Goal: Task Accomplishment & Management: Manage account settings

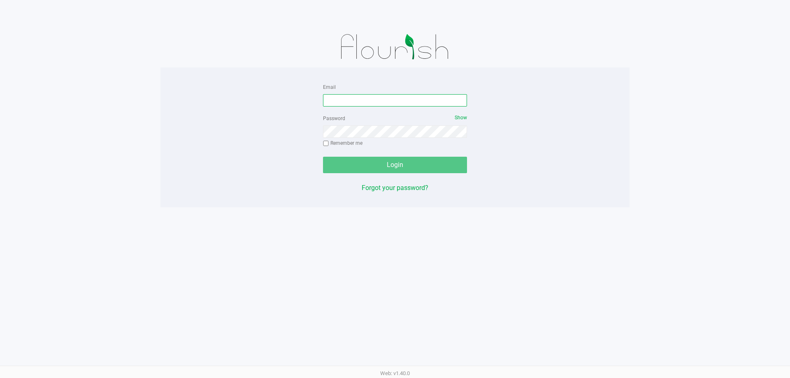
click at [394, 102] on input "Email" at bounding box center [395, 100] width 144 height 12
type input "jhopkins@liveparallel.com"
click at [323, 157] on button "Login" at bounding box center [395, 165] width 144 height 16
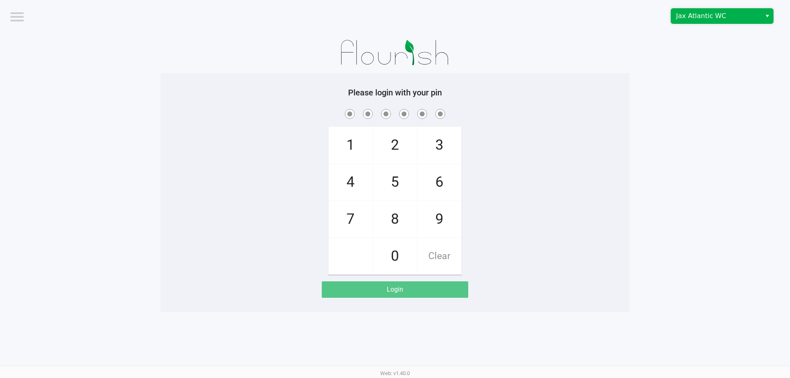
click at [700, 18] on span "Jax Atlantic WC" at bounding box center [716, 16] width 80 height 10
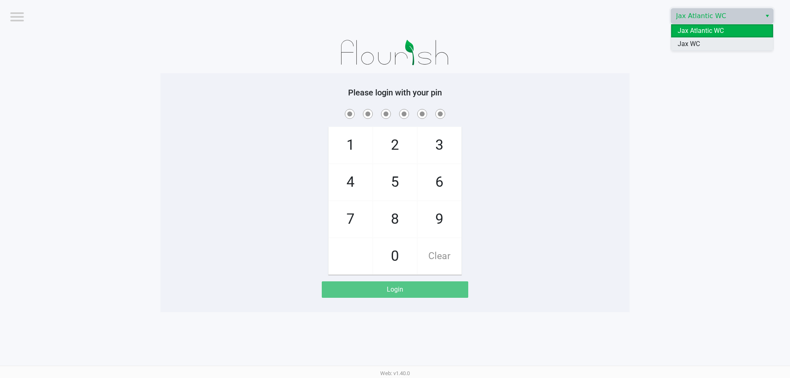
click at [684, 37] on li "Jax WC" at bounding box center [722, 43] width 102 height 13
checkbox input "true"
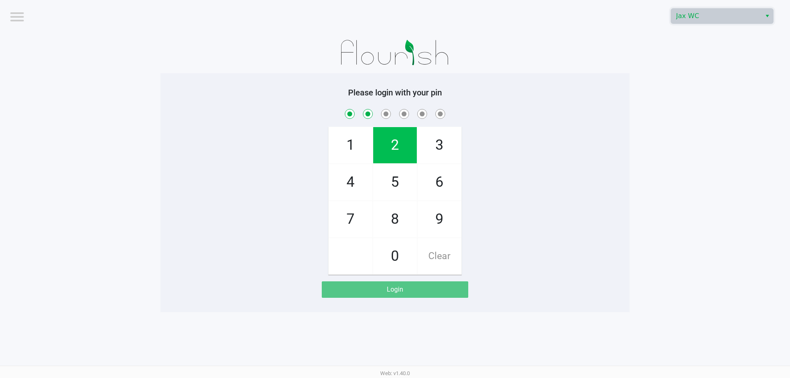
checkbox input "true"
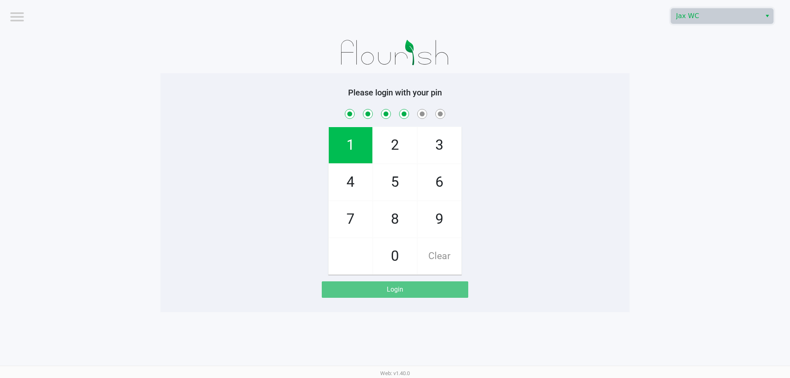
checkbox input "true"
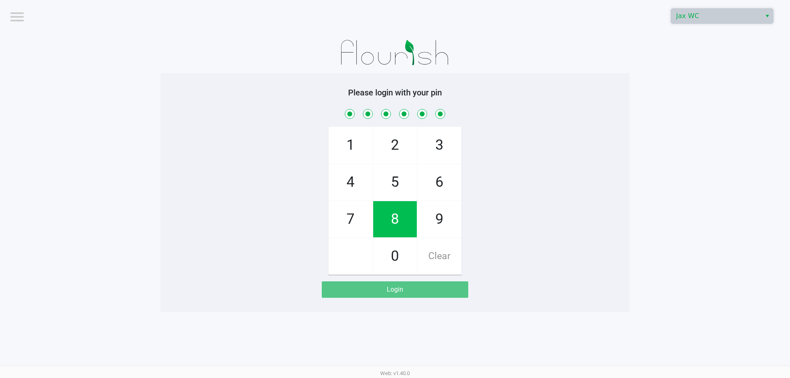
checkbox input "true"
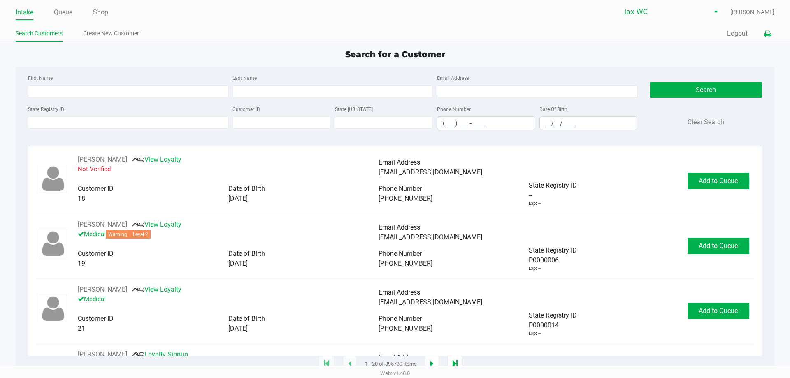
click at [764, 37] on icon at bounding box center [767, 34] width 7 height 6
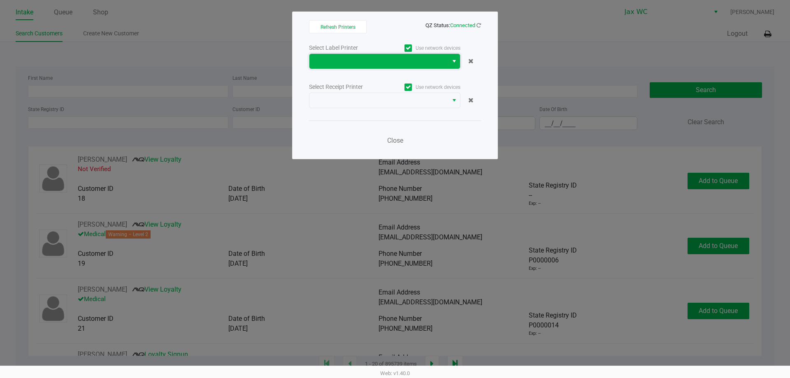
click at [381, 54] on span at bounding box center [378, 61] width 139 height 15
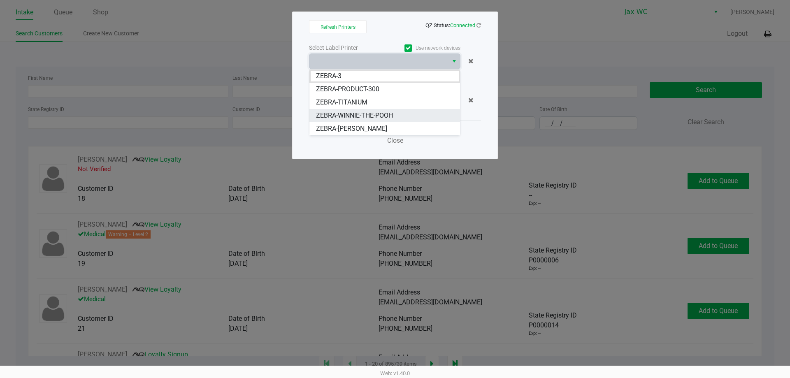
click at [338, 112] on span "ZEBRA-WINNIE-THE-POOH" at bounding box center [354, 116] width 77 height 10
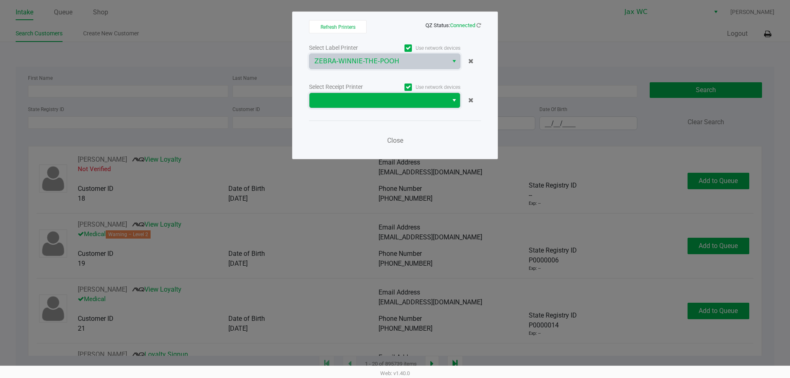
click at [321, 101] on span at bounding box center [378, 100] width 129 height 10
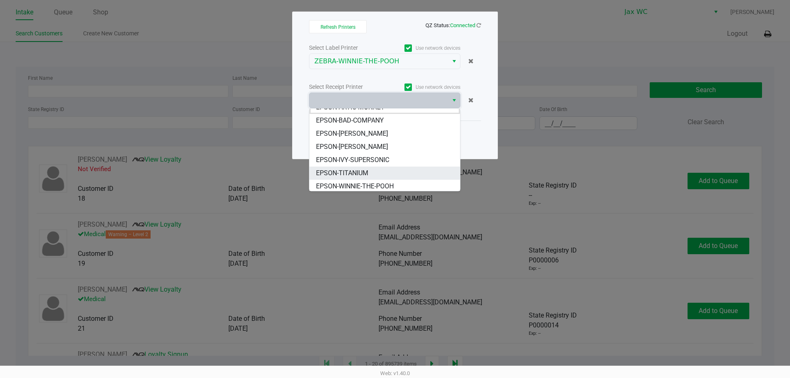
scroll to position [10, 0]
click at [329, 180] on span "EPSON-WINNIE-THE-POOH" at bounding box center [355, 184] width 78 height 10
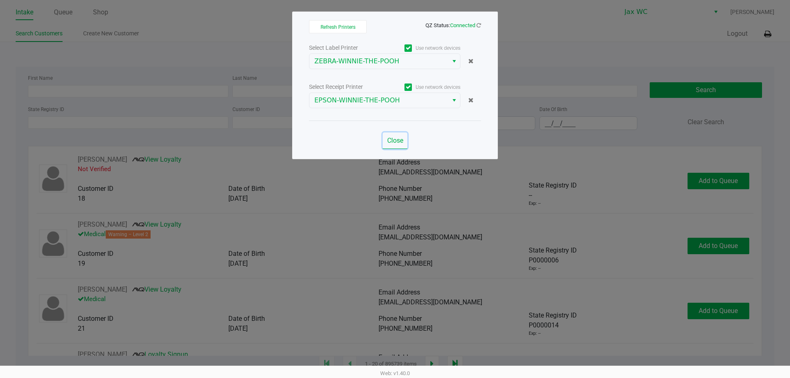
drag, startPoint x: 343, startPoint y: 162, endPoint x: 388, endPoint y: 141, distance: 49.5
click at [388, 141] on span "Close" at bounding box center [395, 141] width 16 height 8
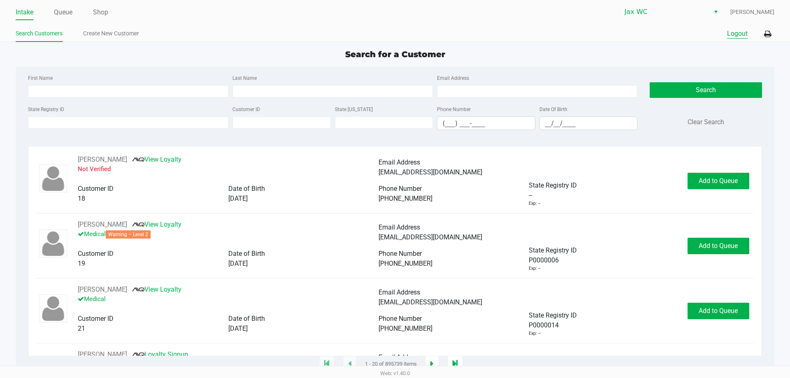
click at [743, 30] on button "Logout" at bounding box center [737, 34] width 21 height 10
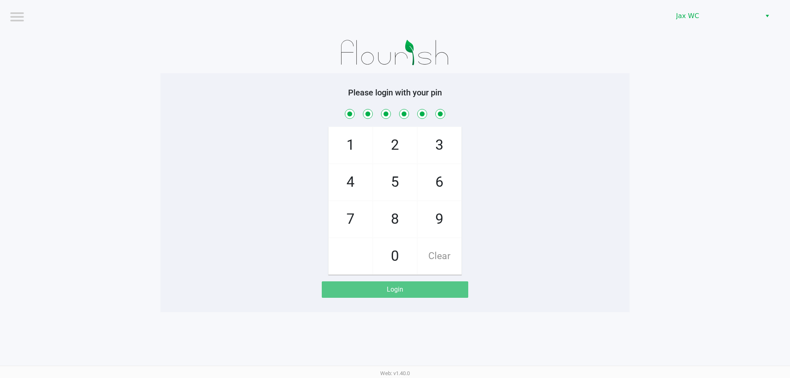
checkbox input "true"
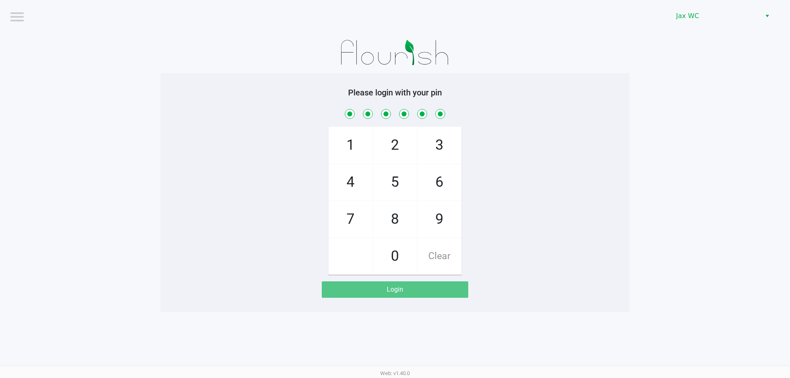
checkbox input "true"
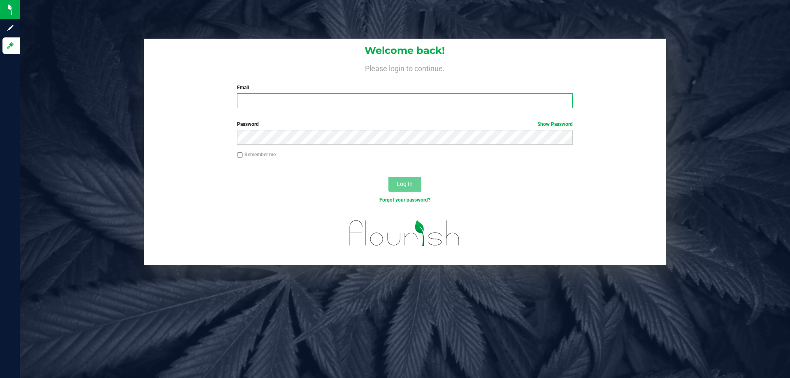
click at [339, 106] on input "Email" at bounding box center [404, 100] width 335 height 15
type input "[EMAIL_ADDRESS][DOMAIN_NAME]"
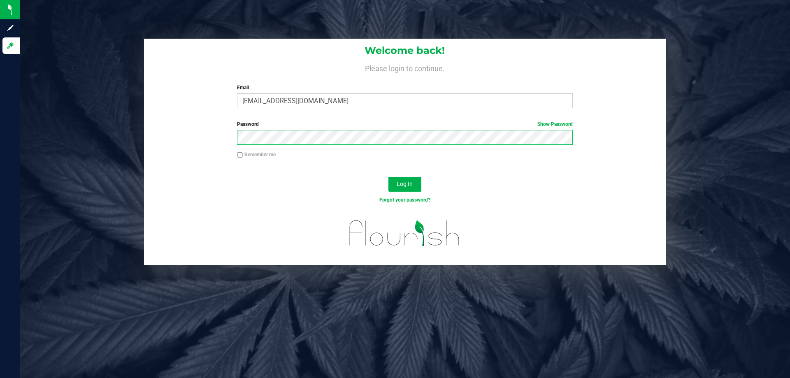
click at [388, 177] on button "Log In" at bounding box center [404, 184] width 33 height 15
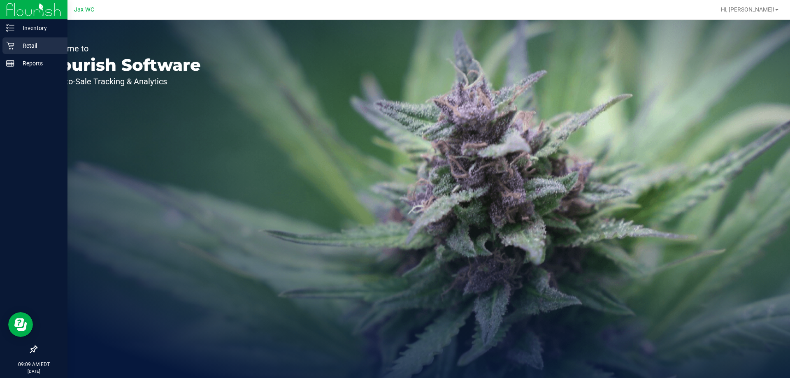
click at [14, 41] on div "Retail" at bounding box center [34, 45] width 65 height 16
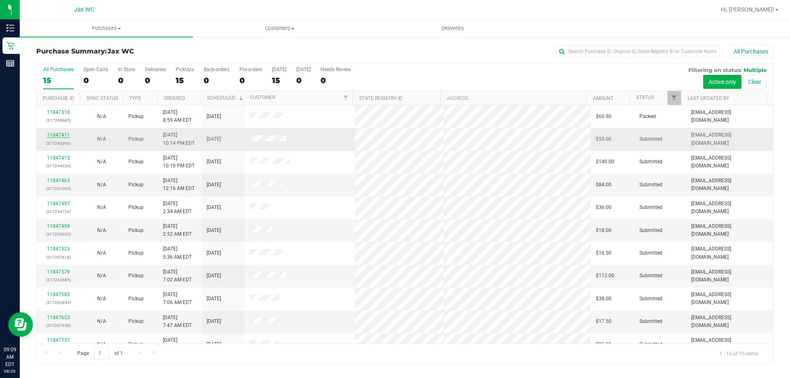
click at [62, 135] on link "11847411" at bounding box center [58, 135] width 23 height 6
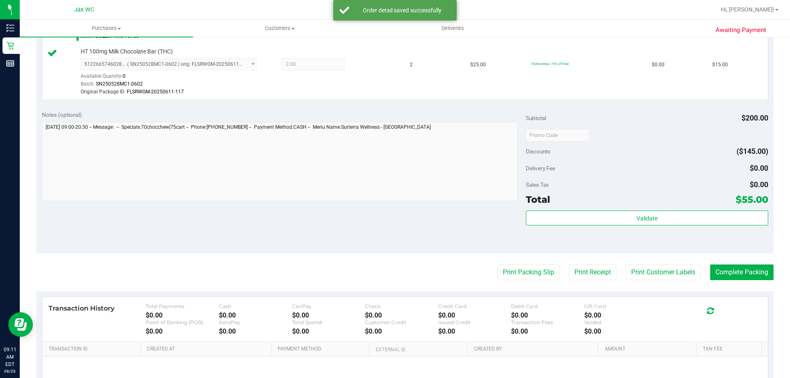
scroll to position [453, 0]
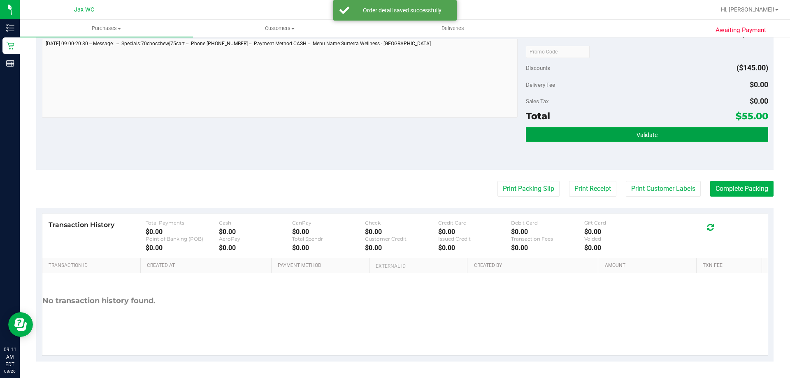
click at [636, 139] on button "Validate" at bounding box center [647, 134] width 242 height 15
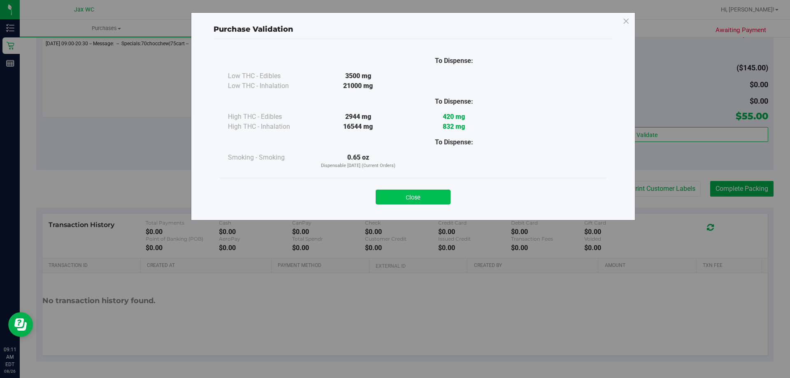
click at [417, 193] on button "Close" at bounding box center [412, 197] width 75 height 15
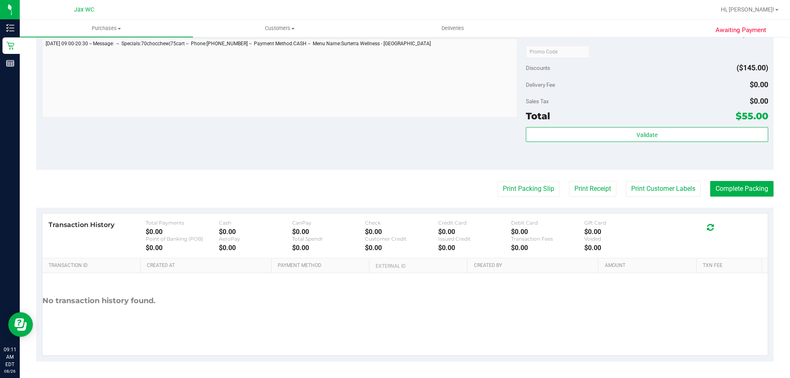
click at [674, 192] on button "Print Customer Labels" at bounding box center [662, 189] width 75 height 16
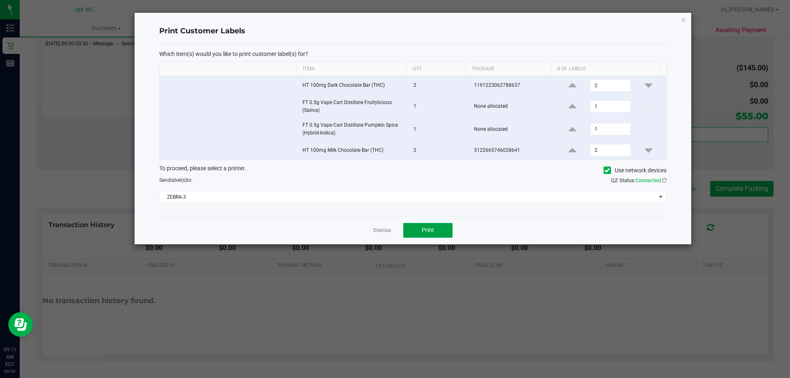
click at [427, 233] on span "Print" at bounding box center [427, 230] width 12 height 7
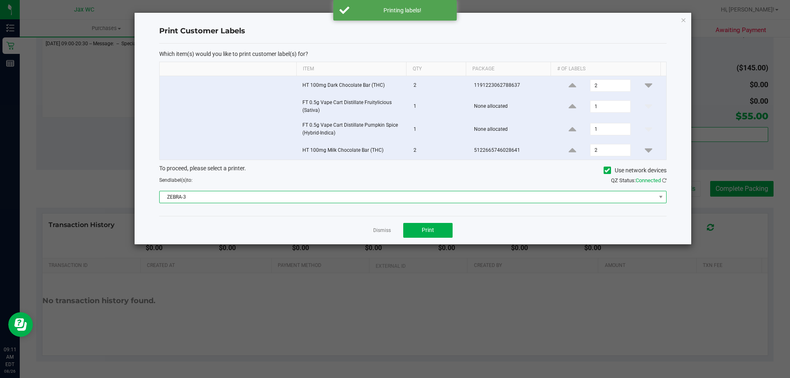
click at [412, 193] on span "ZEBRA-3" at bounding box center [408, 197] width 496 height 12
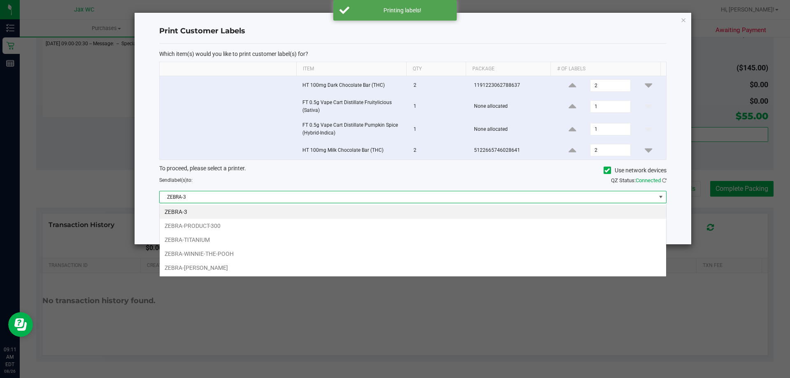
scroll to position [12, 507]
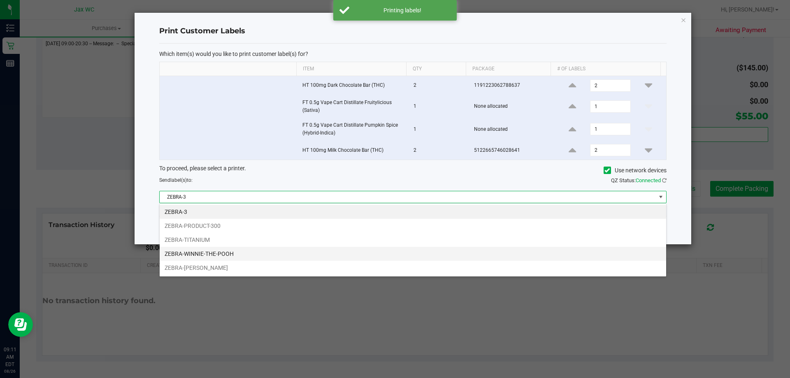
click at [351, 256] on li "ZEBRA-WINNIE-THE-POOH" at bounding box center [413, 254] width 506 height 14
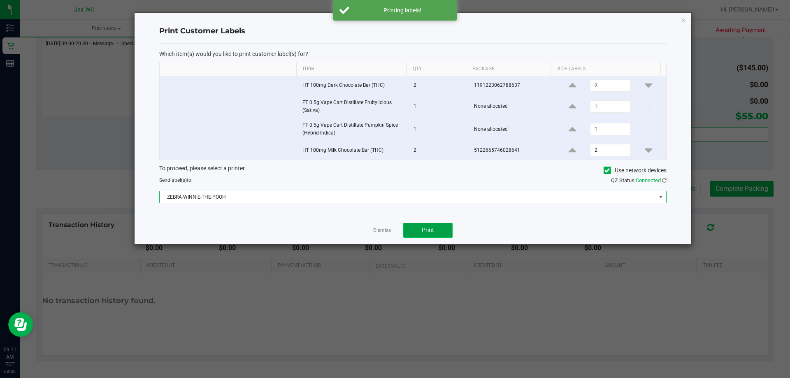
click at [438, 229] on button "Print" at bounding box center [427, 230] width 49 height 15
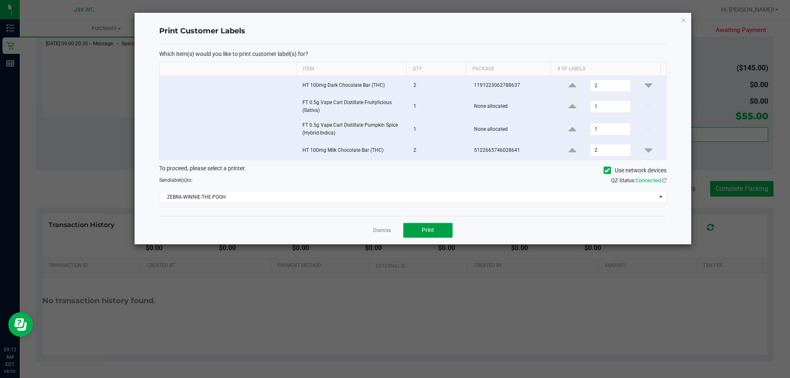
click at [442, 232] on button "Print" at bounding box center [427, 230] width 49 height 15
click at [376, 228] on link "Dismiss" at bounding box center [382, 230] width 18 height 7
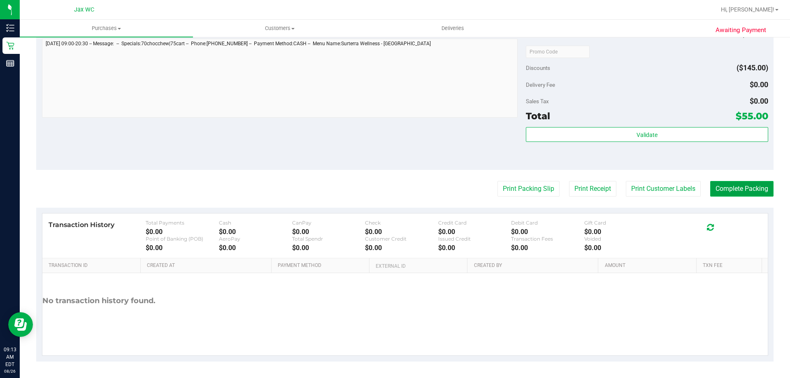
click at [726, 191] on button "Complete Packing" at bounding box center [741, 189] width 63 height 16
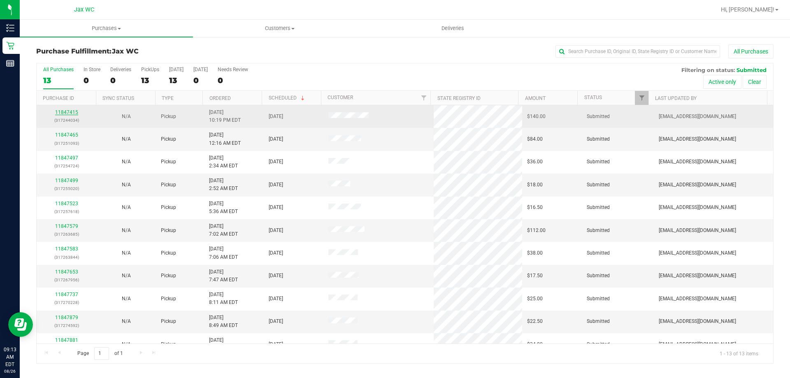
click at [72, 111] on link "11847415" at bounding box center [66, 112] width 23 height 6
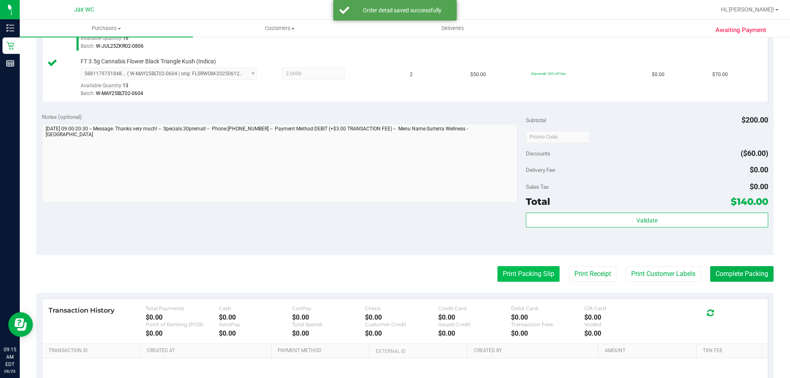
scroll to position [342, 0]
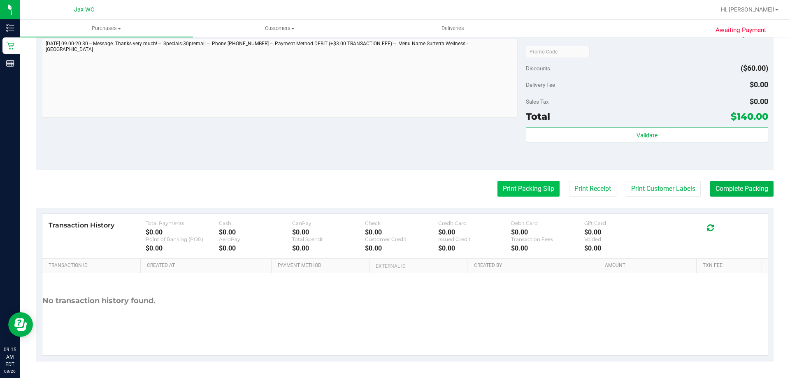
click at [507, 190] on button "Print Packing Slip" at bounding box center [528, 189] width 62 height 16
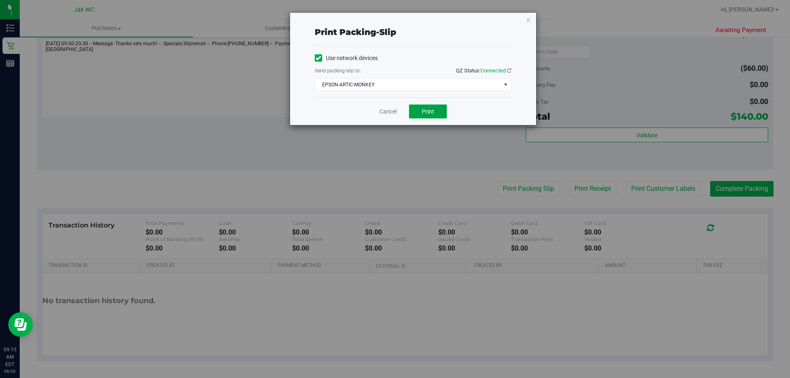
click at [421, 113] on span "Print" at bounding box center [427, 111] width 12 height 7
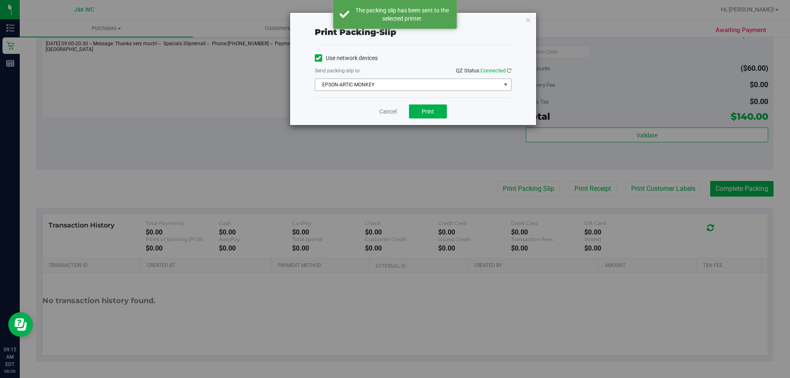
click at [428, 86] on span "EPSON-ARTIC-MONKEY" at bounding box center [407, 85] width 185 height 12
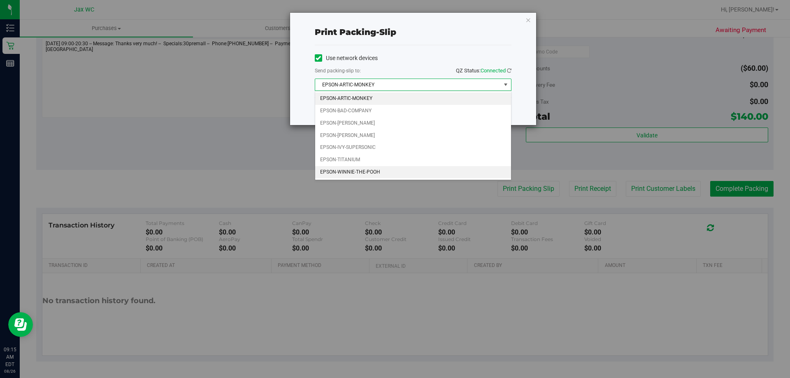
click at [413, 168] on li "EPSON-WINNIE-THE-POOH" at bounding box center [413, 172] width 196 height 12
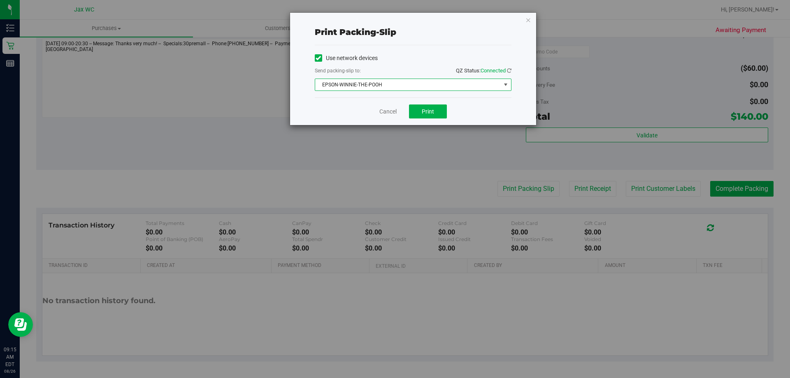
click at [426, 103] on div "Cancel Print" at bounding box center [413, 111] width 197 height 28
click at [428, 109] on span "Print" at bounding box center [427, 111] width 12 height 7
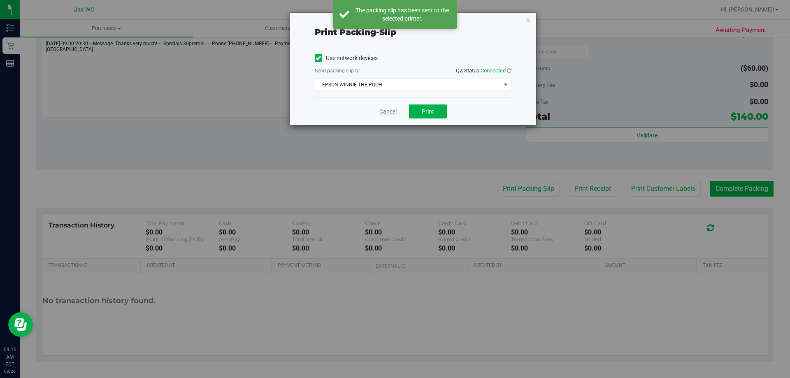
click at [391, 107] on link "Cancel" at bounding box center [387, 111] width 17 height 9
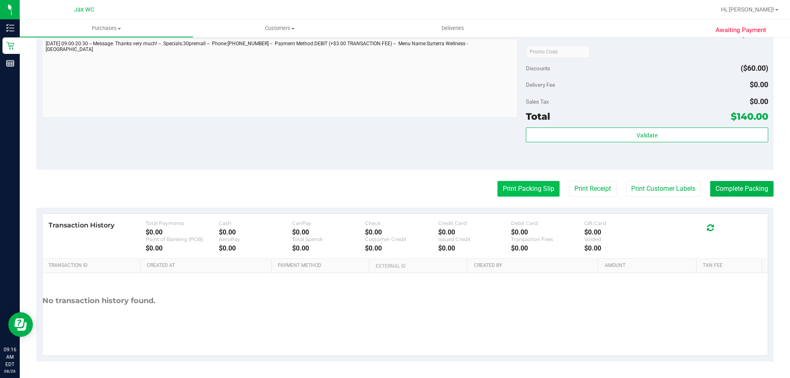
click at [535, 191] on button "Print Packing Slip" at bounding box center [528, 189] width 62 height 16
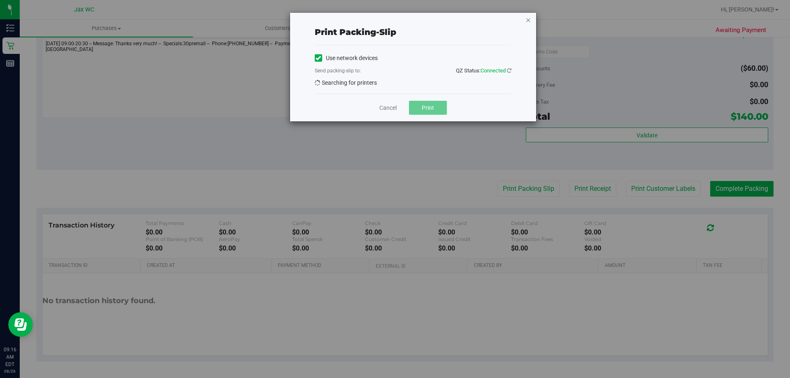
click at [529, 19] on icon "button" at bounding box center [528, 20] width 6 height 10
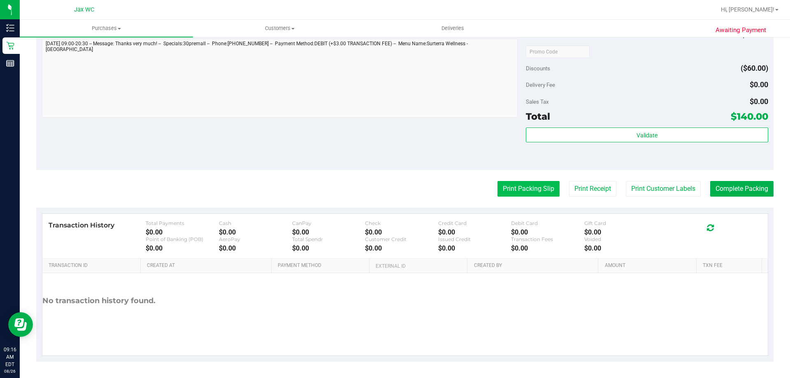
click at [530, 187] on button "Print Packing Slip" at bounding box center [528, 189] width 62 height 16
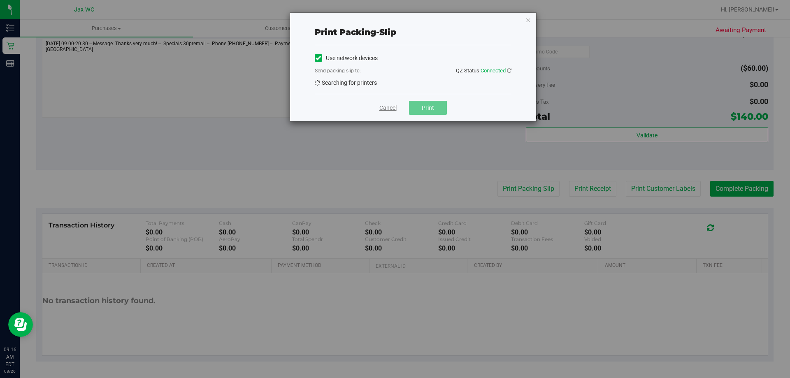
click at [391, 109] on link "Cancel" at bounding box center [387, 108] width 17 height 9
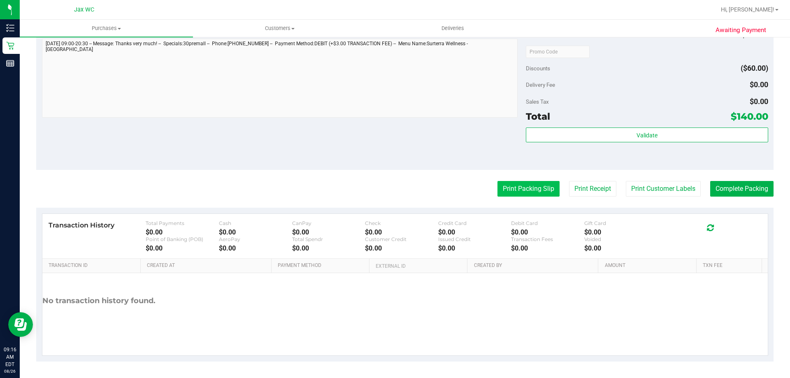
click at [531, 195] on button "Print Packing Slip" at bounding box center [528, 189] width 62 height 16
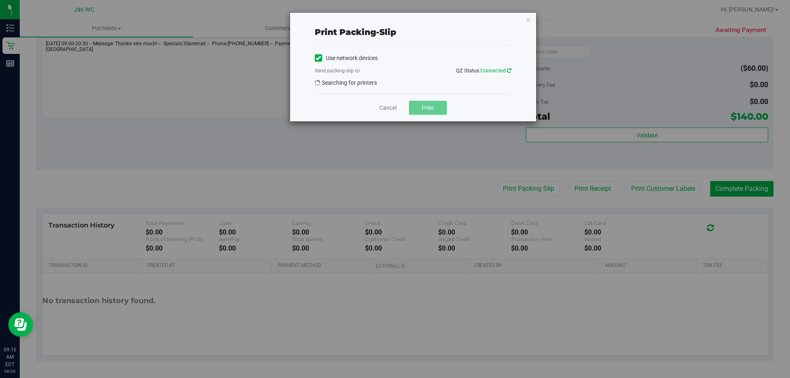
click at [508, 69] on icon at bounding box center [509, 70] width 5 height 5
drag, startPoint x: 388, startPoint y: 107, endPoint x: 340, endPoint y: 172, distance: 81.4
click at [388, 107] on link "Cancel" at bounding box center [387, 108] width 17 height 9
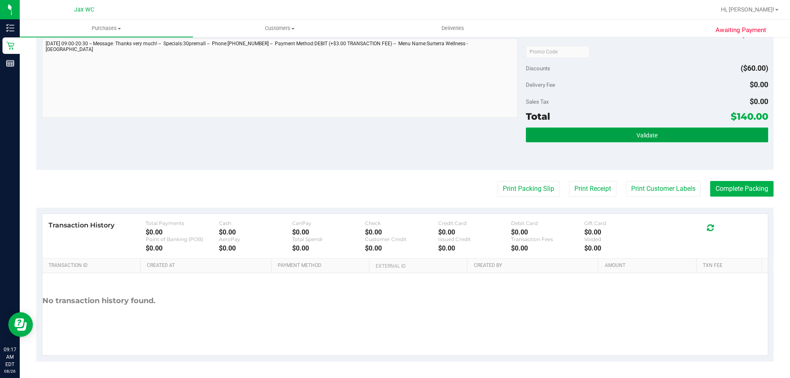
click at [689, 136] on button "Validate" at bounding box center [647, 134] width 242 height 15
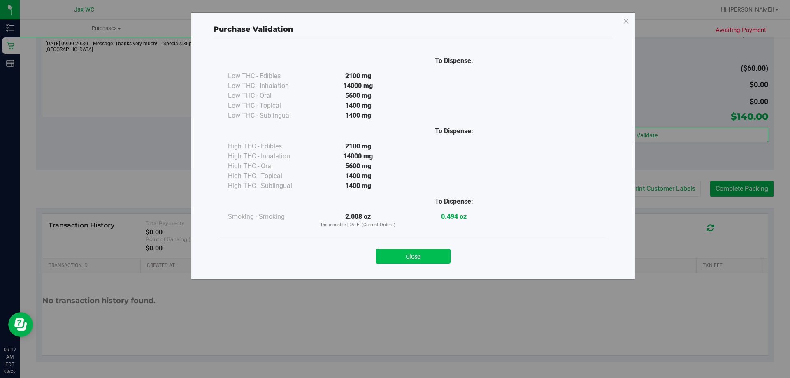
drag, startPoint x: 416, startPoint y: 244, endPoint x: 419, endPoint y: 259, distance: 15.6
click at [419, 252] on div "Close" at bounding box center [413, 253] width 374 height 21
click at [419, 259] on button "Close" at bounding box center [412, 256] width 75 height 15
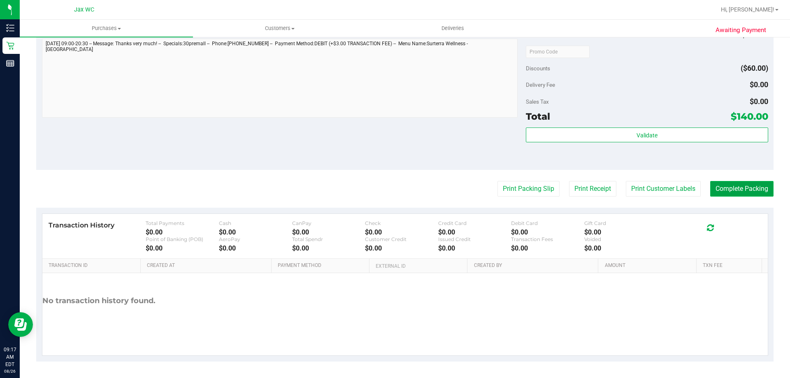
click at [723, 191] on button "Complete Packing" at bounding box center [741, 189] width 63 height 16
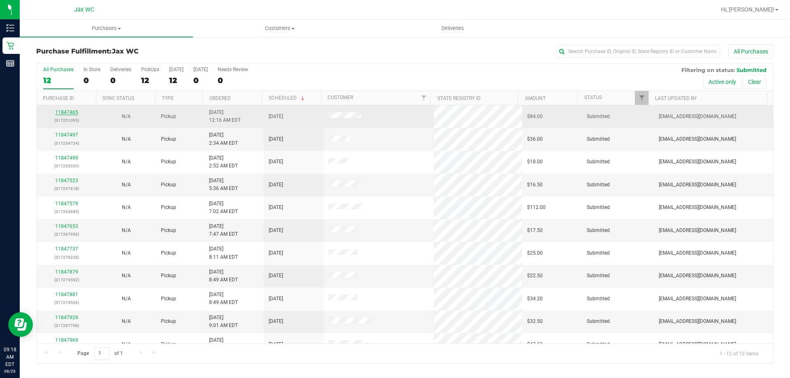
click at [61, 114] on link "11847465" at bounding box center [66, 112] width 23 height 6
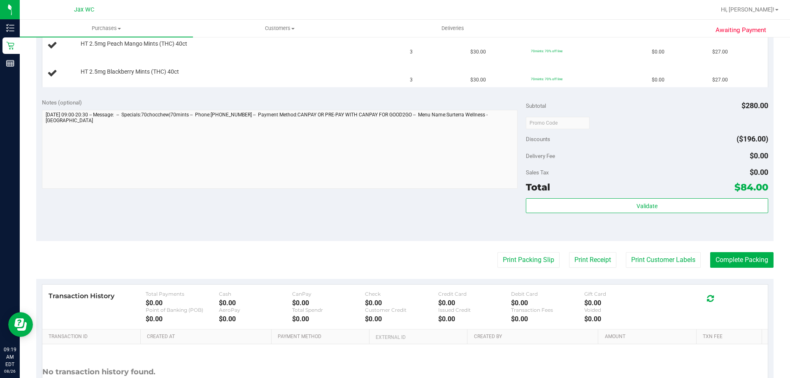
scroll to position [359, 0]
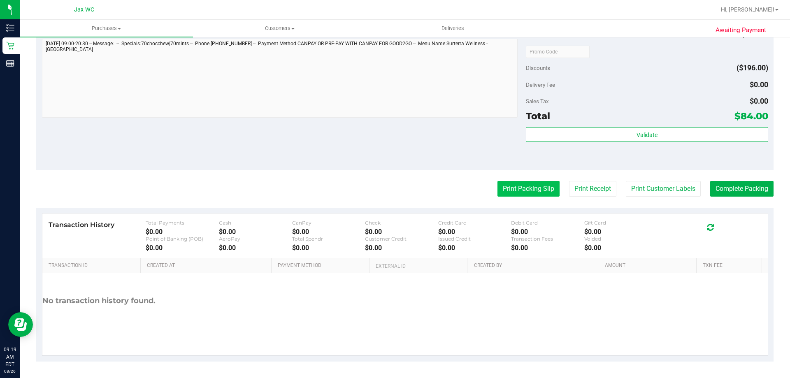
click at [524, 190] on button "Print Packing Slip" at bounding box center [528, 189] width 62 height 16
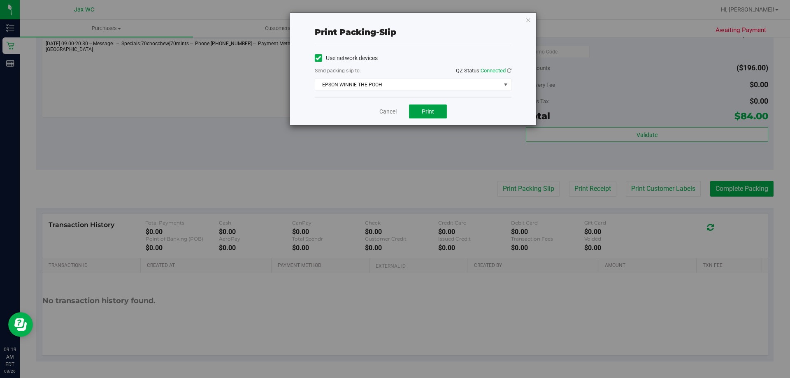
click at [432, 111] on span "Print" at bounding box center [427, 111] width 12 height 7
click at [387, 111] on link "Cancel" at bounding box center [387, 111] width 17 height 9
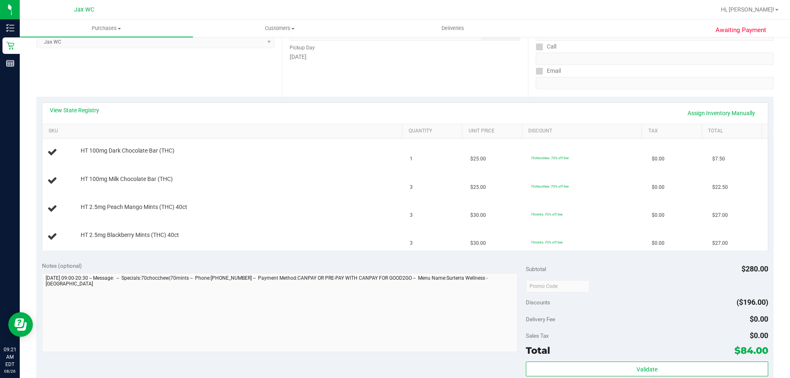
scroll to position [113, 0]
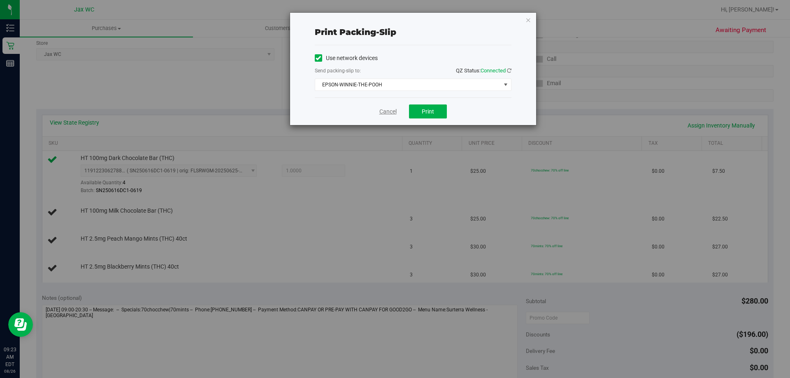
click at [383, 108] on link "Cancel" at bounding box center [387, 111] width 17 height 9
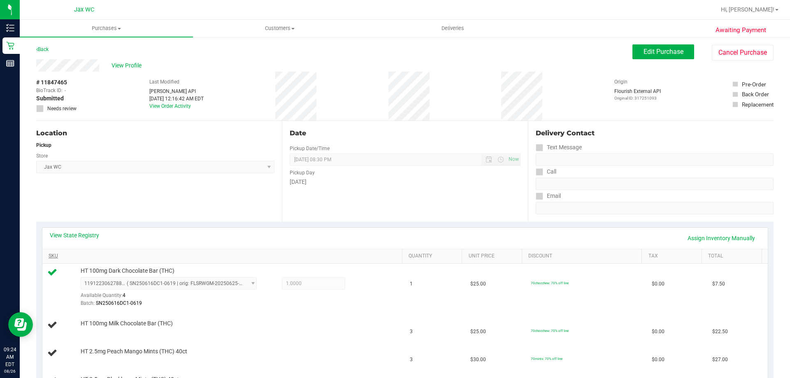
scroll to position [82, 0]
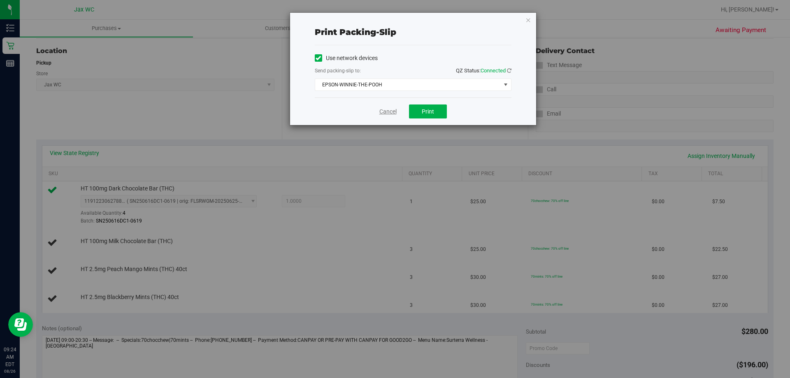
click at [387, 112] on link "Cancel" at bounding box center [387, 111] width 17 height 9
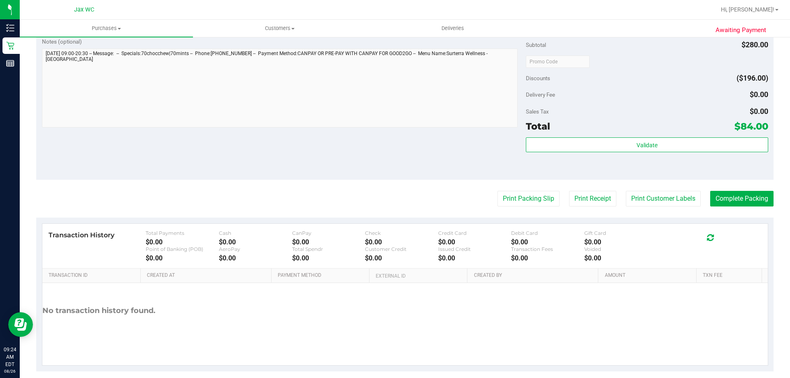
click at [497, 191] on button "Print Packing Slip" at bounding box center [528, 199] width 62 height 16
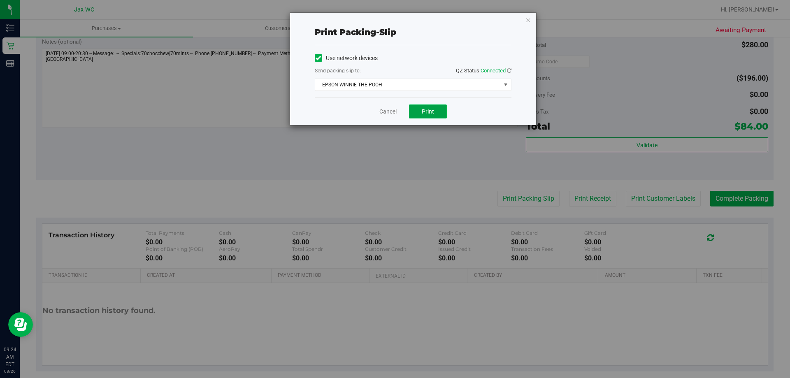
click at [427, 111] on span "Print" at bounding box center [427, 111] width 12 height 7
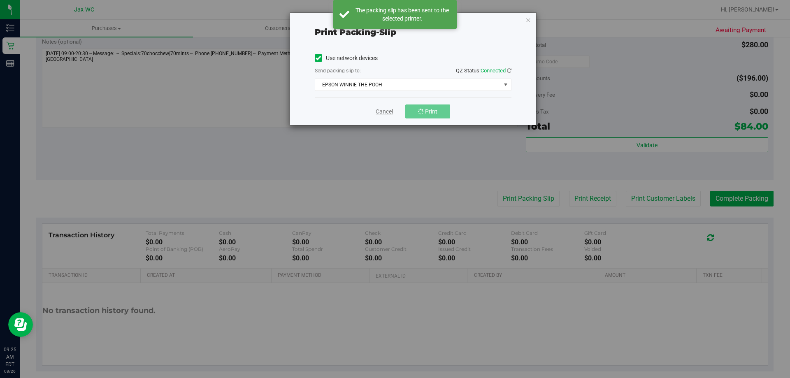
click at [387, 114] on link "Cancel" at bounding box center [383, 111] width 17 height 9
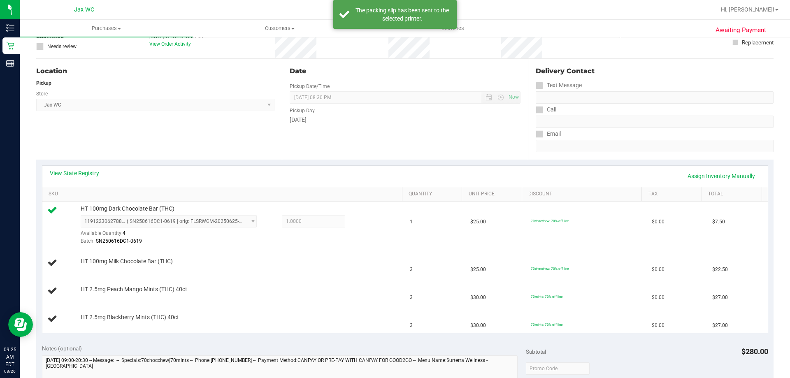
scroll to position [82, 0]
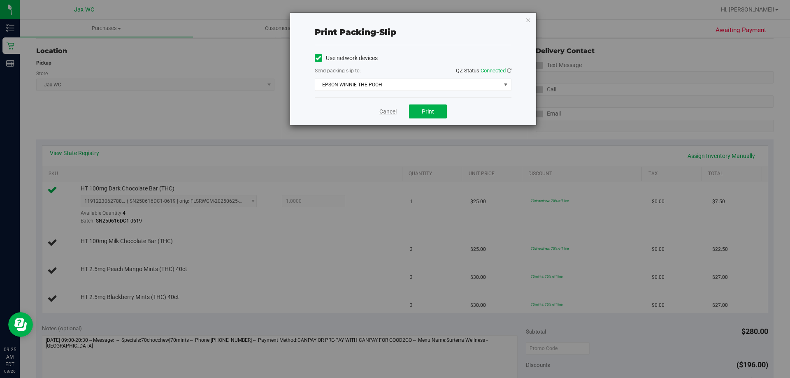
click at [389, 113] on link "Cancel" at bounding box center [387, 111] width 17 height 9
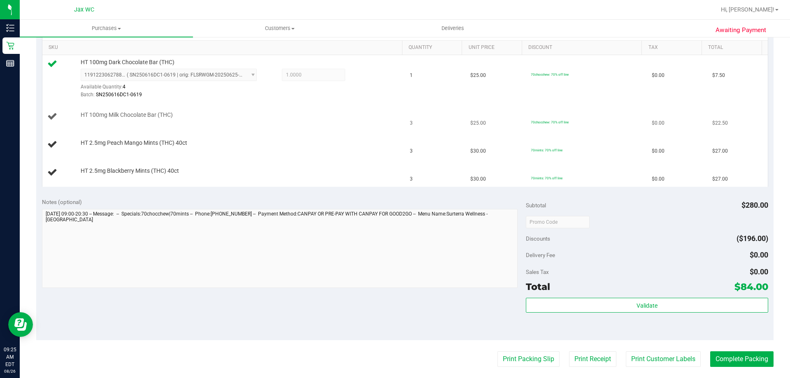
scroll to position [204, 0]
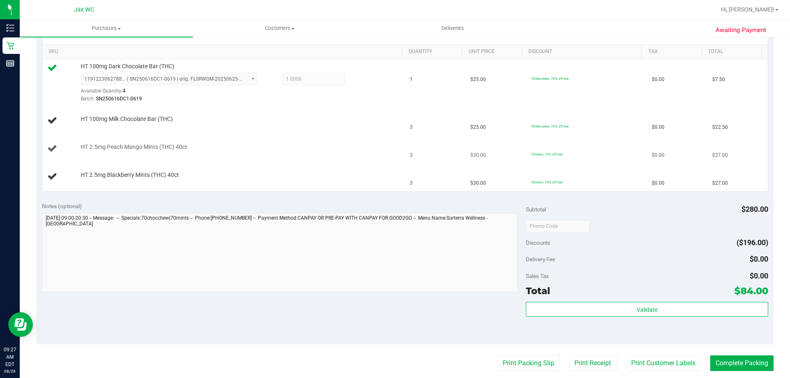
click at [497, 355] on button "Print Packing Slip" at bounding box center [528, 363] width 62 height 16
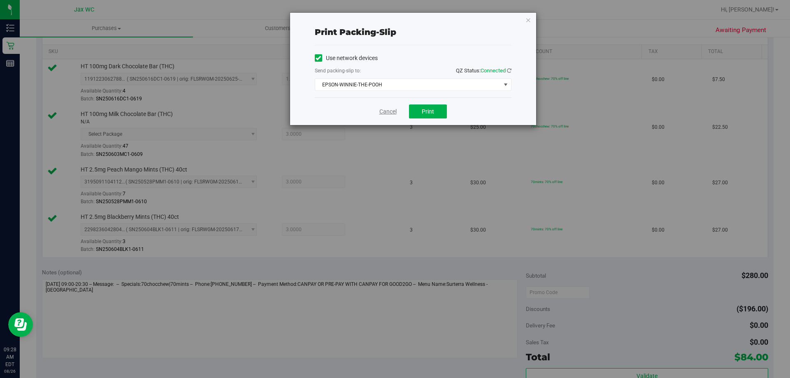
click at [384, 108] on link "Cancel" at bounding box center [387, 111] width 17 height 9
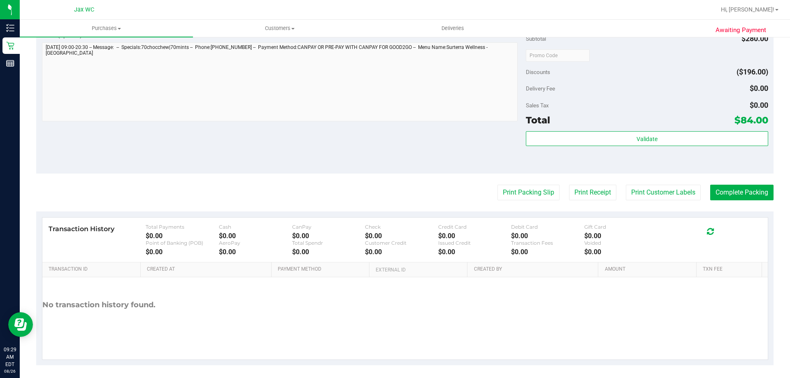
scroll to position [445, 0]
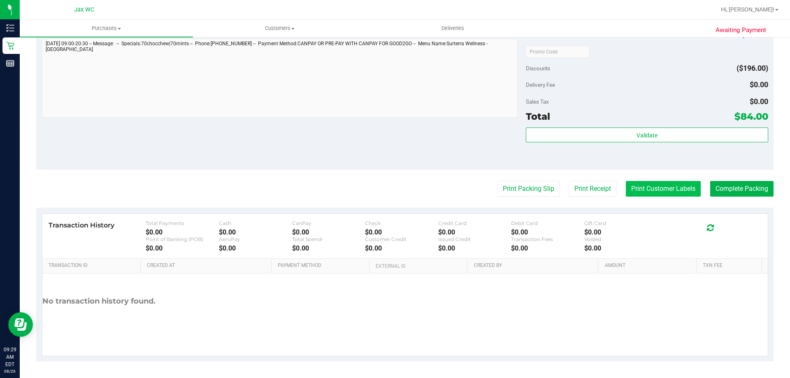
click at [656, 194] on button "Print Customer Labels" at bounding box center [662, 189] width 75 height 16
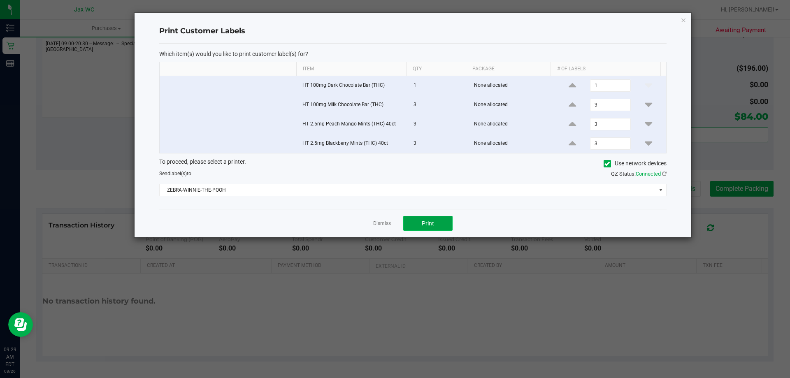
click at [429, 223] on span "Print" at bounding box center [427, 223] width 12 height 7
click at [381, 222] on link "Dismiss" at bounding box center [382, 223] width 18 height 7
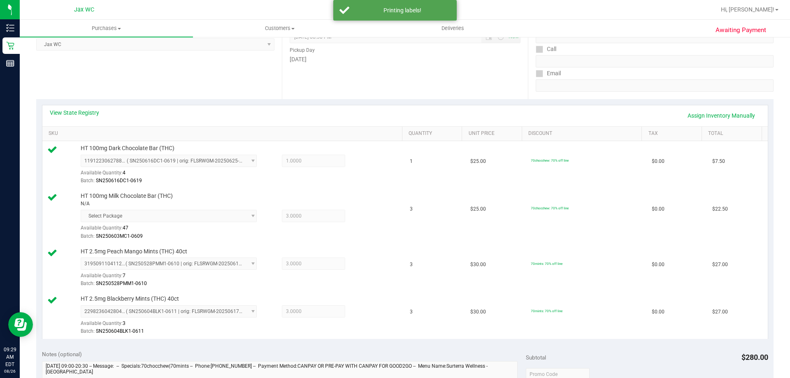
scroll to position [0, 0]
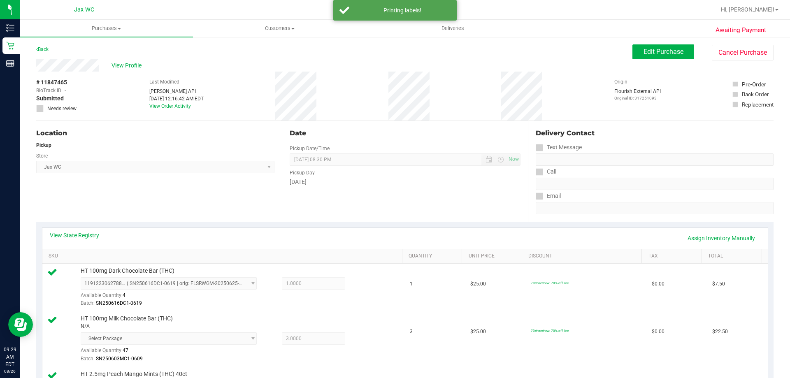
click at [587, 197] on div "Email" at bounding box center [654, 196] width 238 height 12
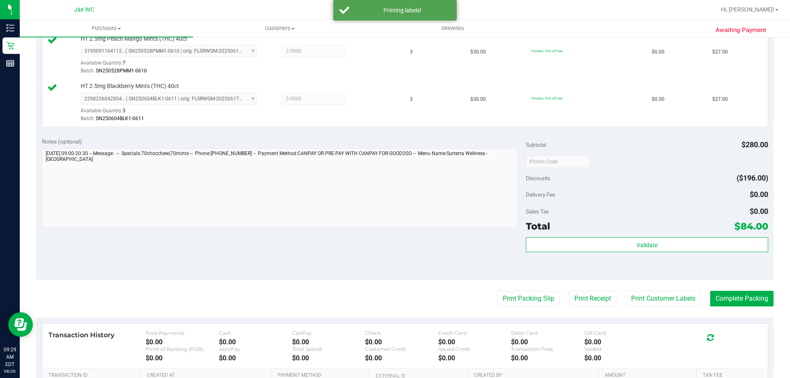
scroll to position [445, 0]
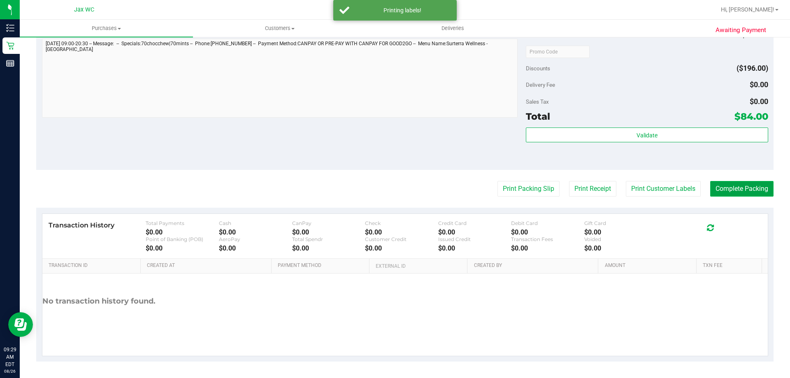
click at [737, 190] on button "Complete Packing" at bounding box center [741, 189] width 63 height 16
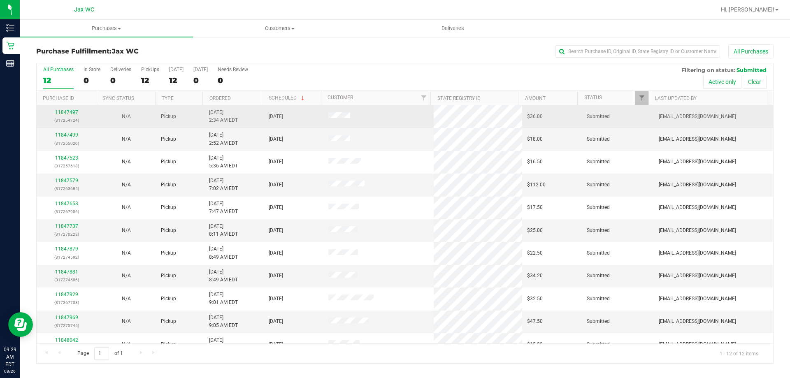
click at [64, 111] on link "11847497" at bounding box center [66, 112] width 23 height 6
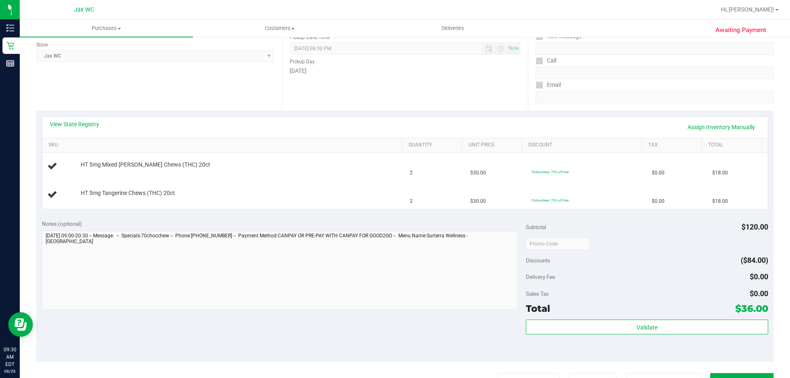
scroll to position [303, 0]
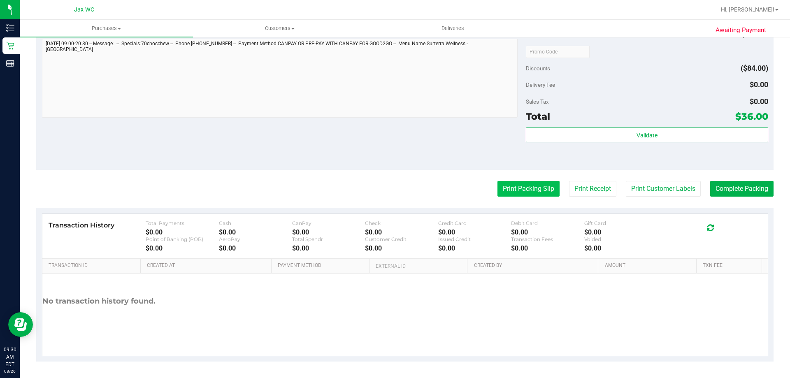
click at [512, 192] on button "Print Packing Slip" at bounding box center [528, 189] width 62 height 16
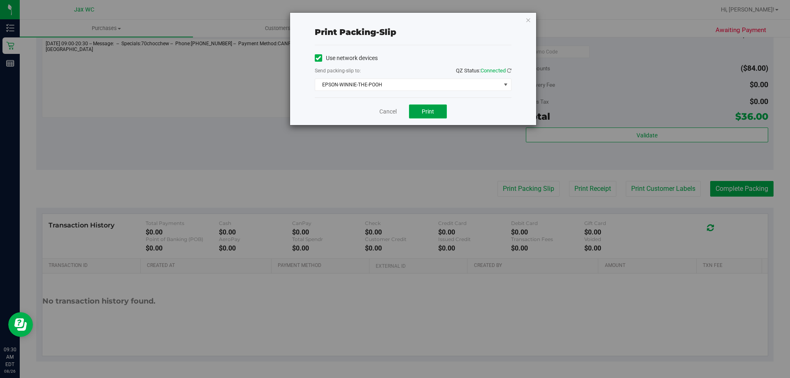
click at [435, 108] on button "Print" at bounding box center [428, 111] width 38 height 14
click at [387, 114] on link "Cancel" at bounding box center [387, 111] width 17 height 9
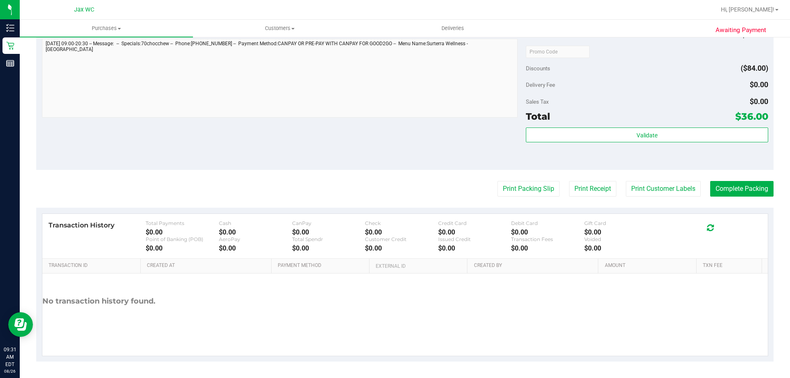
click at [497, 181] on button "Print Packing Slip" at bounding box center [528, 189] width 62 height 16
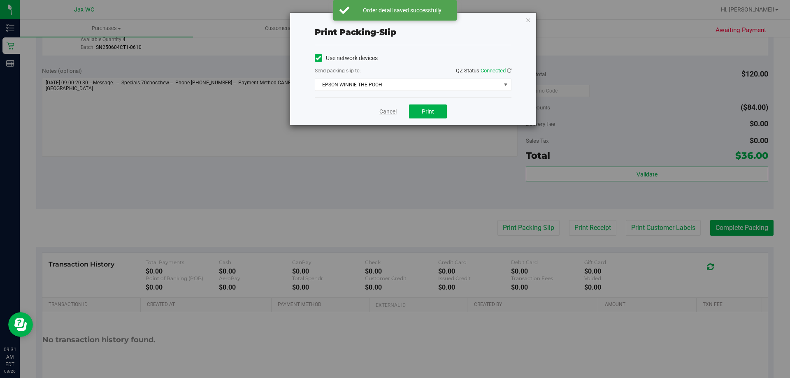
click at [391, 114] on link "Cancel" at bounding box center [387, 111] width 17 height 9
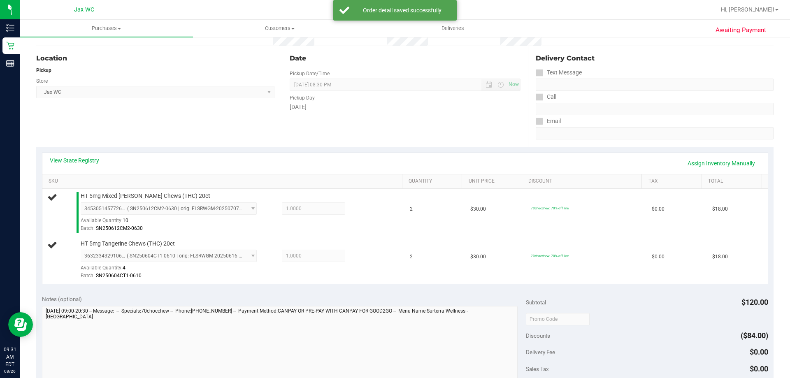
scroll to position [164, 0]
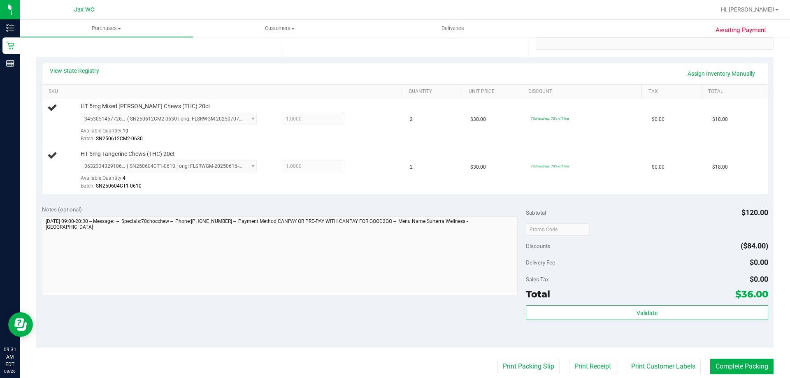
click at [497, 359] on button "Print Packing Slip" at bounding box center [528, 367] width 62 height 16
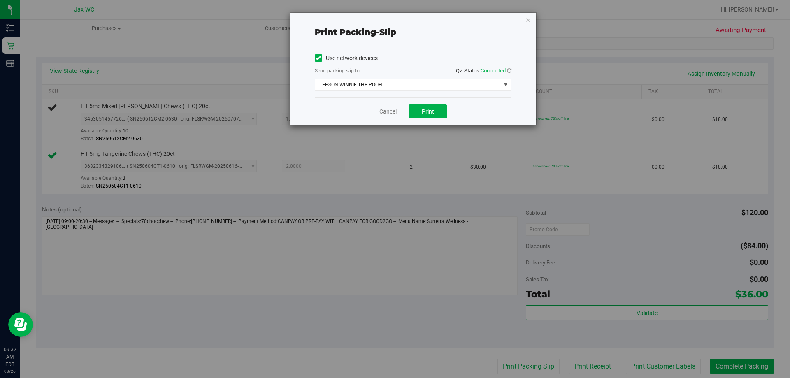
click at [394, 109] on link "Cancel" at bounding box center [387, 111] width 17 height 9
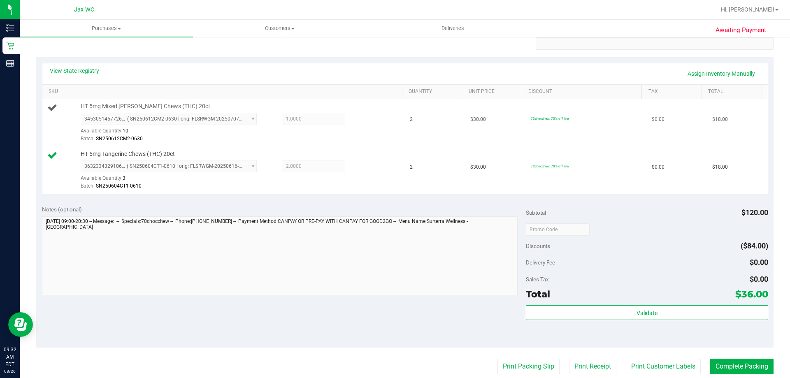
click at [497, 359] on button "Print Packing Slip" at bounding box center [528, 367] width 62 height 16
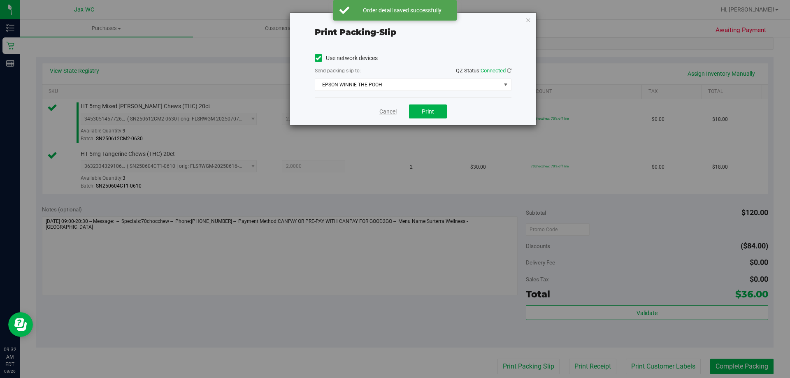
click at [387, 110] on link "Cancel" at bounding box center [387, 111] width 17 height 9
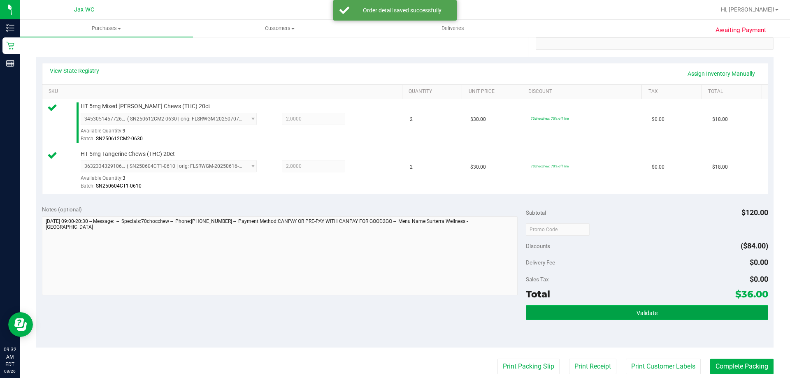
click at [611, 320] on button "Validate" at bounding box center [647, 312] width 242 height 15
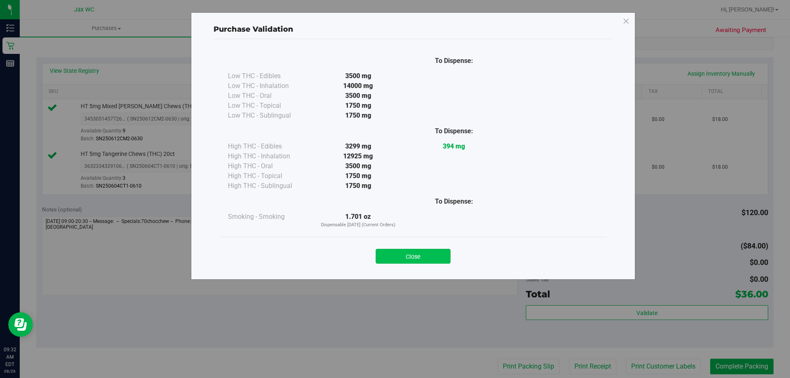
click at [405, 262] on button "Close" at bounding box center [412, 256] width 75 height 15
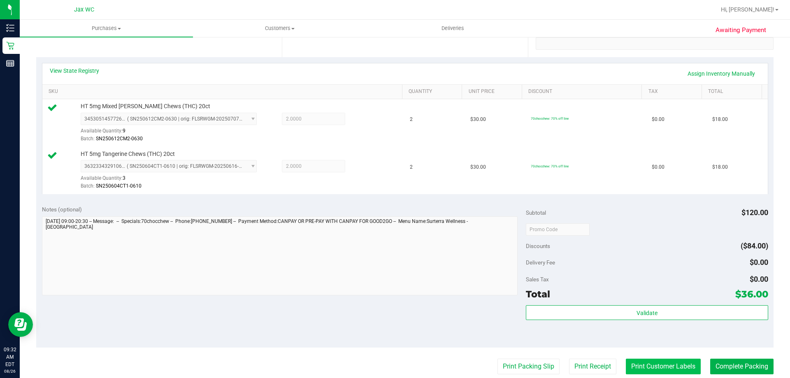
click at [646, 368] on button "Print Customer Labels" at bounding box center [662, 367] width 75 height 16
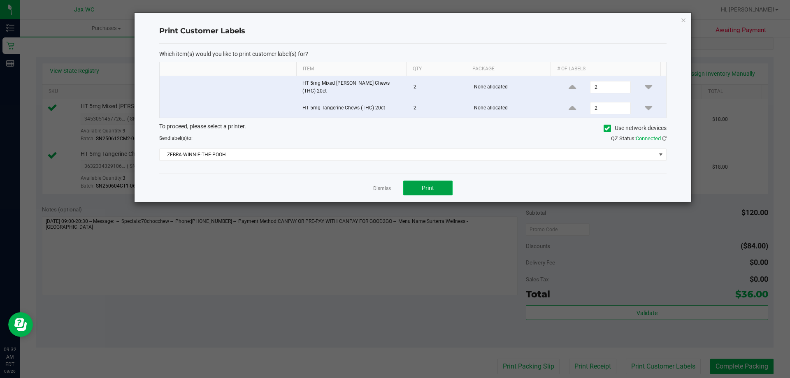
click at [429, 191] on button "Print" at bounding box center [427, 188] width 49 height 15
click at [375, 185] on link "Dismiss" at bounding box center [382, 188] width 18 height 7
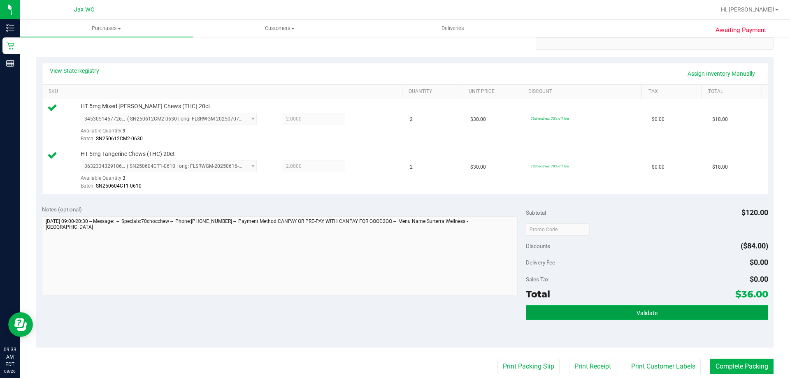
click at [643, 319] on button "Validate" at bounding box center [647, 312] width 242 height 15
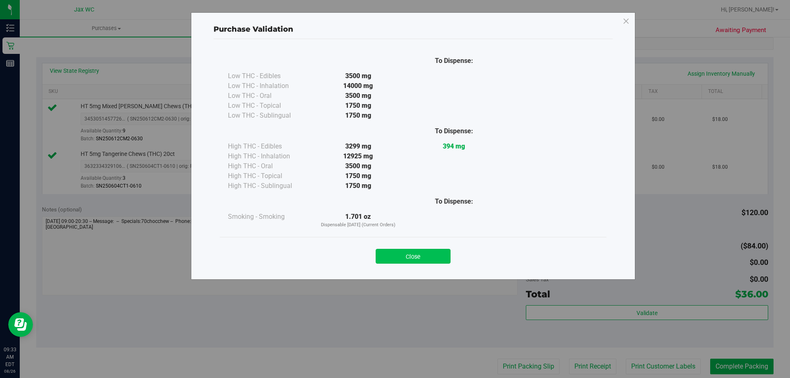
click at [433, 250] on button "Close" at bounding box center [412, 256] width 75 height 15
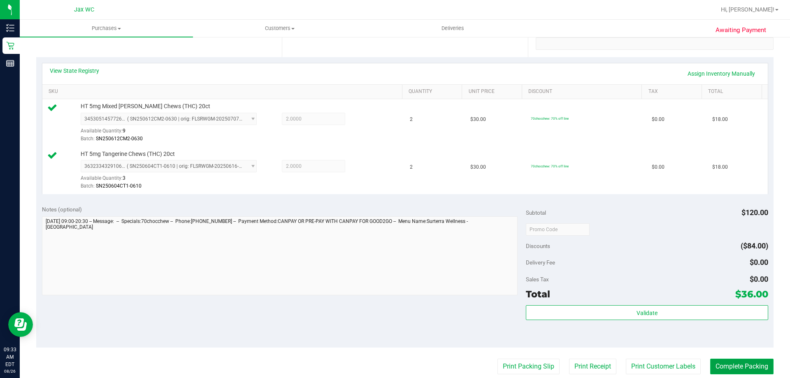
click at [743, 364] on button "Complete Packing" at bounding box center [741, 367] width 63 height 16
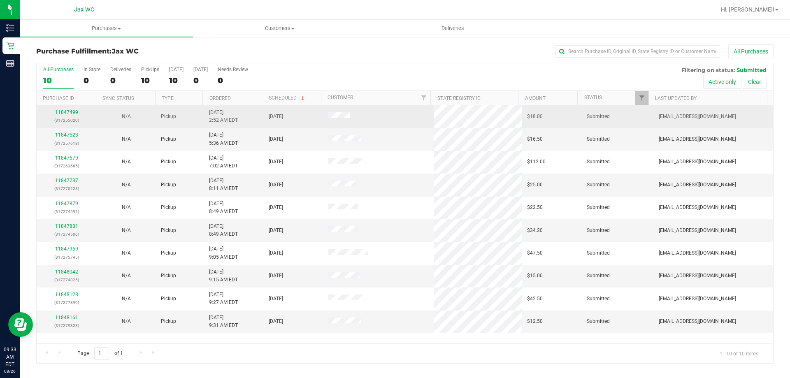
click at [71, 111] on link "11847499" at bounding box center [66, 112] width 23 height 6
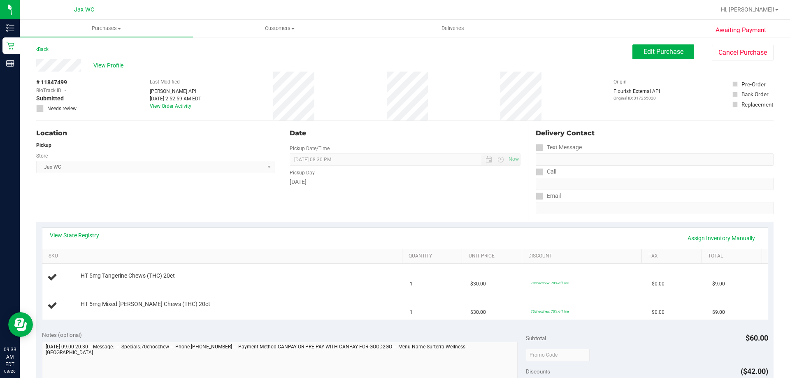
click at [40, 52] on link "Back" at bounding box center [42, 49] width 12 height 6
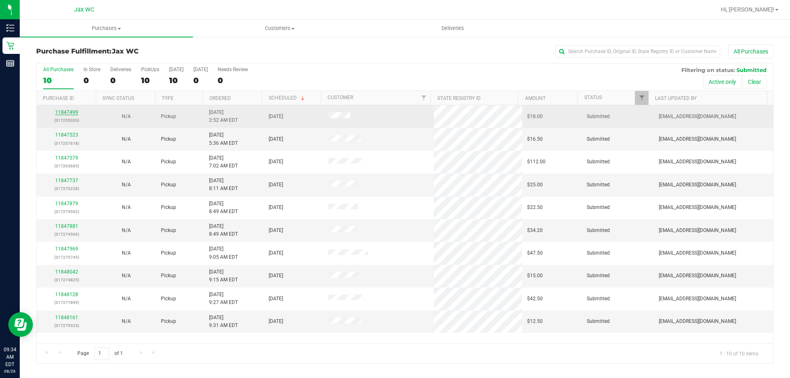
click at [76, 111] on link "11847499" at bounding box center [66, 112] width 23 height 6
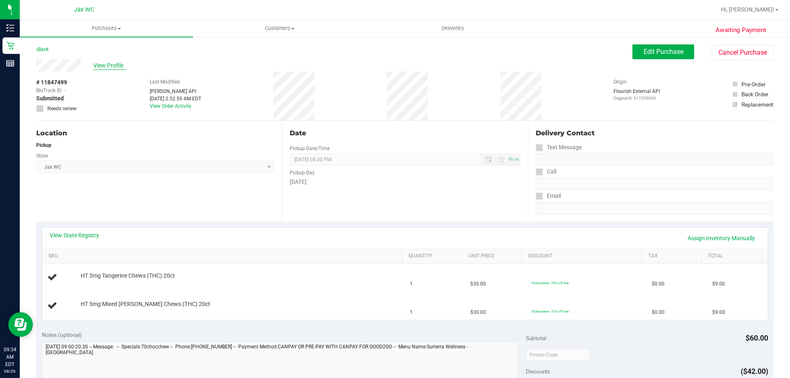
click at [103, 65] on span "View Profile" at bounding box center [109, 65] width 33 height 9
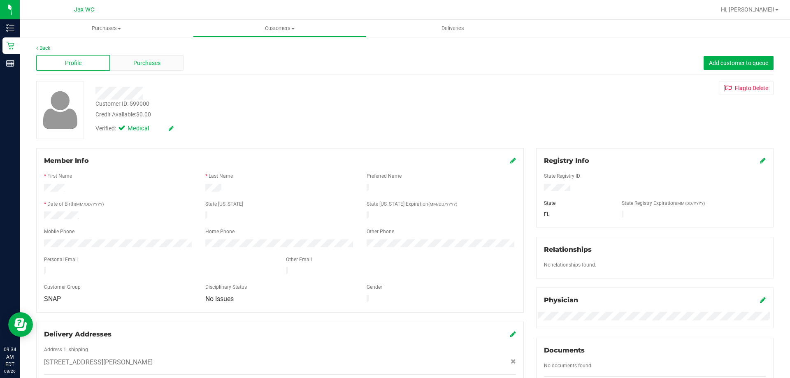
click at [175, 68] on div "Purchases" at bounding box center [147, 63] width 74 height 16
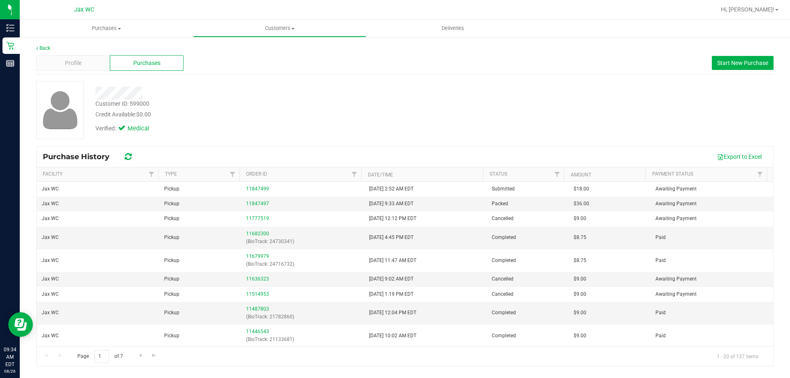
click at [95, 104] on div "Customer ID: 599000 Credit Available: $0.00" at bounding box center [276, 109] width 375 height 19
drag, startPoint x: 99, startPoint y: 103, endPoint x: 150, endPoint y: 102, distance: 51.0
click at [150, 102] on div "Customer ID: 599000 Credit Available: $0.00" at bounding box center [276, 109] width 375 height 19
click at [132, 107] on div "Customer ID: 599000" at bounding box center [122, 104] width 54 height 9
click at [134, 104] on div "Customer ID: 599000" at bounding box center [122, 104] width 54 height 9
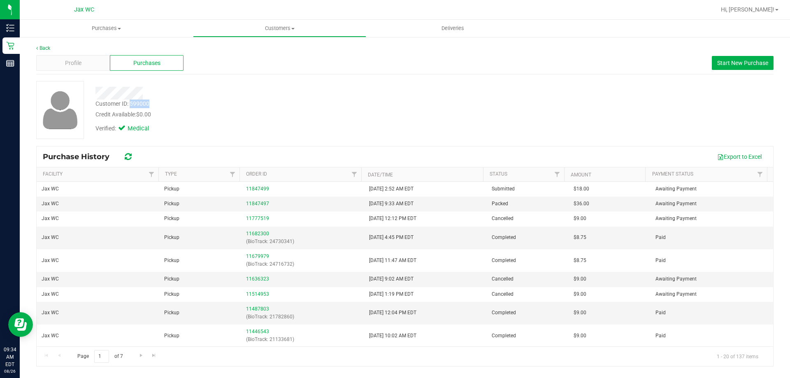
click at [134, 104] on div "Customer ID: 599000" at bounding box center [122, 104] width 54 height 9
copy div "Customer ID: 599000"
click at [171, 135] on div "Verified: Medical" at bounding box center [151, 130] width 125 height 13
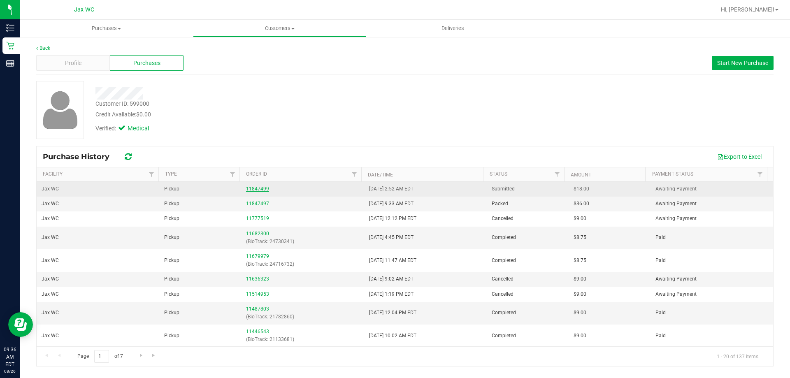
click at [251, 188] on link "11847499" at bounding box center [257, 189] width 23 height 6
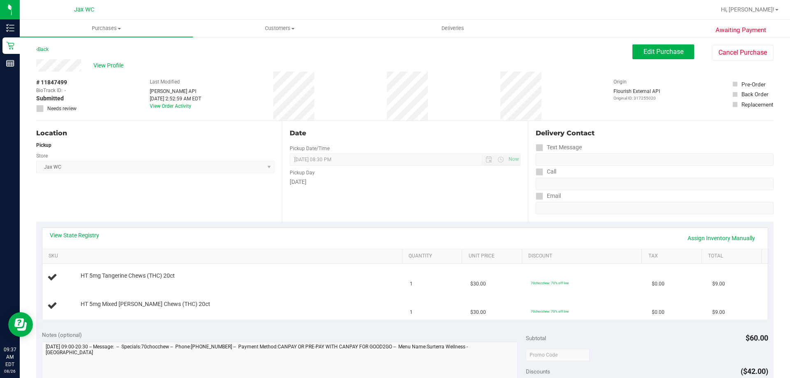
click at [123, 146] on div "Pickup" at bounding box center [155, 144] width 238 height 7
click at [97, 63] on span "View Profile" at bounding box center [109, 65] width 33 height 9
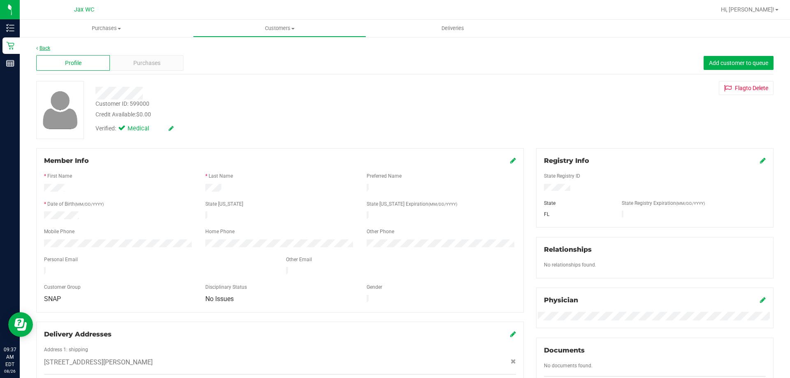
click at [40, 49] on link "Back" at bounding box center [43, 48] width 14 height 6
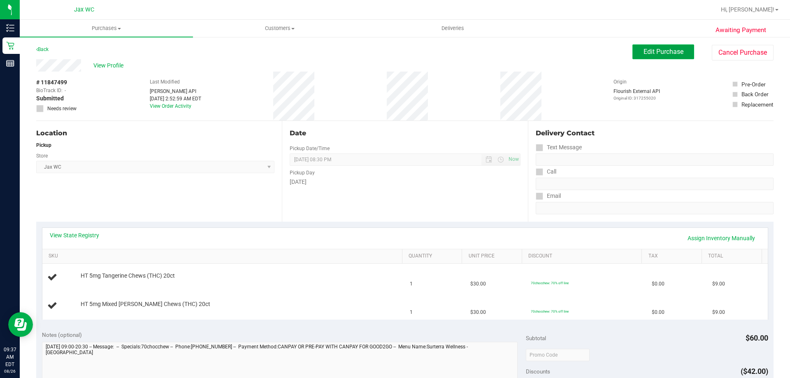
click at [668, 51] on span "Edit Purchase" at bounding box center [663, 52] width 40 height 8
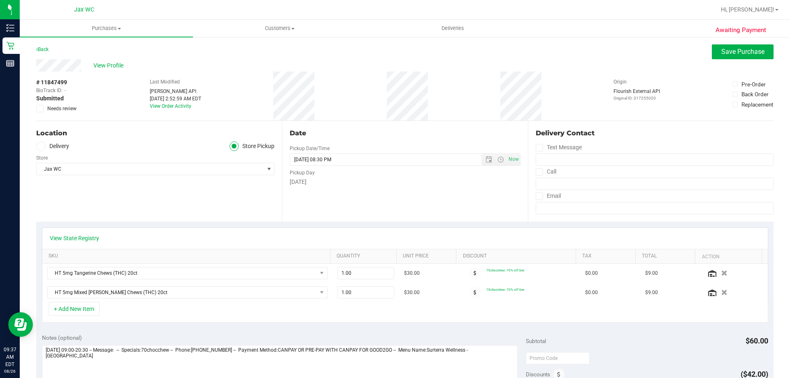
click at [66, 105] on span "Needs review" at bounding box center [61, 108] width 29 height 7
click at [0, 0] on input "Needs review" at bounding box center [0, 0] width 0 height 0
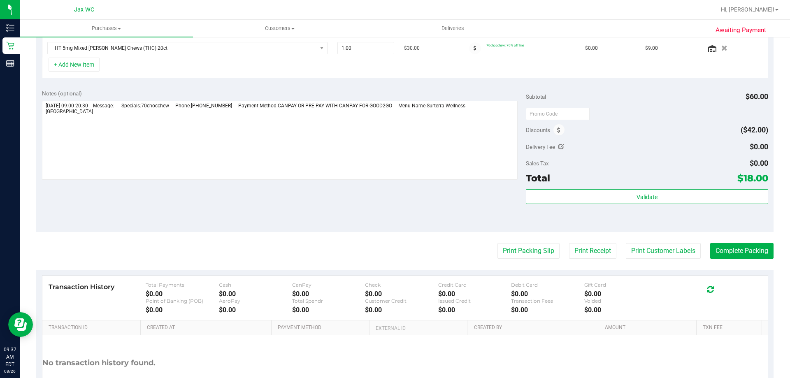
scroll to position [224, 0]
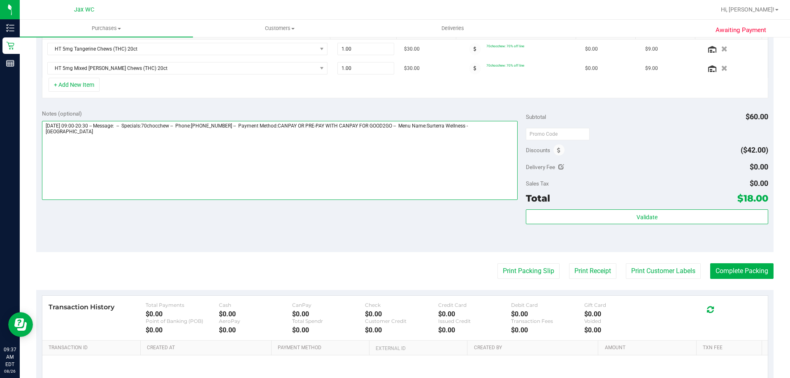
click at [108, 154] on textarea at bounding box center [280, 160] width 476 height 79
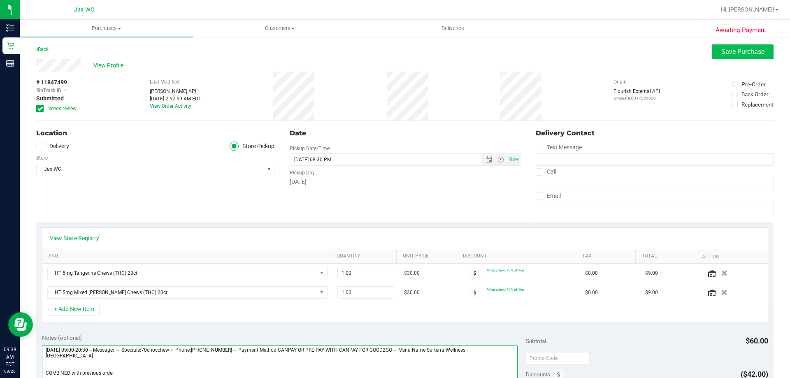
type textarea "[DATE] 09:00-20:30 -- Message: -- Specials:70chocchew -- Phone:[PHONE_NUMBER] -…"
click at [753, 50] on span "Save Purchase" at bounding box center [742, 52] width 43 height 8
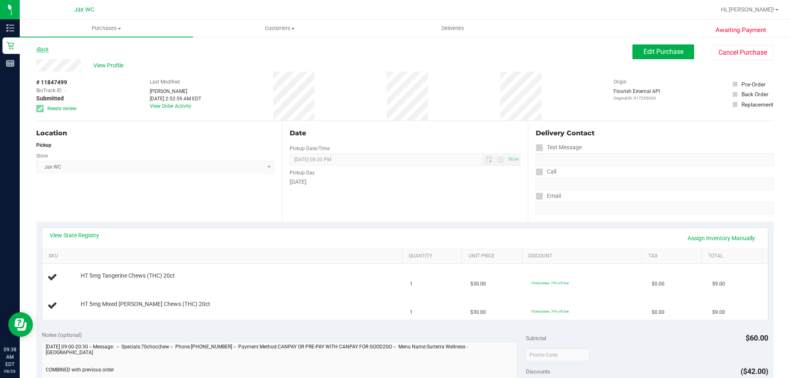
click at [44, 50] on link "Back" at bounding box center [42, 49] width 12 height 6
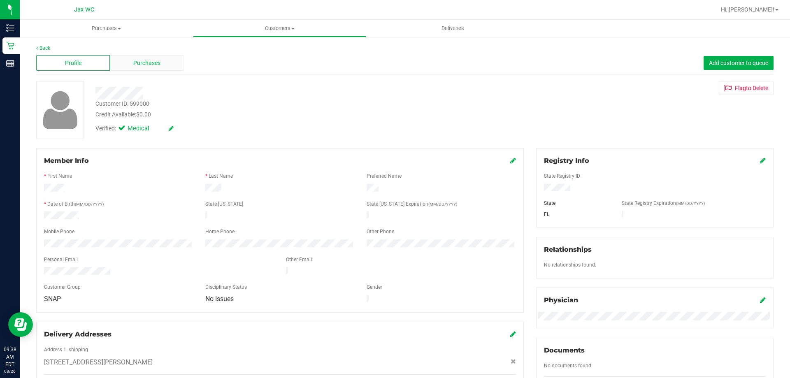
click at [129, 60] on div "Purchases" at bounding box center [147, 63] width 74 height 16
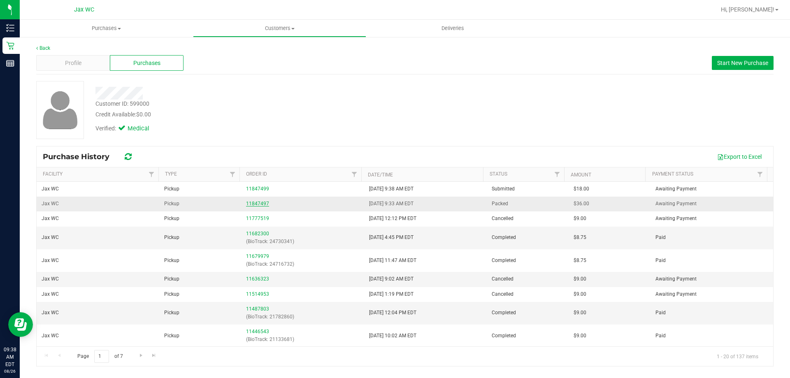
click at [247, 203] on link "11847497" at bounding box center [257, 204] width 23 height 6
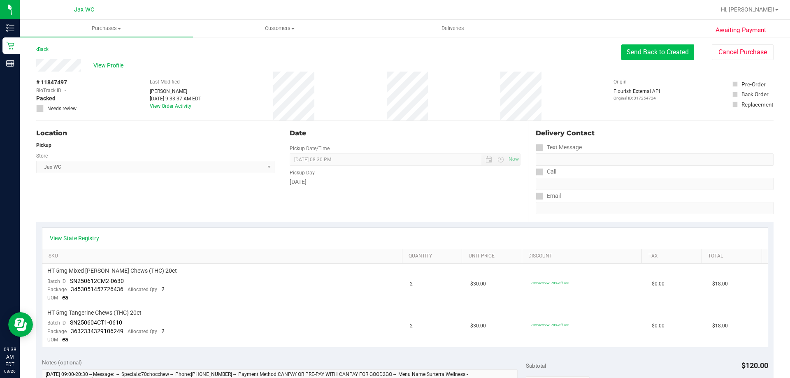
click at [657, 55] on button "Send Back to Created" at bounding box center [657, 52] width 73 height 16
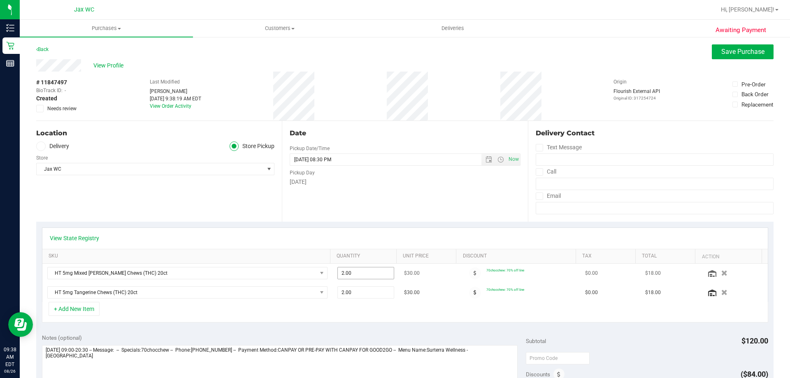
click at [337, 272] on span "2.00 2" at bounding box center [365, 273] width 57 height 12
click at [338, 272] on input "2" at bounding box center [366, 273] width 56 height 12
type input "3"
type input "3.00"
click at [337, 295] on span "2.00 2" at bounding box center [365, 292] width 57 height 12
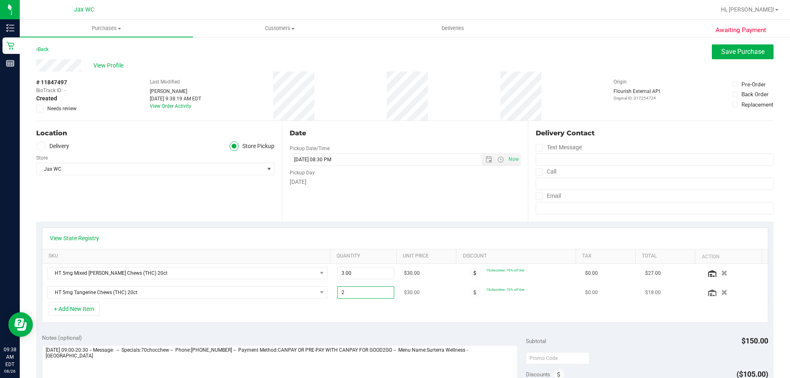
click at [338, 295] on input "2" at bounding box center [366, 293] width 56 height 12
type input "3"
click at [734, 53] on span "Save Purchase" at bounding box center [742, 52] width 43 height 8
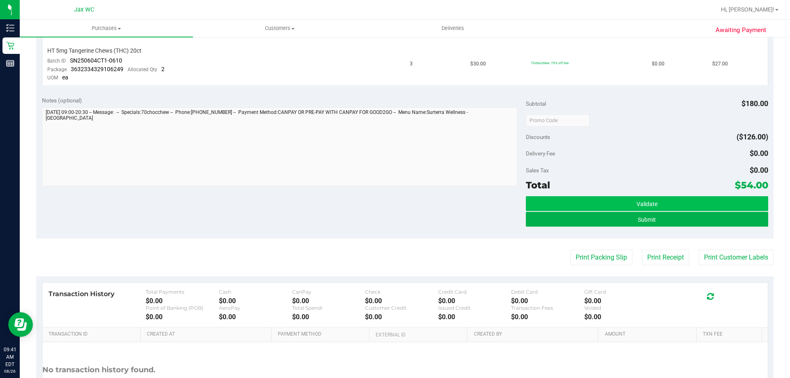
scroll to position [329, 0]
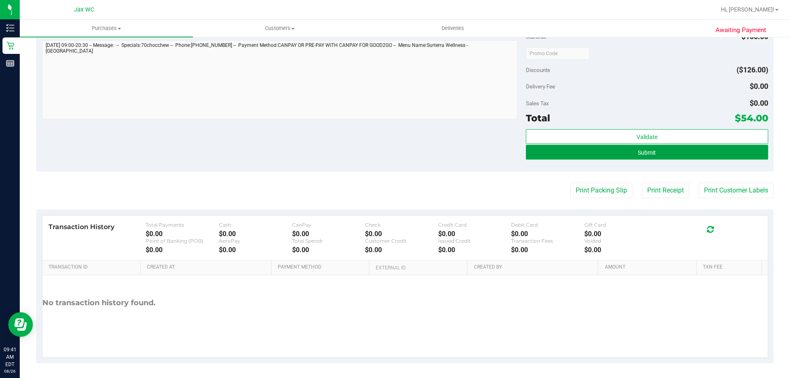
click at [646, 159] on button "Submit" at bounding box center [647, 152] width 242 height 15
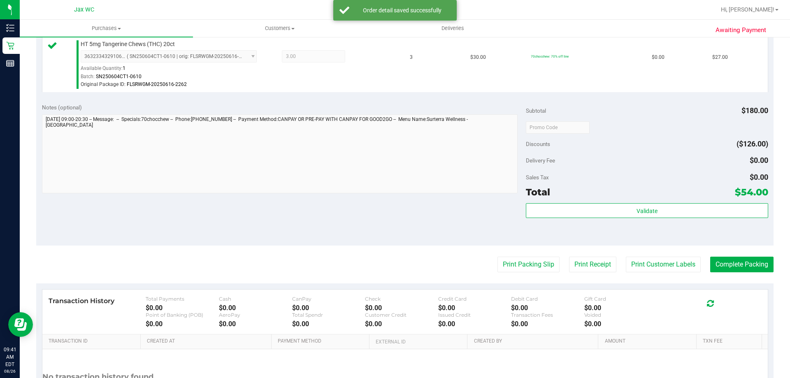
scroll to position [358, 0]
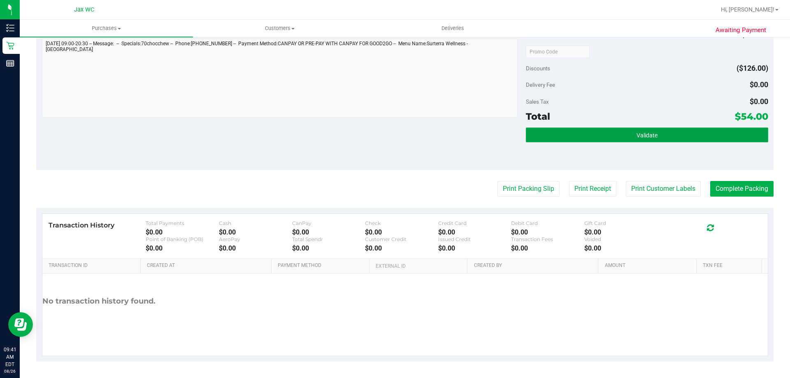
click at [658, 138] on button "Validate" at bounding box center [647, 134] width 242 height 15
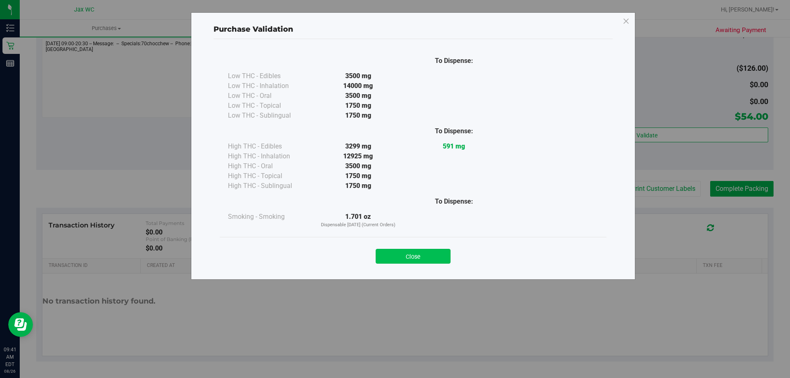
click at [426, 250] on button "Close" at bounding box center [412, 256] width 75 height 15
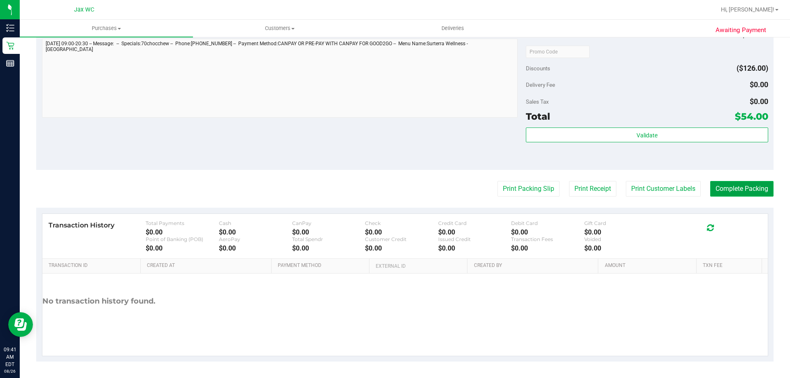
click at [752, 186] on button "Complete Packing" at bounding box center [741, 189] width 63 height 16
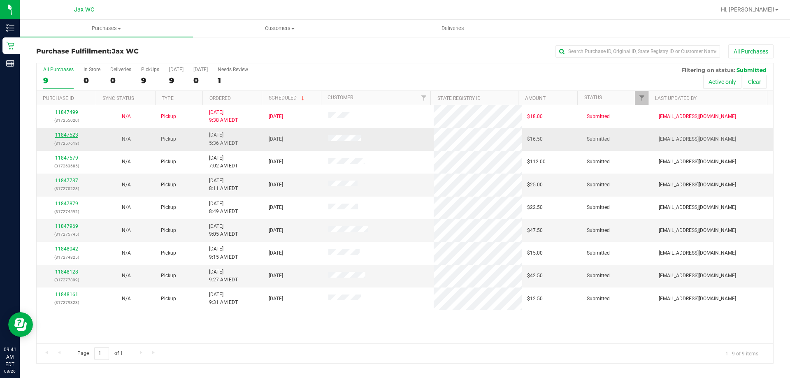
click at [70, 132] on link "11847523" at bounding box center [66, 135] width 23 height 6
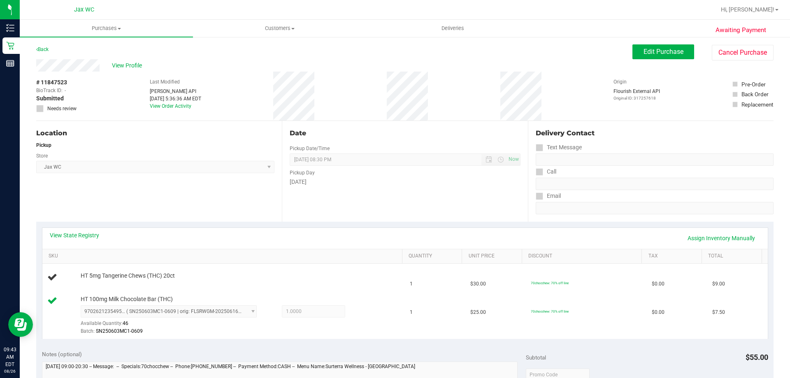
click at [711, 171] on div "Call" at bounding box center [654, 172] width 238 height 12
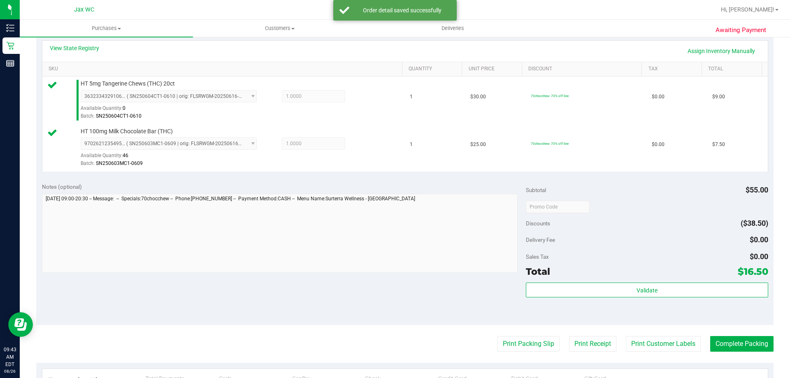
scroll to position [342, 0]
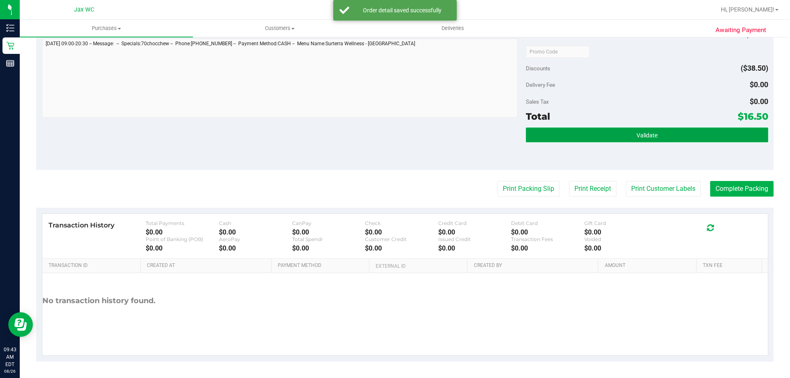
click at [650, 136] on span "Validate" at bounding box center [646, 135] width 21 height 7
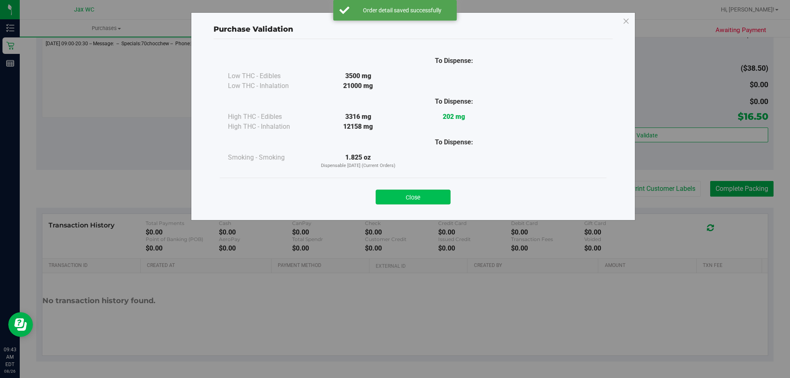
click at [440, 193] on button "Close" at bounding box center [412, 197] width 75 height 15
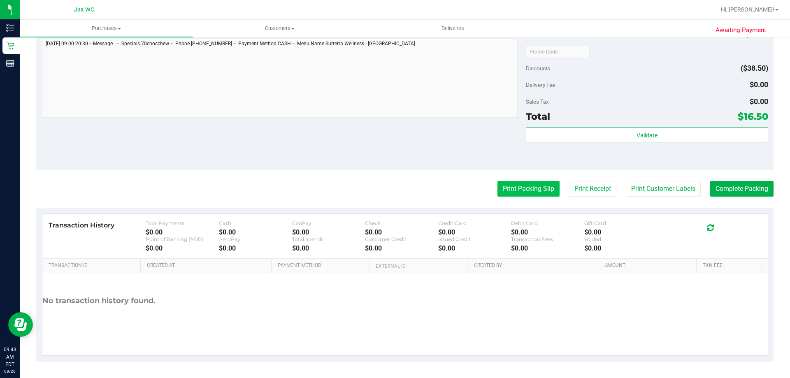
click at [529, 183] on button "Print Packing Slip" at bounding box center [528, 189] width 62 height 16
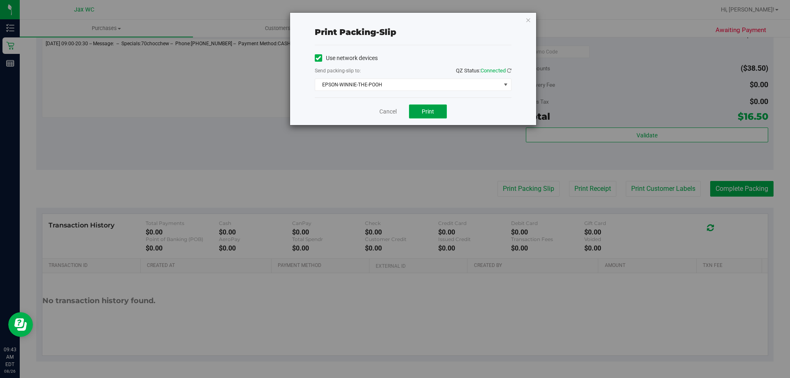
click at [443, 113] on button "Print" at bounding box center [428, 111] width 38 height 14
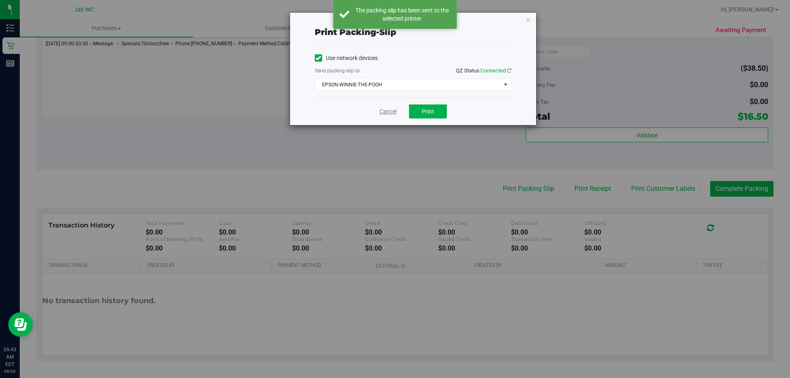
click at [385, 111] on link "Cancel" at bounding box center [387, 111] width 17 height 9
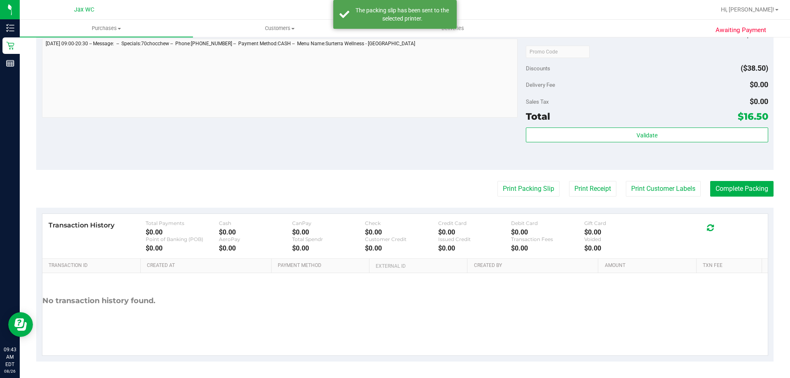
scroll to position [178, 0]
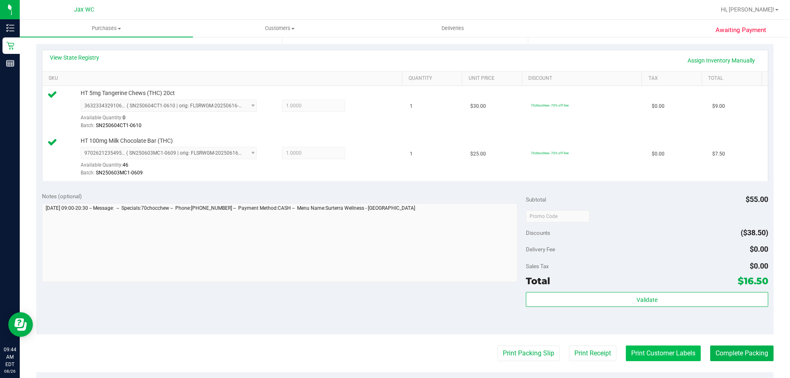
click at [665, 354] on button "Print Customer Labels" at bounding box center [662, 353] width 75 height 16
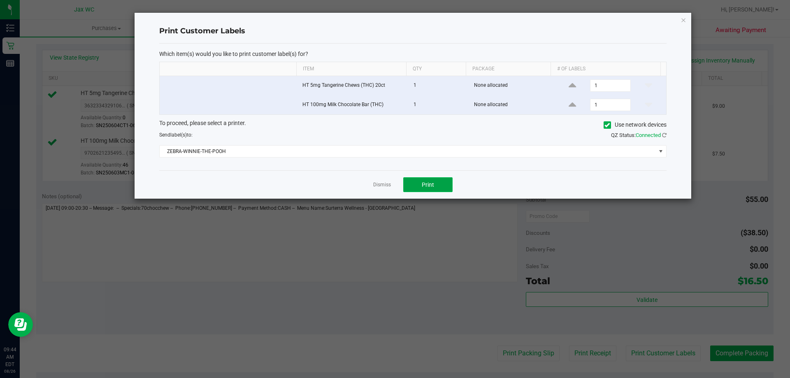
click at [433, 189] on button "Print" at bounding box center [427, 184] width 49 height 15
click at [381, 181] on link "Dismiss" at bounding box center [382, 184] width 18 height 7
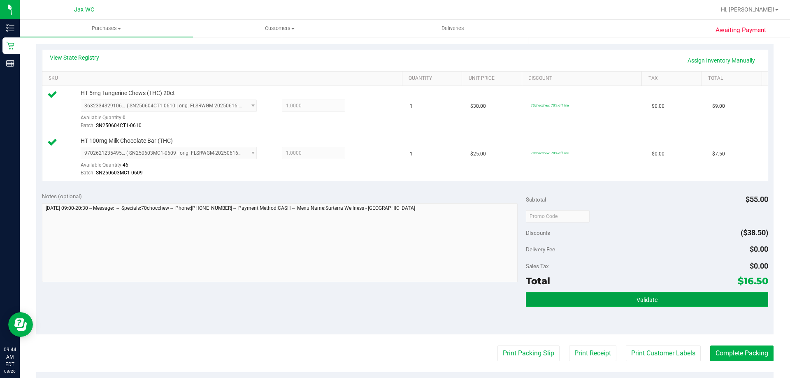
click at [648, 303] on button "Validate" at bounding box center [647, 299] width 242 height 15
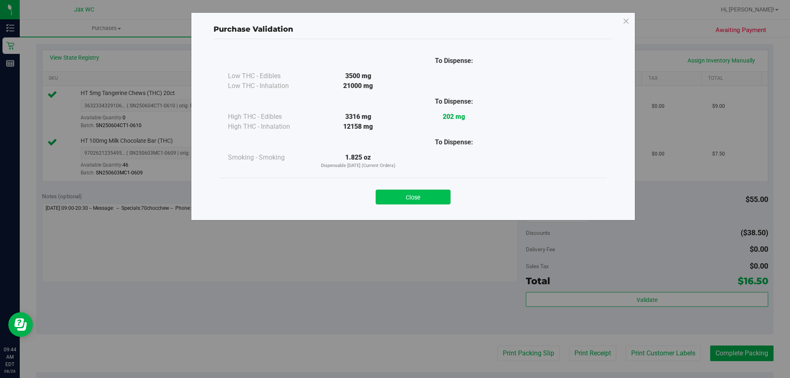
click at [439, 192] on button "Close" at bounding box center [412, 197] width 75 height 15
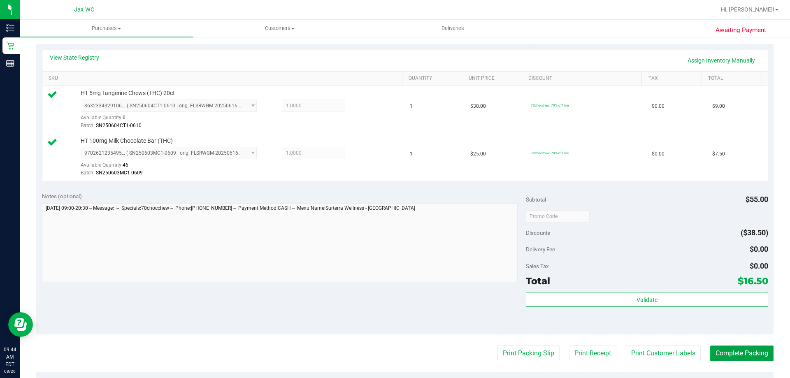
click at [738, 358] on button "Complete Packing" at bounding box center [741, 353] width 63 height 16
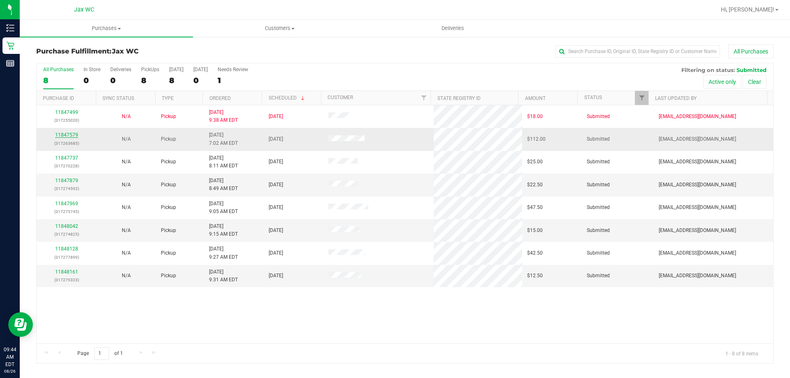
click at [74, 133] on link "11847579" at bounding box center [66, 135] width 23 height 6
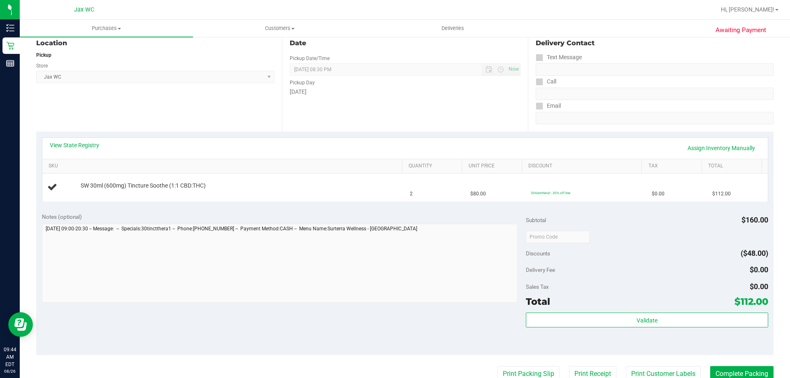
scroll to position [164, 0]
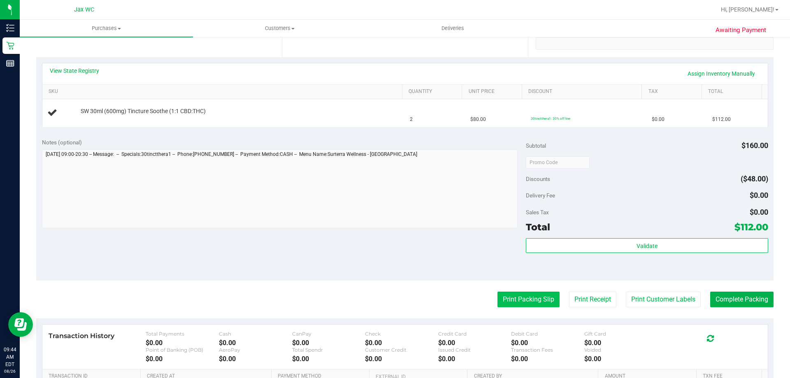
click at [547, 299] on button "Print Packing Slip" at bounding box center [528, 300] width 62 height 16
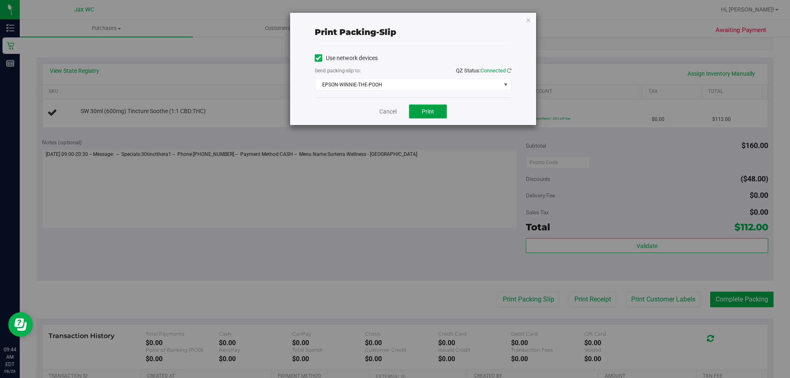
click at [434, 112] on button "Print" at bounding box center [428, 111] width 38 height 14
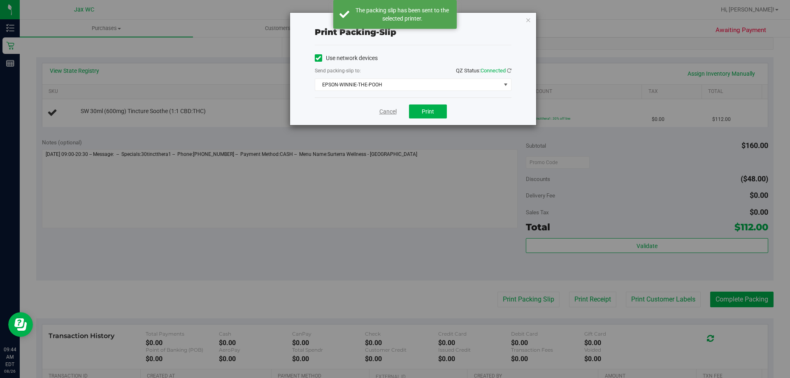
click at [390, 111] on link "Cancel" at bounding box center [387, 111] width 17 height 9
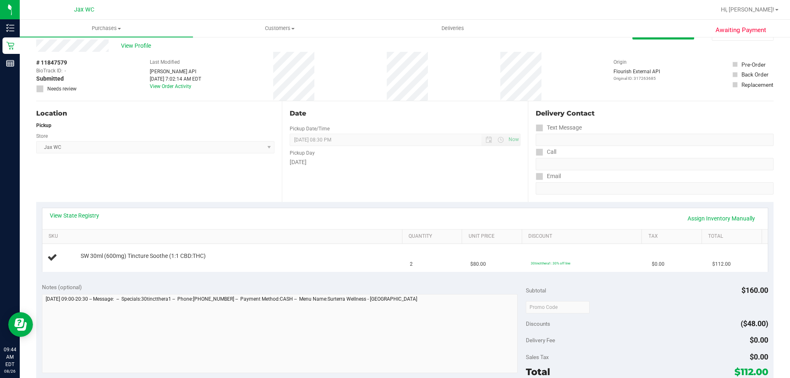
scroll to position [0, 0]
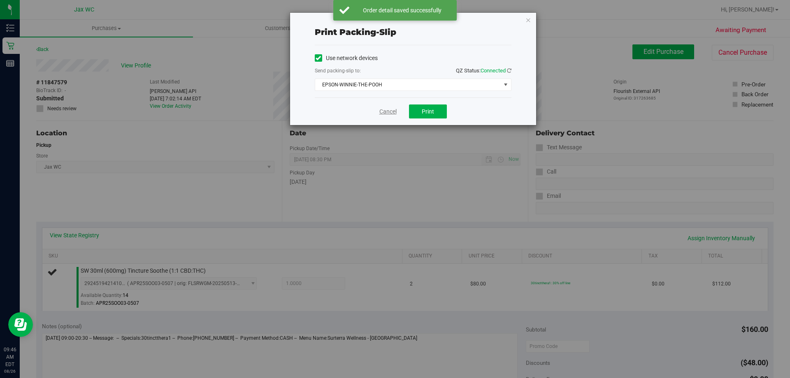
click at [395, 112] on link "Cancel" at bounding box center [387, 111] width 17 height 9
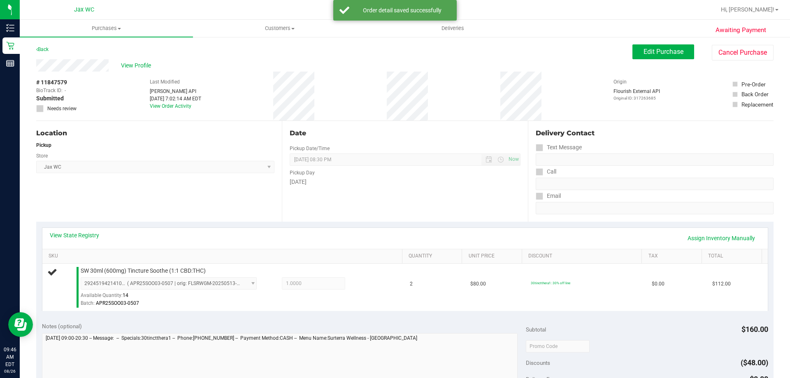
scroll to position [285, 0]
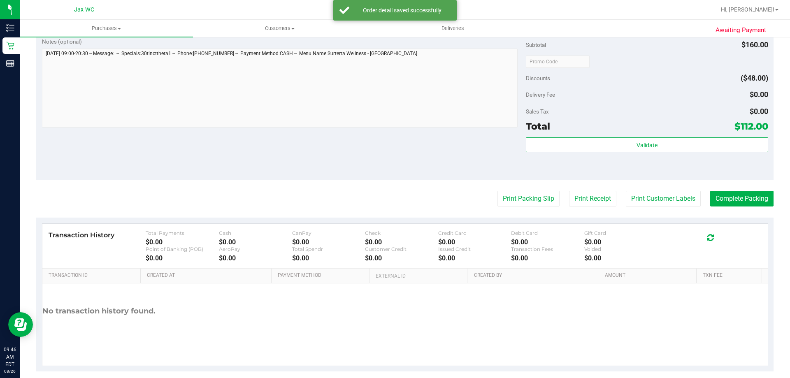
click at [396, 145] on div "Notes (optional) Subtotal $160.00 Discounts ($48.00) Delivery Fee $0.00 Sales T…" at bounding box center [404, 106] width 737 height 148
drag, startPoint x: 394, startPoint y: 145, endPoint x: 383, endPoint y: 147, distance: 11.0
click at [383, 147] on div "Notes (optional) Subtotal $160.00 Discounts ($48.00) Delivery Fee $0.00 Sales T…" at bounding box center [404, 106] width 737 height 148
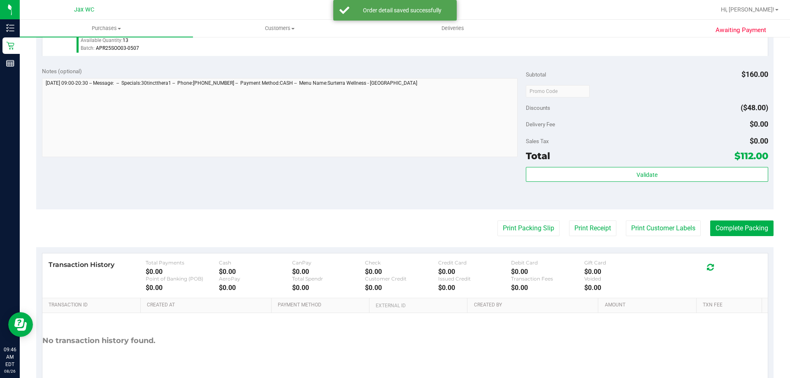
scroll to position [294, 0]
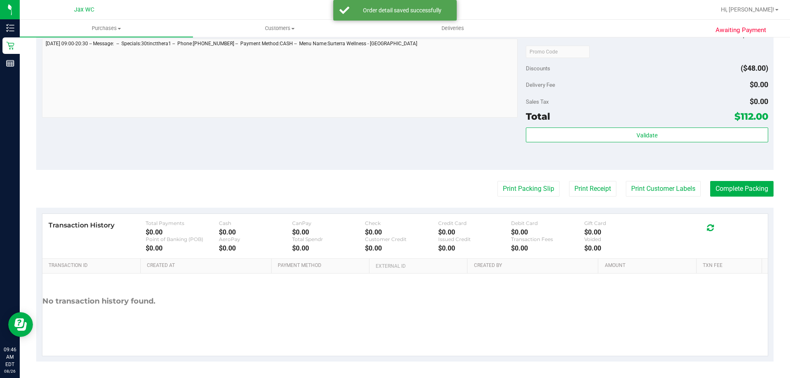
drag, startPoint x: 642, startPoint y: 115, endPoint x: 646, endPoint y: 123, distance: 9.2
click at [645, 119] on div "Total $112.00" at bounding box center [647, 116] width 242 height 15
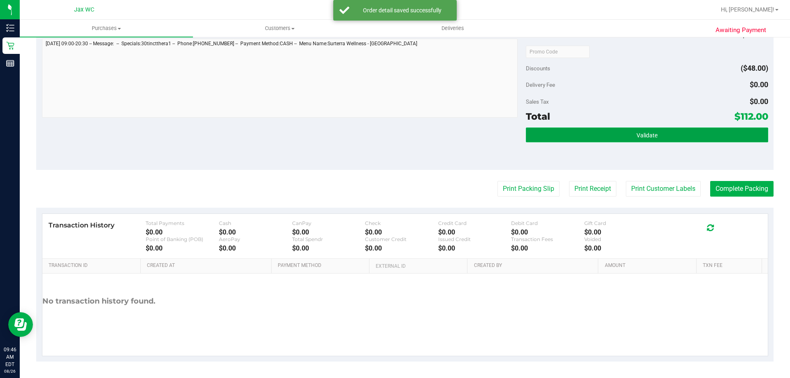
click at [648, 134] on span "Validate" at bounding box center [646, 135] width 21 height 7
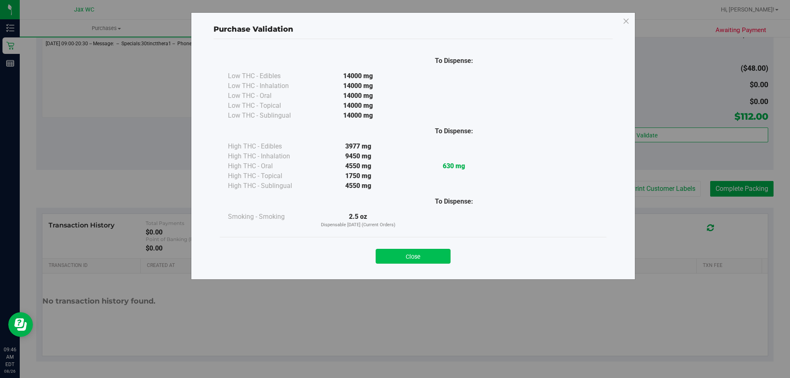
click at [439, 258] on button "Close" at bounding box center [412, 256] width 75 height 15
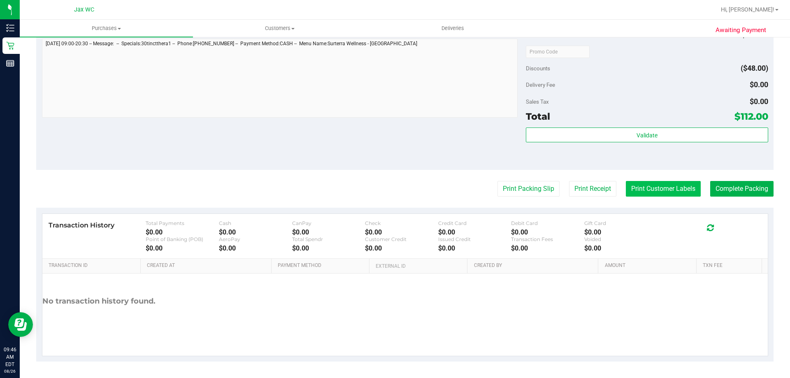
click at [659, 183] on button "Print Customer Labels" at bounding box center [662, 189] width 75 height 16
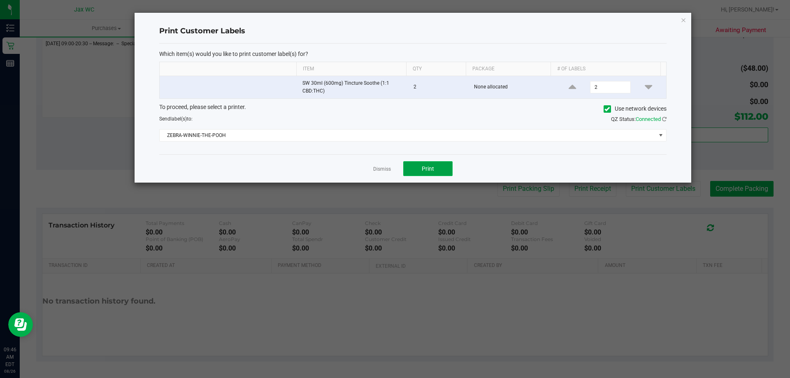
click at [435, 169] on button "Print" at bounding box center [427, 168] width 49 height 15
click at [382, 168] on link "Dismiss" at bounding box center [382, 169] width 18 height 7
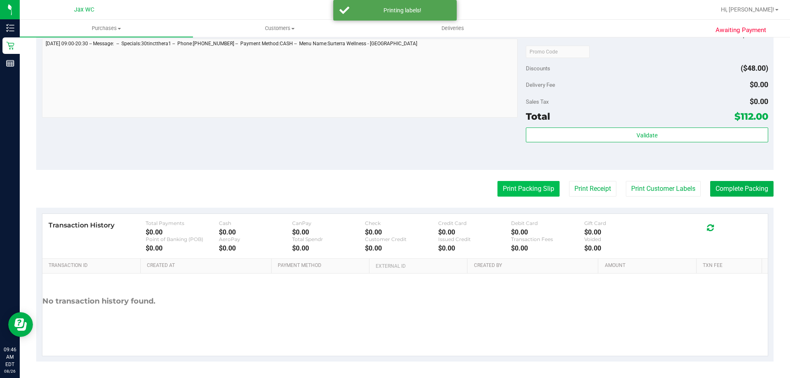
click at [499, 184] on button "Print Packing Slip" at bounding box center [528, 189] width 62 height 16
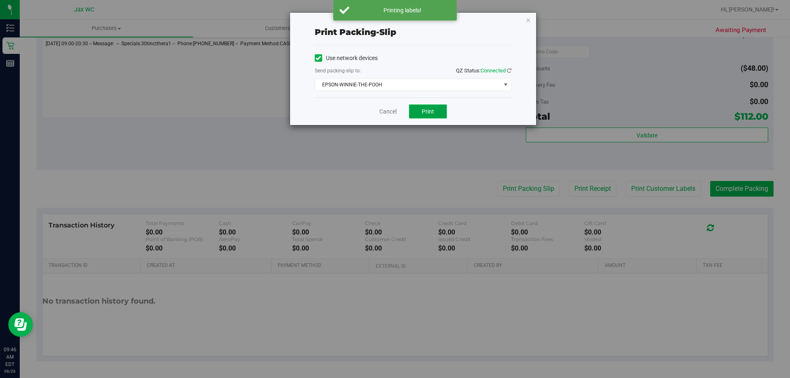
click at [419, 110] on button "Print" at bounding box center [428, 111] width 38 height 14
click at [386, 109] on link "Cancel" at bounding box center [387, 111] width 17 height 9
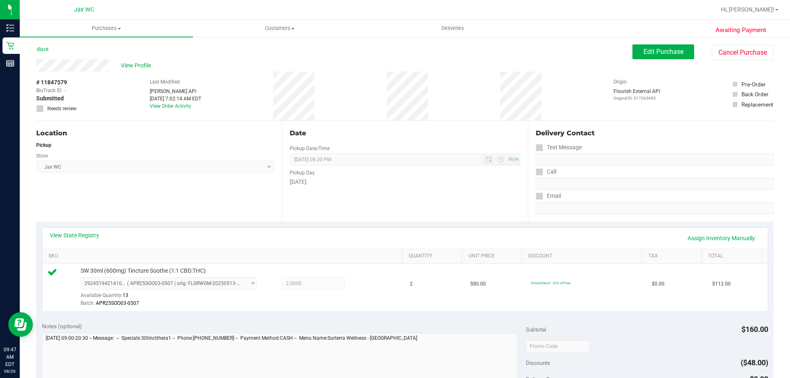
scroll to position [247, 0]
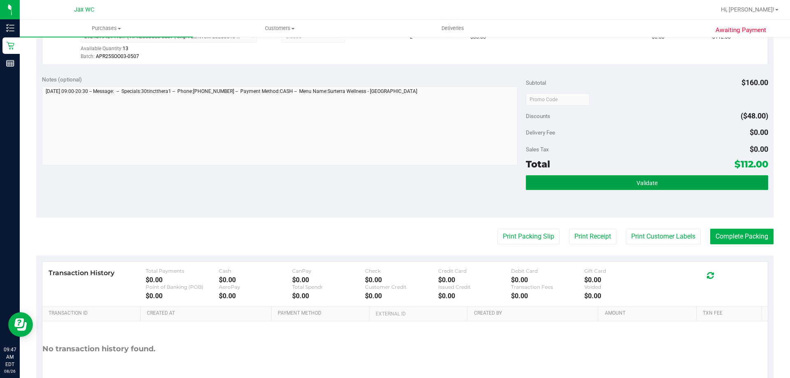
click at [615, 185] on button "Validate" at bounding box center [647, 182] width 242 height 15
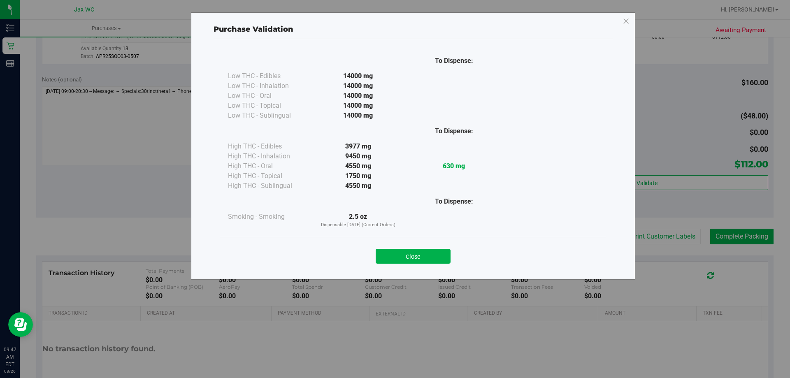
drag, startPoint x: 395, startPoint y: 255, endPoint x: 455, endPoint y: 249, distance: 60.4
click at [398, 254] on button "Close" at bounding box center [412, 256] width 75 height 15
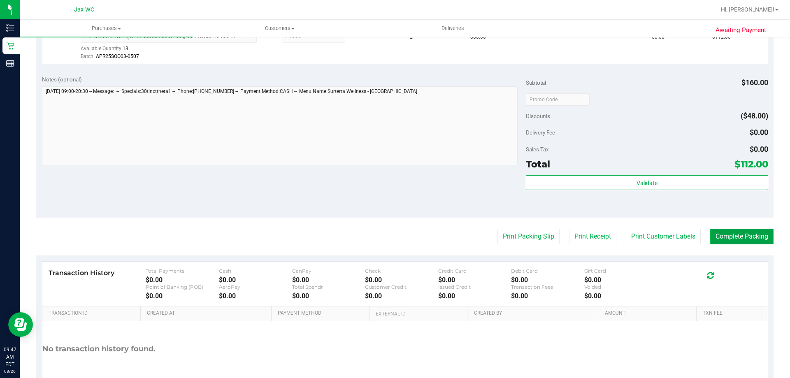
click at [716, 236] on button "Complete Packing" at bounding box center [741, 237] width 63 height 16
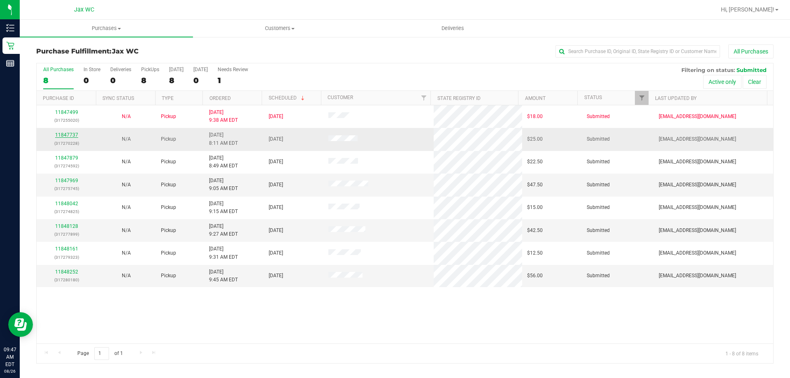
click at [72, 133] on link "11847737" at bounding box center [66, 135] width 23 height 6
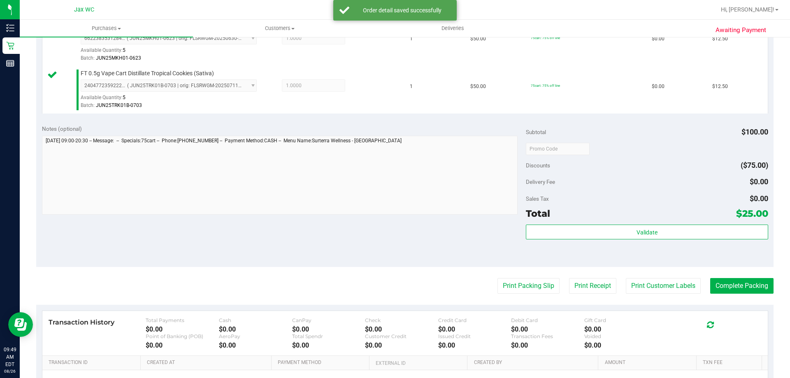
scroll to position [247, 0]
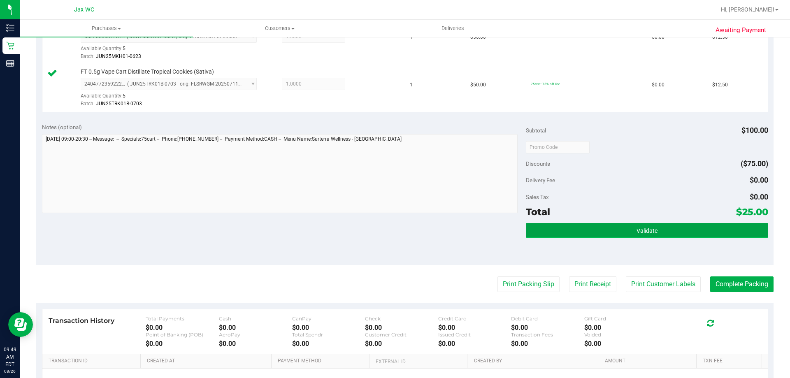
click at [617, 234] on button "Validate" at bounding box center [647, 230] width 242 height 15
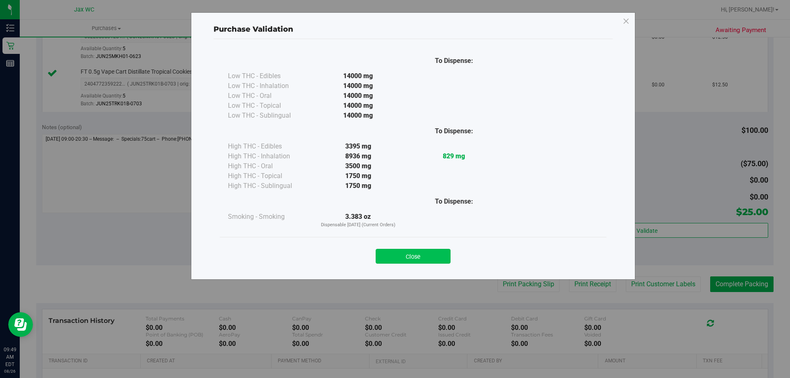
click at [440, 253] on button "Close" at bounding box center [412, 256] width 75 height 15
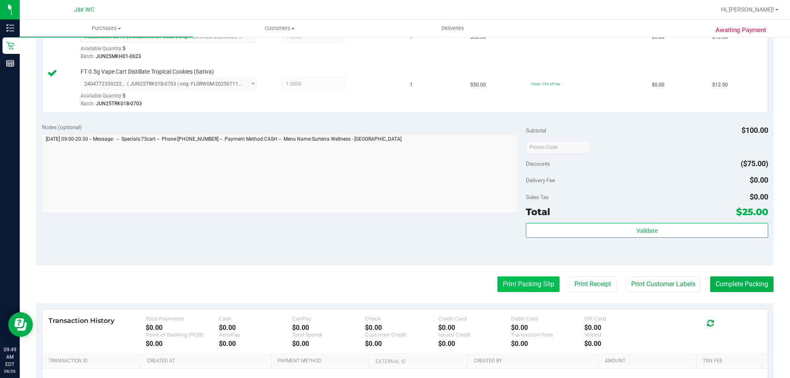
click at [520, 279] on button "Print Packing Slip" at bounding box center [528, 284] width 62 height 16
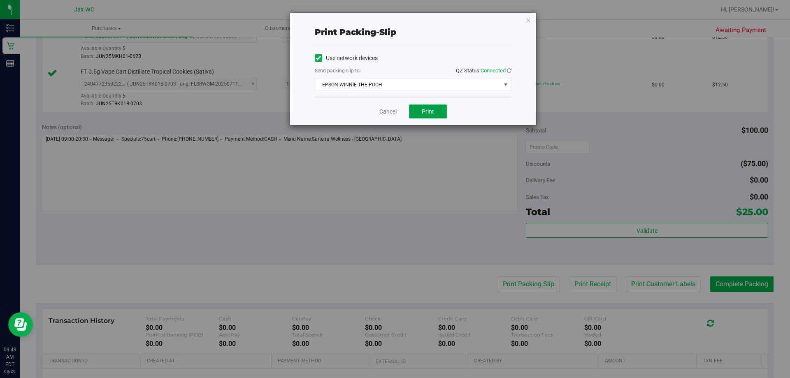
click at [426, 111] on span "Print" at bounding box center [427, 111] width 12 height 7
click at [388, 113] on link "Cancel" at bounding box center [387, 111] width 17 height 9
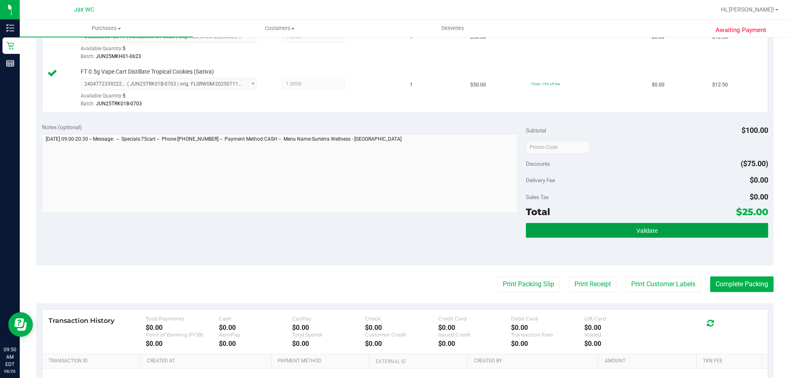
click at [590, 230] on button "Validate" at bounding box center [647, 230] width 242 height 15
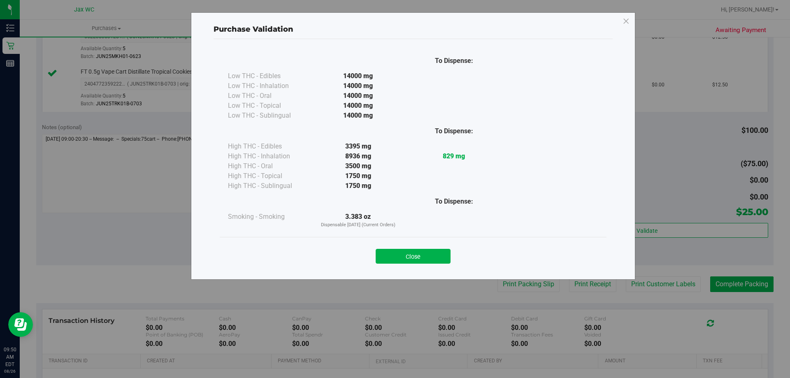
drag, startPoint x: 439, startPoint y: 256, endPoint x: 462, endPoint y: 259, distance: 23.3
click at [439, 257] on button "Close" at bounding box center [412, 256] width 75 height 15
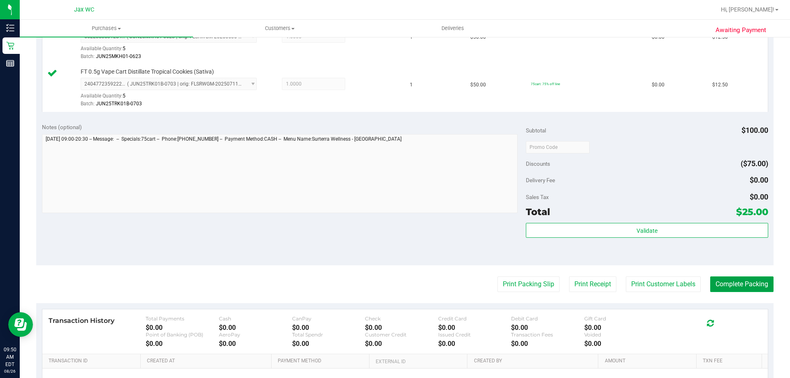
drag, startPoint x: 722, startPoint y: 285, endPoint x: 667, endPoint y: 256, distance: 62.4
click at [667, 256] on purchase-details "Back Edit Purchase Cancel Purchase View Profile # 11847737 BioTrack ID: - Submi…" at bounding box center [404, 127] width 737 height 659
click at [651, 285] on button "Print Customer Labels" at bounding box center [662, 284] width 75 height 16
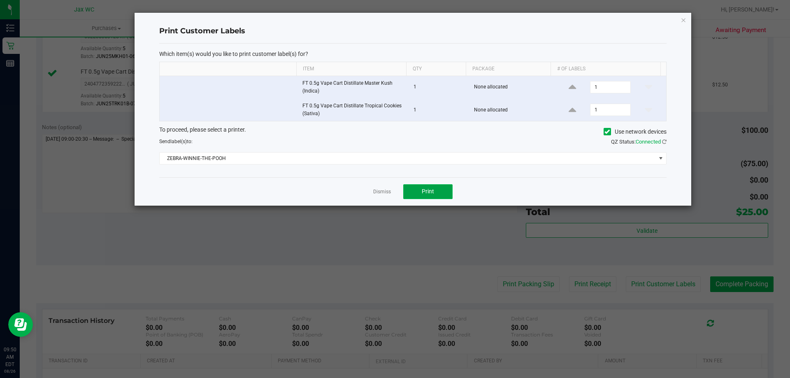
click at [438, 189] on button "Print" at bounding box center [427, 191] width 49 height 15
click at [386, 192] on link "Dismiss" at bounding box center [382, 191] width 18 height 7
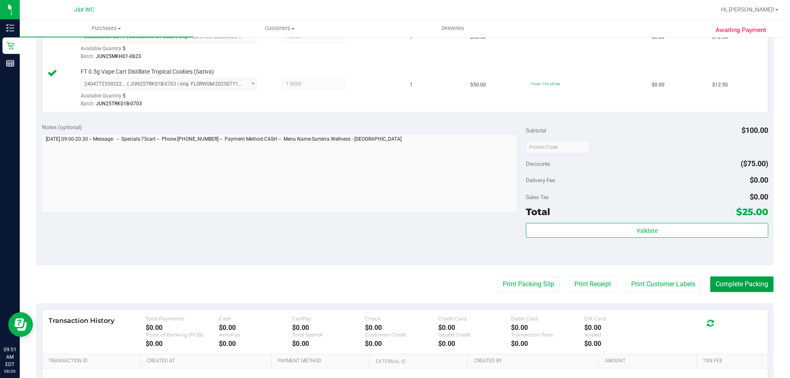
click at [734, 284] on button "Complete Packing" at bounding box center [741, 284] width 63 height 16
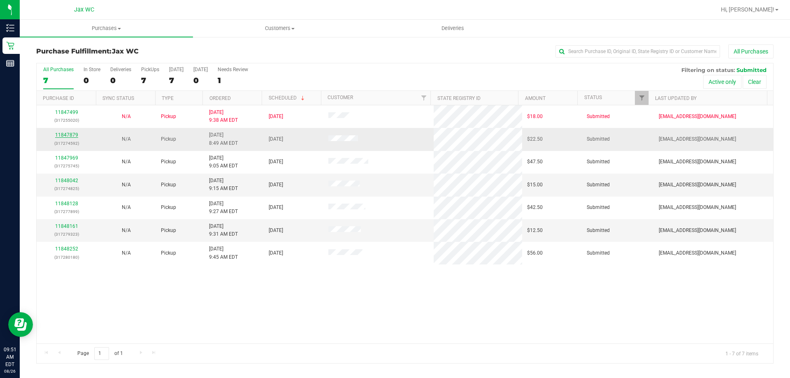
click at [74, 133] on link "11847879" at bounding box center [66, 135] width 23 height 6
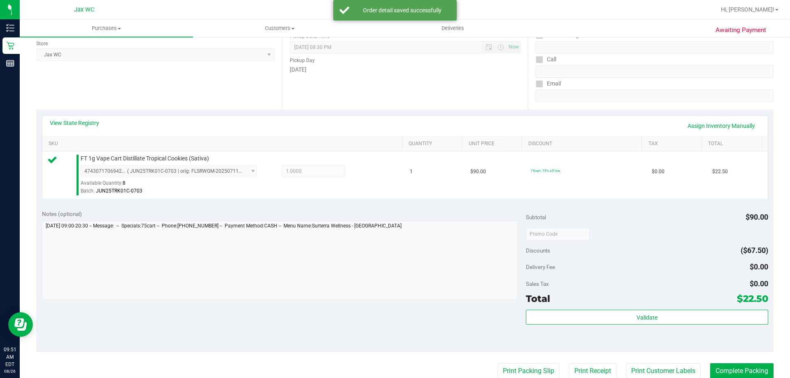
scroll to position [164, 0]
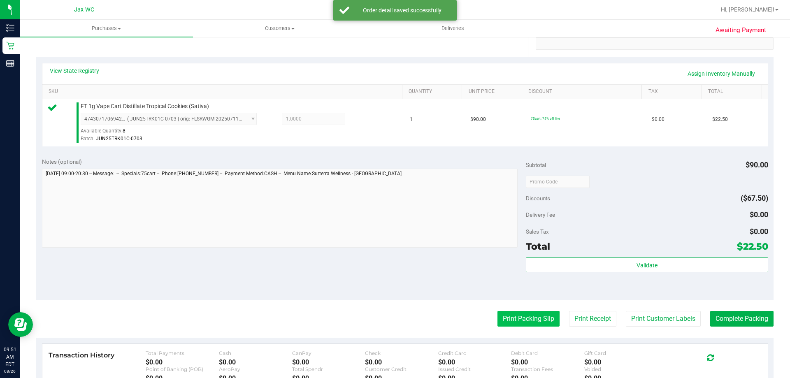
click at [532, 322] on button "Print Packing Slip" at bounding box center [528, 319] width 62 height 16
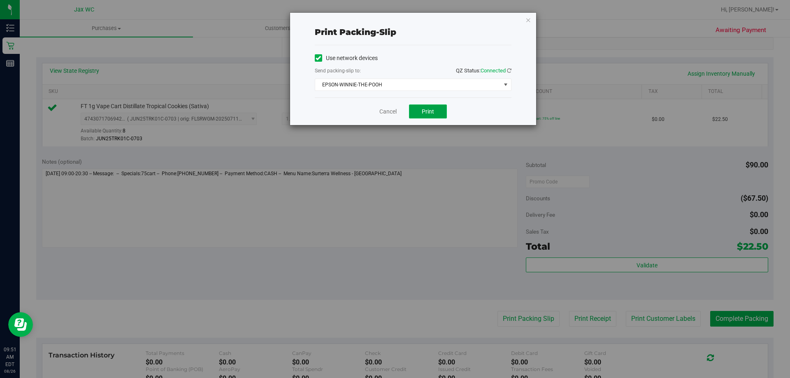
click at [428, 112] on span "Print" at bounding box center [427, 111] width 12 height 7
click at [391, 113] on link "Cancel" at bounding box center [387, 111] width 17 height 9
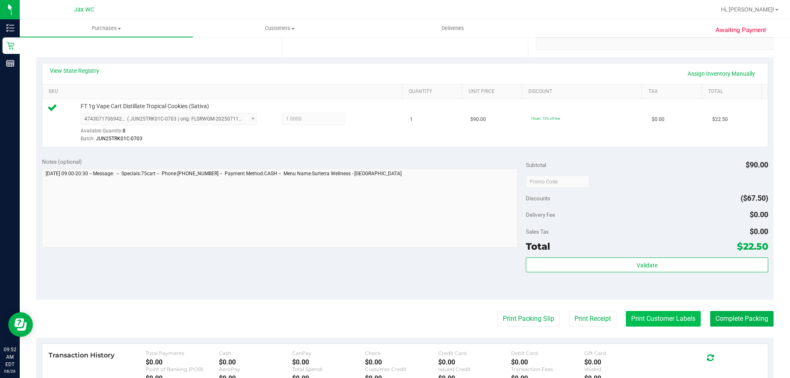
click at [647, 322] on button "Print Customer Labels" at bounding box center [662, 319] width 75 height 16
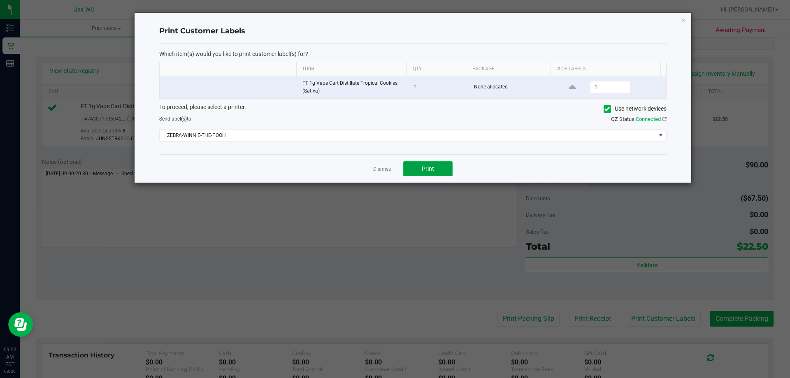
click at [428, 164] on button "Print" at bounding box center [427, 168] width 49 height 15
click at [376, 170] on link "Dismiss" at bounding box center [382, 169] width 18 height 7
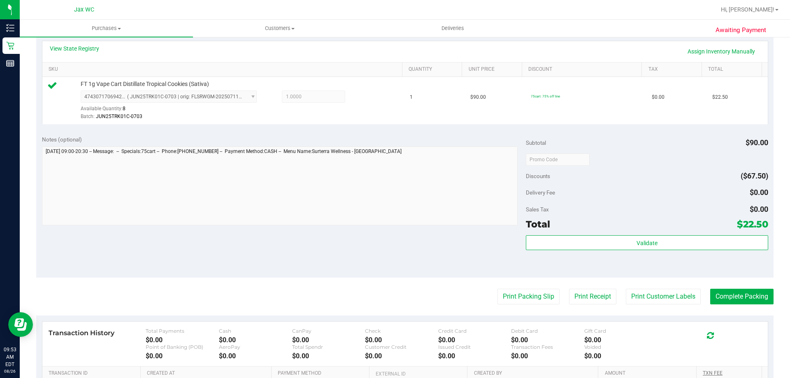
scroll to position [294, 0]
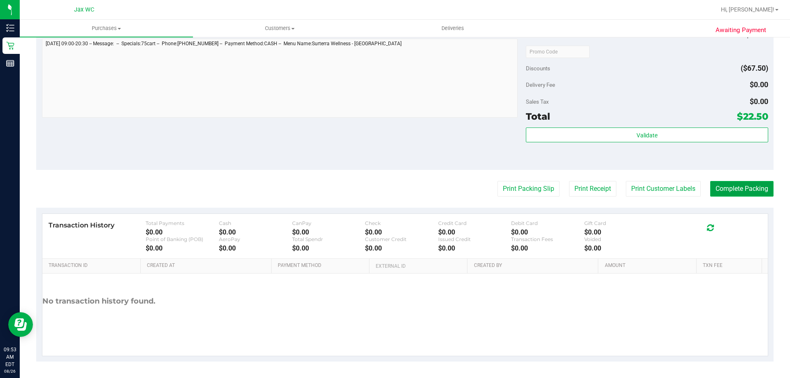
click at [744, 189] on button "Complete Packing" at bounding box center [741, 189] width 63 height 16
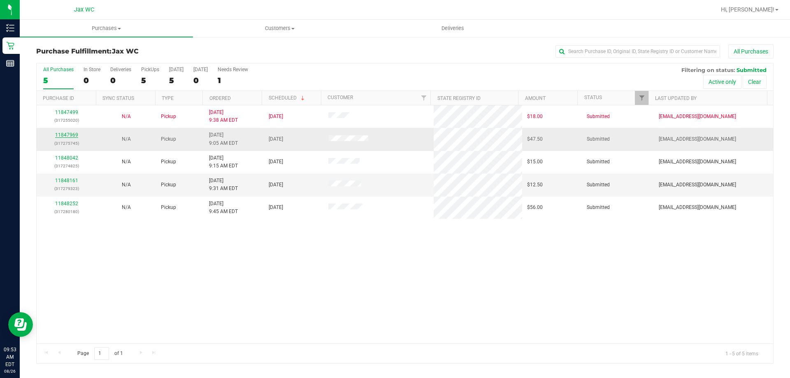
click at [63, 135] on link "11847969" at bounding box center [66, 135] width 23 height 6
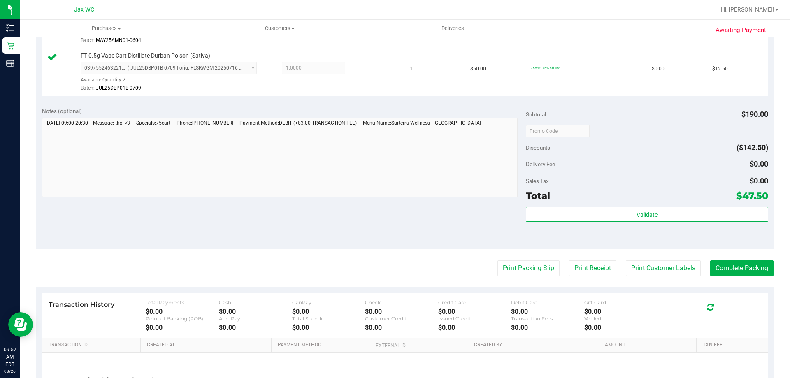
scroll to position [370, 0]
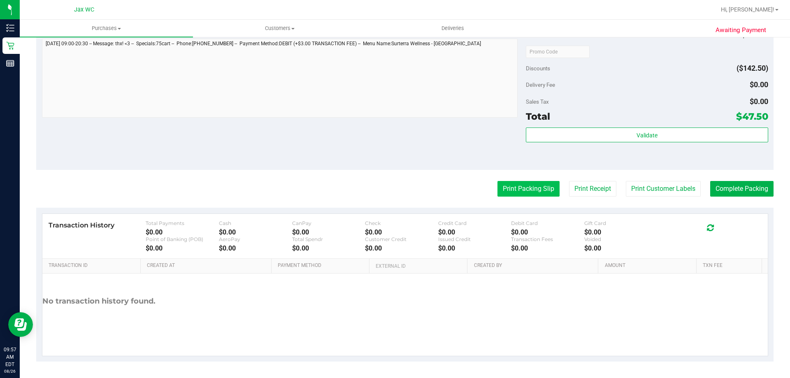
click at [526, 194] on button "Print Packing Slip" at bounding box center [528, 189] width 62 height 16
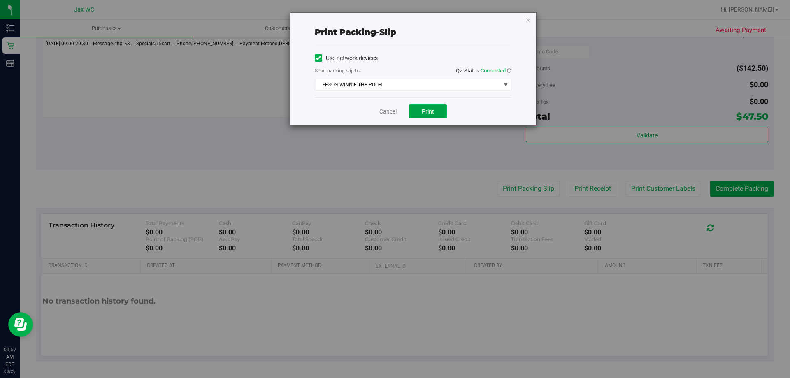
click at [428, 111] on span "Print" at bounding box center [427, 111] width 12 height 7
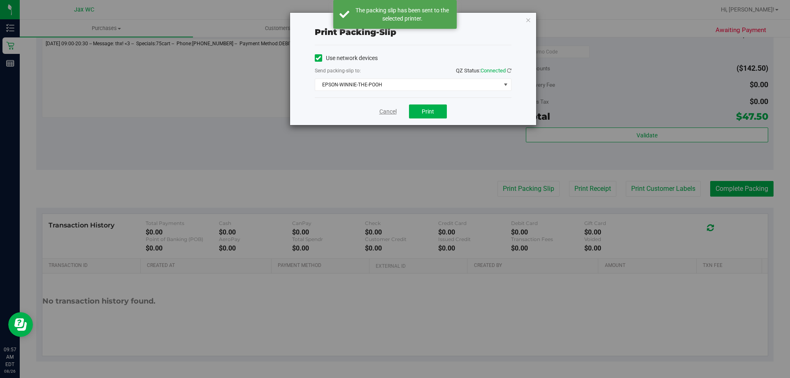
click at [389, 113] on link "Cancel" at bounding box center [387, 111] width 17 height 9
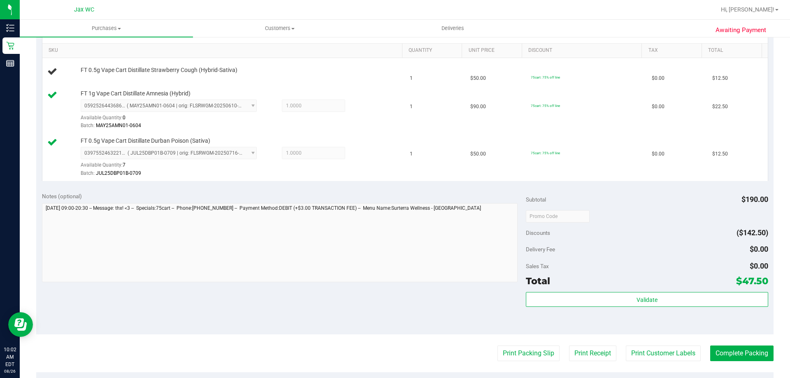
scroll to position [123, 0]
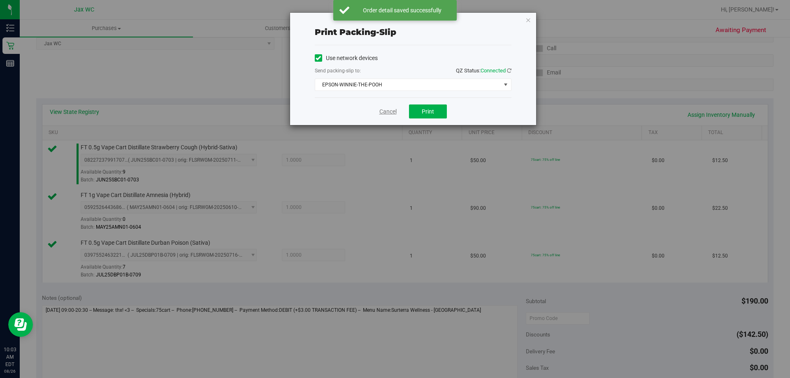
click at [394, 112] on link "Cancel" at bounding box center [387, 111] width 17 height 9
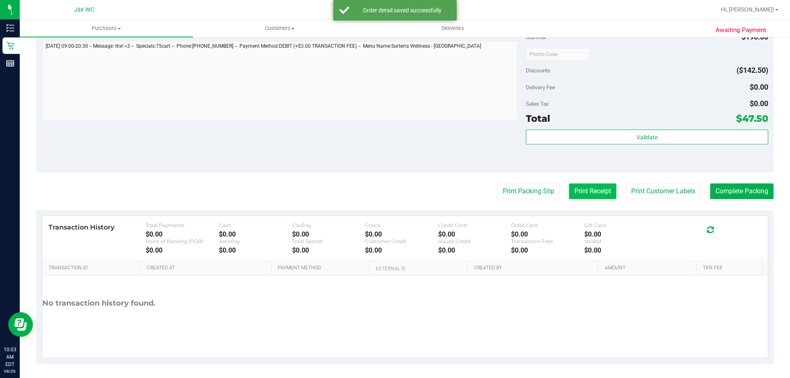
scroll to position [390, 0]
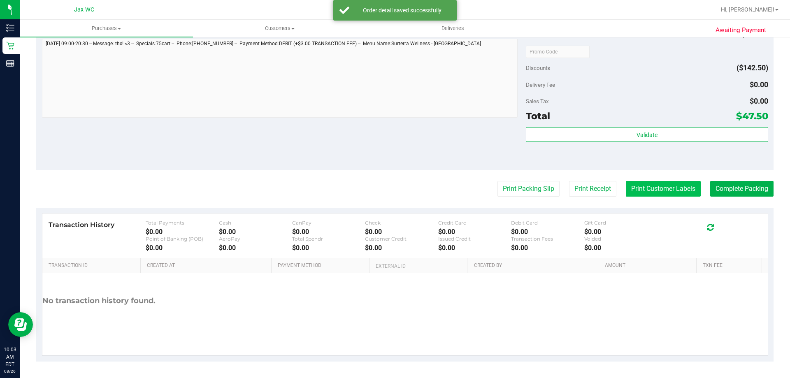
click at [646, 188] on button "Print Customer Labels" at bounding box center [662, 189] width 75 height 16
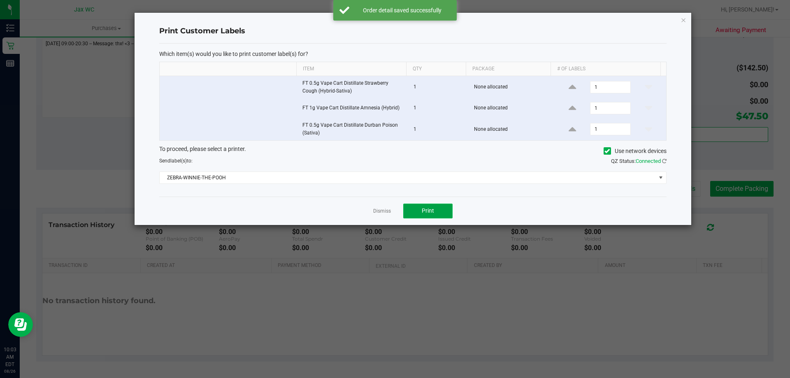
click at [447, 213] on button "Print" at bounding box center [427, 211] width 49 height 15
click at [382, 207] on app-cancel-button "Dismiss" at bounding box center [382, 210] width 18 height 9
click at [382, 212] on link "Dismiss" at bounding box center [382, 211] width 18 height 7
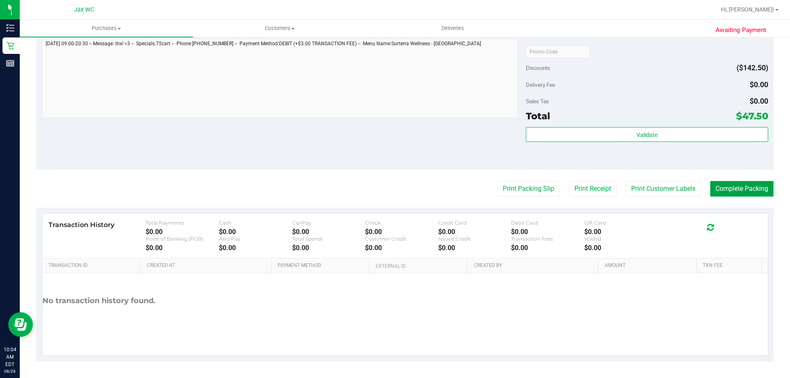
click at [730, 189] on button "Complete Packing" at bounding box center [741, 189] width 63 height 16
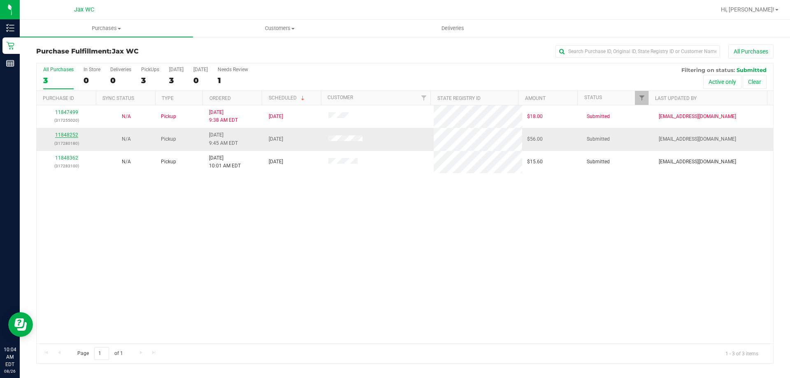
click at [62, 132] on link "11848252" at bounding box center [66, 135] width 23 height 6
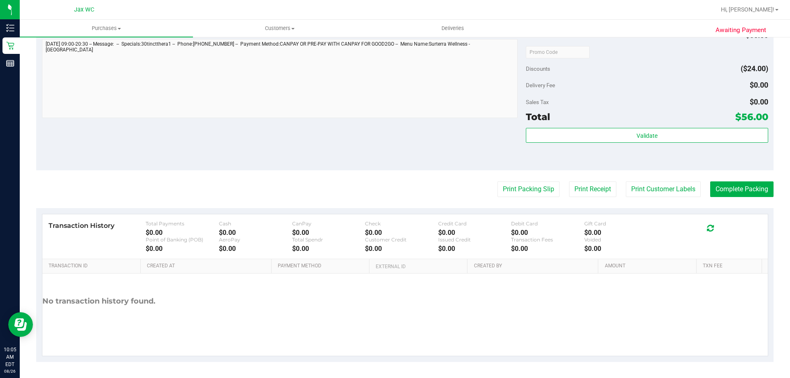
scroll to position [275, 0]
click at [529, 184] on button "Print Packing Slip" at bounding box center [528, 189] width 62 height 16
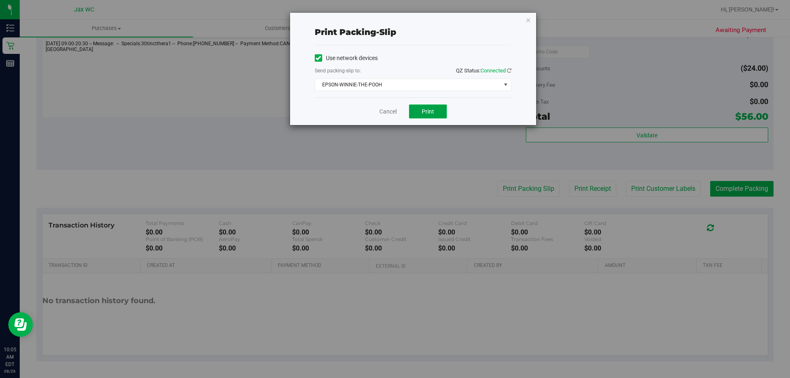
click at [437, 109] on button "Print" at bounding box center [428, 111] width 38 height 14
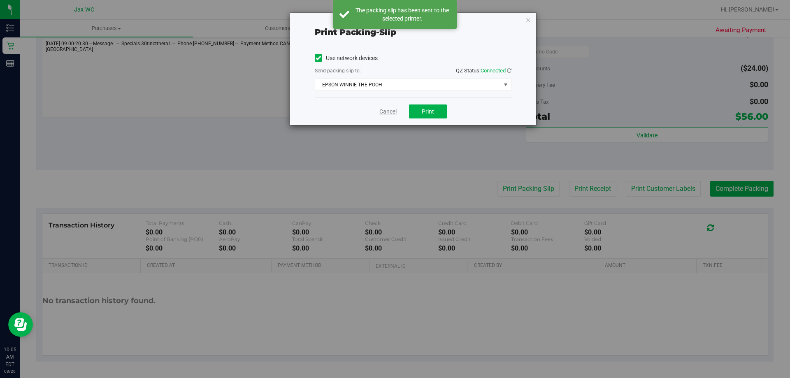
click at [388, 107] on link "Cancel" at bounding box center [387, 111] width 17 height 9
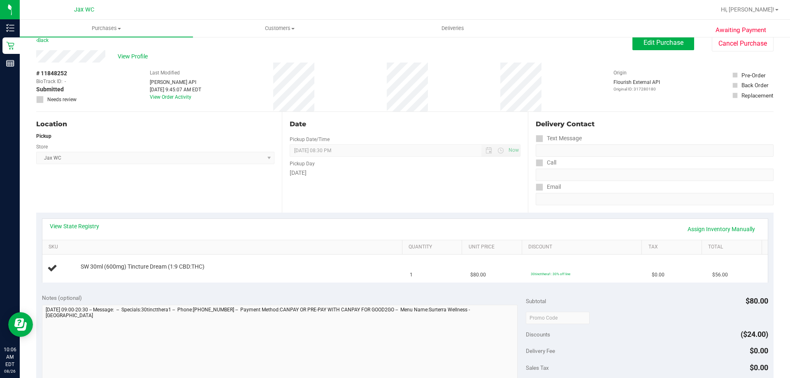
scroll to position [0, 0]
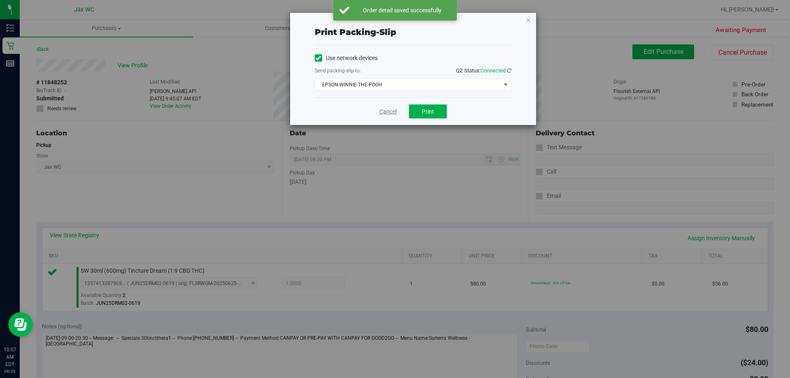
click at [384, 112] on link "Cancel" at bounding box center [387, 111] width 17 height 9
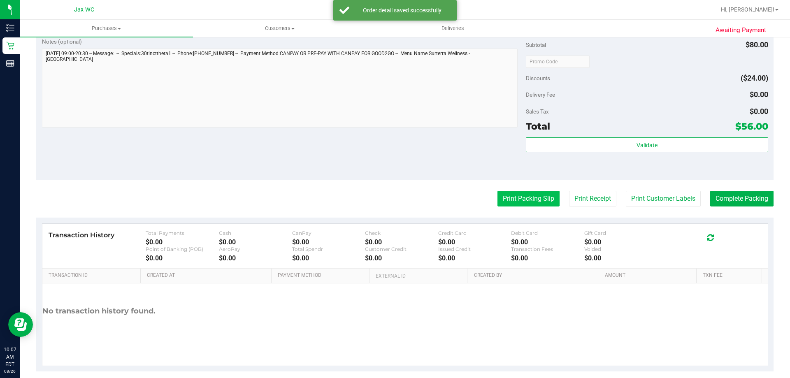
click at [546, 194] on button "Print Packing Slip" at bounding box center [528, 199] width 62 height 16
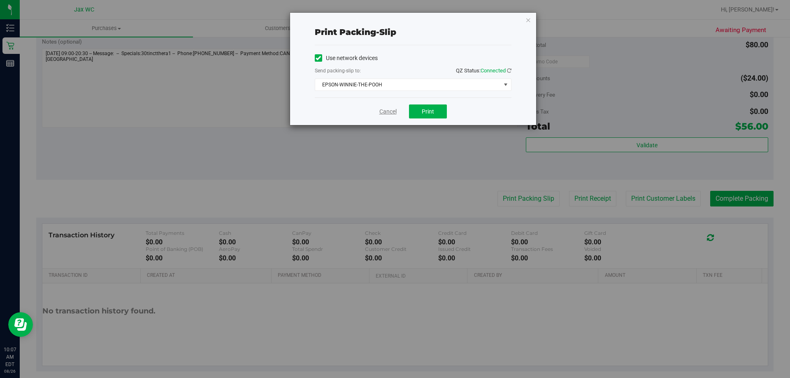
click at [389, 111] on link "Cancel" at bounding box center [387, 111] width 17 height 9
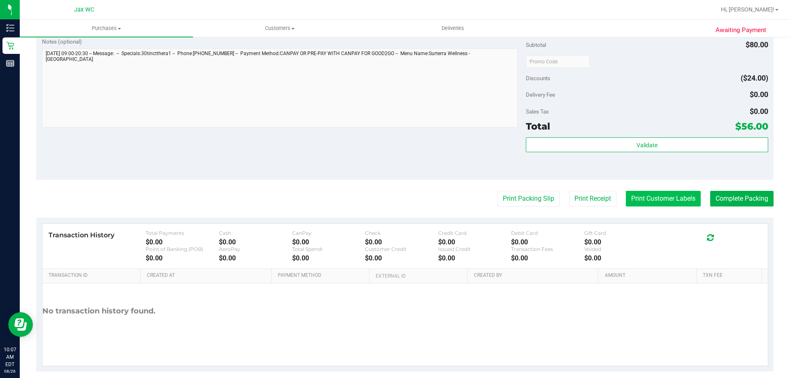
click at [669, 199] on button "Print Customer Labels" at bounding box center [662, 199] width 75 height 16
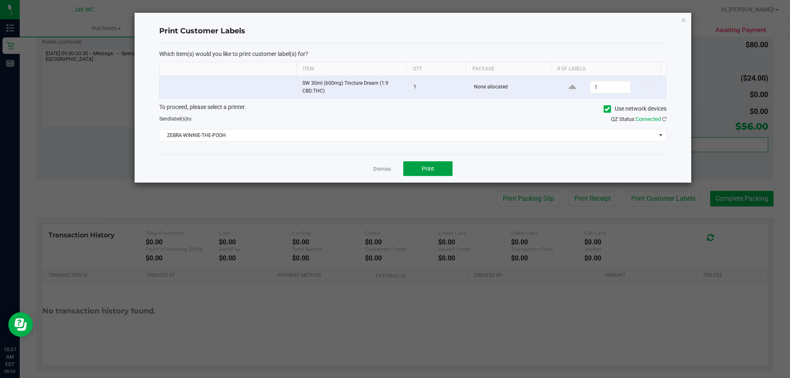
click at [433, 166] on span "Print" at bounding box center [427, 168] width 12 height 7
click at [380, 169] on link "Dismiss" at bounding box center [382, 169] width 18 height 7
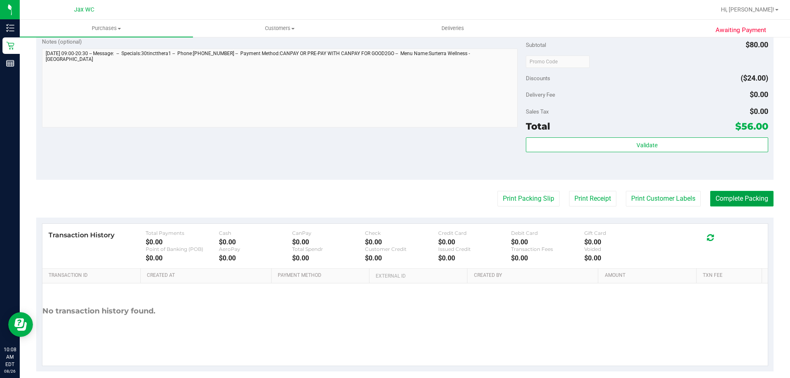
click at [739, 201] on button "Complete Packing" at bounding box center [741, 199] width 63 height 16
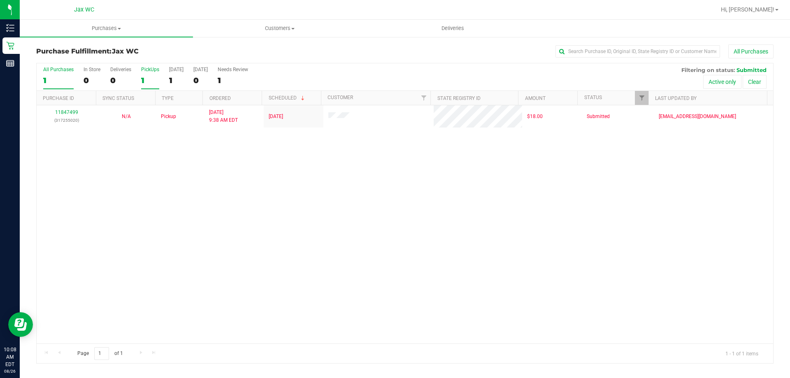
click at [148, 77] on div "1" at bounding box center [150, 80] width 18 height 9
click at [0, 0] on input "PickUps 1" at bounding box center [0, 0] width 0 height 0
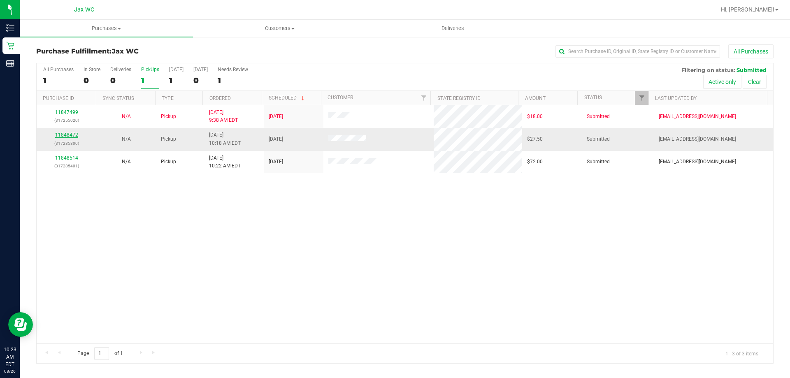
click at [68, 134] on link "11848472" at bounding box center [66, 135] width 23 height 6
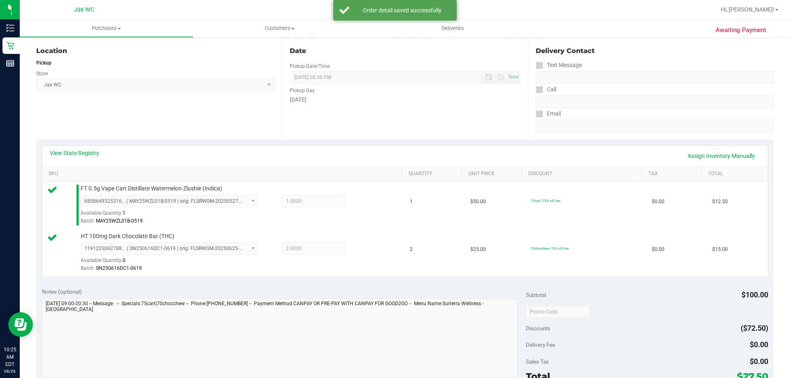
scroll to position [342, 0]
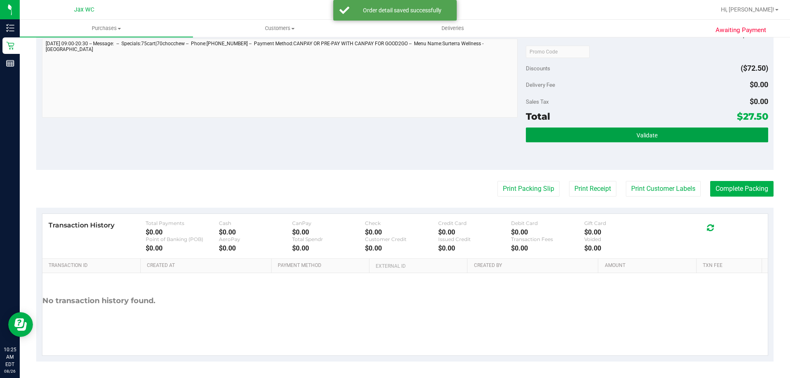
drag, startPoint x: 634, startPoint y: 134, endPoint x: 540, endPoint y: 123, distance: 95.2
click at [636, 134] on span "Validate" at bounding box center [646, 135] width 21 height 7
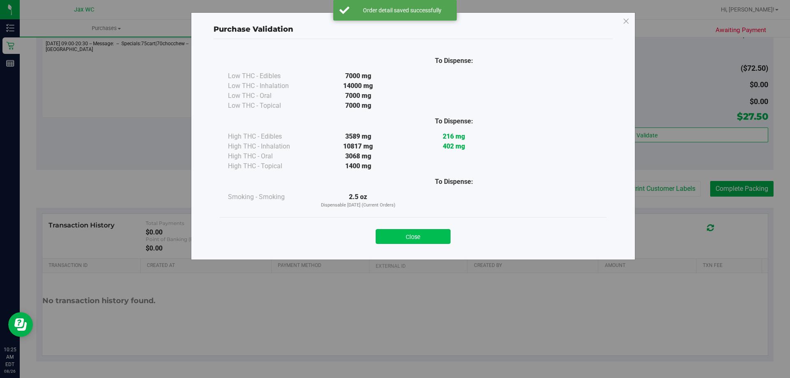
click at [417, 234] on button "Close" at bounding box center [412, 236] width 75 height 15
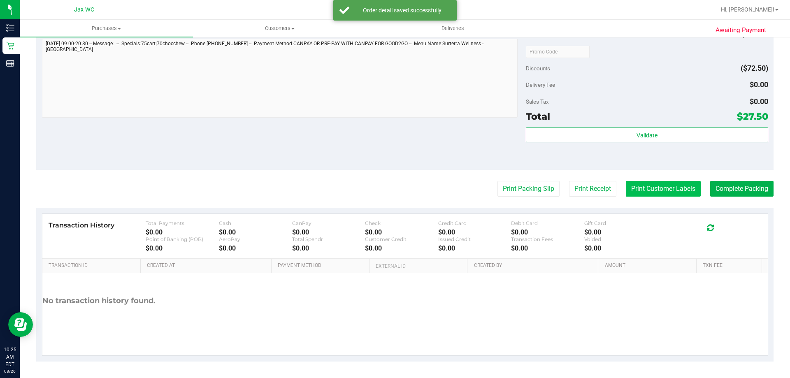
click at [649, 186] on button "Print Customer Labels" at bounding box center [662, 189] width 75 height 16
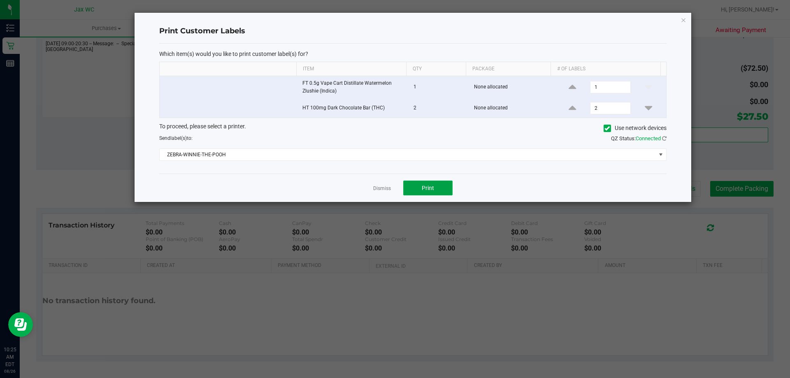
click at [421, 181] on button "Print" at bounding box center [427, 188] width 49 height 15
click at [378, 190] on link "Dismiss" at bounding box center [382, 188] width 18 height 7
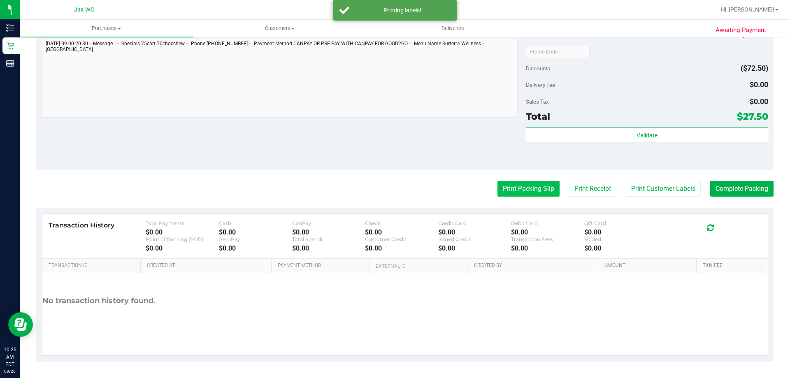
click at [529, 188] on button "Print Packing Slip" at bounding box center [528, 189] width 62 height 16
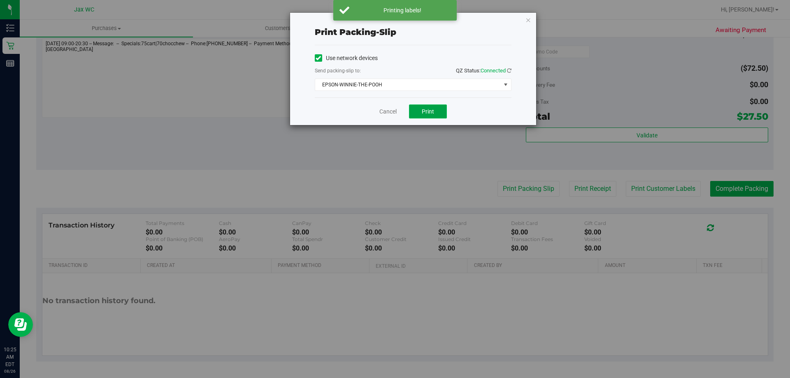
click at [428, 113] on span "Print" at bounding box center [427, 111] width 12 height 7
click at [390, 112] on link "Cancel" at bounding box center [387, 111] width 17 height 9
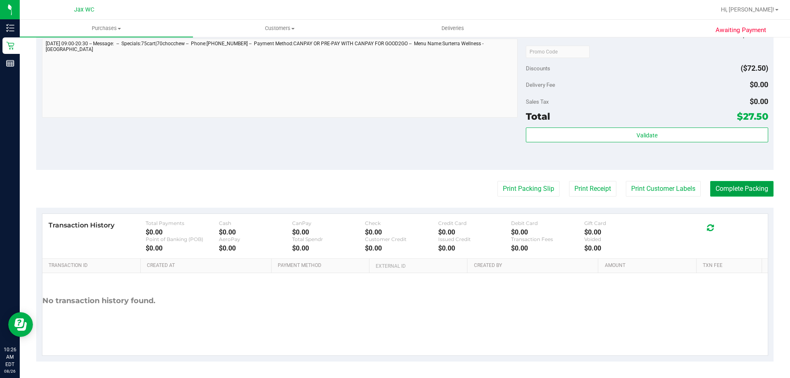
click at [763, 188] on button "Complete Packing" at bounding box center [741, 189] width 63 height 16
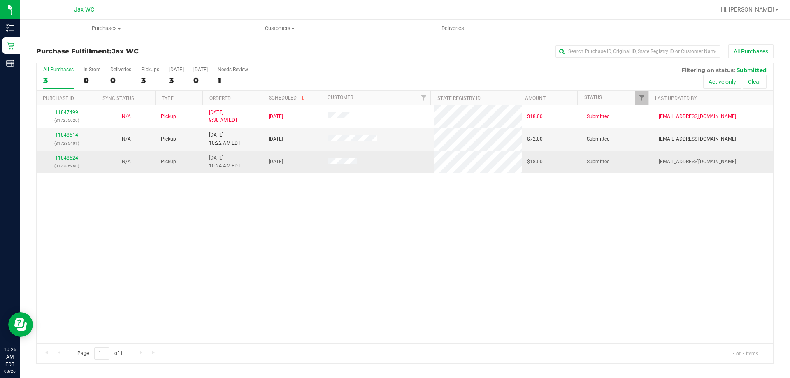
click at [76, 155] on div "11848524 (317286960)" at bounding box center [67, 162] width 50 height 16
click at [74, 161] on div "11848524 (317286960)" at bounding box center [67, 162] width 50 height 16
click at [74, 156] on link "11848524" at bounding box center [66, 158] width 23 height 6
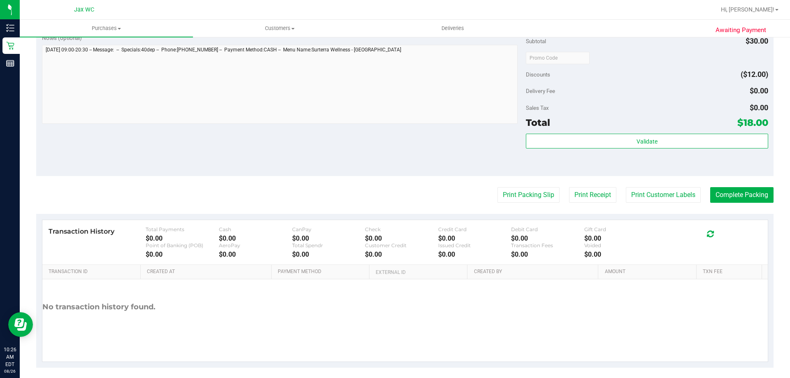
scroll to position [275, 0]
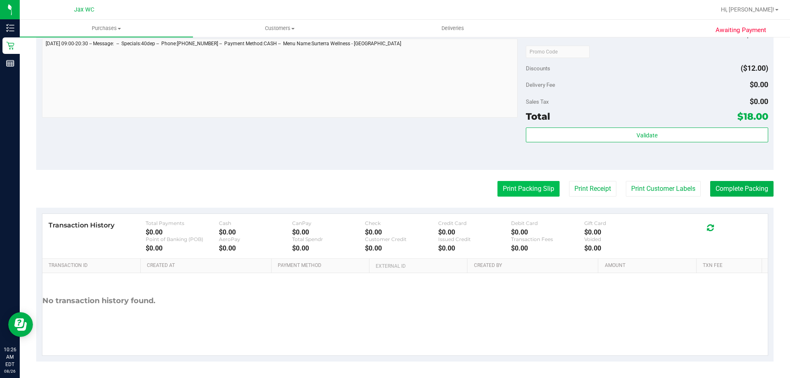
click at [528, 181] on button "Print Packing Slip" at bounding box center [528, 189] width 62 height 16
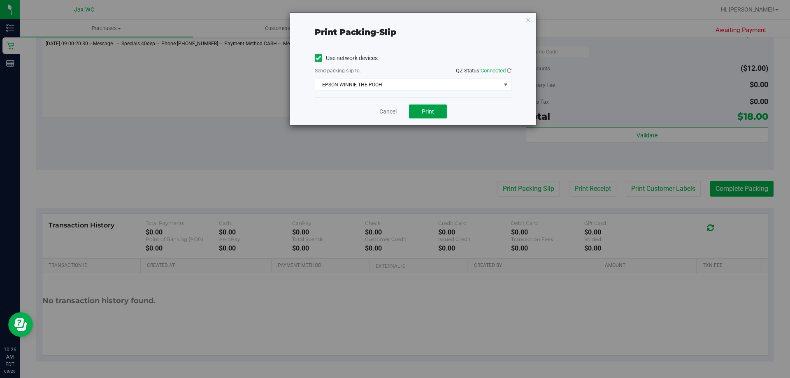
click at [417, 109] on button "Print" at bounding box center [428, 111] width 38 height 14
click at [381, 111] on link "Cancel" at bounding box center [387, 111] width 17 height 9
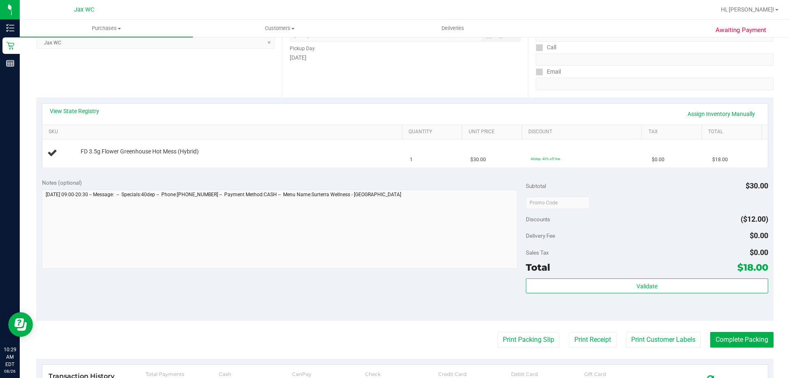
scroll to position [111, 0]
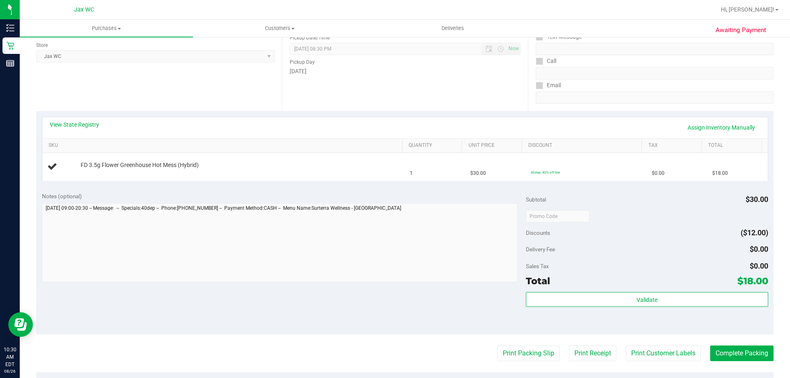
click at [497, 345] on button "Print Packing Slip" at bounding box center [528, 353] width 62 height 16
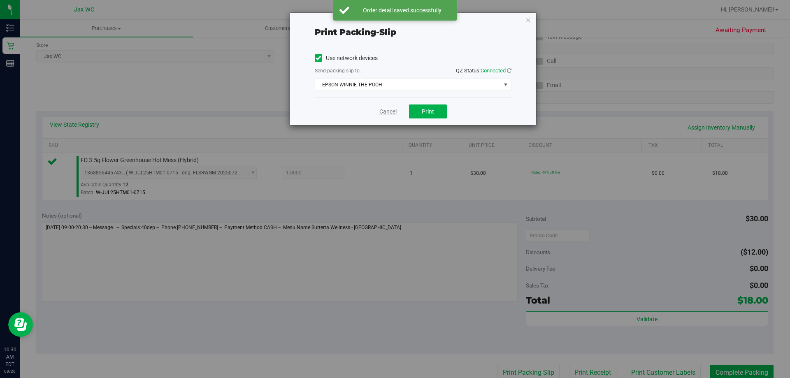
click at [391, 109] on link "Cancel" at bounding box center [387, 111] width 17 height 9
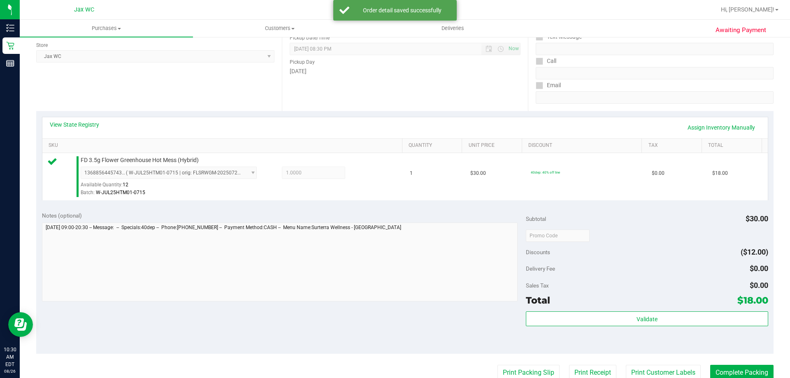
scroll to position [113, 0]
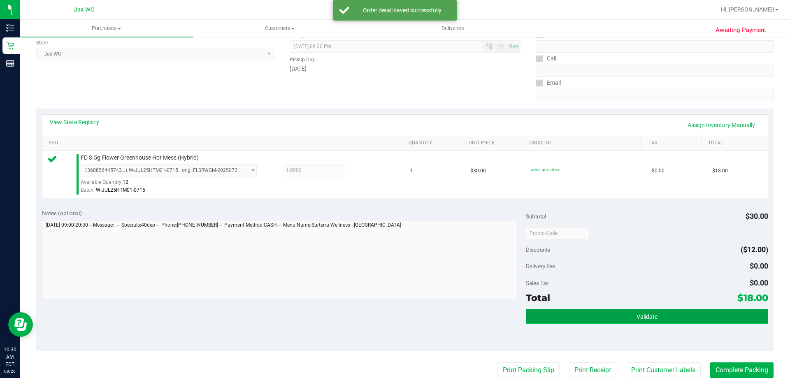
click at [647, 321] on button "Validate" at bounding box center [647, 316] width 242 height 15
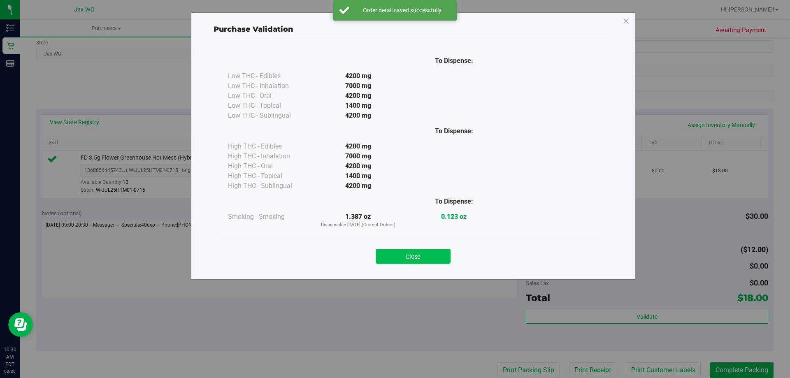
click at [441, 259] on button "Close" at bounding box center [412, 256] width 75 height 15
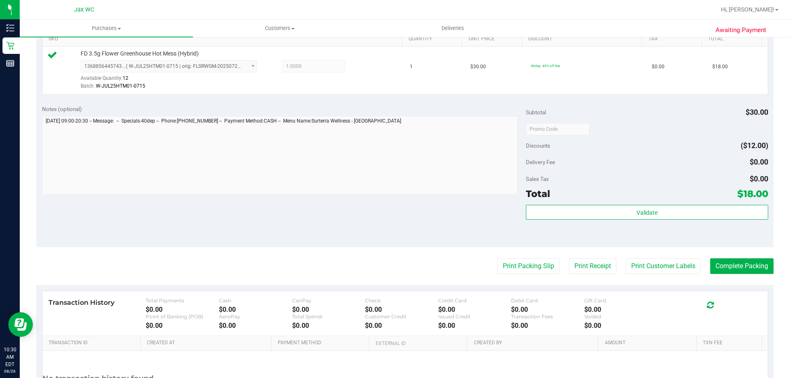
scroll to position [278, 0]
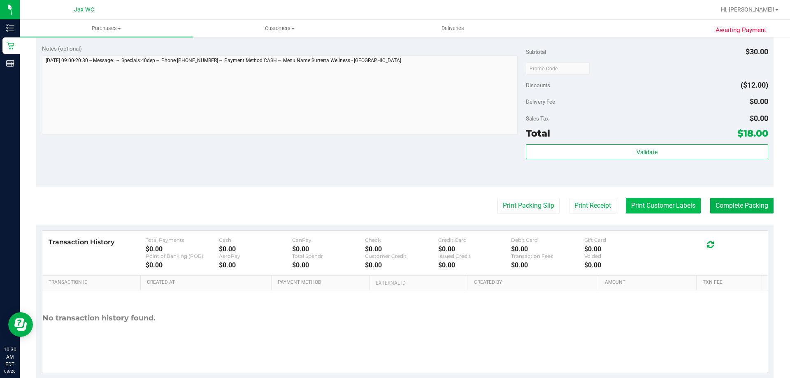
click at [659, 205] on button "Print Customer Labels" at bounding box center [662, 206] width 75 height 16
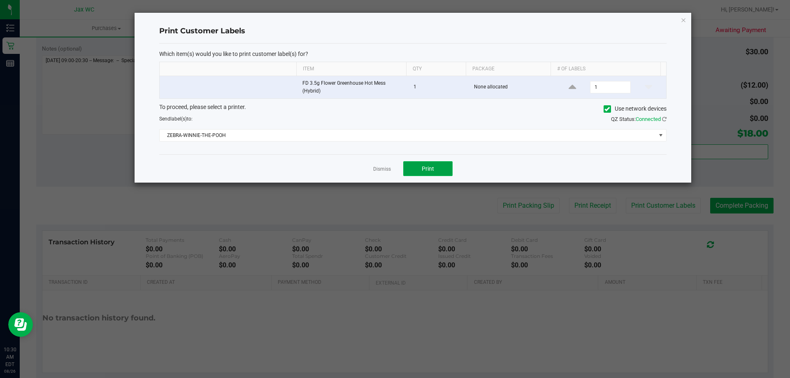
click at [429, 166] on span "Print" at bounding box center [427, 168] width 12 height 7
click at [382, 168] on link "Dismiss" at bounding box center [382, 169] width 18 height 7
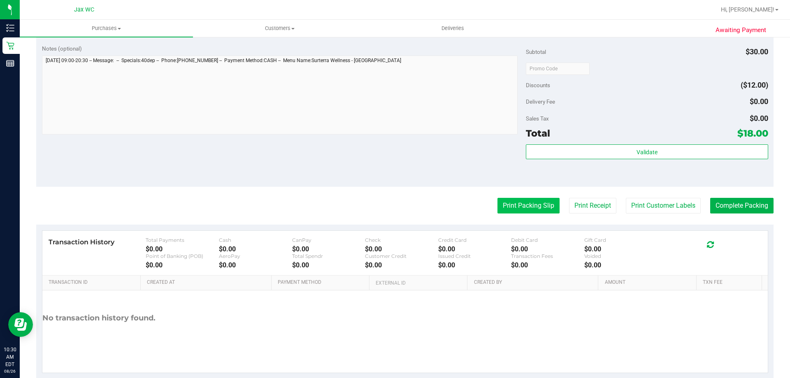
click at [524, 205] on button "Print Packing Slip" at bounding box center [528, 206] width 62 height 16
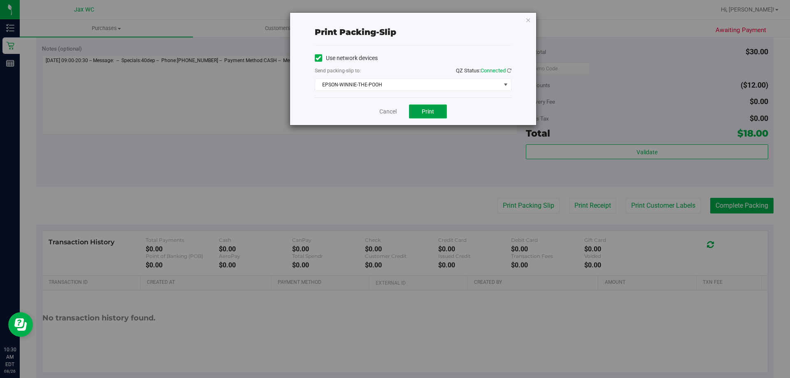
click at [420, 109] on button "Print" at bounding box center [428, 111] width 38 height 14
click at [383, 111] on link "Cancel" at bounding box center [387, 111] width 17 height 9
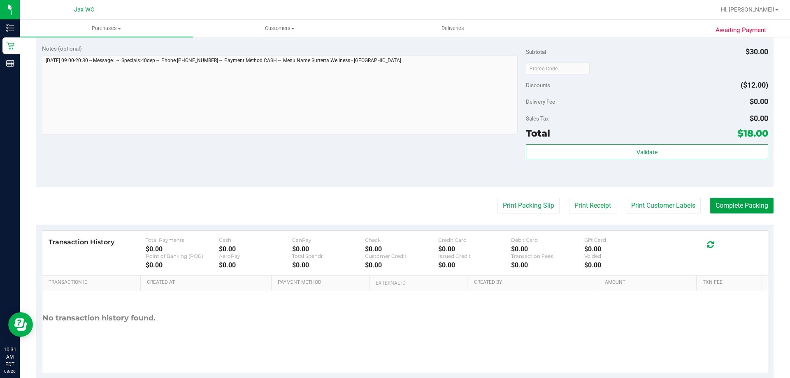
click at [737, 204] on button "Complete Packing" at bounding box center [741, 206] width 63 height 16
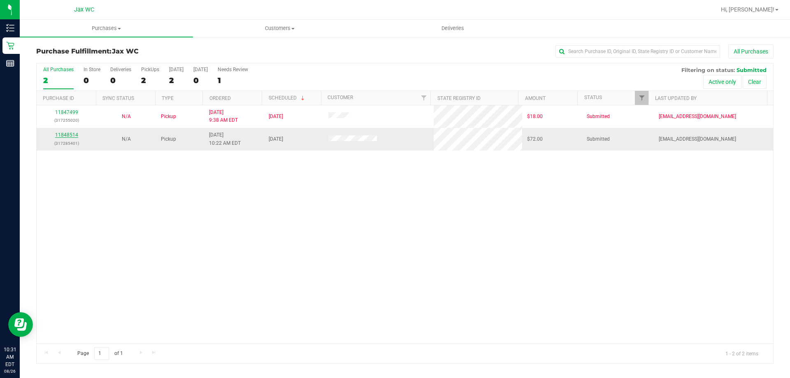
click at [60, 134] on link "11848514" at bounding box center [66, 135] width 23 height 6
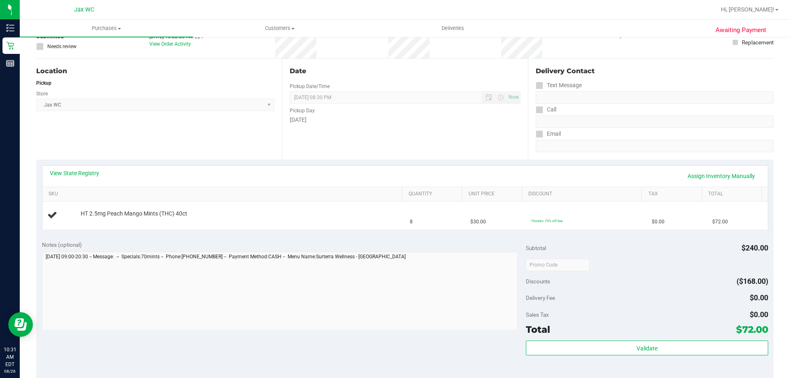
scroll to position [82, 0]
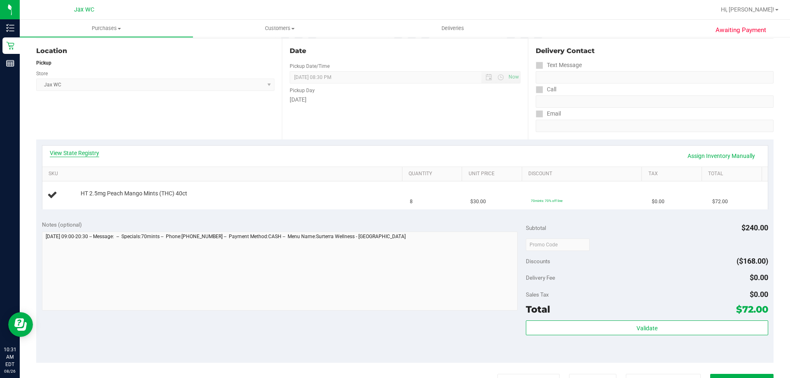
click at [62, 152] on link "View State Registry" at bounding box center [74, 153] width 49 height 8
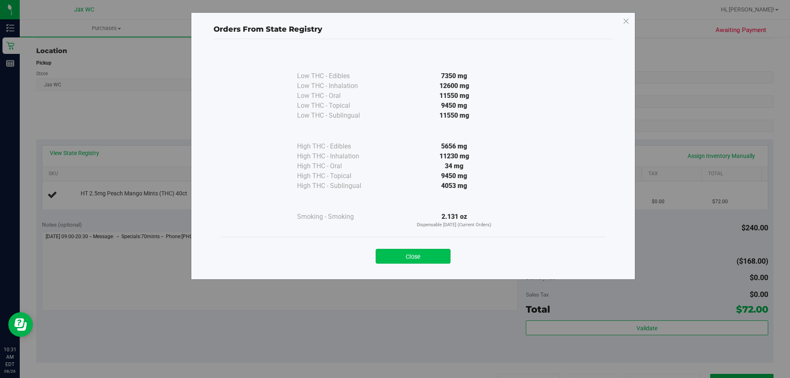
click at [433, 255] on button "Close" at bounding box center [412, 256] width 75 height 15
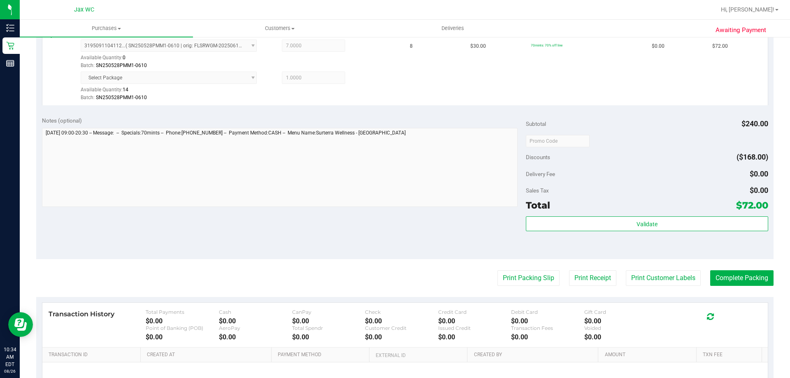
scroll to position [327, 0]
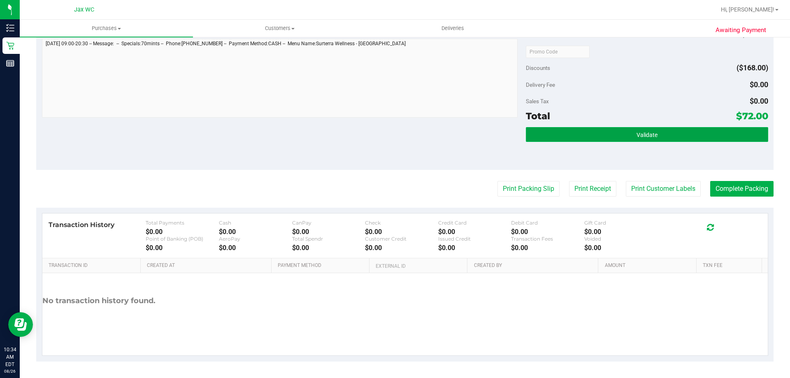
click at [613, 136] on button "Validate" at bounding box center [647, 134] width 242 height 15
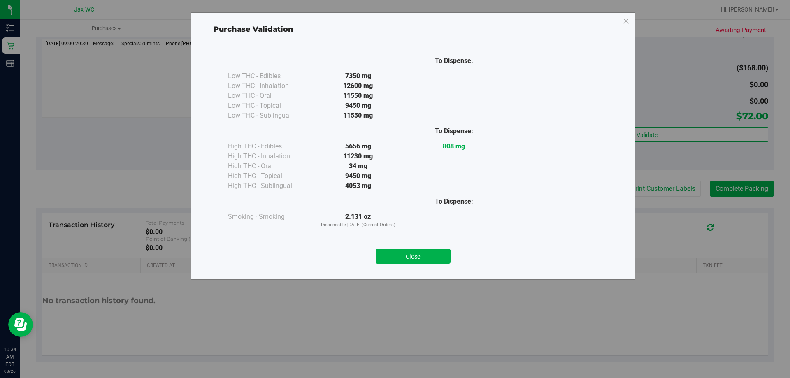
click at [435, 252] on button "Close" at bounding box center [412, 256] width 75 height 15
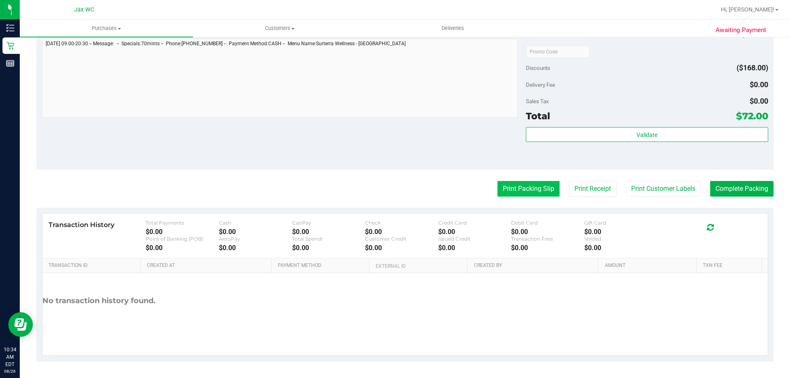
click at [529, 190] on button "Print Packing Slip" at bounding box center [528, 189] width 62 height 16
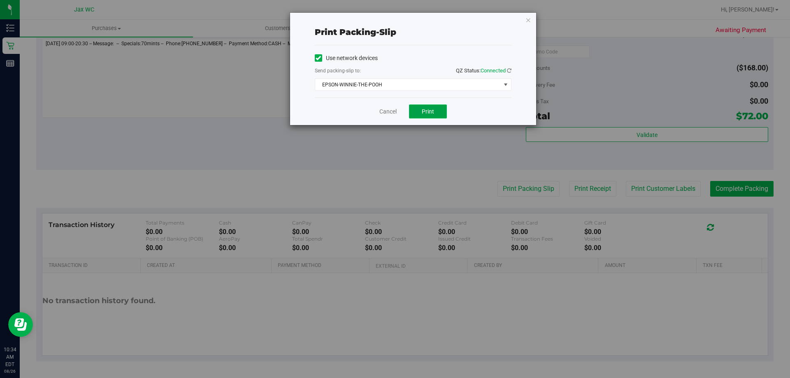
click at [435, 114] on button "Print" at bounding box center [428, 111] width 38 height 14
click at [388, 111] on link "Cancel" at bounding box center [387, 111] width 17 height 9
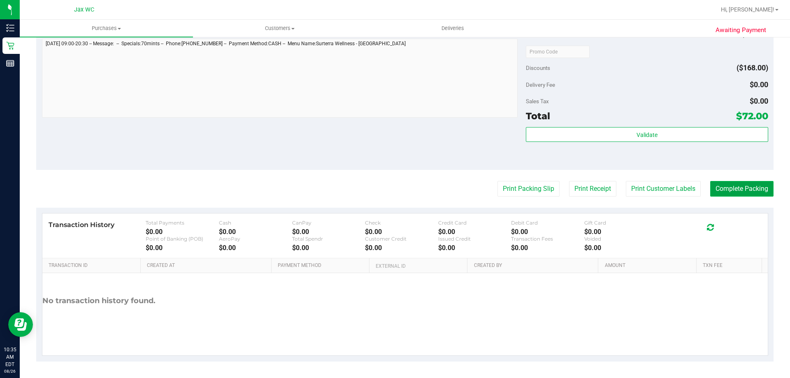
click at [742, 190] on button "Complete Packing" at bounding box center [741, 189] width 63 height 16
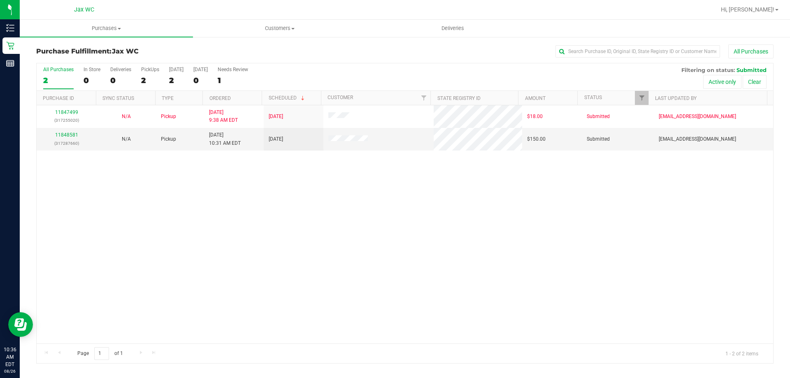
click at [123, 205] on div "11847499 (317255020) N/A Pickup [DATE] 9:38 AM EDT 8/26/2025 $18.00 Submitted […" at bounding box center [405, 224] width 736 height 238
click at [663, 56] on input "text" at bounding box center [637, 51] width 164 height 12
type input "T"
type input "J"
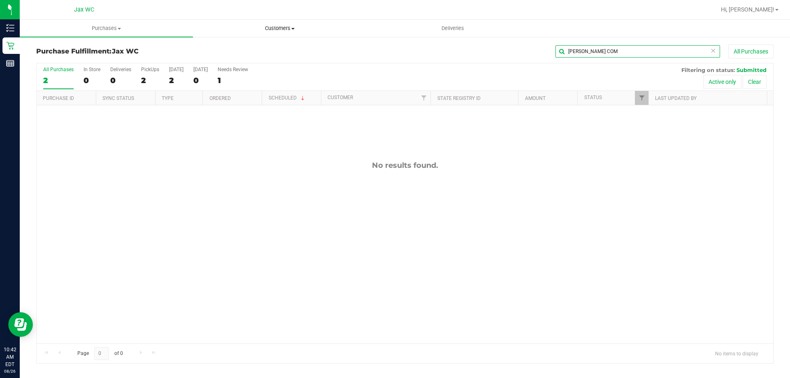
type input "[PERSON_NAME]"
click at [277, 28] on span "Customers" at bounding box center [279, 28] width 172 height 7
click at [214, 50] on span "All customers" at bounding box center [222, 49] width 59 height 7
click at [214, 43] on ul "All customers Add a new customer All physicians" at bounding box center [279, 59] width 173 height 44
click at [274, 30] on span "Customers" at bounding box center [279, 28] width 173 height 7
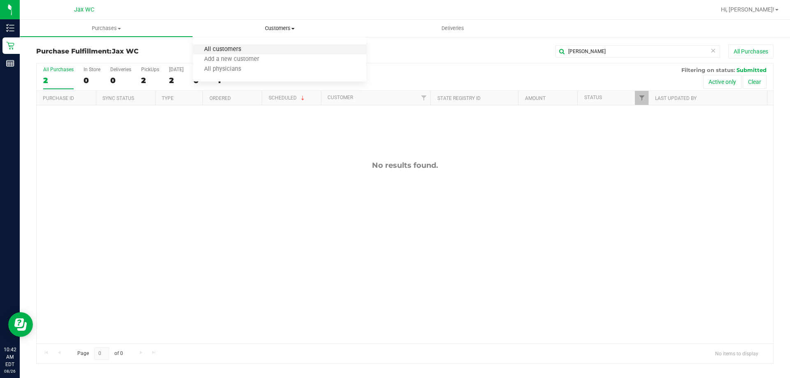
click at [242, 47] on span "All customers" at bounding box center [222, 49] width 59 height 7
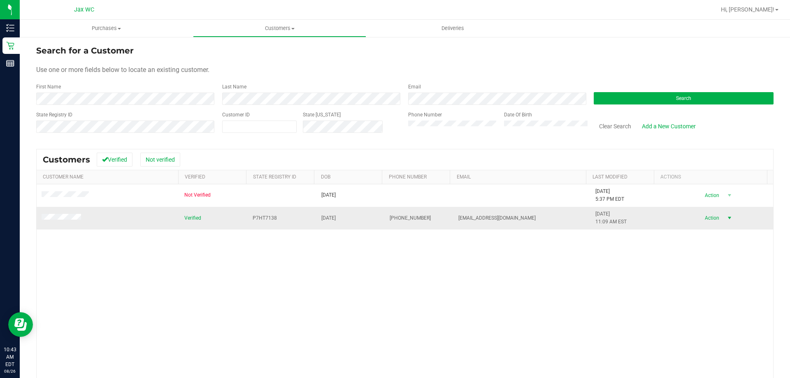
click at [706, 219] on span "Action" at bounding box center [710, 218] width 27 height 12
click at [715, 232] on li "Add to queue" at bounding box center [714, 232] width 56 height 12
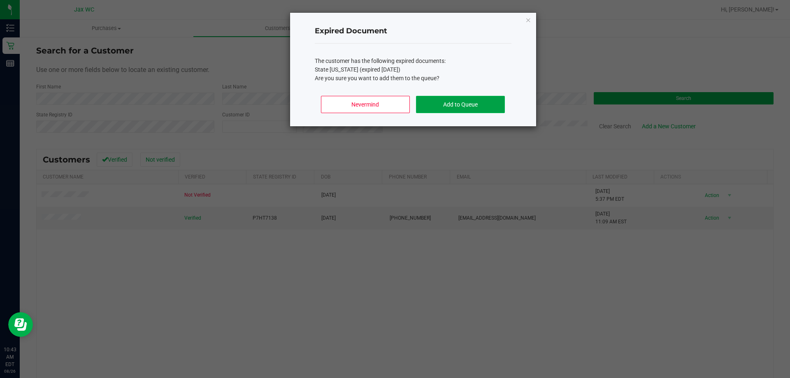
click at [452, 100] on button "Add to Queue" at bounding box center [460, 104] width 88 height 17
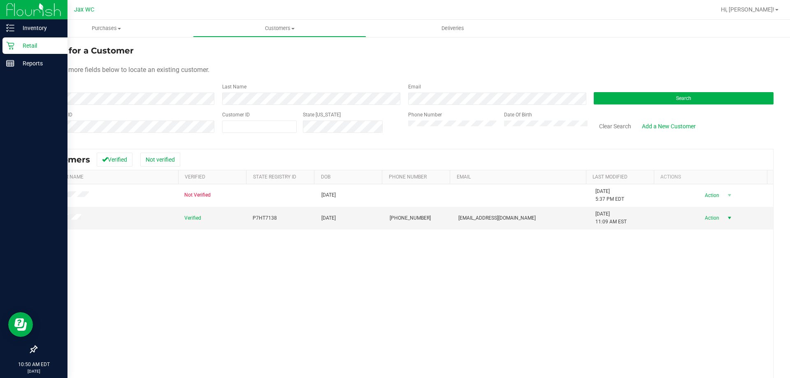
click at [22, 44] on p "Retail" at bounding box center [38, 46] width 49 height 10
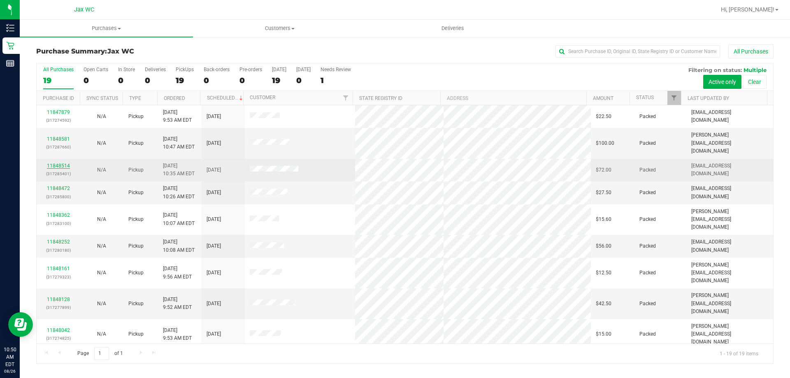
click at [60, 163] on link "11848514" at bounding box center [58, 166] width 23 height 6
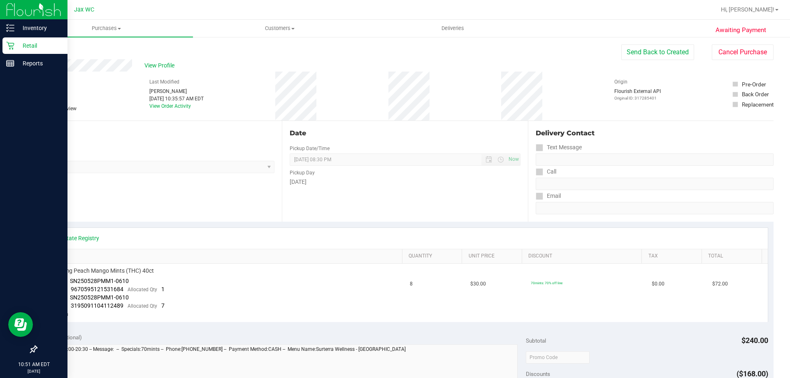
click at [39, 40] on div "Retail" at bounding box center [34, 45] width 65 height 16
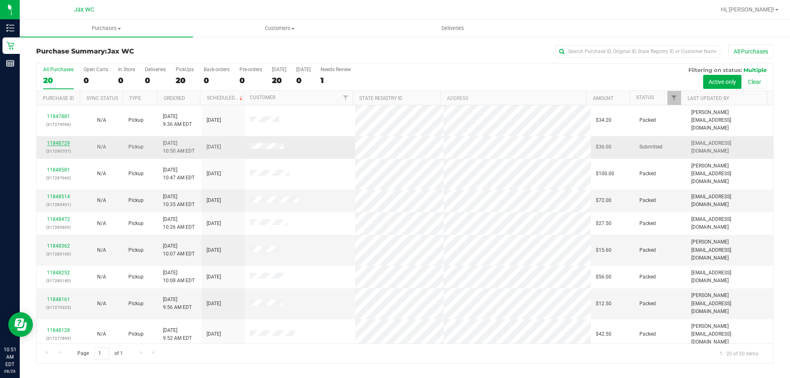
click at [66, 140] on link "11848729" at bounding box center [58, 143] width 23 height 6
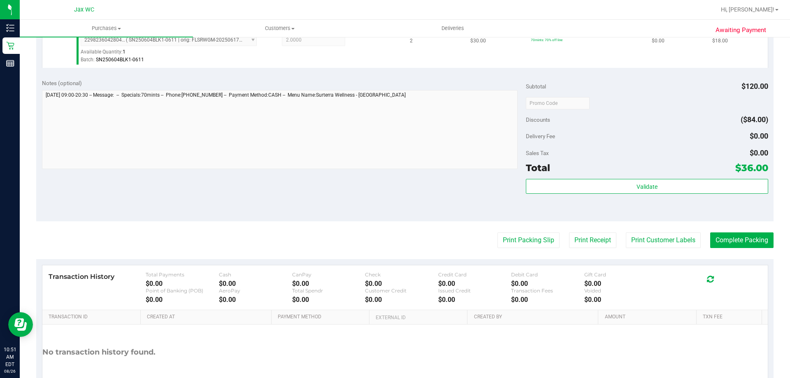
scroll to position [329, 0]
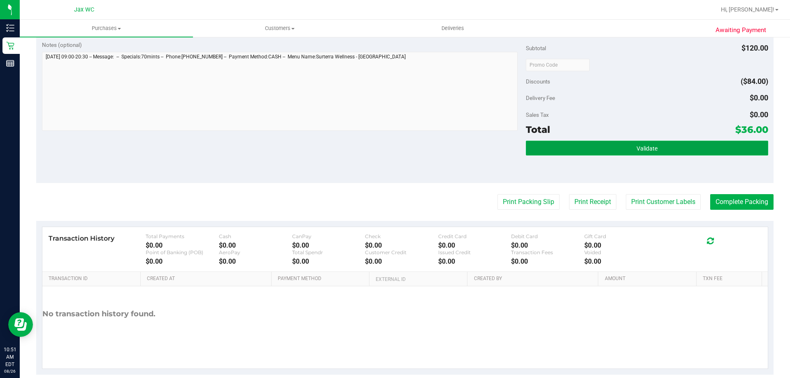
click at [645, 141] on button "Validate" at bounding box center [647, 148] width 242 height 15
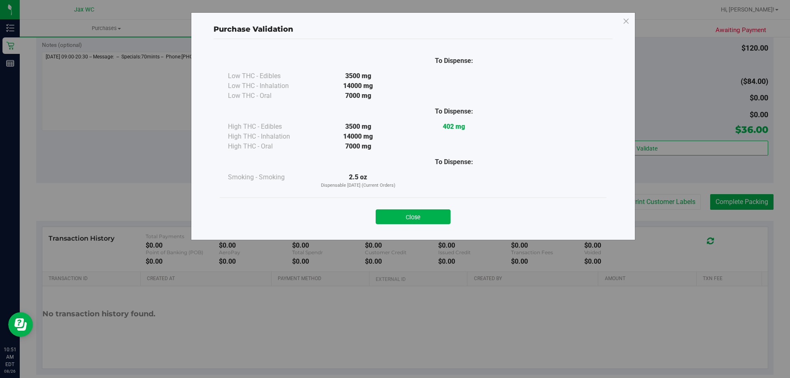
drag, startPoint x: 420, startPoint y: 220, endPoint x: 440, endPoint y: 211, distance: 21.9
click at [423, 220] on button "Close" at bounding box center [412, 216] width 75 height 15
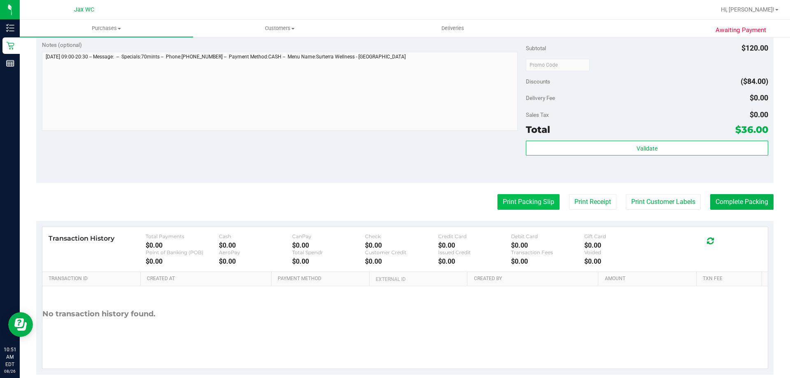
click at [533, 206] on button "Print Packing Slip" at bounding box center [528, 202] width 62 height 16
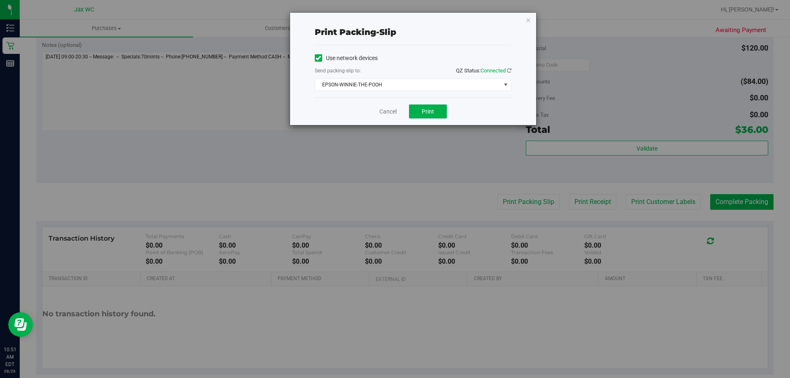
click at [442, 118] on div "Cancel Print" at bounding box center [413, 111] width 197 height 28
click at [434, 113] on button "Print" at bounding box center [428, 111] width 38 height 14
click at [384, 112] on link "Cancel" at bounding box center [387, 111] width 17 height 9
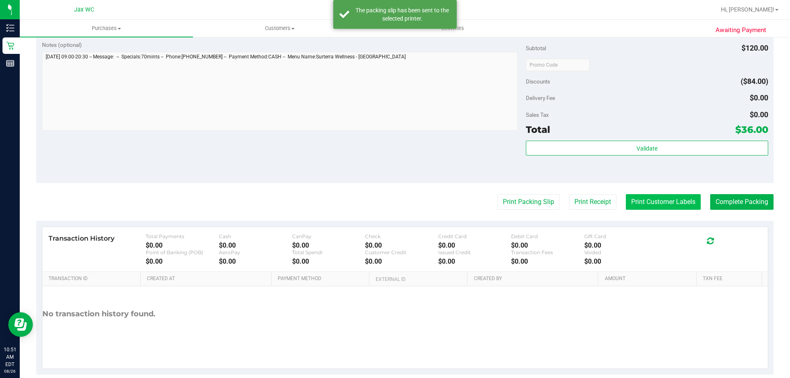
click at [681, 201] on button "Print Customer Labels" at bounding box center [662, 202] width 75 height 16
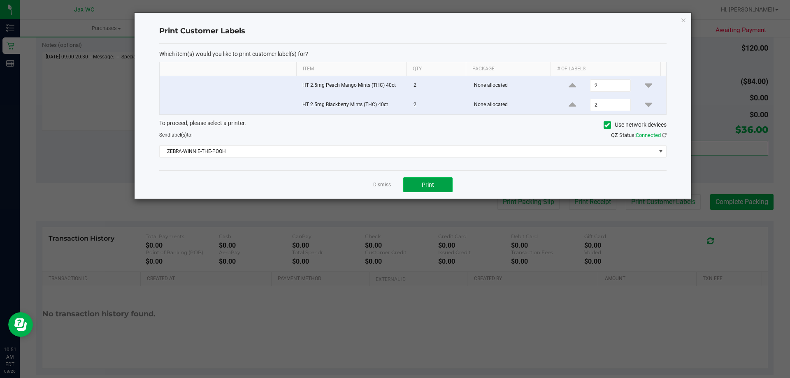
click at [421, 182] on button "Print" at bounding box center [427, 184] width 49 height 15
click at [425, 185] on span "Print" at bounding box center [427, 184] width 12 height 7
click at [382, 186] on link "Dismiss" at bounding box center [382, 184] width 18 height 7
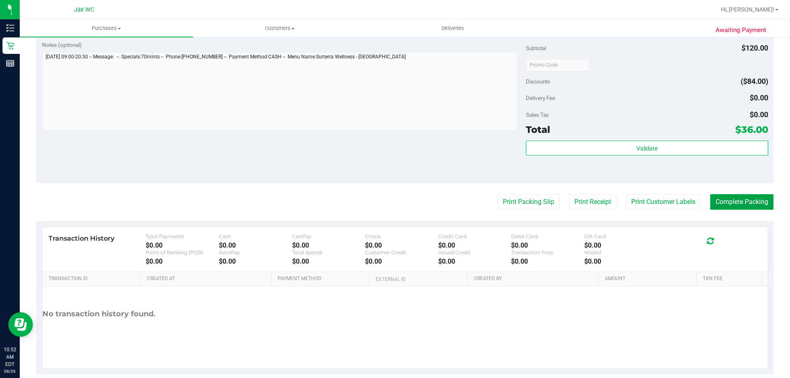
click at [748, 208] on button "Complete Packing" at bounding box center [741, 202] width 63 height 16
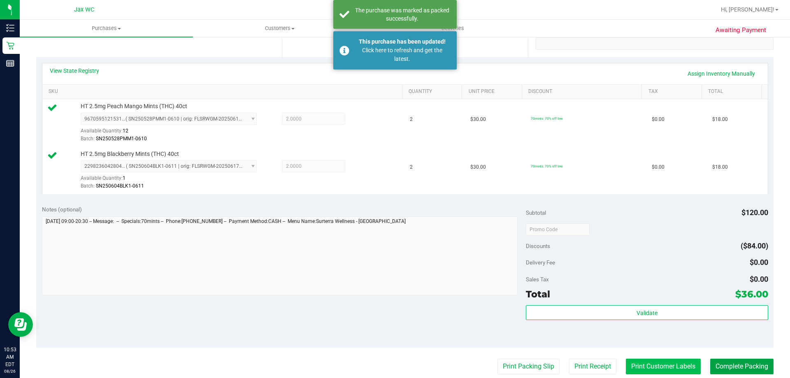
scroll to position [0, 0]
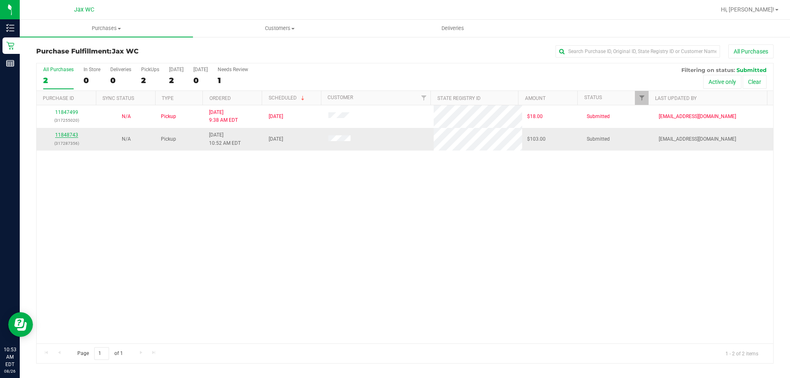
click at [69, 136] on link "11848743" at bounding box center [66, 135] width 23 height 6
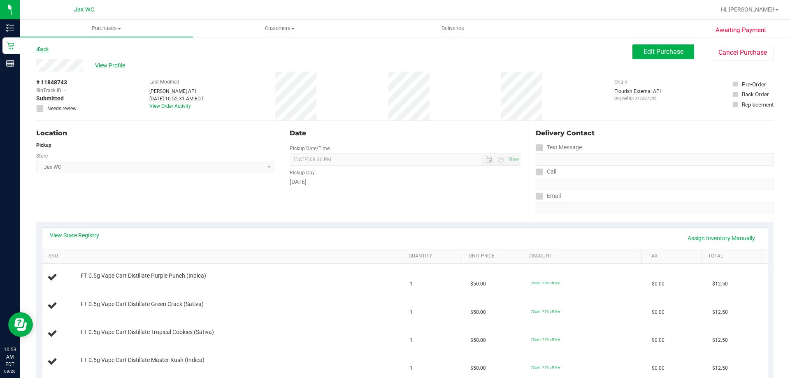
click at [48, 50] on link "Back" at bounding box center [42, 49] width 12 height 6
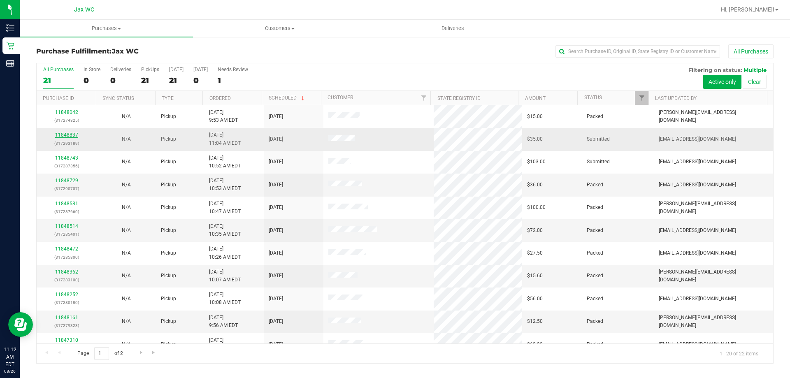
click at [67, 133] on link "11848837" at bounding box center [66, 135] width 23 height 6
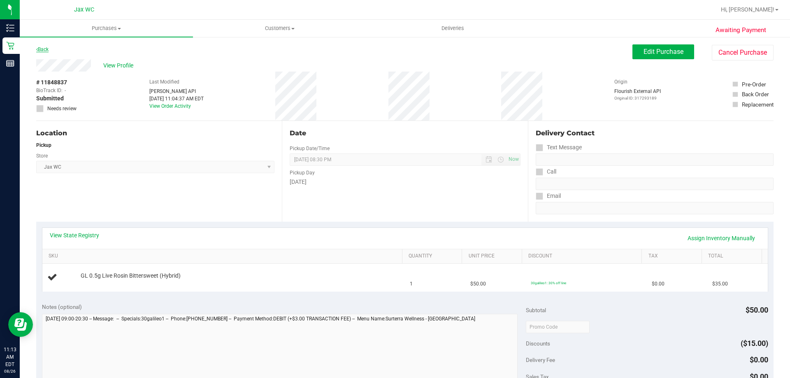
click at [46, 49] on link "Back" at bounding box center [42, 49] width 12 height 6
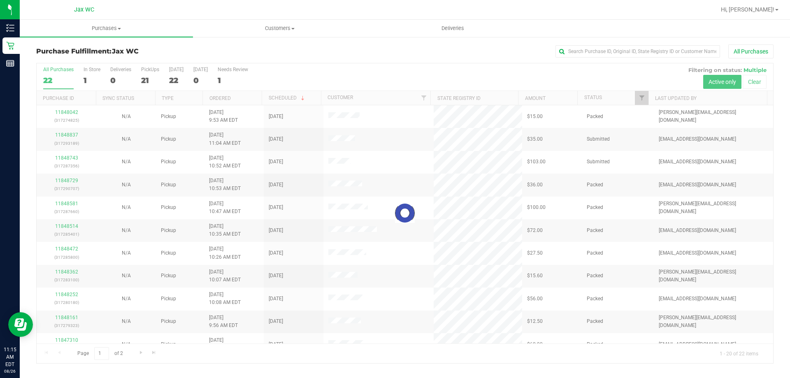
click at [65, 130] on div at bounding box center [405, 213] width 736 height 300
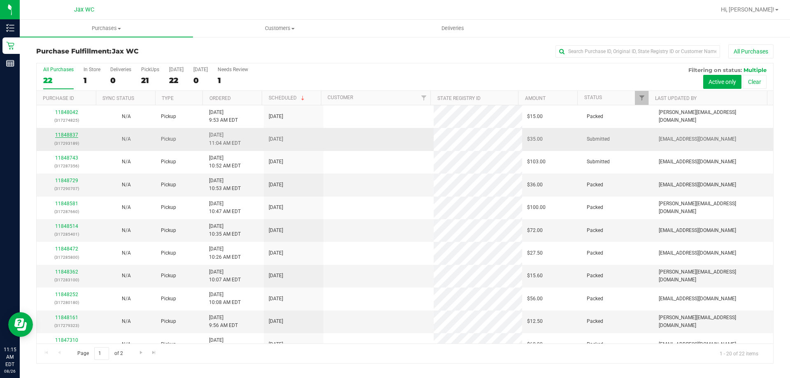
click at [67, 137] on link "11848837" at bounding box center [66, 135] width 23 height 6
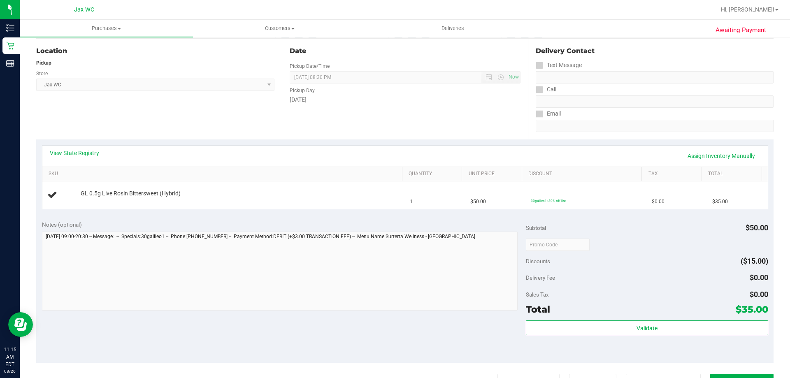
scroll to position [164, 0]
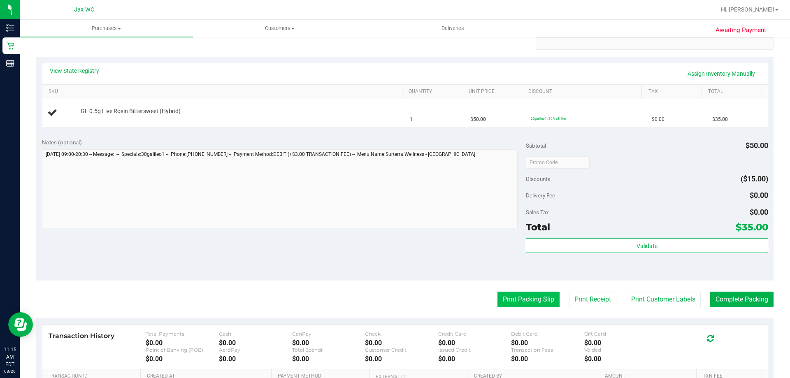
click at [530, 299] on button "Print Packing Slip" at bounding box center [528, 300] width 62 height 16
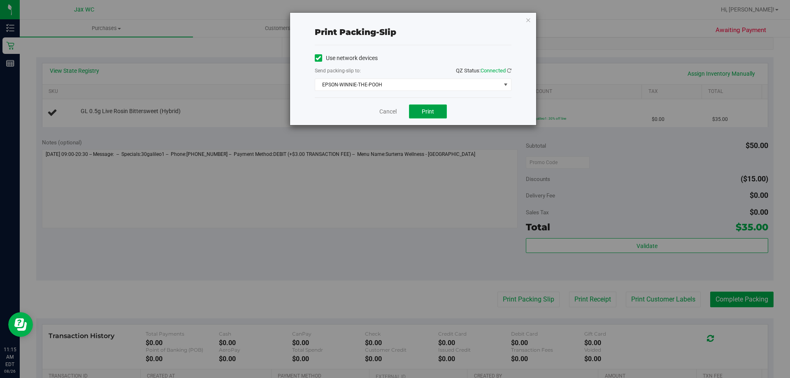
click at [425, 111] on span "Print" at bounding box center [427, 111] width 12 height 7
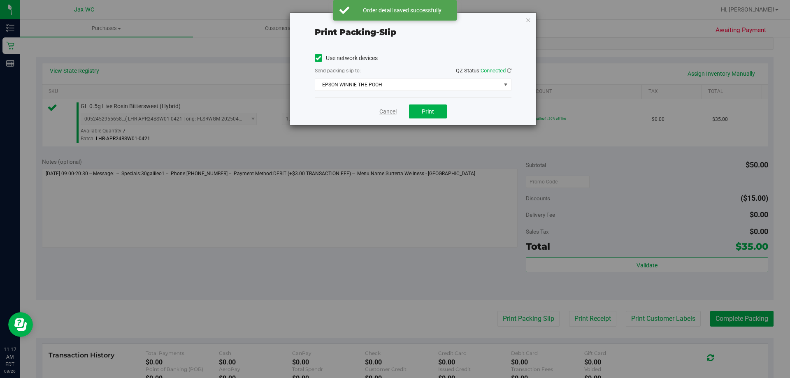
click at [396, 113] on link "Cancel" at bounding box center [387, 111] width 17 height 9
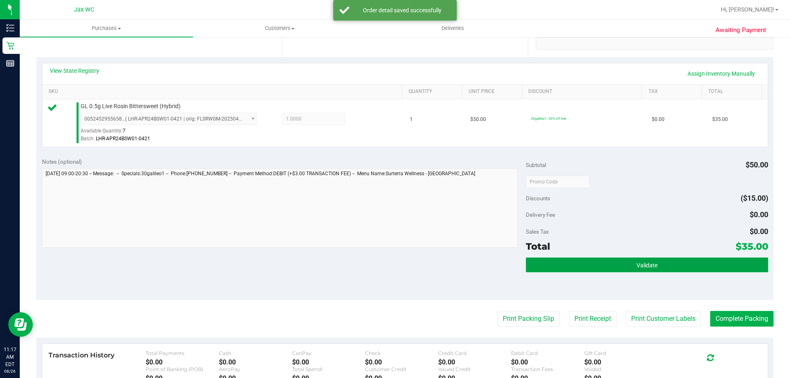
click at [600, 261] on button "Validate" at bounding box center [647, 264] width 242 height 15
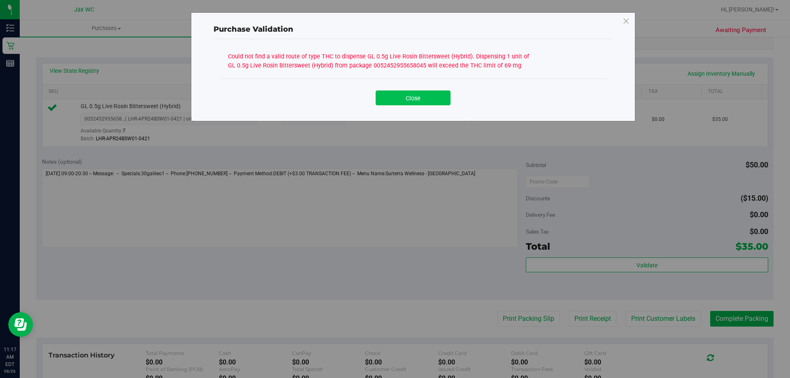
click at [417, 93] on button "Close" at bounding box center [412, 97] width 75 height 15
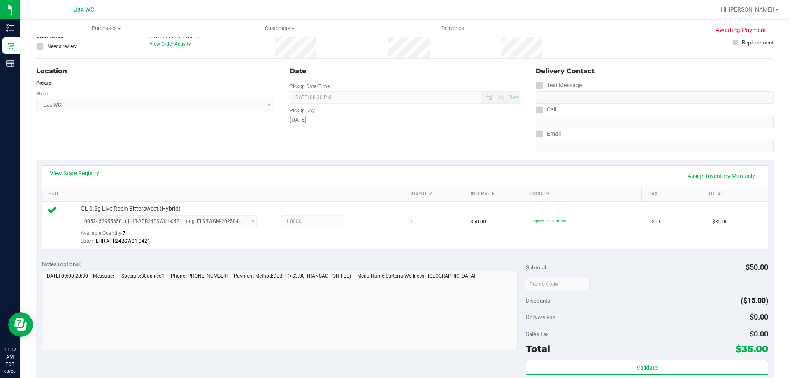
scroll to position [0, 0]
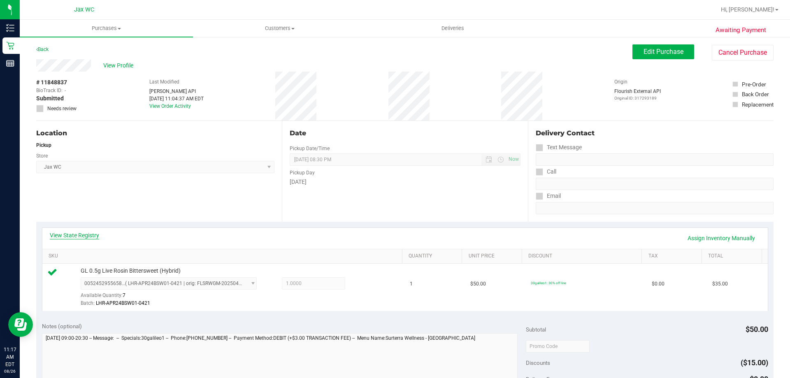
click at [80, 232] on link "View State Registry" at bounding box center [74, 235] width 49 height 8
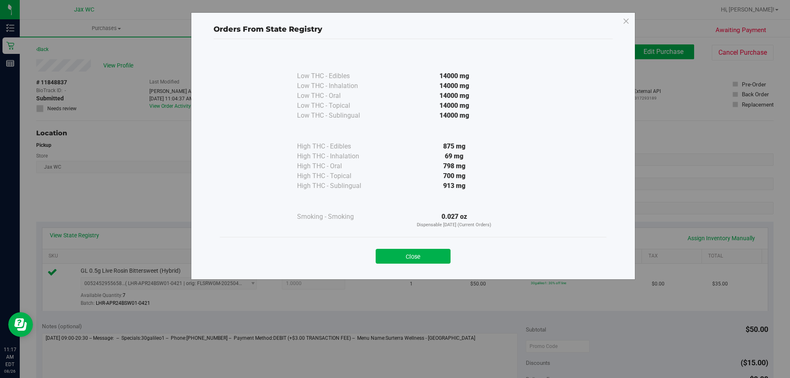
click at [418, 245] on div "Close" at bounding box center [413, 253] width 374 height 21
click at [422, 261] on button "Close" at bounding box center [412, 256] width 75 height 15
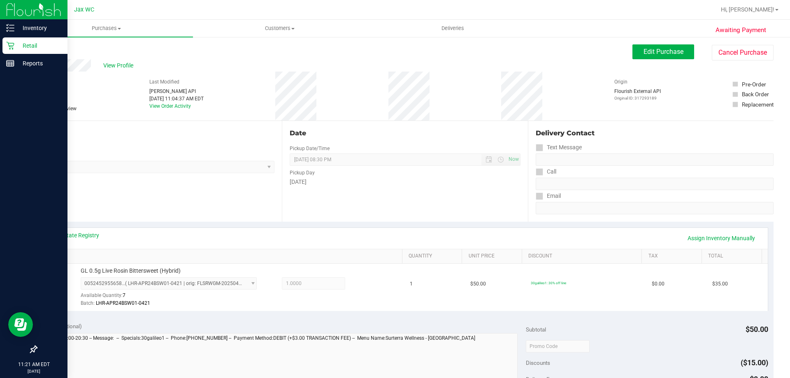
click at [28, 41] on p "Retail" at bounding box center [38, 46] width 49 height 10
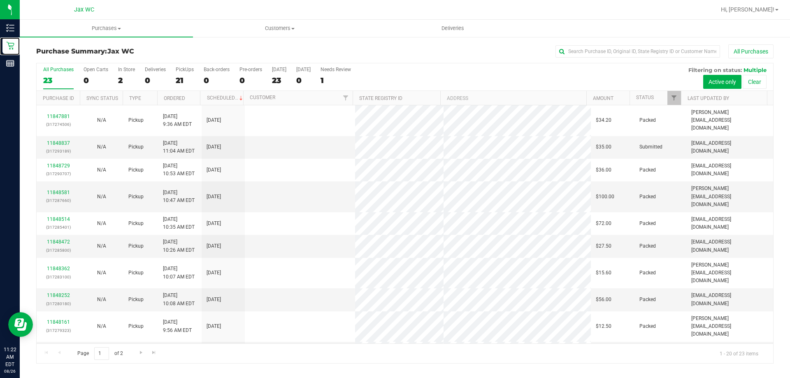
scroll to position [217, 0]
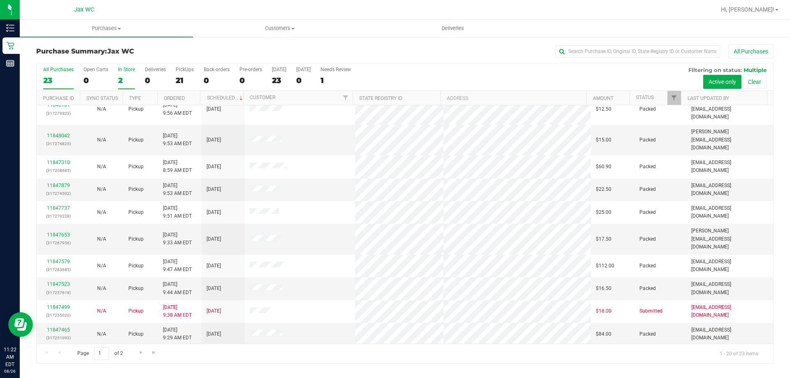
click at [130, 79] on div "2" at bounding box center [126, 80] width 17 height 9
click at [0, 0] on input "In Store 2" at bounding box center [0, 0] width 0 height 0
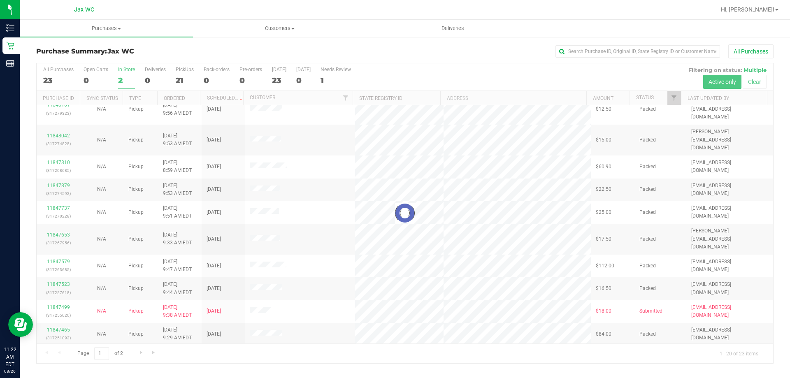
scroll to position [0, 0]
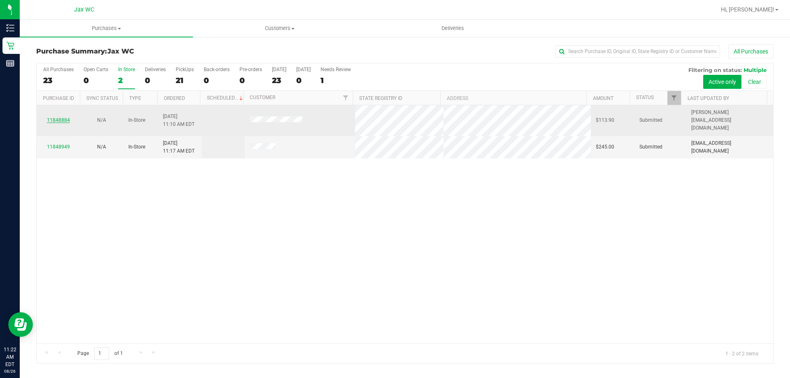
click at [58, 117] on link "11848884" at bounding box center [58, 120] width 23 height 6
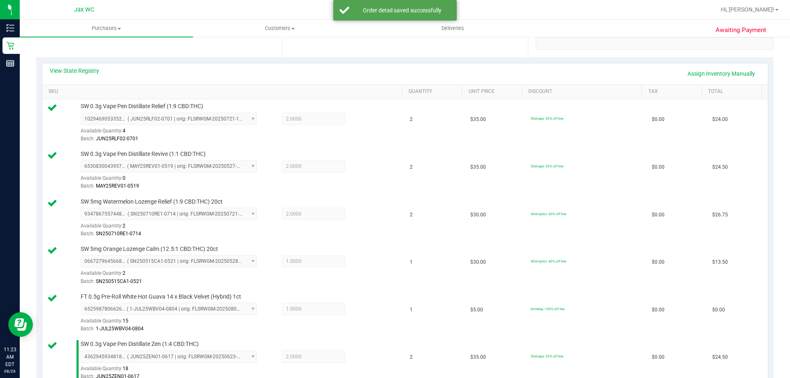
scroll to position [585, 0]
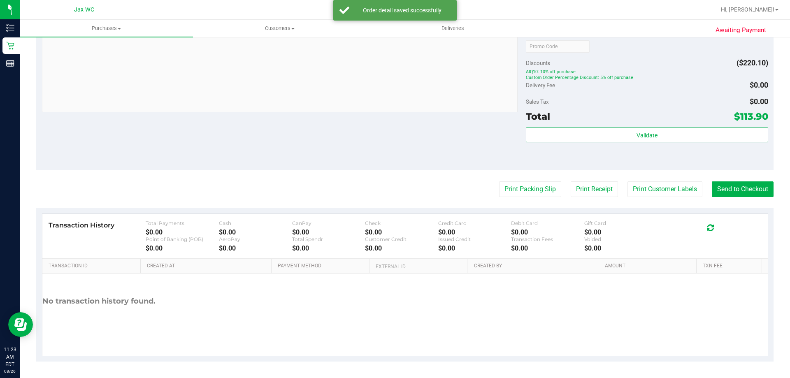
click at [644, 150] on div "Validate" at bounding box center [647, 145] width 242 height 37
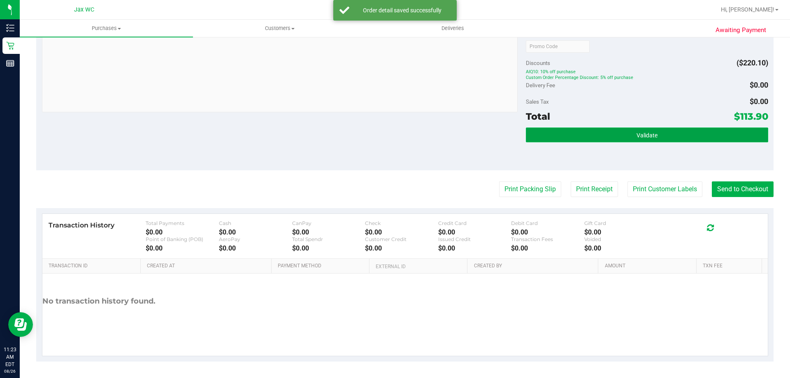
click at [644, 139] on span "Validate" at bounding box center [646, 135] width 21 height 7
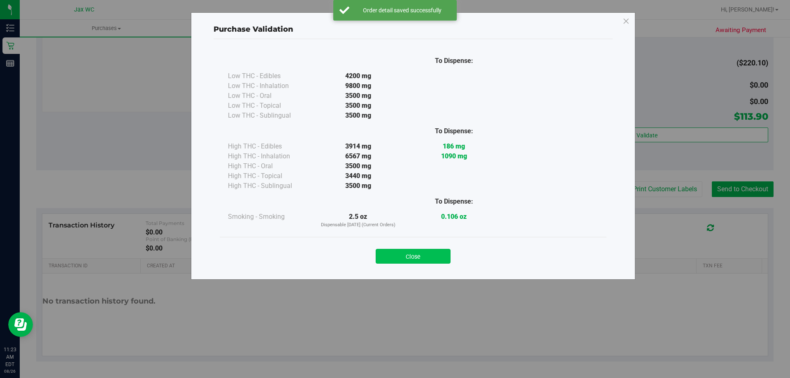
click at [428, 264] on div "Close" at bounding box center [413, 253] width 387 height 33
click at [433, 250] on button "Close" at bounding box center [412, 256] width 75 height 15
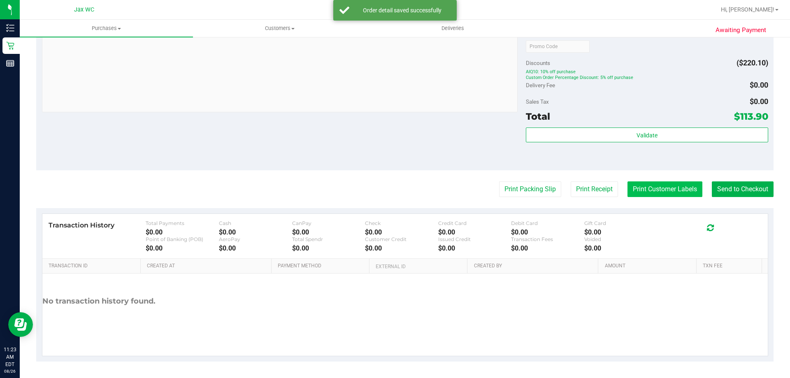
click at [655, 189] on button "Print Customer Labels" at bounding box center [664, 189] width 75 height 16
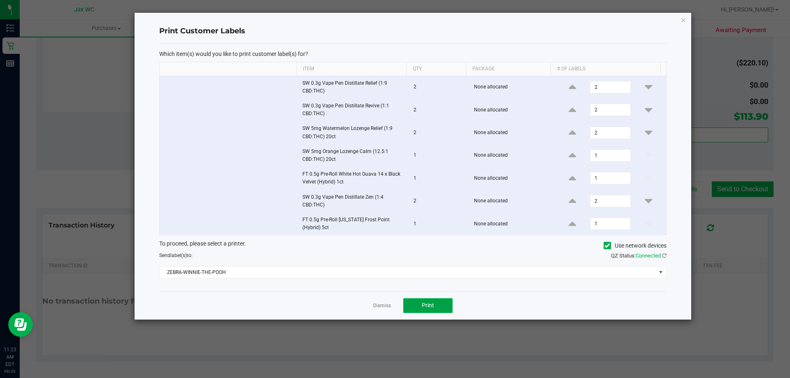
click at [445, 307] on button "Print" at bounding box center [427, 305] width 49 height 15
click at [382, 306] on link "Dismiss" at bounding box center [382, 305] width 18 height 7
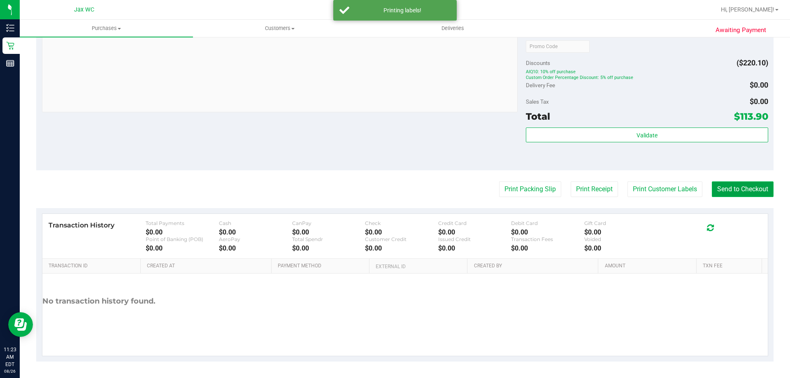
click at [722, 189] on button "Send to Checkout" at bounding box center [742, 189] width 62 height 16
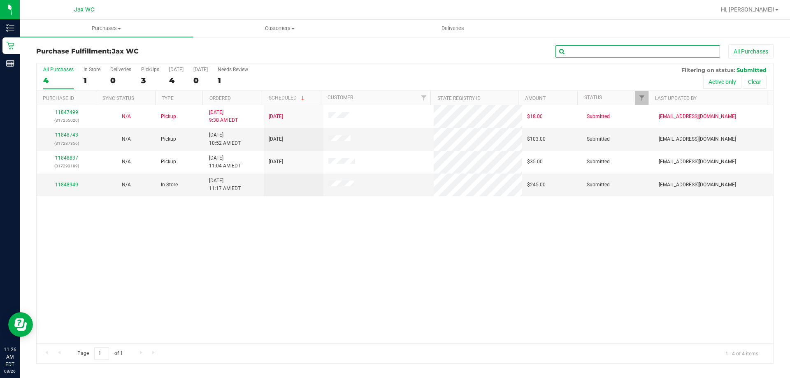
click at [593, 50] on input "text" at bounding box center [637, 51] width 164 height 12
type input "P9HX5692"
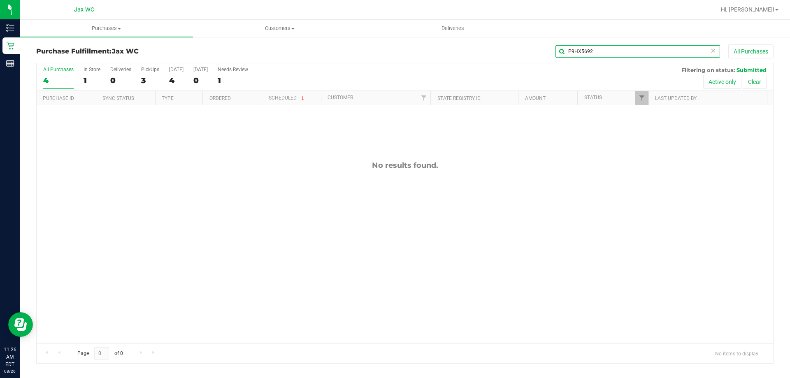
drag, startPoint x: 593, startPoint y: 50, endPoint x: 512, endPoint y: 42, distance: 81.5
click at [515, 43] on div "Purchase Fulfillment: Jax WC P9HX5692 All Purchases All Purchases 4 In Store 1 …" at bounding box center [405, 204] width 770 height 336
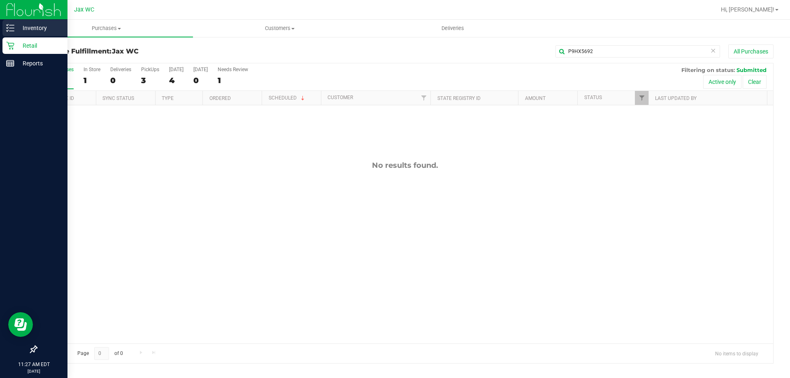
click at [12, 24] on icon at bounding box center [10, 28] width 8 height 8
click at [19, 28] on p "Inventory" at bounding box center [38, 28] width 49 height 10
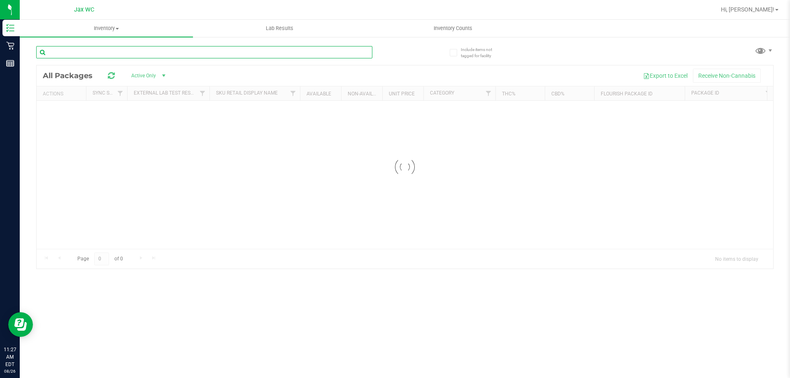
click at [146, 51] on input "text" at bounding box center [204, 52] width 336 height 12
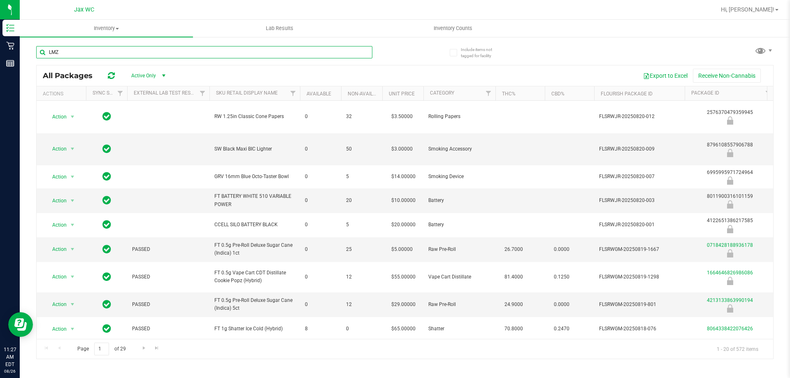
type input "LMZ"
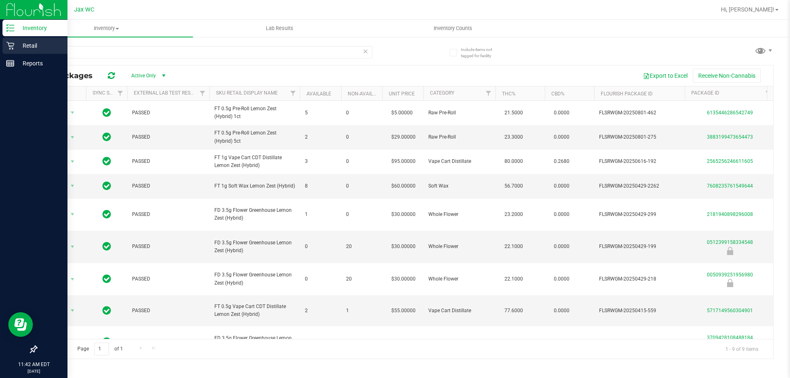
click at [38, 49] on p "Retail" at bounding box center [38, 46] width 49 height 10
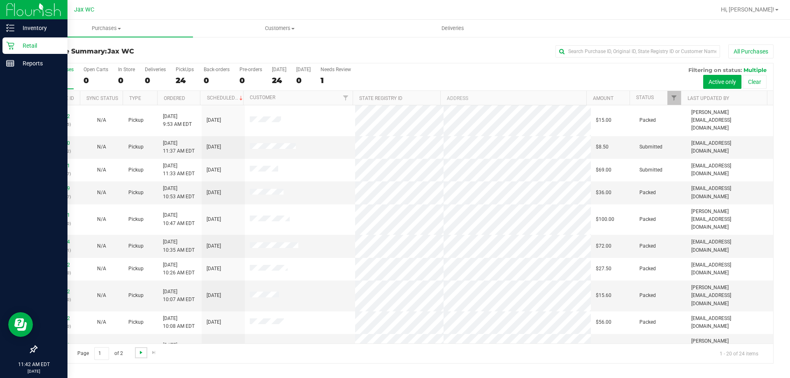
click at [139, 353] on span "Go to the next page" at bounding box center [141, 352] width 7 height 7
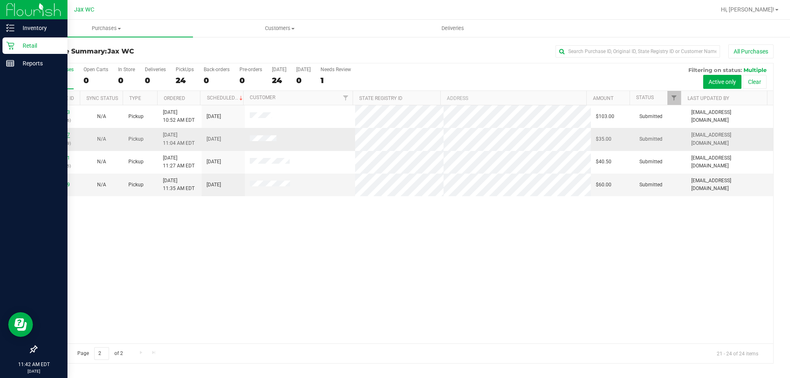
click at [63, 136] on link "11848837" at bounding box center [58, 135] width 23 height 6
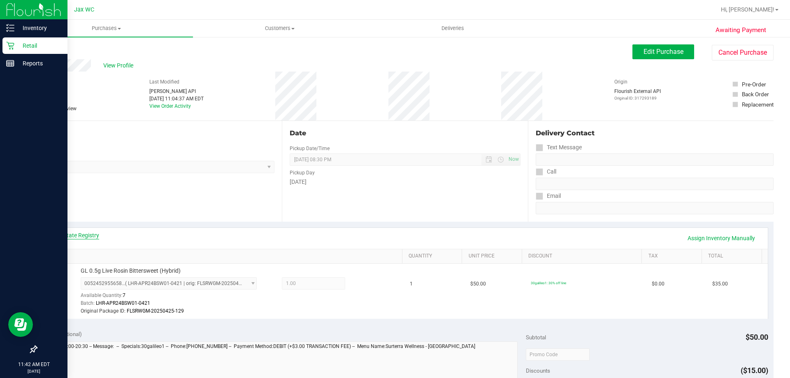
click at [69, 237] on link "View State Registry" at bounding box center [74, 235] width 49 height 8
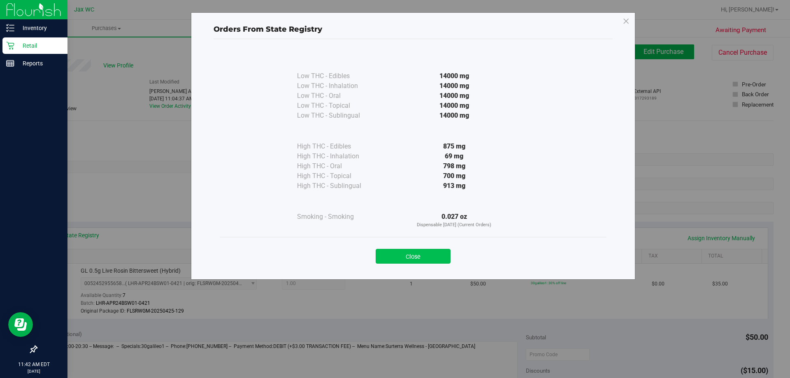
click at [424, 258] on button "Close" at bounding box center [412, 256] width 75 height 15
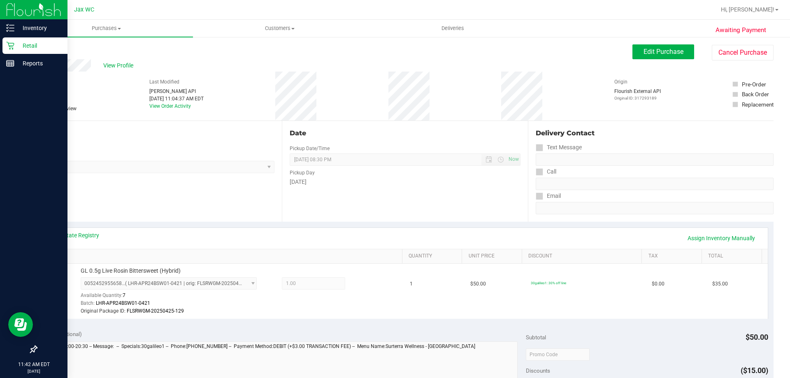
click at [390, 90] on div "# 11848837 BioTrack ID: - Submitted Needs review Last Modified [PERSON_NAME] AP…" at bounding box center [404, 96] width 737 height 49
click at [107, 65] on span "View Profile" at bounding box center [119, 65] width 33 height 9
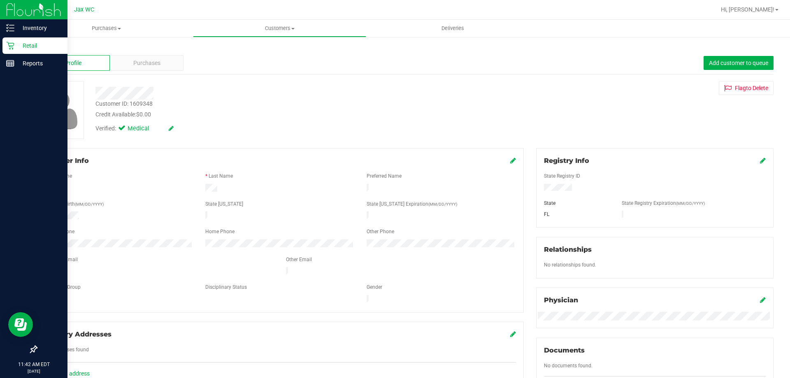
click at [138, 104] on div "Customer ID: 1609348" at bounding box center [123, 104] width 57 height 9
copy div "1609348"
click at [197, 83] on div at bounding box center [276, 90] width 375 height 19
click at [45, 50] on link "Back" at bounding box center [43, 48] width 14 height 6
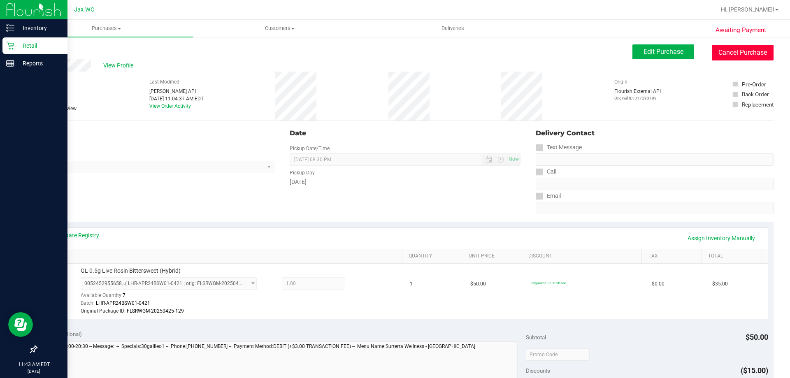
click at [743, 57] on button "Cancel Purchase" at bounding box center [742, 53] width 62 height 16
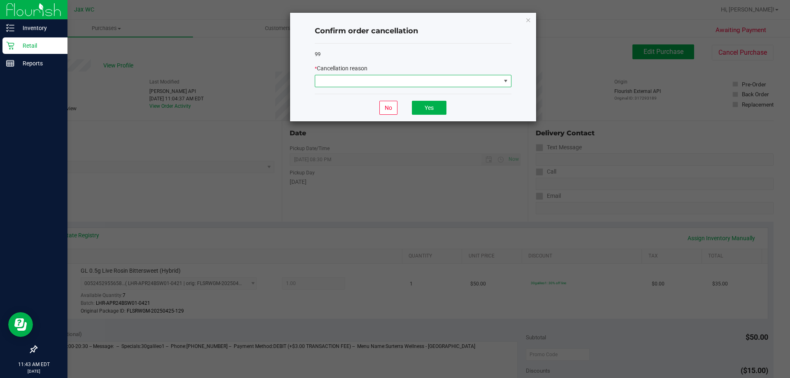
click at [376, 82] on span at bounding box center [407, 81] width 185 height 12
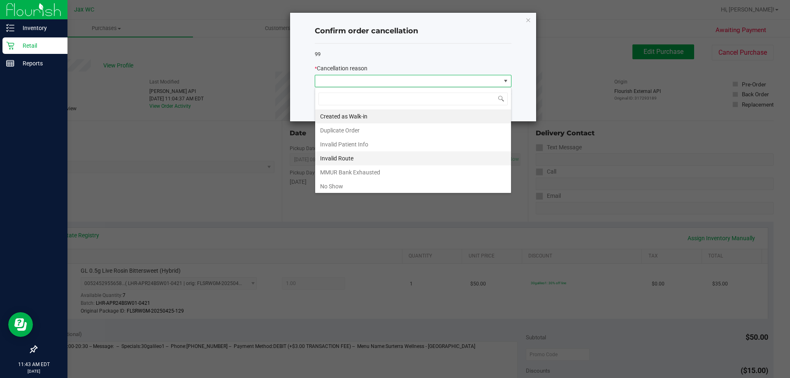
scroll to position [44, 0]
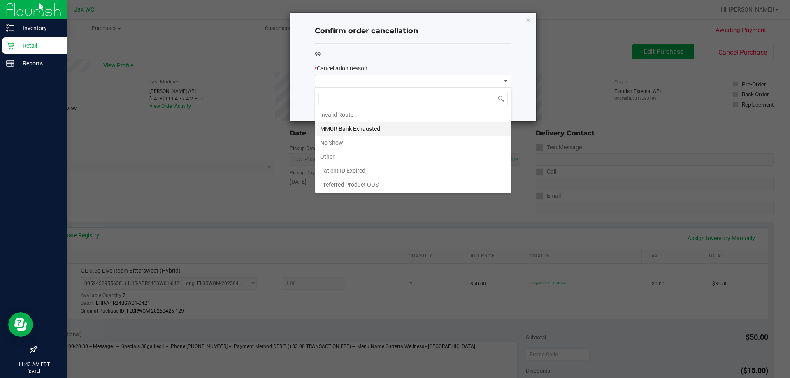
click at [375, 124] on li "MMUR Bank Exhausted" at bounding box center [413, 129] width 196 height 14
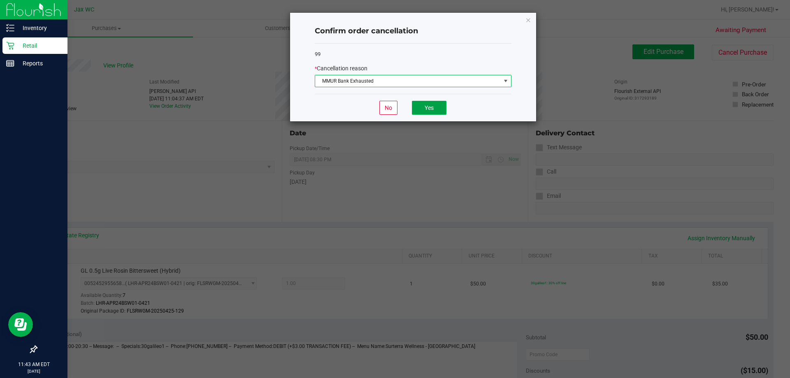
click at [434, 111] on button "Yes" at bounding box center [429, 108] width 35 height 14
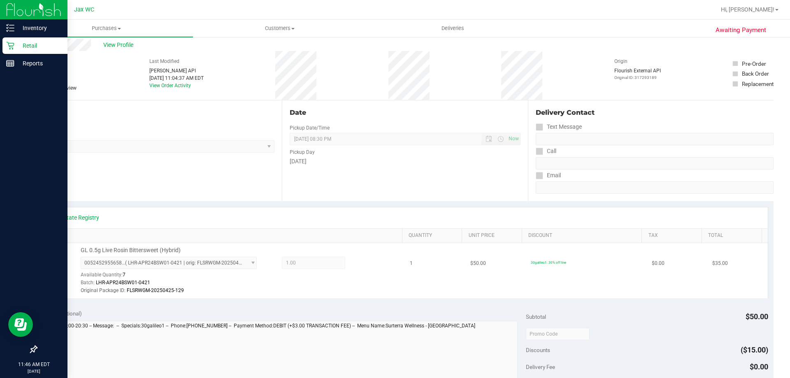
scroll to position [0, 0]
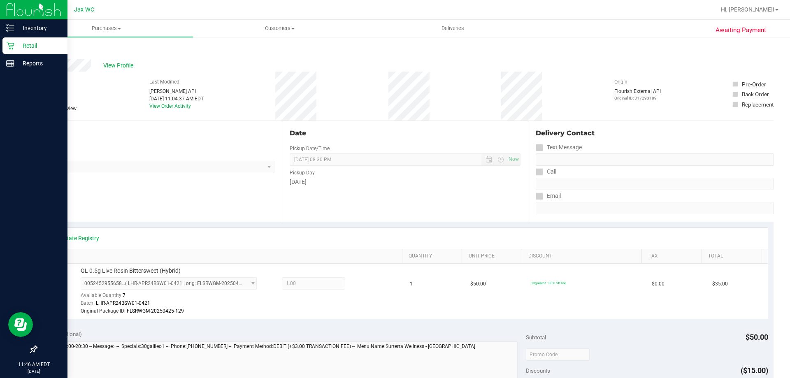
click at [5, 48] on div "Retail" at bounding box center [34, 45] width 65 height 16
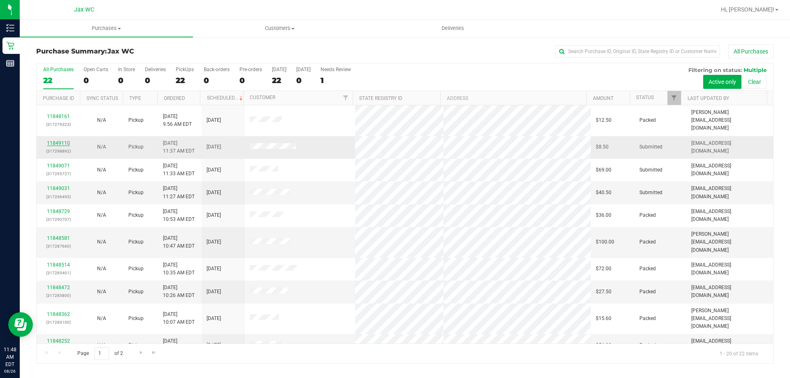
click at [51, 140] on link "11849110" at bounding box center [58, 143] width 23 height 6
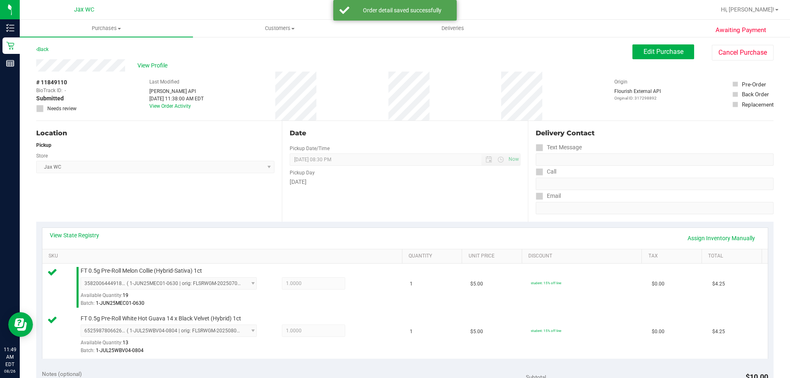
scroll to position [342, 0]
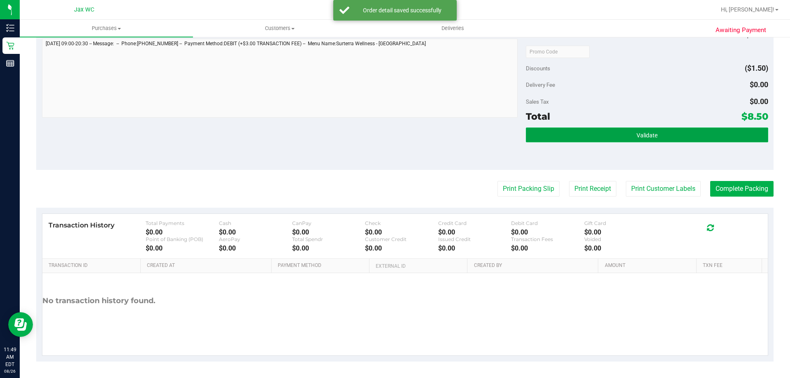
click at [576, 137] on button "Validate" at bounding box center [647, 134] width 242 height 15
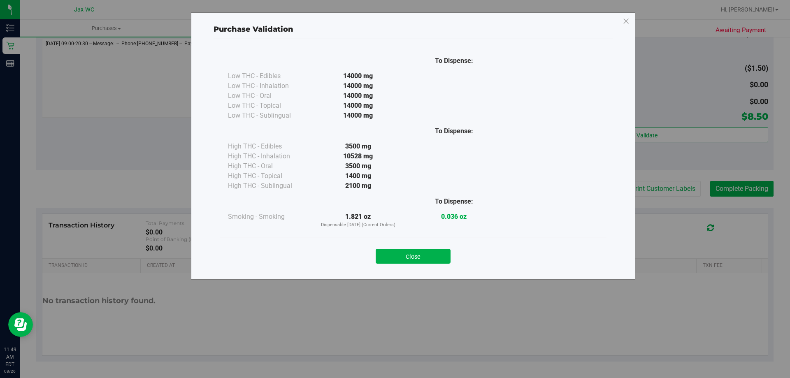
click at [417, 255] on button "Close" at bounding box center [412, 256] width 75 height 15
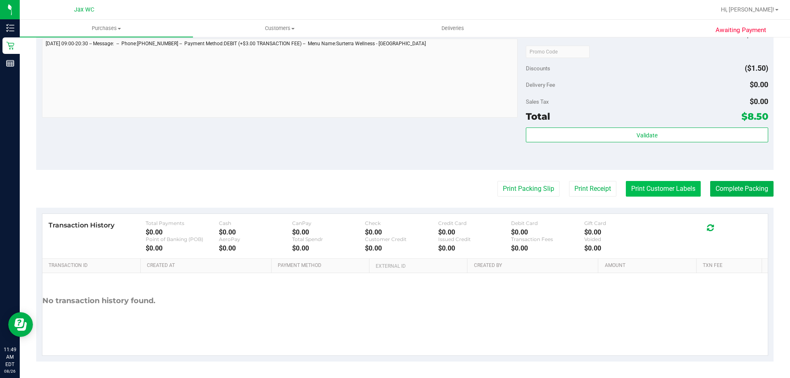
click at [630, 189] on button "Print Customer Labels" at bounding box center [662, 189] width 75 height 16
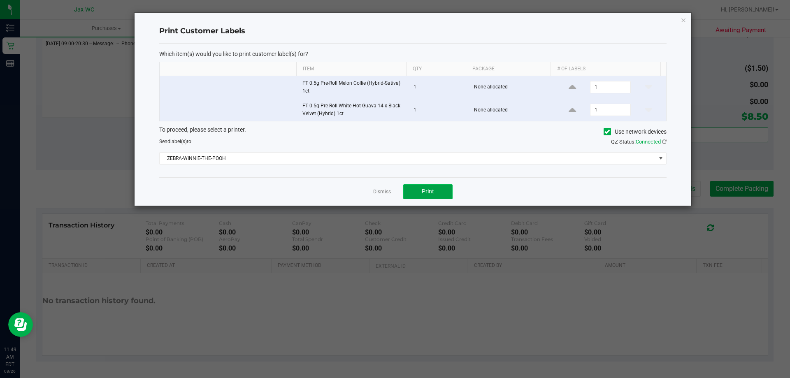
click at [422, 194] on span "Print" at bounding box center [427, 191] width 12 height 7
click at [387, 189] on link "Dismiss" at bounding box center [382, 191] width 18 height 7
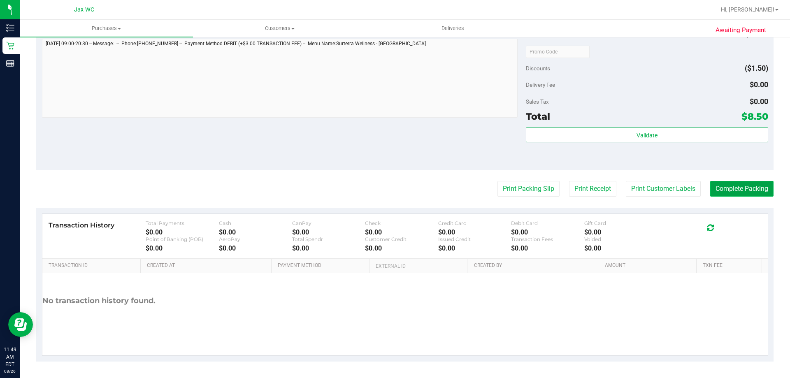
click at [755, 188] on button "Complete Packing" at bounding box center [741, 189] width 63 height 16
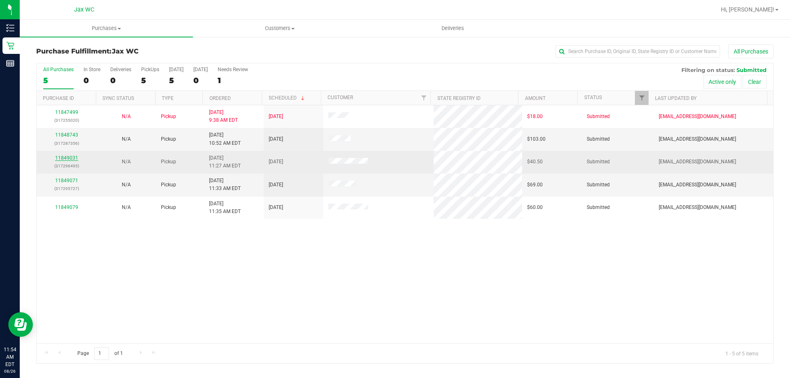
click at [58, 155] on link "11849031" at bounding box center [66, 158] width 23 height 6
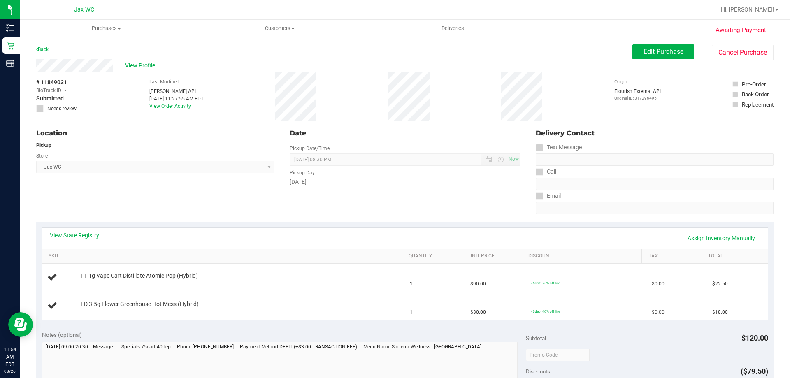
scroll to position [82, 0]
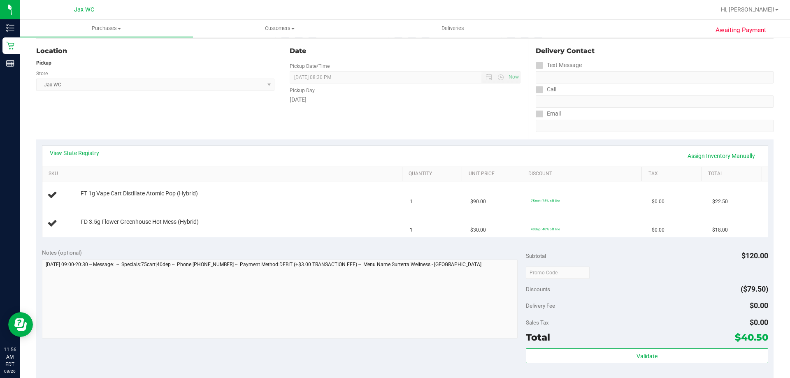
drag, startPoint x: 693, startPoint y: 142, endPoint x: 695, endPoint y: 151, distance: 9.0
click at [693, 143] on div "View State Registry Assign Inventory Manually SKU Quantity Unit Price Discount …" at bounding box center [404, 190] width 737 height 103
click at [697, 156] on link "Assign Inventory Manually" at bounding box center [721, 156] width 78 height 14
click at [102, 227] on link "Add Package" at bounding box center [96, 227] width 30 height 6
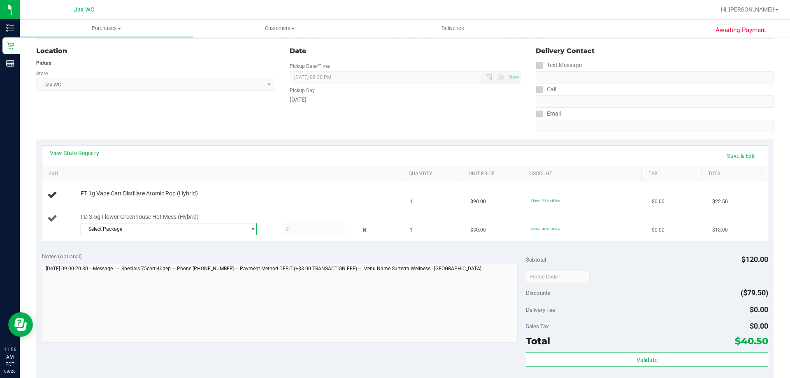
click at [149, 228] on span "Select Package" at bounding box center [163, 229] width 165 height 12
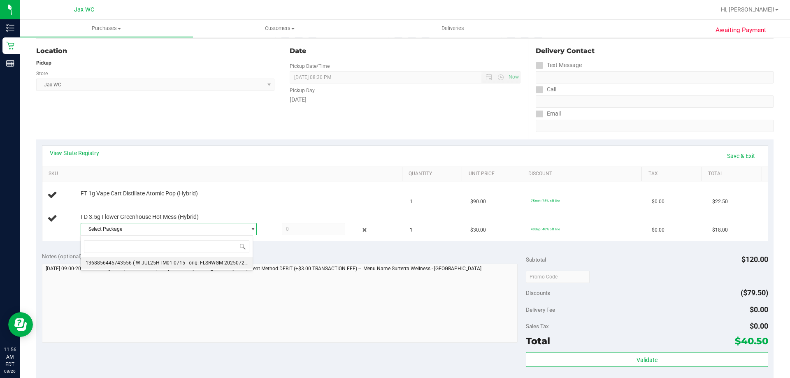
click at [160, 261] on span "( W-JUL25HTM01-0715 | orig: FLSRWGM-20250721-1214 )" at bounding box center [198, 263] width 130 height 6
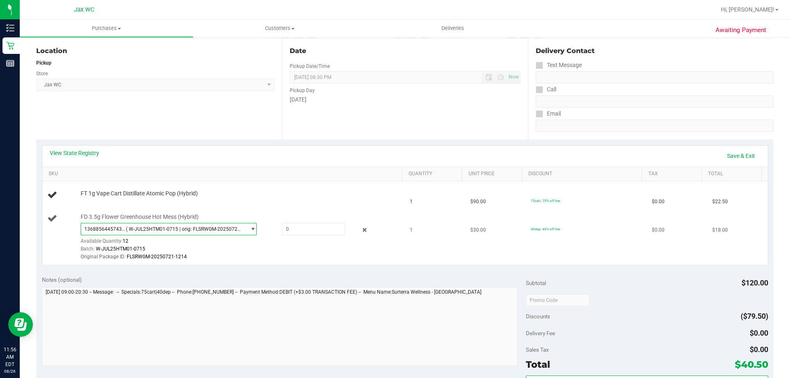
click at [168, 230] on span "( W-JUL25HTM01-0715 | orig: FLSRWGM-20250721-1214 )" at bounding box center [184, 229] width 117 height 6
click at [271, 243] on div "1368856445743556 ( W-JUL25HTM01-0715 | orig: FLSRWGM-20250721-1214 ) 1368856445…" at bounding box center [239, 242] width 317 height 38
click at [732, 153] on link "Save & Exit" at bounding box center [740, 156] width 39 height 14
click at [728, 155] on link "Assign Inventory Manually" at bounding box center [721, 156] width 78 height 14
click at [144, 194] on span "FT 1g Vape Cart Distillate Atomic Pop (Hybrid)" at bounding box center [139, 194] width 117 height 8
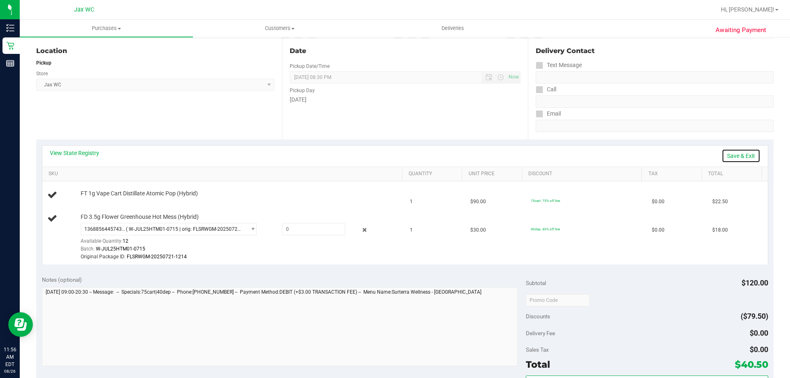
click at [739, 156] on link "Save & Exit" at bounding box center [740, 156] width 39 height 14
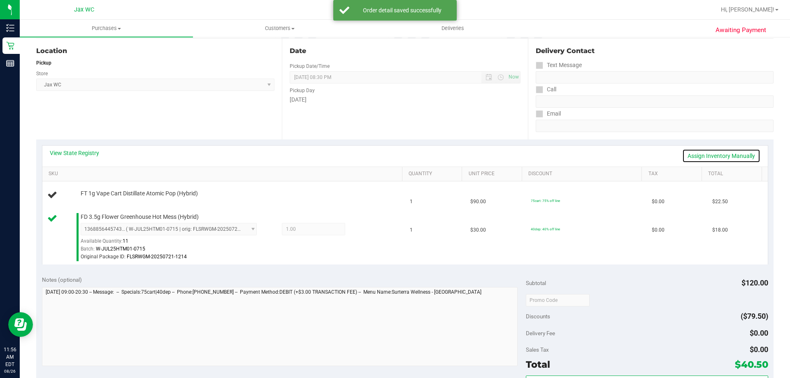
click at [719, 157] on link "Assign Inventory Manually" at bounding box center [721, 156] width 78 height 14
click at [721, 157] on link "Save & Exit" at bounding box center [740, 156] width 39 height 14
click at [726, 153] on link "Assign Inventory Manually" at bounding box center [721, 156] width 78 height 14
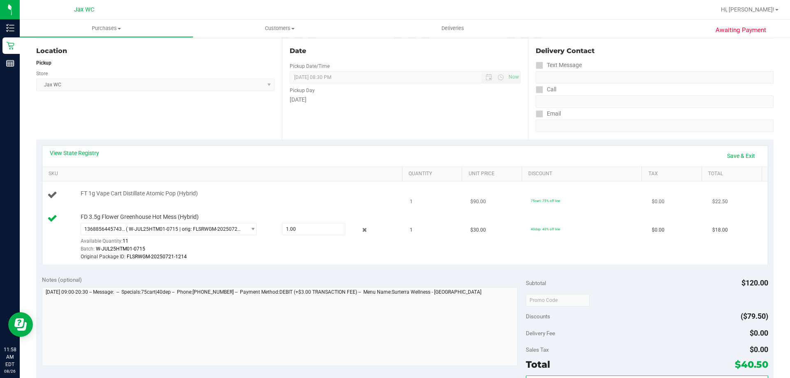
click at [167, 199] on div "FT 1g Vape Cart Distillate Atomic Pop (Hybrid)" at bounding box center [223, 195] width 353 height 11
click at [735, 153] on link "Save & Exit" at bounding box center [740, 156] width 39 height 14
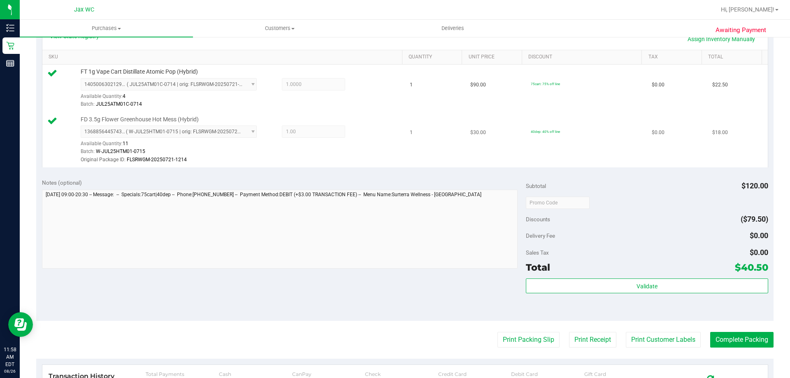
scroll to position [329, 0]
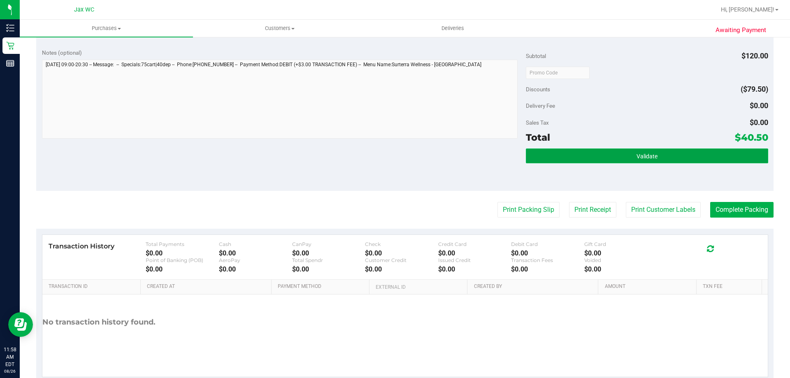
click at [623, 154] on button "Validate" at bounding box center [647, 155] width 242 height 15
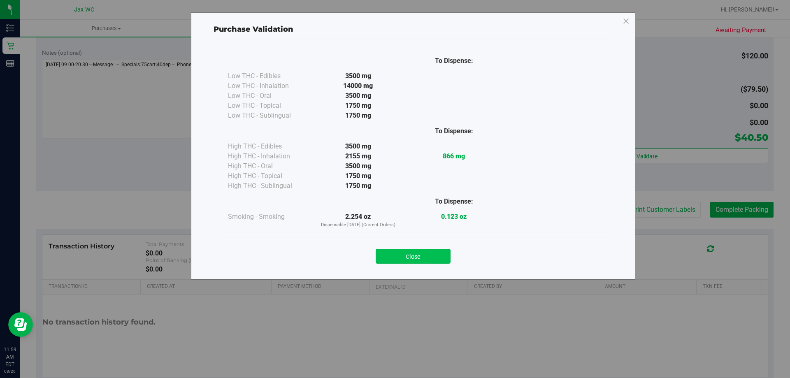
click at [429, 253] on button "Close" at bounding box center [412, 256] width 75 height 15
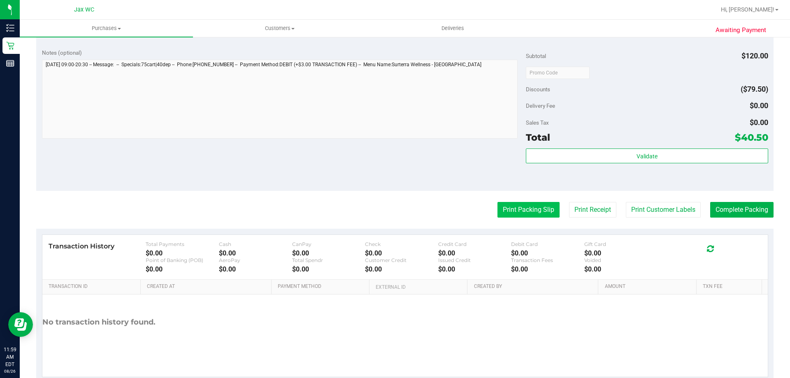
click at [516, 211] on button "Print Packing Slip" at bounding box center [528, 210] width 62 height 16
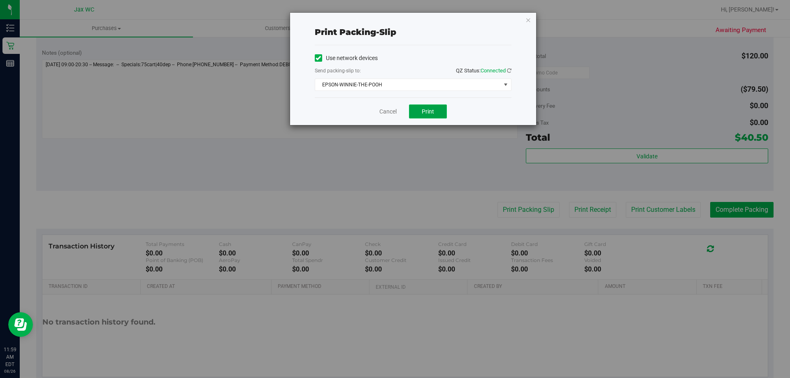
click at [435, 109] on button "Print" at bounding box center [428, 111] width 38 height 14
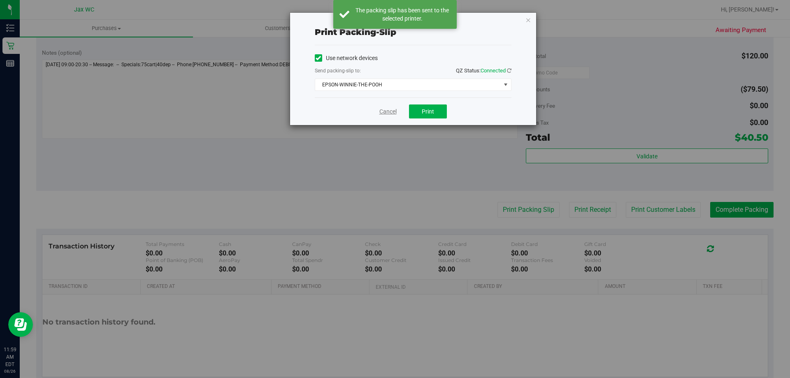
click at [387, 113] on link "Cancel" at bounding box center [387, 111] width 17 height 9
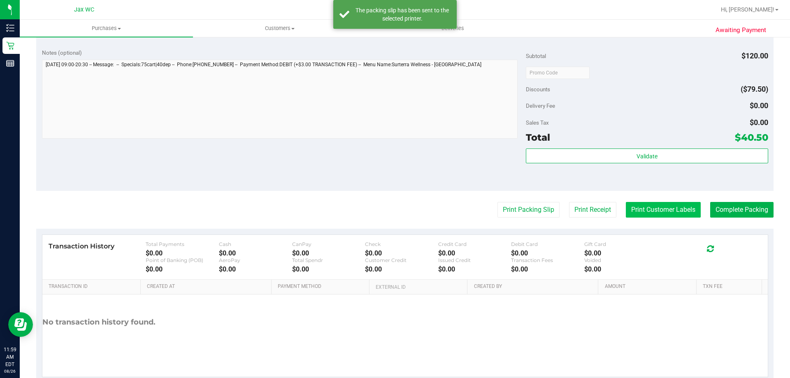
click at [654, 208] on button "Print Customer Labels" at bounding box center [662, 210] width 75 height 16
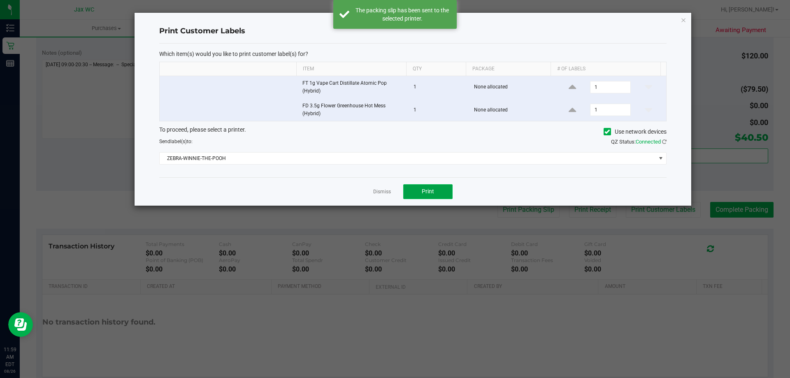
click at [429, 185] on button "Print" at bounding box center [427, 191] width 49 height 15
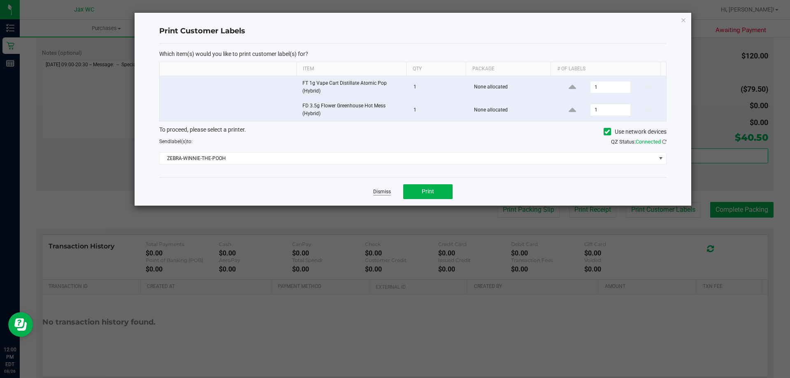
click at [386, 188] on link "Dismiss" at bounding box center [382, 191] width 18 height 7
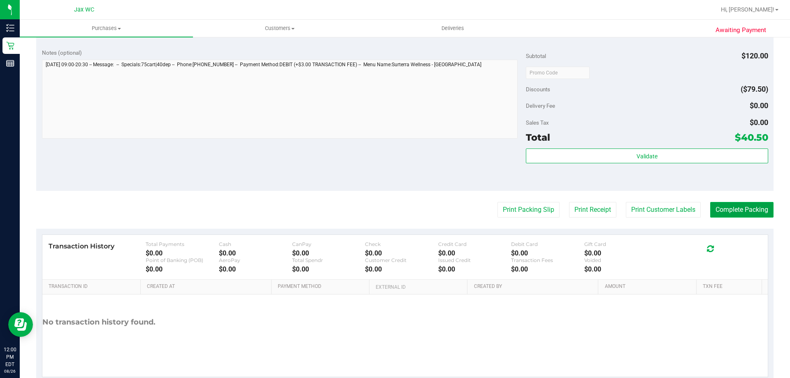
click at [755, 205] on button "Complete Packing" at bounding box center [741, 210] width 63 height 16
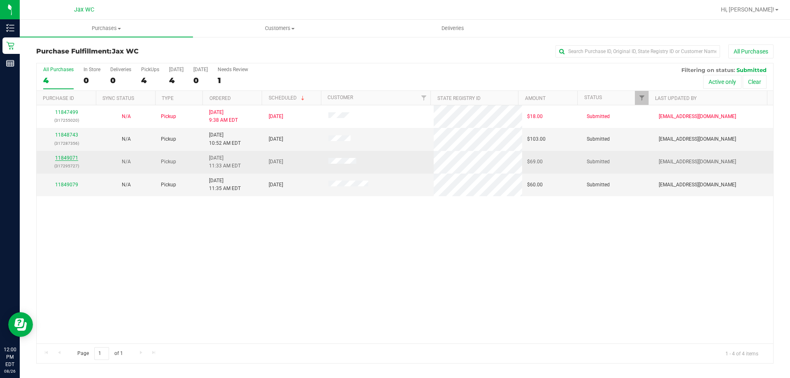
click at [70, 158] on link "11849071" at bounding box center [66, 158] width 23 height 6
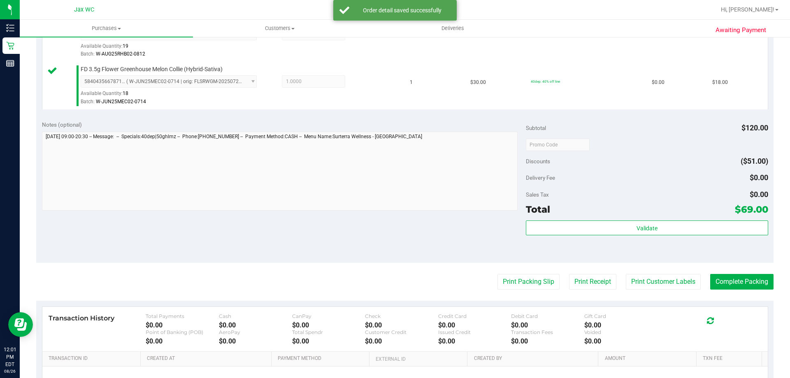
scroll to position [437, 0]
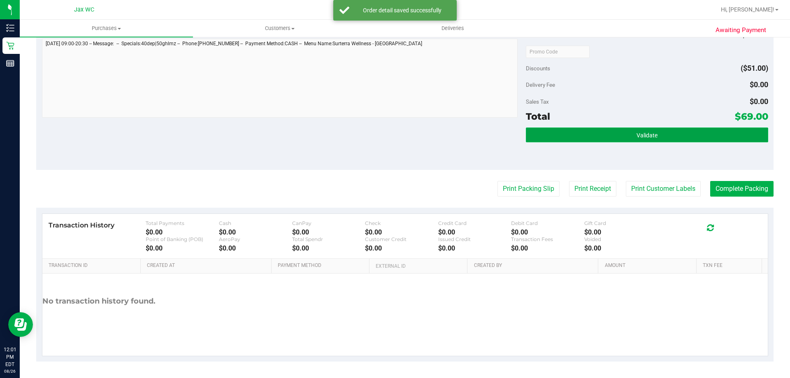
click at [682, 132] on button "Validate" at bounding box center [647, 134] width 242 height 15
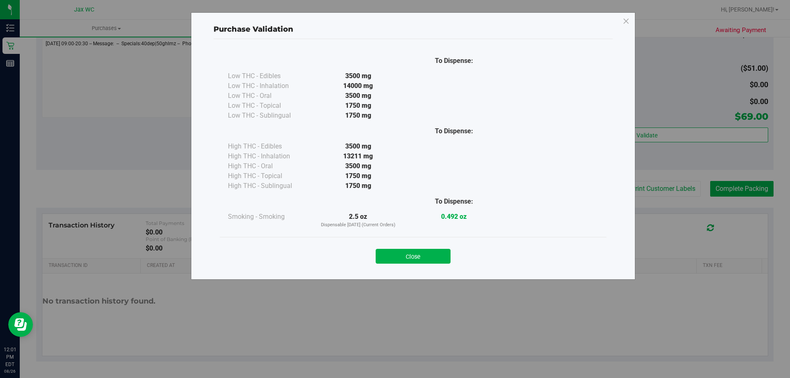
click at [420, 255] on button "Close" at bounding box center [412, 256] width 75 height 15
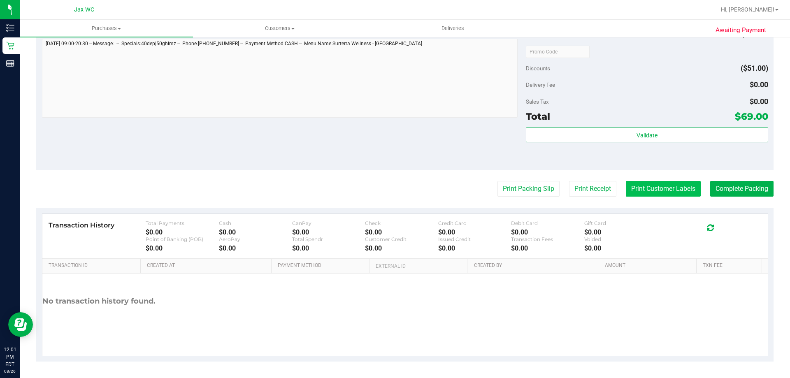
click at [669, 187] on button "Print Customer Labels" at bounding box center [662, 189] width 75 height 16
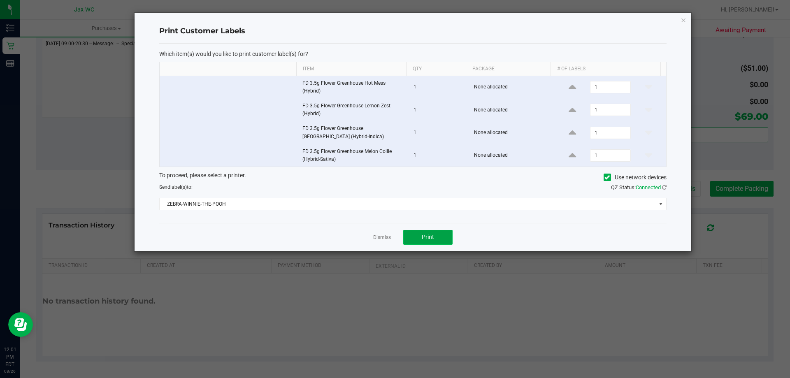
click at [435, 232] on button "Print" at bounding box center [427, 237] width 49 height 15
click at [374, 237] on link "Dismiss" at bounding box center [382, 237] width 18 height 7
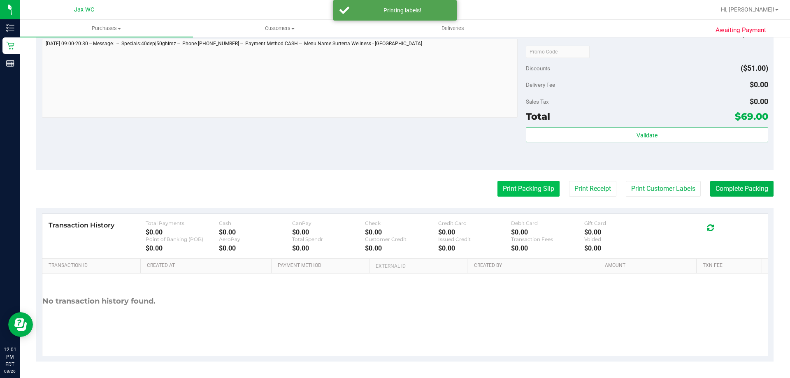
click at [514, 184] on button "Print Packing Slip" at bounding box center [528, 189] width 62 height 16
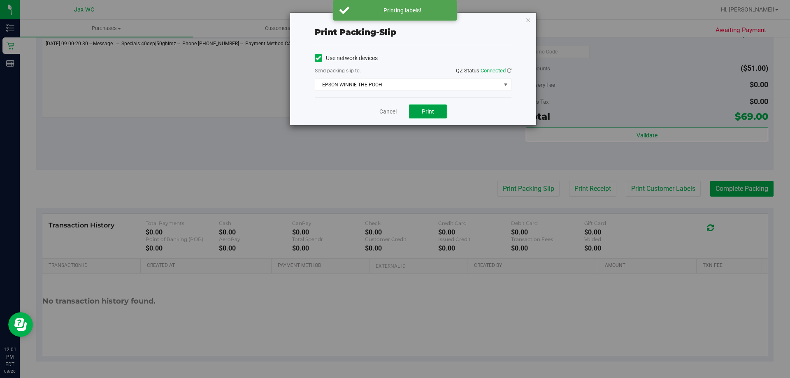
click at [422, 111] on span "Print" at bounding box center [427, 111] width 12 height 7
click at [385, 112] on link "Cancel" at bounding box center [387, 111] width 17 height 9
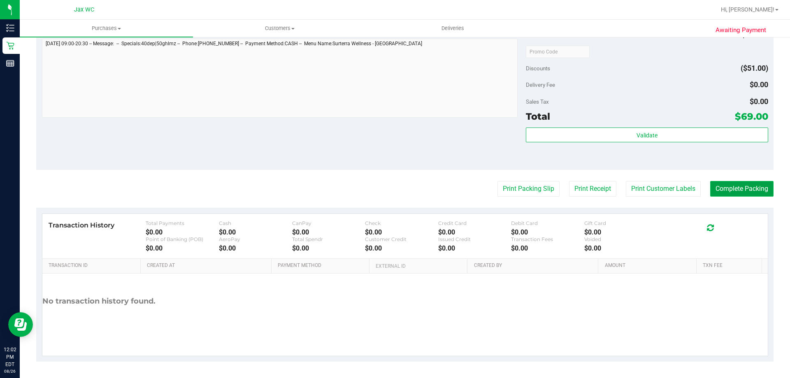
click at [735, 189] on button "Complete Packing" at bounding box center [741, 189] width 63 height 16
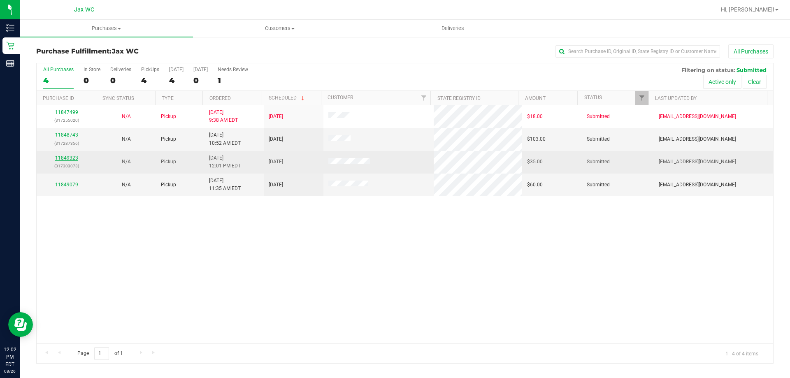
click at [72, 160] on link "11849323" at bounding box center [66, 158] width 23 height 6
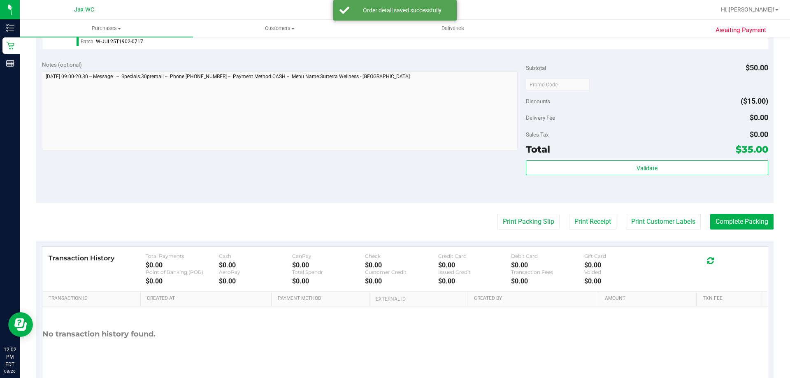
scroll to position [294, 0]
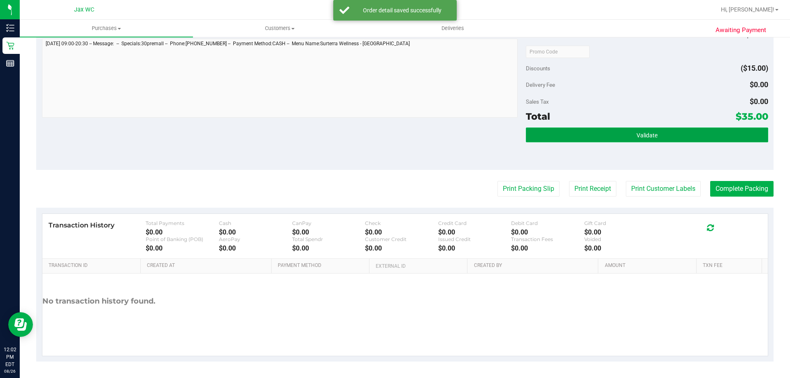
click at [651, 134] on span "Validate" at bounding box center [646, 135] width 21 height 7
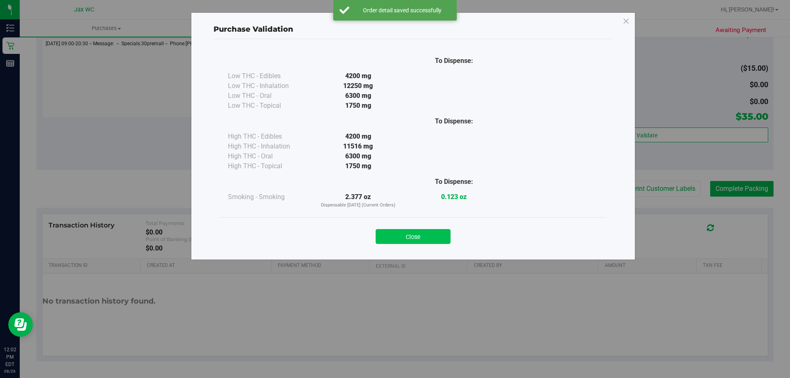
click at [432, 239] on button "Close" at bounding box center [412, 236] width 75 height 15
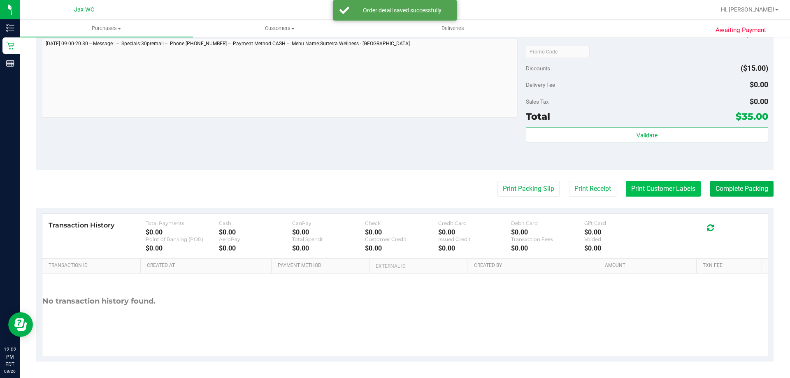
click at [652, 192] on button "Print Customer Labels" at bounding box center [662, 189] width 75 height 16
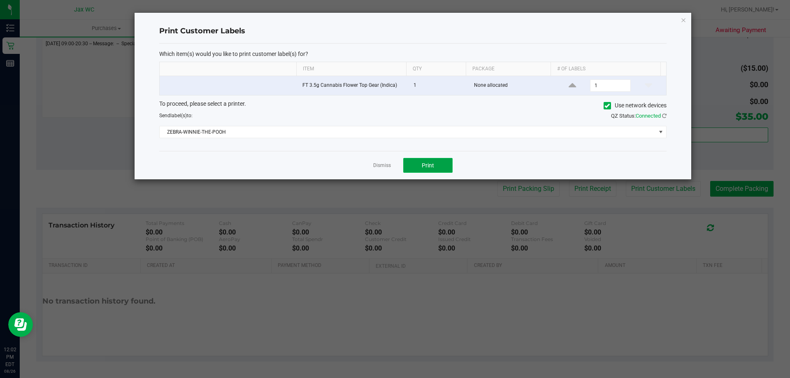
click at [434, 169] on button "Print" at bounding box center [427, 165] width 49 height 15
click at [386, 163] on link "Dismiss" at bounding box center [382, 165] width 18 height 7
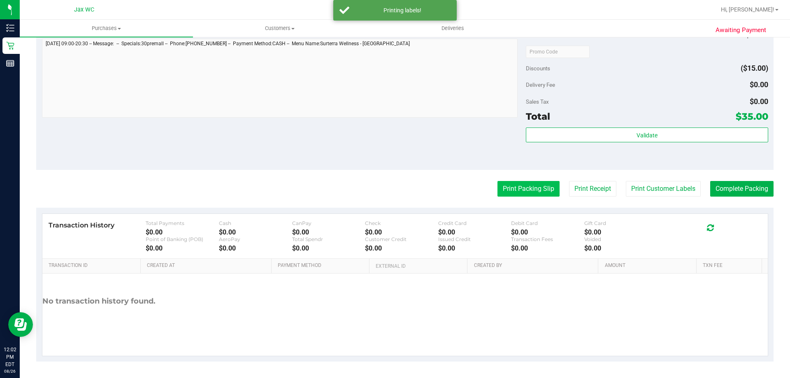
click at [510, 192] on button "Print Packing Slip" at bounding box center [528, 189] width 62 height 16
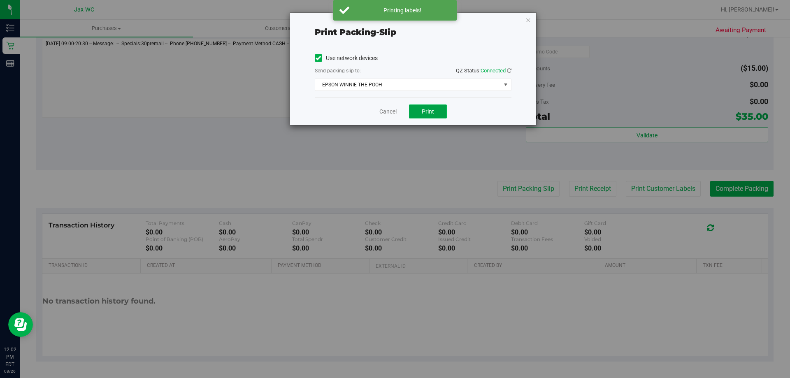
click at [424, 109] on span "Print" at bounding box center [427, 111] width 12 height 7
click at [390, 114] on link "Cancel" at bounding box center [387, 111] width 17 height 9
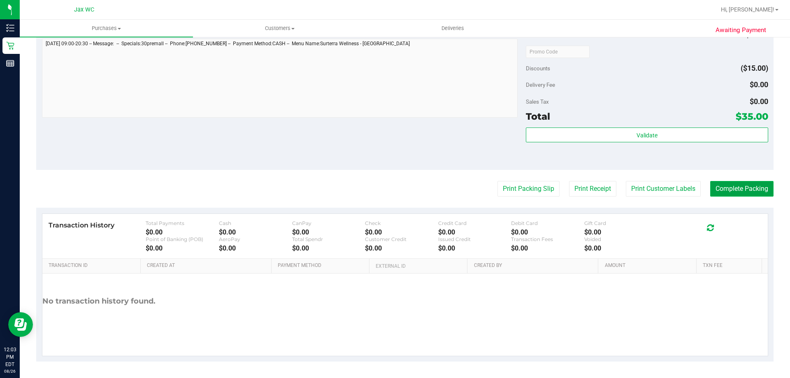
click at [730, 186] on button "Complete Packing" at bounding box center [741, 189] width 63 height 16
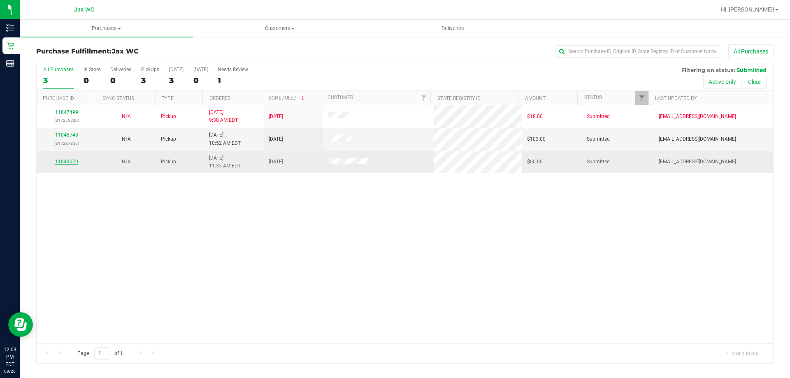
click at [69, 159] on link "11849079" at bounding box center [66, 162] width 23 height 6
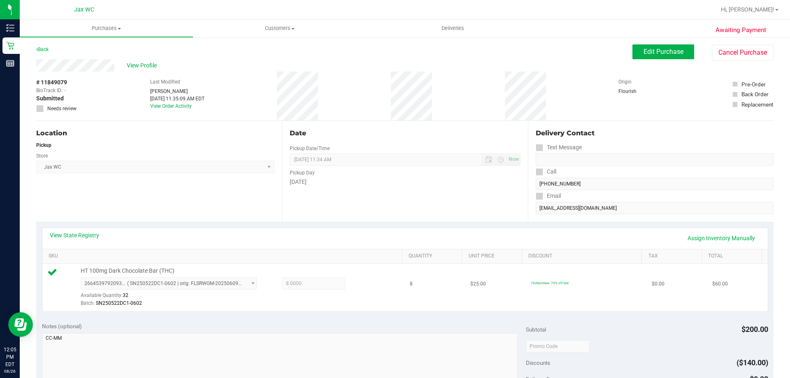
scroll to position [82, 0]
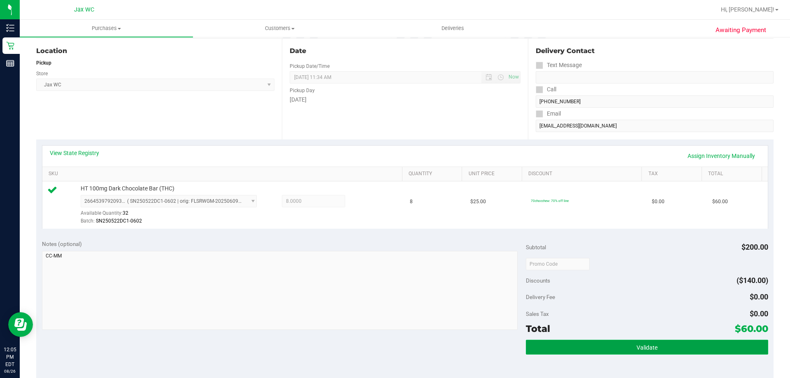
click at [633, 351] on button "Validate" at bounding box center [647, 347] width 242 height 15
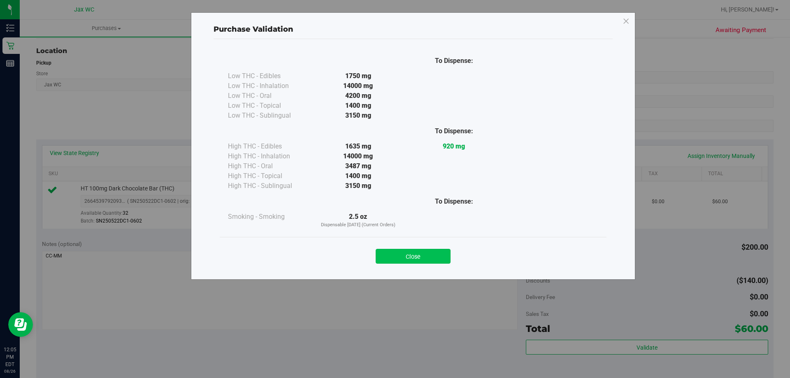
click at [424, 261] on button "Close" at bounding box center [412, 256] width 75 height 15
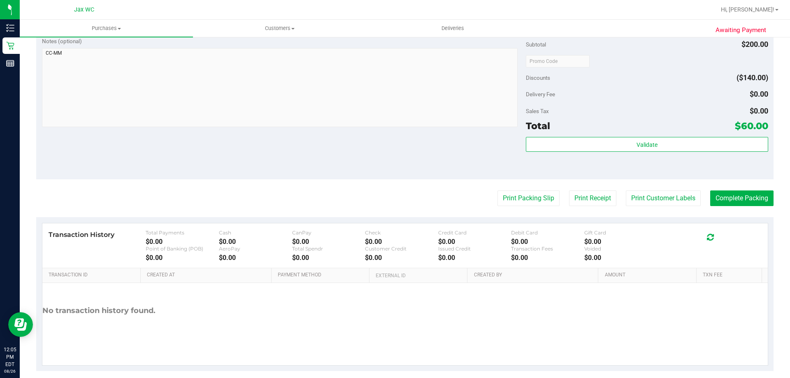
scroll to position [294, 0]
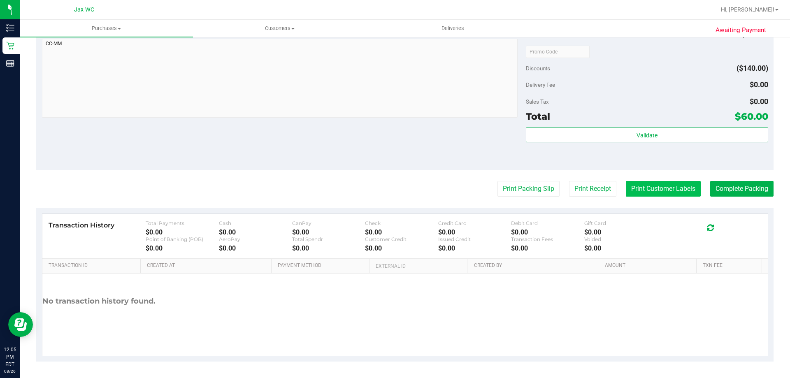
click at [642, 193] on button "Print Customer Labels" at bounding box center [662, 189] width 75 height 16
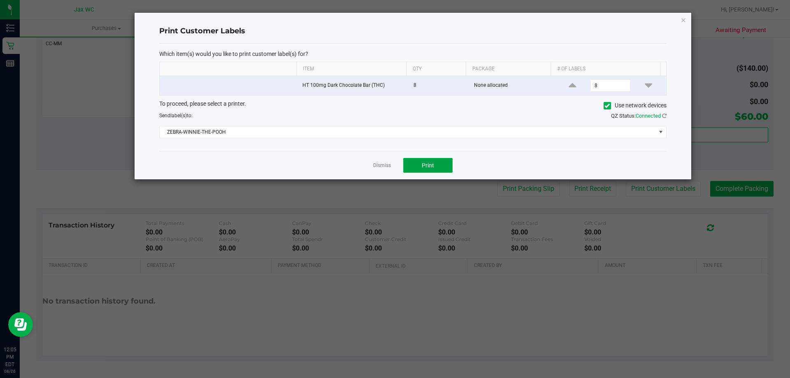
click at [427, 164] on span "Print" at bounding box center [427, 165] width 12 height 7
click at [375, 167] on link "Dismiss" at bounding box center [382, 165] width 18 height 7
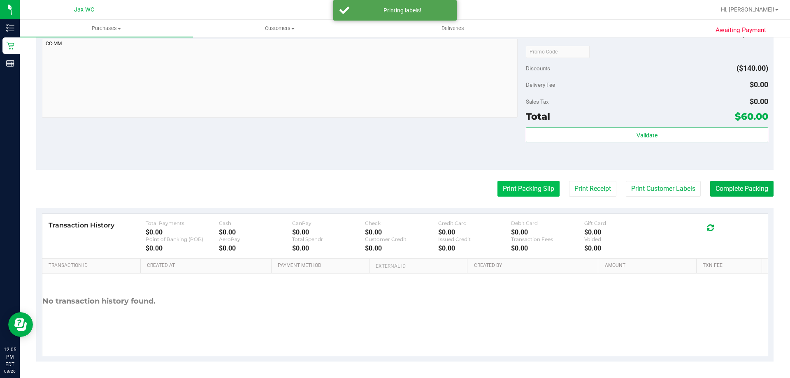
click at [506, 192] on button "Print Packing Slip" at bounding box center [528, 189] width 62 height 16
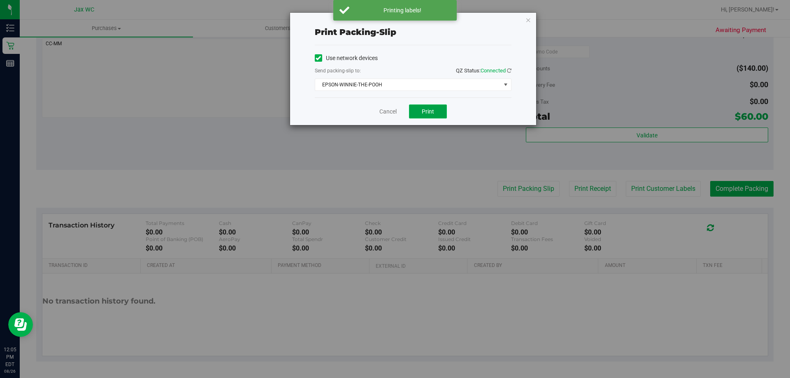
click at [419, 111] on button "Print" at bounding box center [428, 111] width 38 height 14
click at [394, 111] on link "Cancel" at bounding box center [387, 111] width 17 height 9
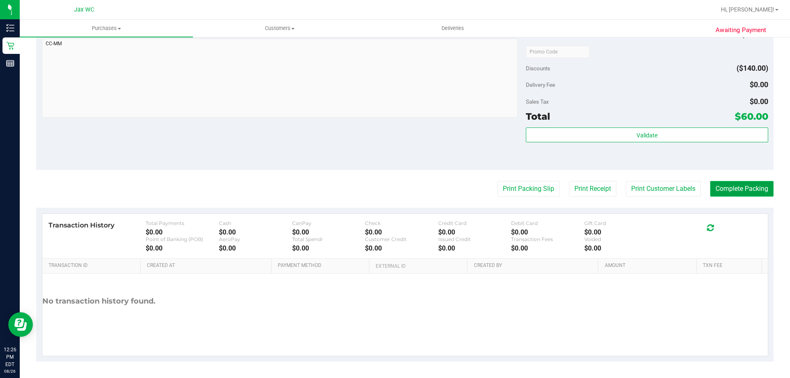
click at [732, 189] on button "Complete Packing" at bounding box center [741, 189] width 63 height 16
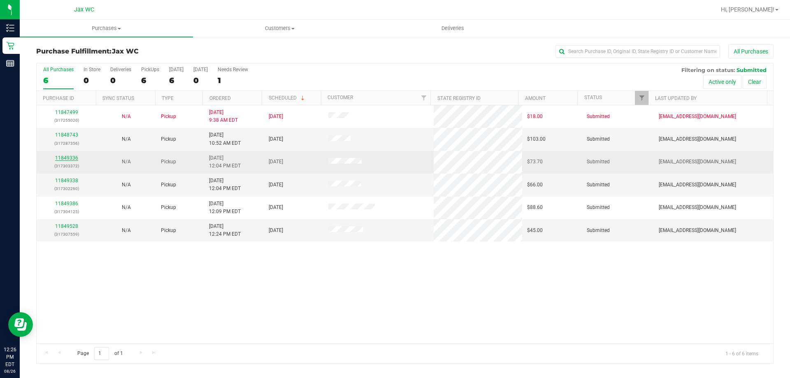
click at [71, 156] on link "11849336" at bounding box center [66, 158] width 23 height 6
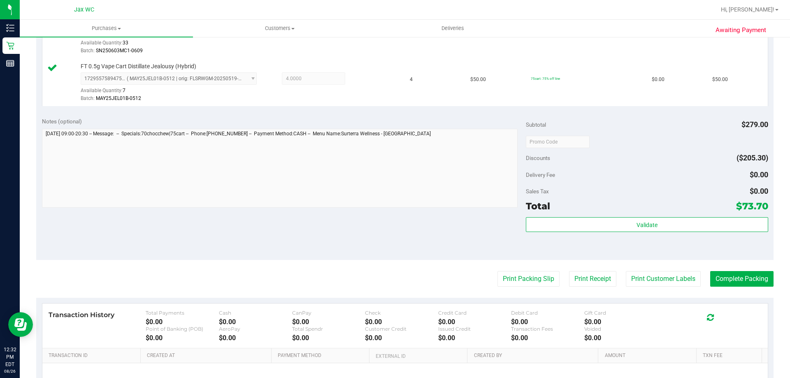
scroll to position [390, 0]
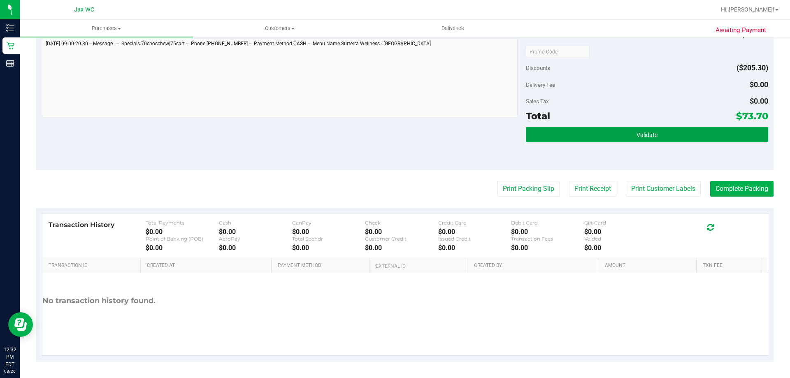
click at [640, 140] on button "Validate" at bounding box center [647, 134] width 242 height 15
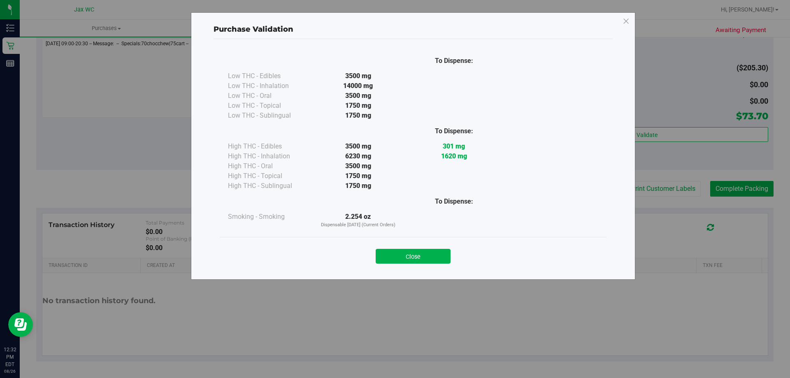
drag, startPoint x: 414, startPoint y: 253, endPoint x: 437, endPoint y: 248, distance: 24.0
click at [415, 253] on button "Close" at bounding box center [412, 256] width 75 height 15
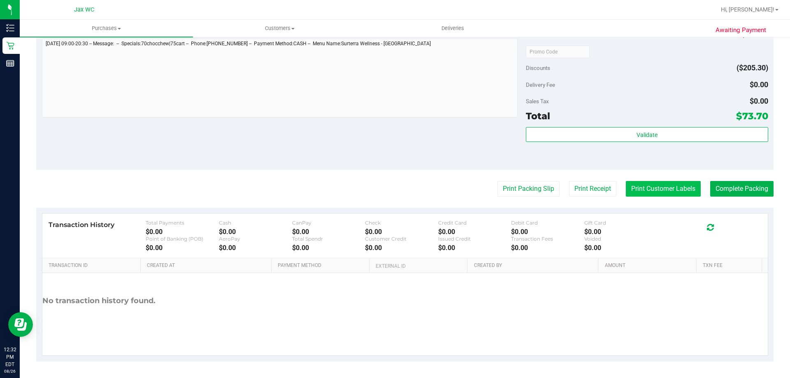
click at [651, 191] on button "Print Customer Labels" at bounding box center [662, 189] width 75 height 16
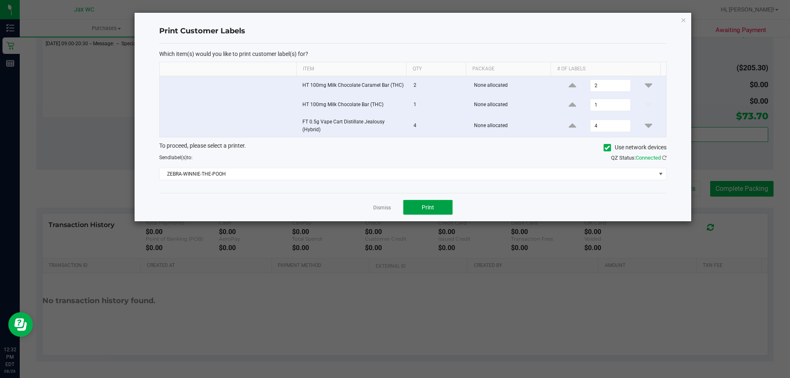
click at [436, 207] on button "Print" at bounding box center [427, 207] width 49 height 15
drag, startPoint x: 379, startPoint y: 197, endPoint x: 382, endPoint y: 203, distance: 7.4
click at [381, 202] on div "Dismiss Print" at bounding box center [412, 207] width 507 height 28
click at [382, 204] on link "Dismiss" at bounding box center [382, 207] width 18 height 7
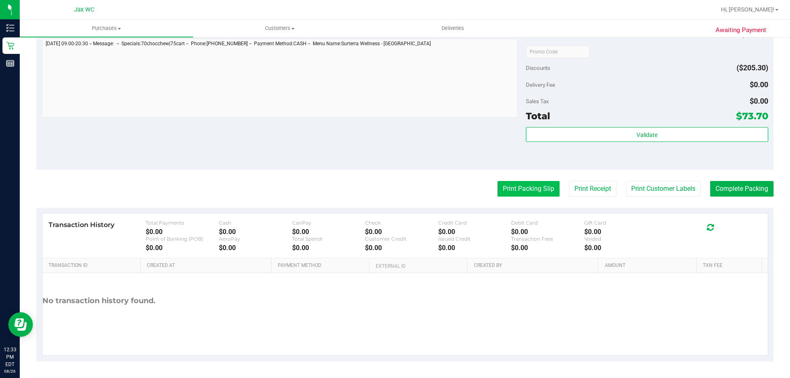
click at [521, 188] on button "Print Packing Slip" at bounding box center [528, 189] width 62 height 16
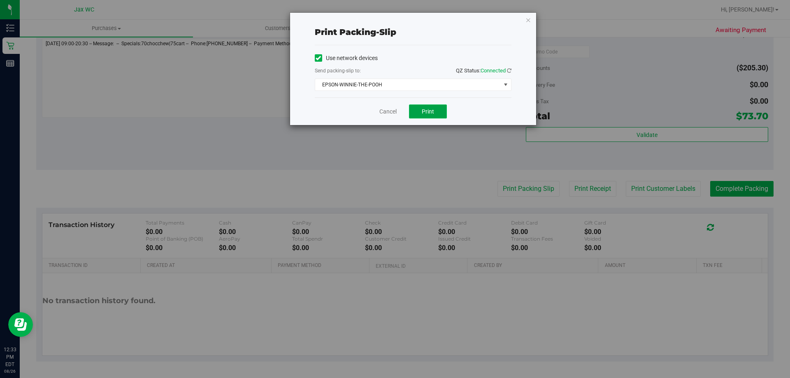
click at [424, 106] on button "Print" at bounding box center [428, 111] width 38 height 14
drag, startPoint x: 423, startPoint y: 106, endPoint x: 389, endPoint y: 113, distance: 34.0
click at [389, 113] on link "Cancel" at bounding box center [387, 111] width 17 height 9
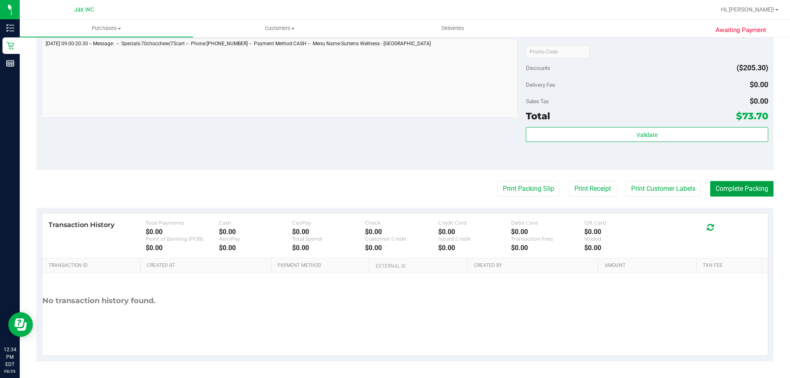
click at [743, 190] on button "Complete Packing" at bounding box center [741, 189] width 63 height 16
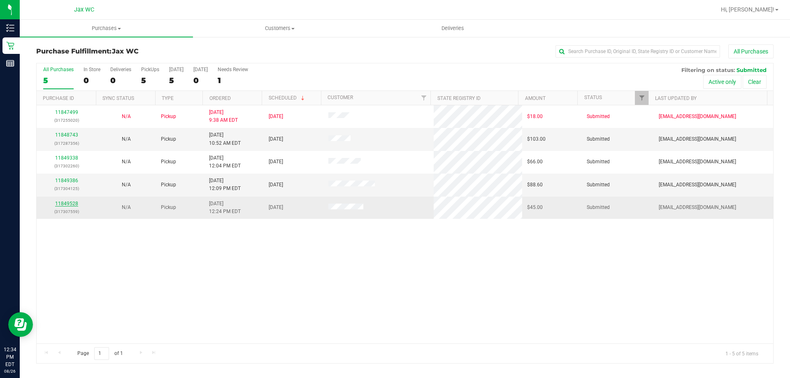
click at [64, 203] on link "11849528" at bounding box center [66, 204] width 23 height 6
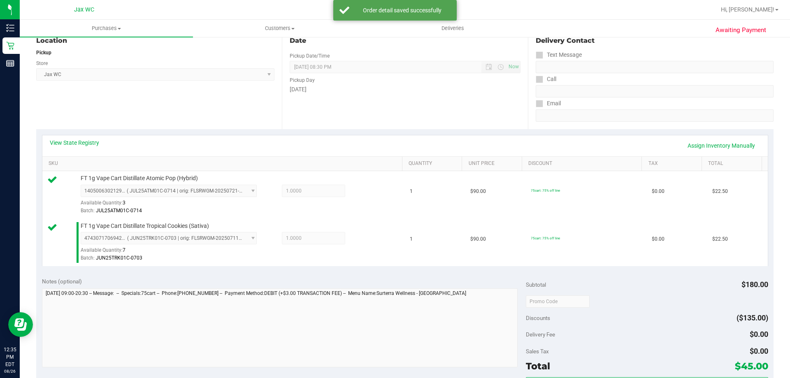
scroll to position [164, 0]
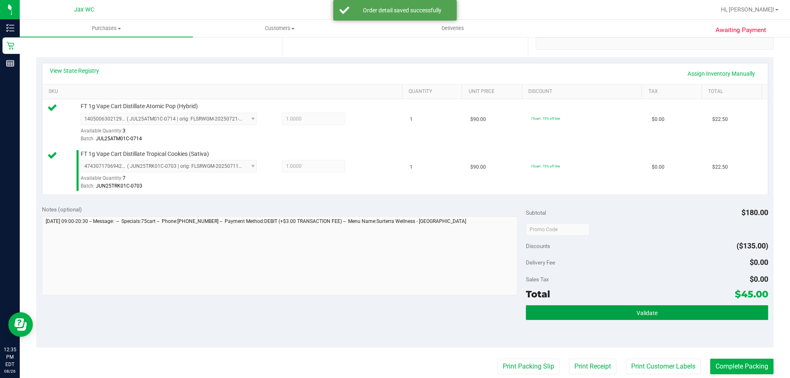
click at [638, 313] on span "Validate" at bounding box center [646, 313] width 21 height 7
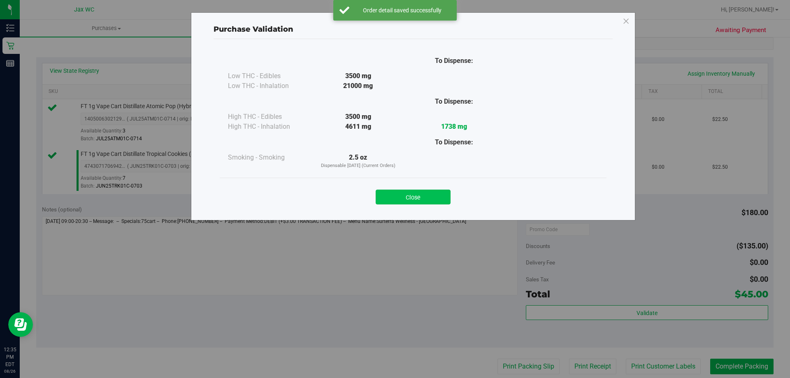
click at [418, 197] on button "Close" at bounding box center [412, 197] width 75 height 15
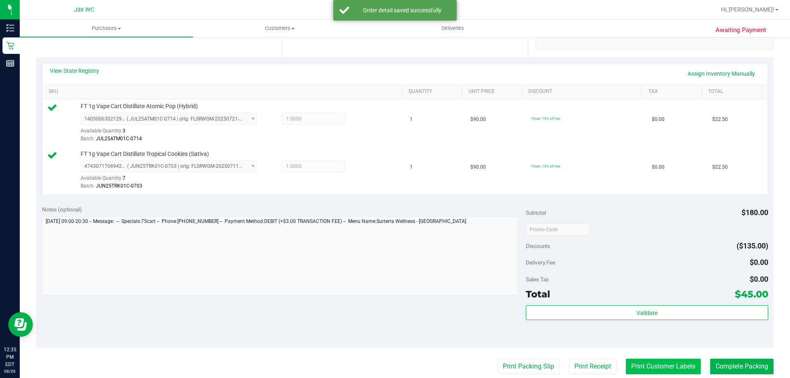
click at [644, 369] on button "Print Customer Labels" at bounding box center [662, 367] width 75 height 16
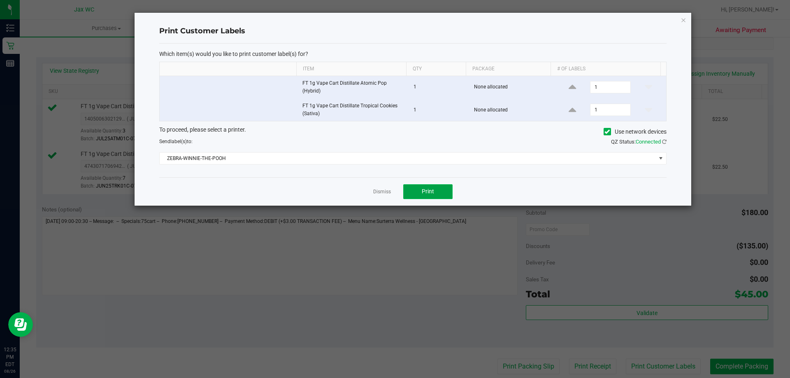
click at [420, 192] on button "Print" at bounding box center [427, 191] width 49 height 15
click at [387, 193] on link "Dismiss" at bounding box center [382, 191] width 18 height 7
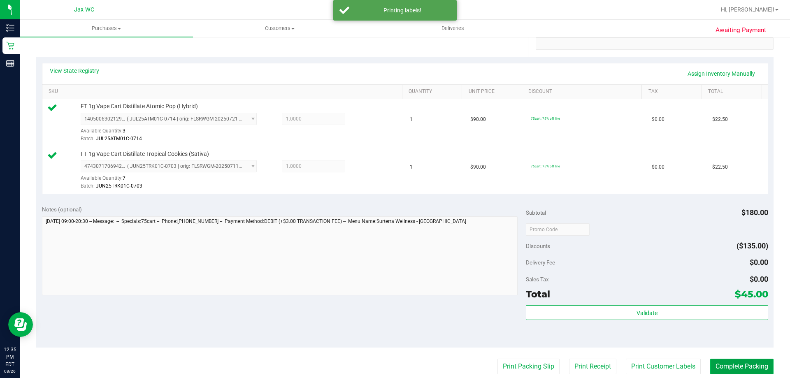
click at [729, 365] on button "Complete Packing" at bounding box center [741, 367] width 63 height 16
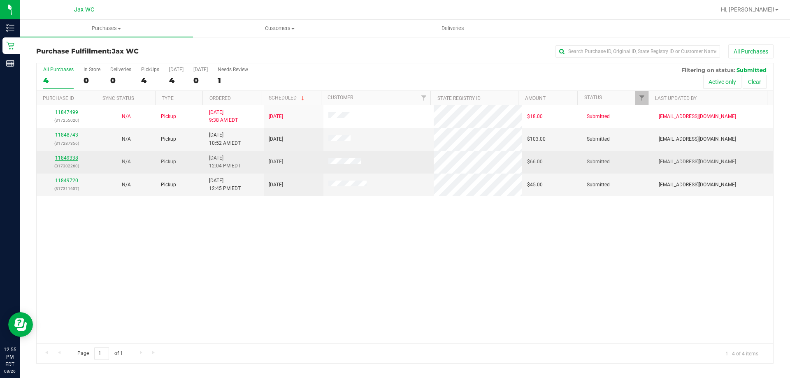
click at [64, 157] on link "11849338" at bounding box center [66, 158] width 23 height 6
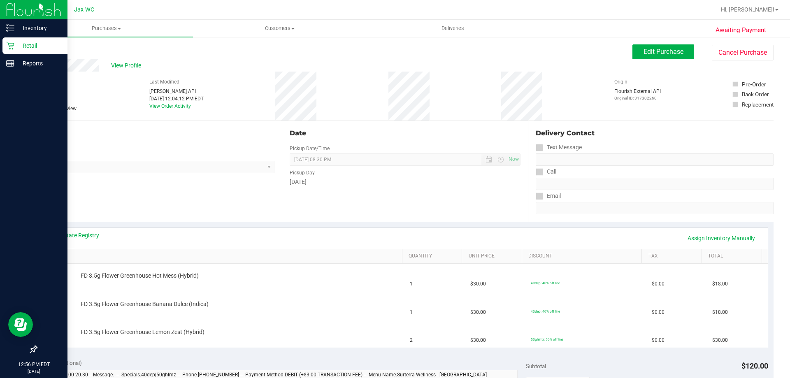
click at [28, 45] on p "Retail" at bounding box center [38, 46] width 49 height 10
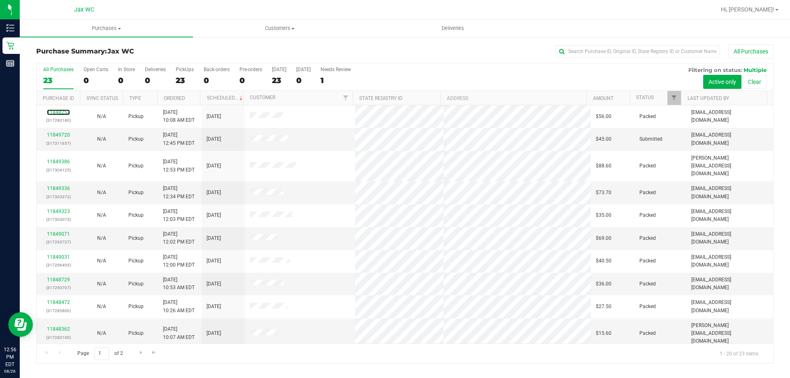
click at [61, 111] on link "11848252" at bounding box center [58, 112] width 23 height 6
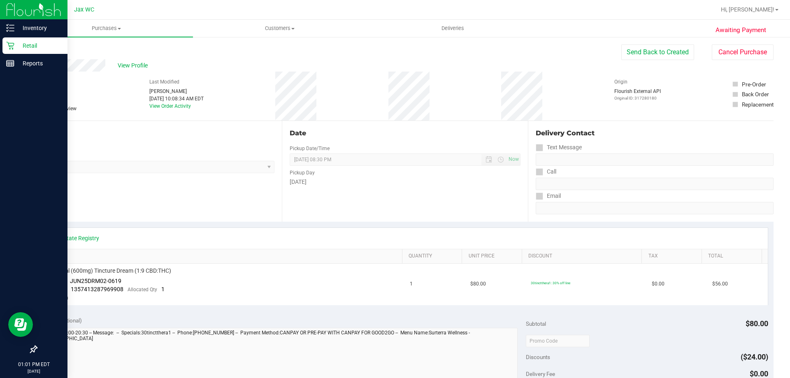
click at [14, 46] on icon at bounding box center [10, 46] width 8 height 8
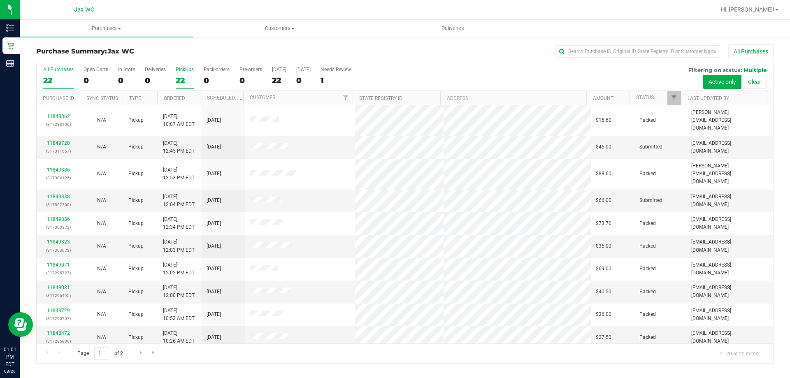
click at [187, 80] on div "22" at bounding box center [185, 80] width 18 height 9
click at [0, 0] on input "PickUps 22" at bounding box center [0, 0] width 0 height 0
click at [63, 194] on link "11849338" at bounding box center [58, 197] width 23 height 6
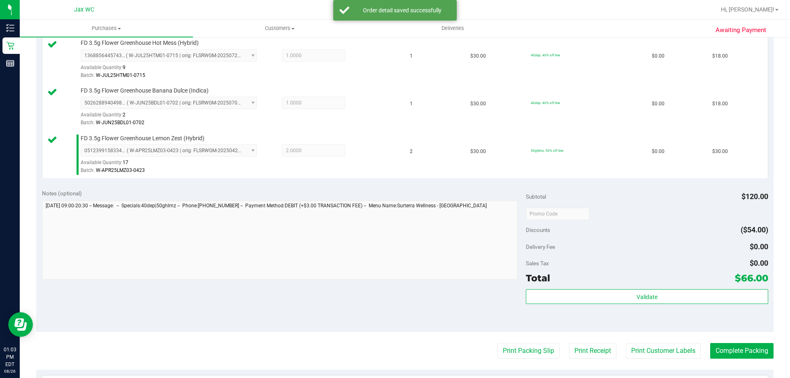
scroll to position [390, 0]
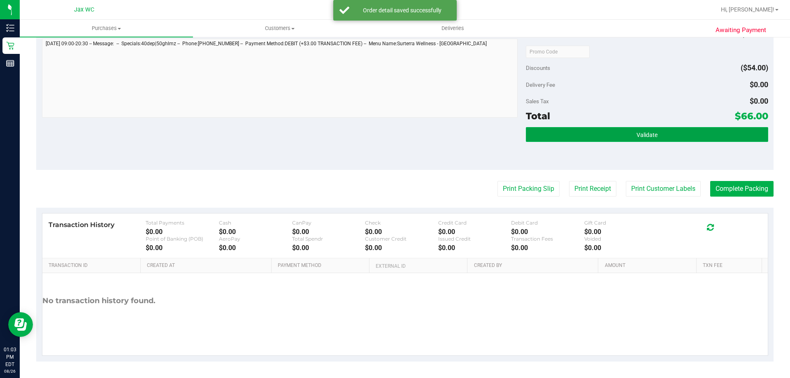
click at [569, 132] on button "Validate" at bounding box center [647, 134] width 242 height 15
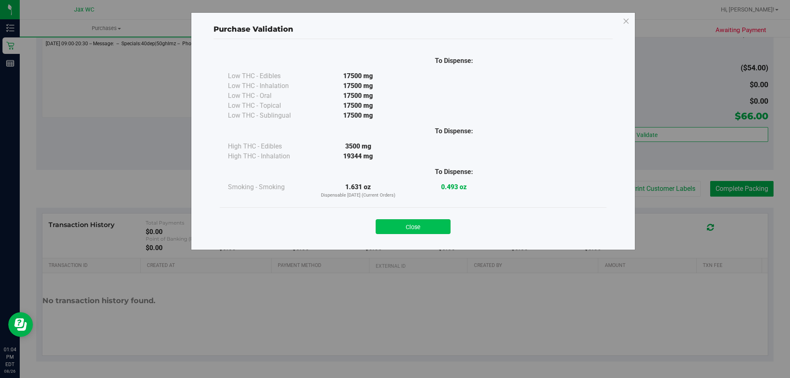
click at [432, 229] on button "Close" at bounding box center [412, 226] width 75 height 15
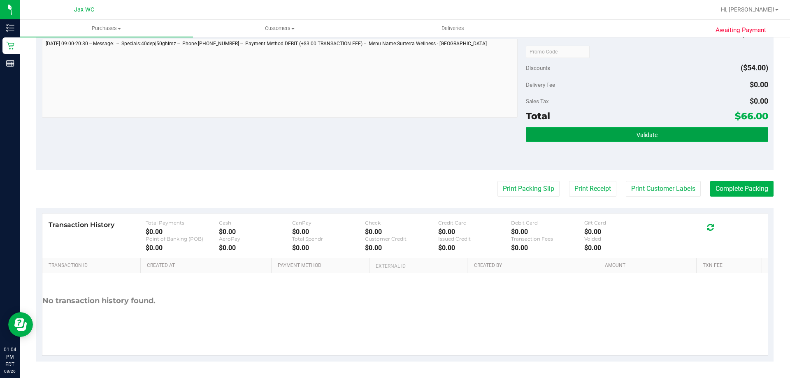
click at [623, 127] on button "Validate" at bounding box center [647, 134] width 242 height 15
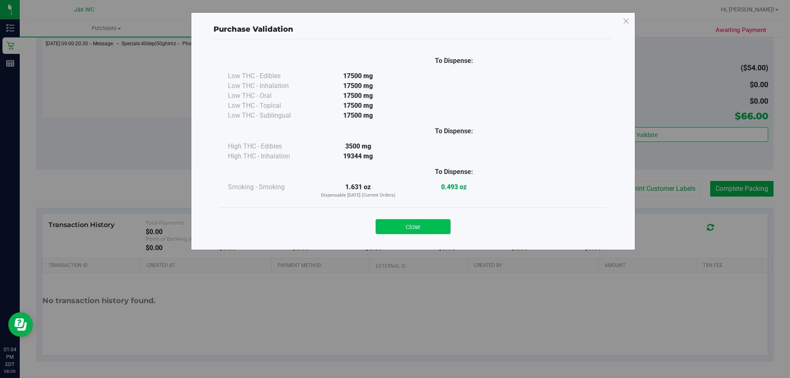
click at [437, 229] on button "Close" at bounding box center [412, 226] width 75 height 15
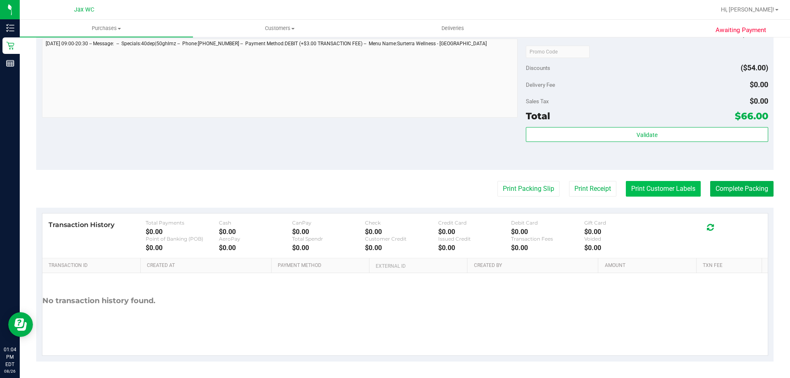
click at [666, 187] on button "Print Customer Labels" at bounding box center [662, 189] width 75 height 16
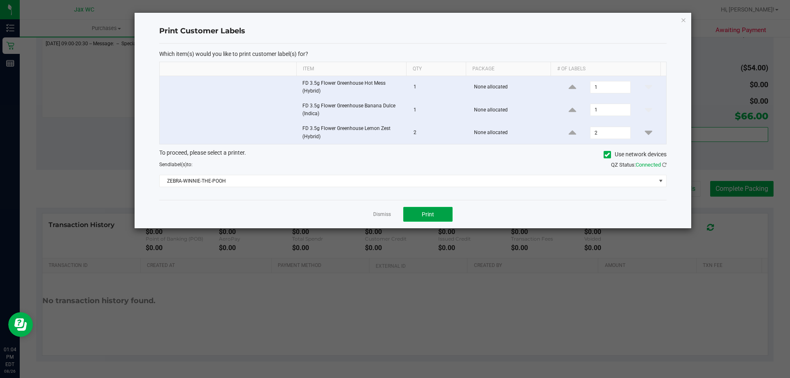
click at [424, 220] on button "Print" at bounding box center [427, 214] width 49 height 15
click at [383, 216] on link "Dismiss" at bounding box center [382, 214] width 18 height 7
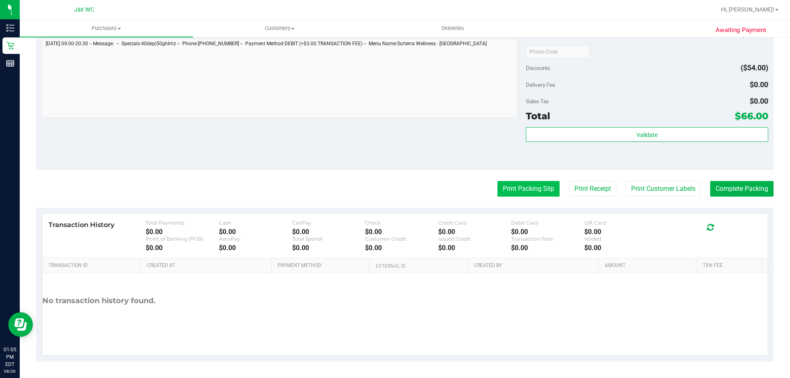
click at [505, 188] on button "Print Packing Slip" at bounding box center [528, 189] width 62 height 16
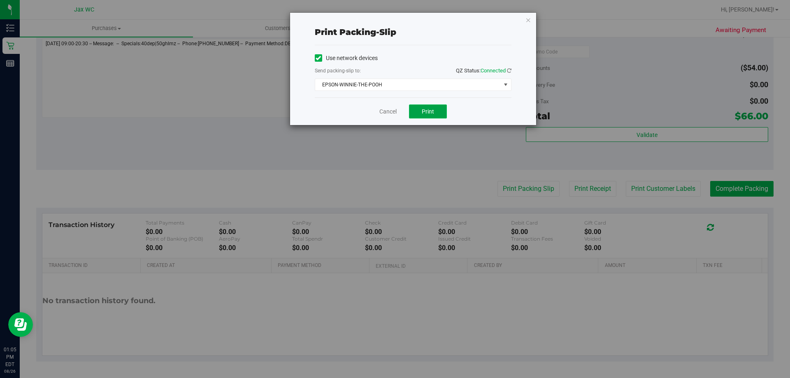
click at [427, 109] on span "Print" at bounding box center [427, 111] width 12 height 7
click at [383, 116] on div "Cancel Print" at bounding box center [413, 111] width 197 height 28
click at [385, 113] on link "Cancel" at bounding box center [387, 111] width 17 height 9
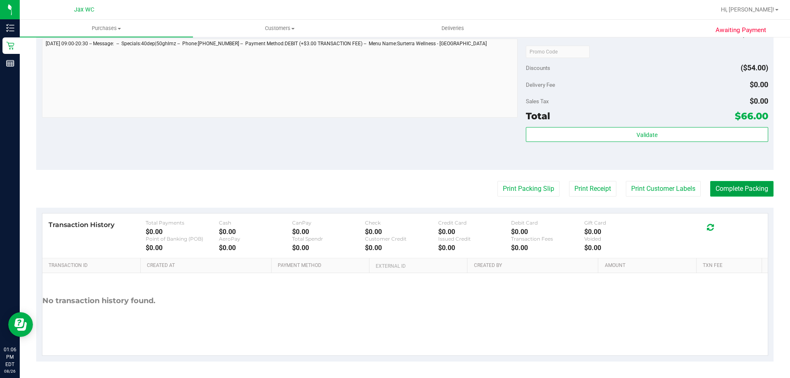
click at [745, 184] on button "Complete Packing" at bounding box center [741, 189] width 63 height 16
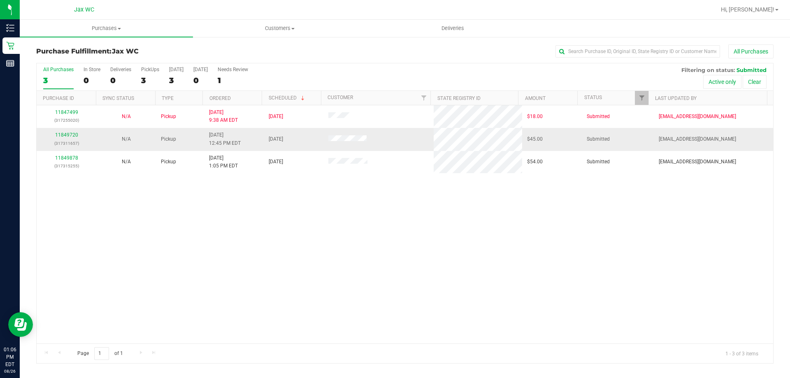
click at [69, 132] on div "11849720 (317311657)" at bounding box center [67, 139] width 50 height 16
click at [69, 135] on link "11849720" at bounding box center [66, 135] width 23 height 6
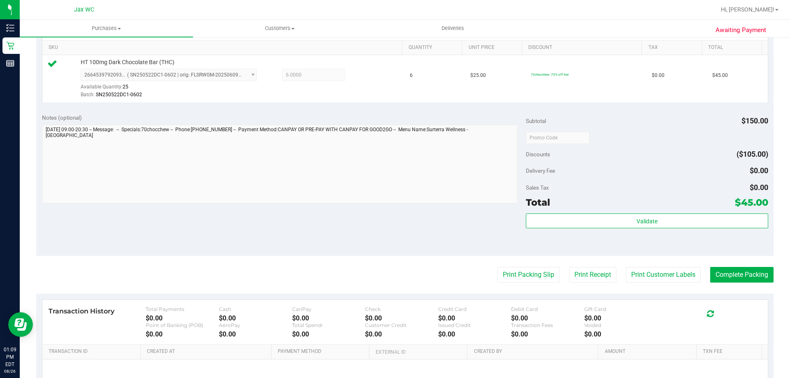
scroll to position [294, 0]
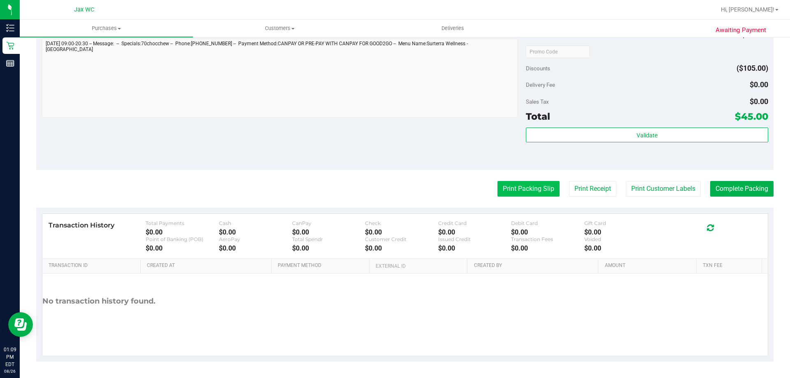
click at [519, 191] on button "Print Packing Slip" at bounding box center [528, 189] width 62 height 16
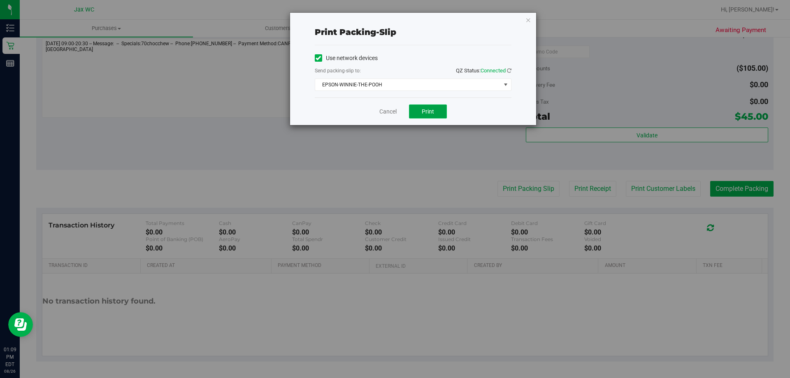
click at [434, 110] on button "Print" at bounding box center [428, 111] width 38 height 14
click at [420, 112] on button "Print" at bounding box center [428, 111] width 38 height 14
drag, startPoint x: 420, startPoint y: 112, endPoint x: 320, endPoint y: 169, distance: 115.3
click at [320, 169] on div "Print packing-slip Use network devices Send packing-slip to: QZ Status: Connect…" at bounding box center [398, 189] width 796 height 378
click at [393, 109] on link "Cancel" at bounding box center [387, 111] width 17 height 9
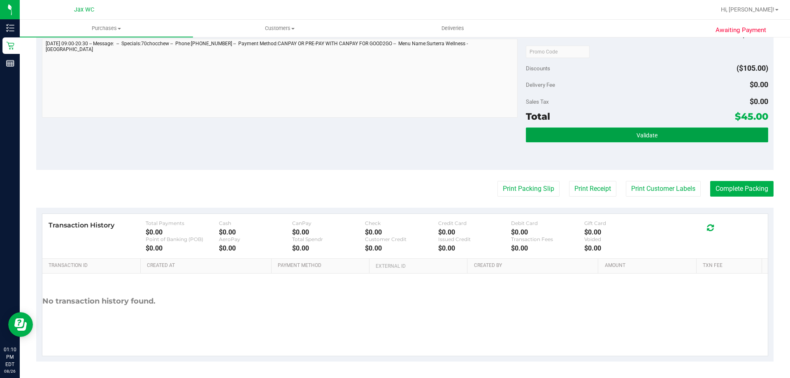
click at [662, 135] on button "Validate" at bounding box center [647, 134] width 242 height 15
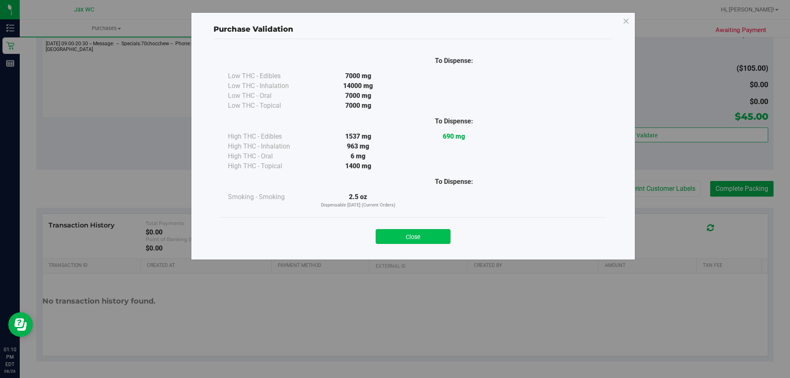
click at [437, 234] on button "Close" at bounding box center [412, 236] width 75 height 15
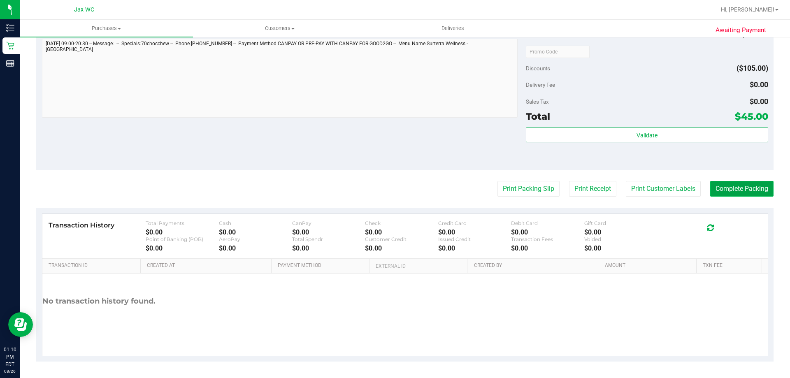
click at [728, 194] on button "Complete Packing" at bounding box center [741, 189] width 63 height 16
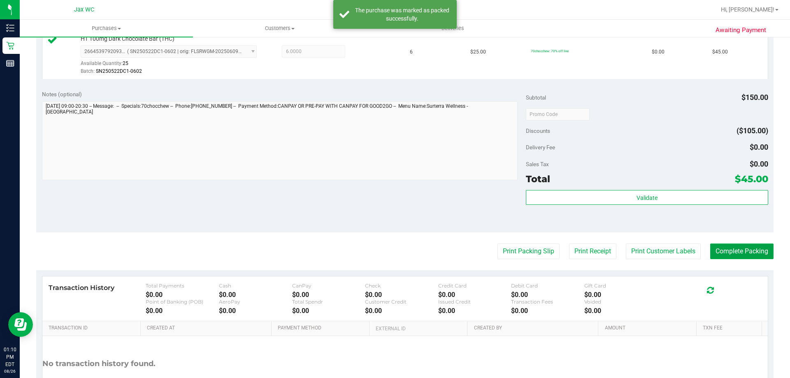
scroll to position [212, 0]
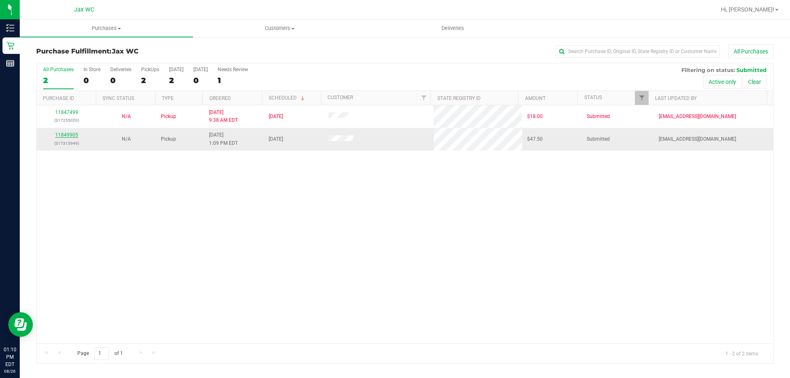
click at [63, 133] on link "11849905" at bounding box center [66, 135] width 23 height 6
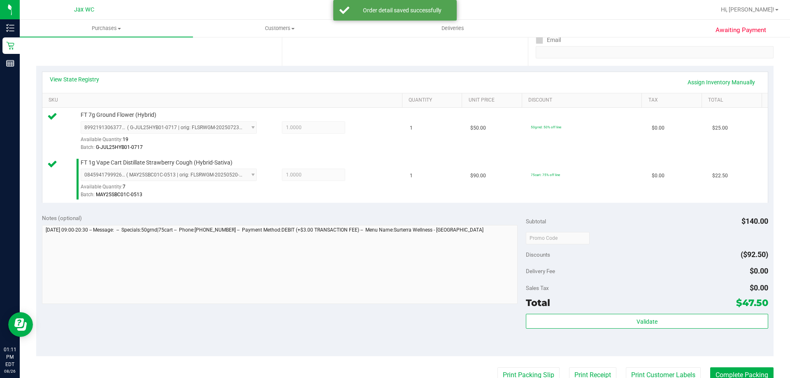
scroll to position [247, 0]
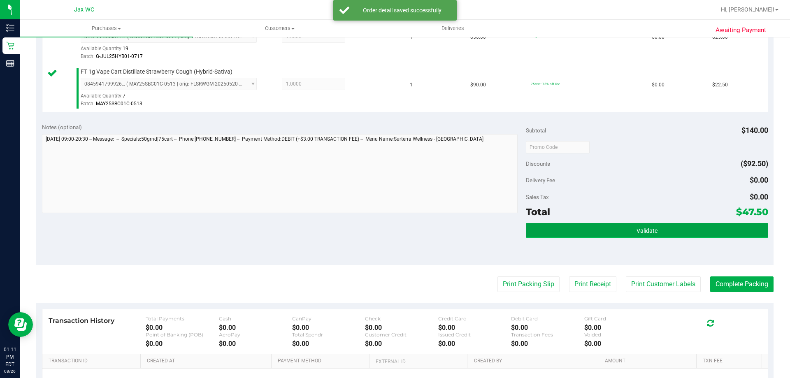
click at [630, 227] on button "Validate" at bounding box center [647, 230] width 242 height 15
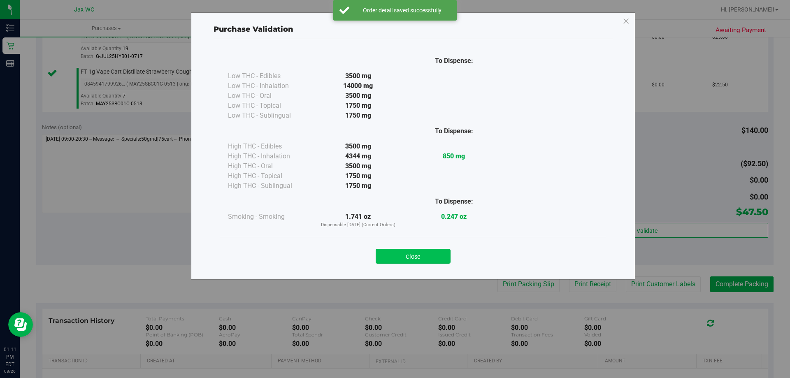
click at [438, 257] on button "Close" at bounding box center [412, 256] width 75 height 15
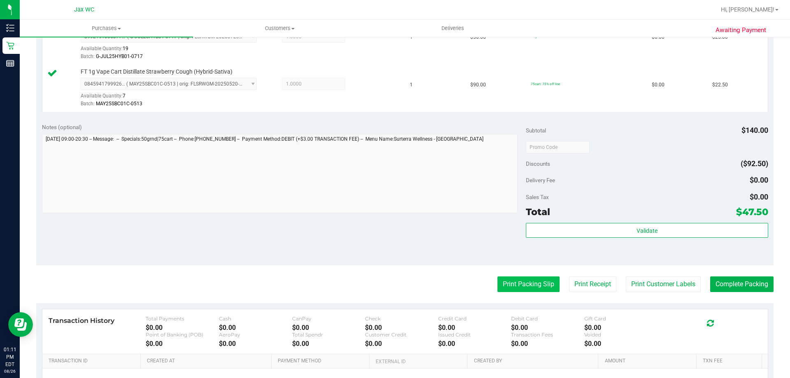
click at [512, 285] on button "Print Packing Slip" at bounding box center [528, 284] width 62 height 16
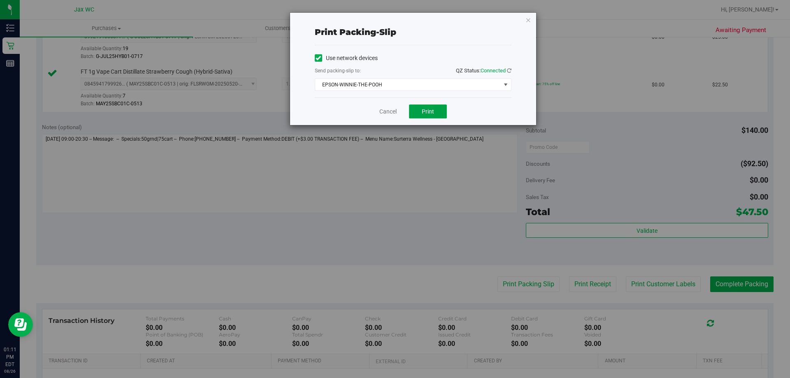
click at [436, 116] on button "Print" at bounding box center [428, 111] width 38 height 14
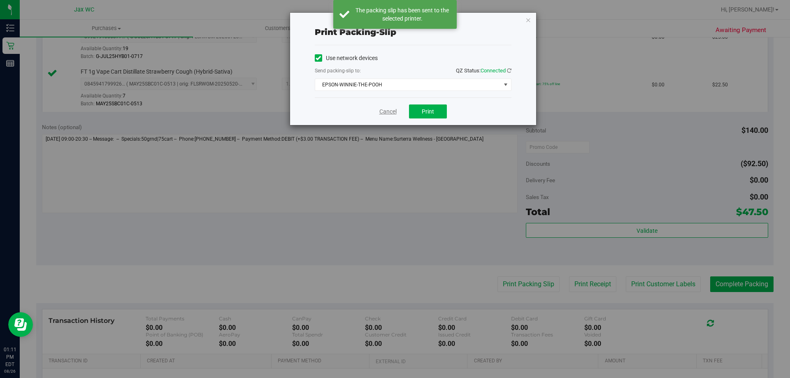
click at [384, 112] on link "Cancel" at bounding box center [387, 111] width 17 height 9
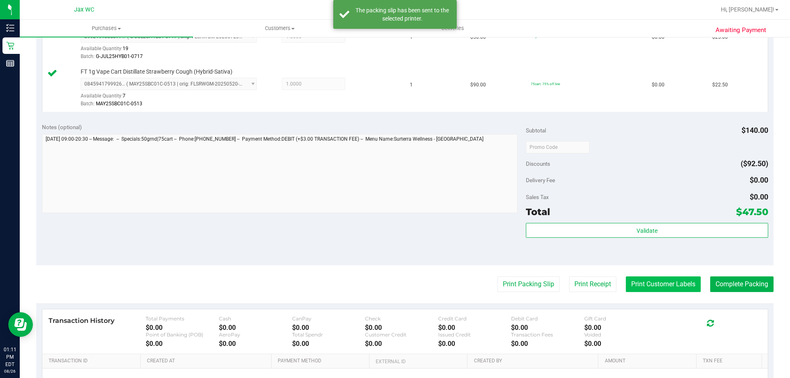
click at [637, 280] on button "Print Customer Labels" at bounding box center [662, 284] width 75 height 16
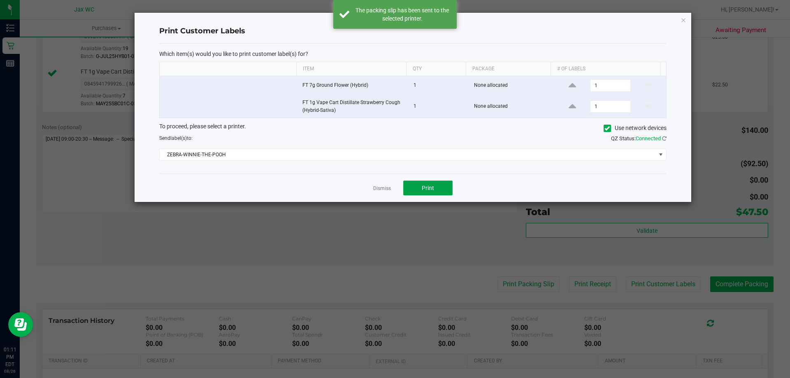
click at [432, 183] on button "Print" at bounding box center [427, 188] width 49 height 15
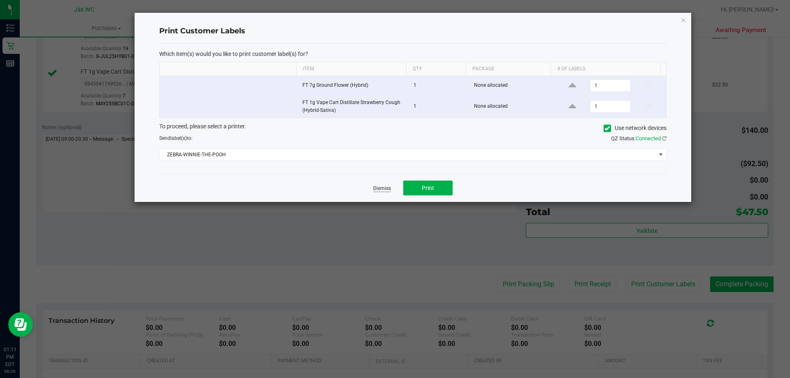
click at [387, 191] on link "Dismiss" at bounding box center [382, 188] width 18 height 7
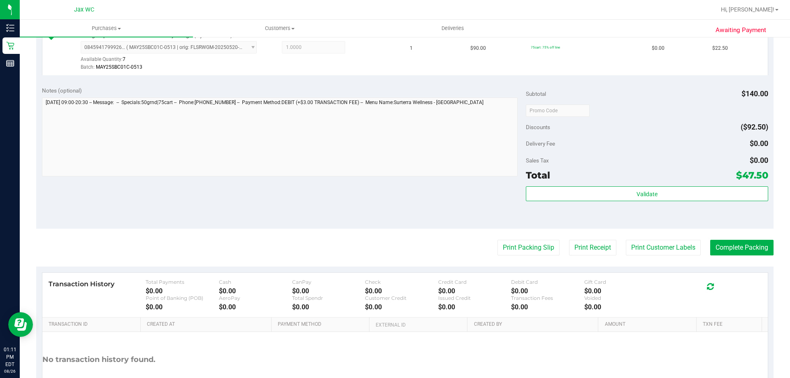
scroll to position [342, 0]
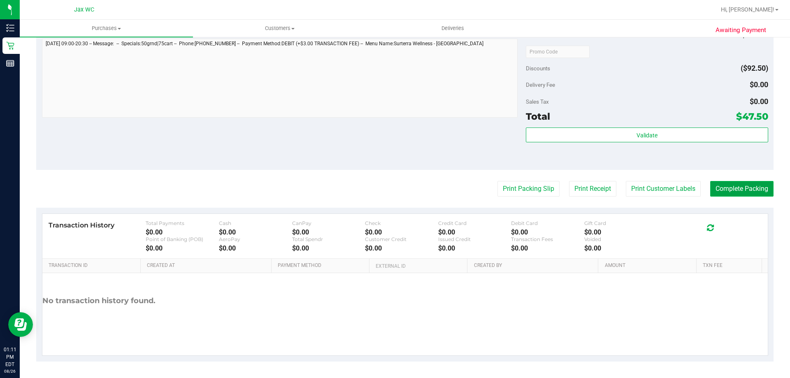
click at [727, 190] on button "Complete Packing" at bounding box center [741, 189] width 63 height 16
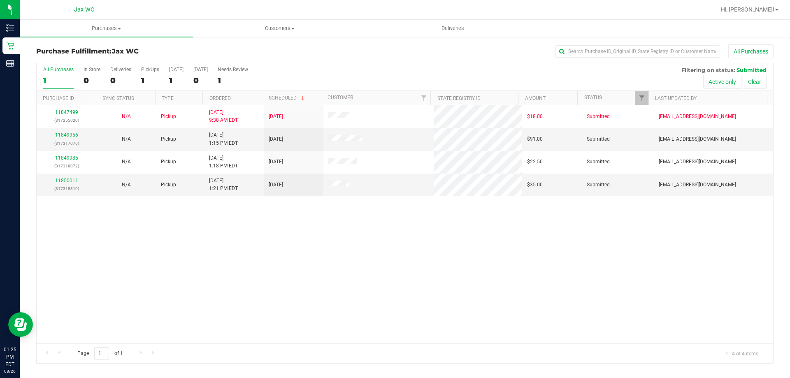
click at [245, 313] on div "11847499 (317255020) N/A Pickup [DATE] 9:38 AM EDT 8/26/2025 $18.00 Submitted […" at bounding box center [405, 224] width 736 height 238
drag, startPoint x: 207, startPoint y: 314, endPoint x: 150, endPoint y: 256, distance: 81.1
click at [203, 310] on div "11847499 (317255020) N/A Pickup [DATE] 9:38 AM EDT 8/26/2025 $18.00 Submitted […" at bounding box center [405, 224] width 736 height 238
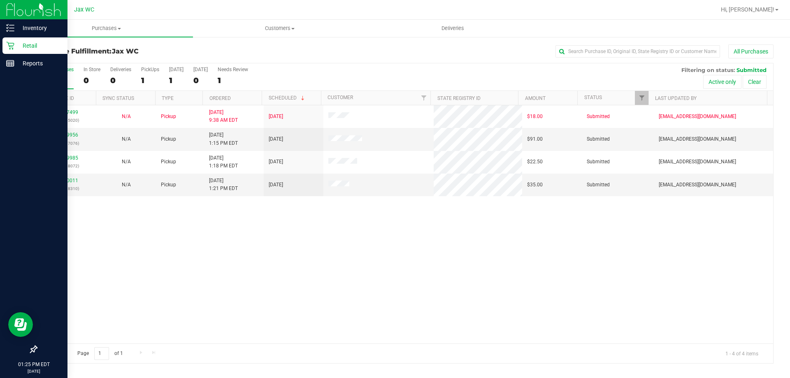
click at [15, 50] on div "Retail" at bounding box center [34, 45] width 65 height 16
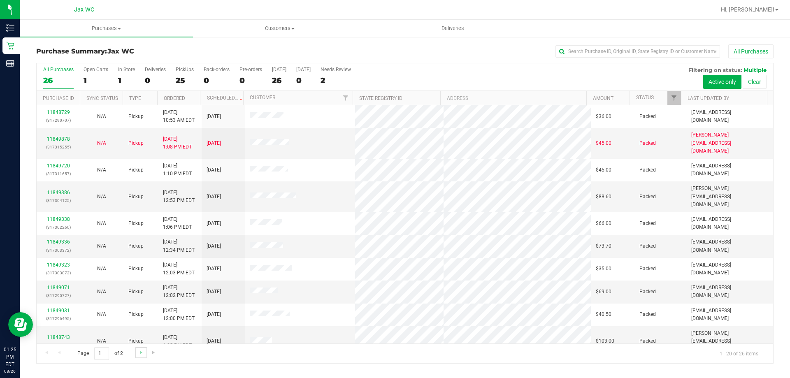
click at [136, 352] on link "Go to the next page" at bounding box center [141, 352] width 12 height 11
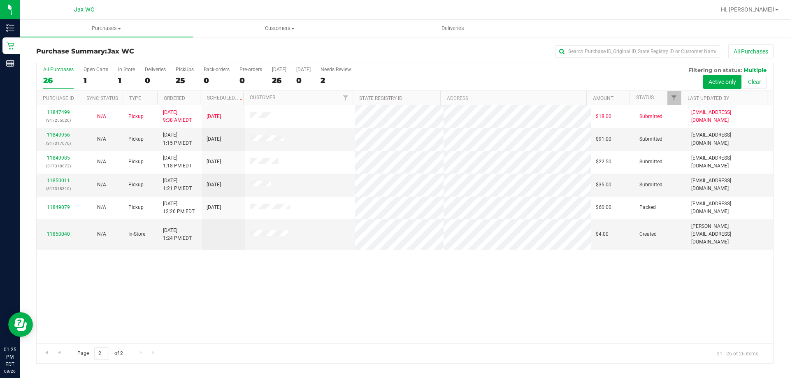
click at [529, 284] on div "11847499 (317255020) N/A Pickup [DATE] 9:38 AM EDT 8/26/2025 $18.00 Submitted […" at bounding box center [405, 224] width 736 height 238
click at [297, 286] on div "11847499 (317255020) N/A Pickup [DATE] 9:38 AM EDT 8/26/2025 $18.00 Submitted […" at bounding box center [405, 224] width 736 height 238
click at [62, 134] on link "11849956" at bounding box center [58, 135] width 23 height 6
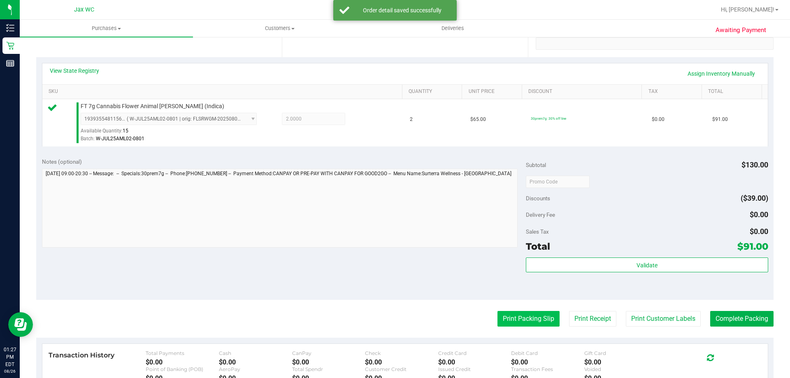
scroll to position [294, 0]
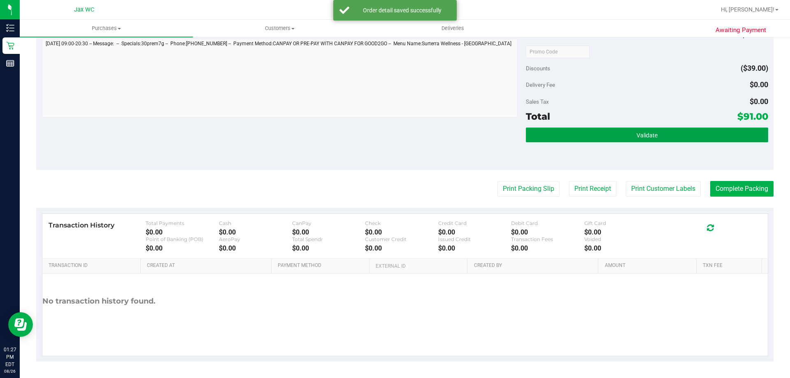
click at [583, 130] on button "Validate" at bounding box center [647, 134] width 242 height 15
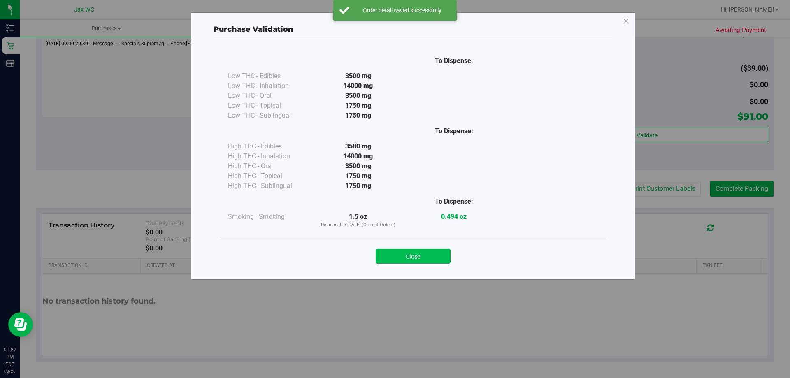
click at [433, 252] on button "Close" at bounding box center [412, 256] width 75 height 15
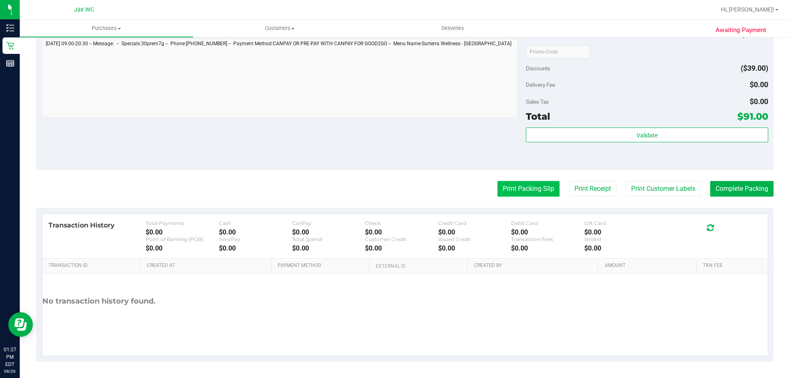
click at [497, 192] on button "Print Packing Slip" at bounding box center [528, 189] width 62 height 16
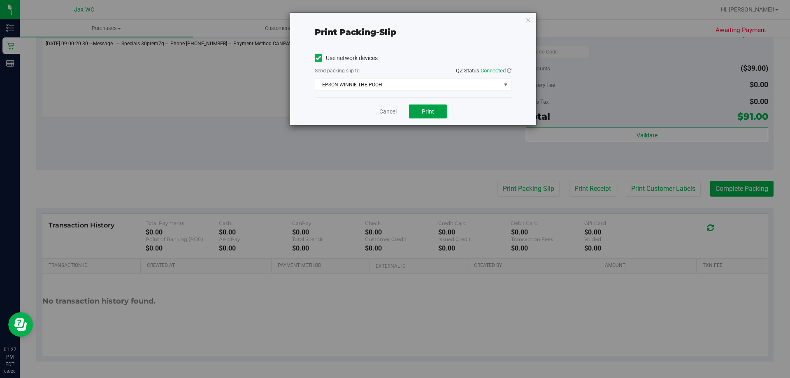
click at [427, 110] on span "Print" at bounding box center [427, 111] width 12 height 7
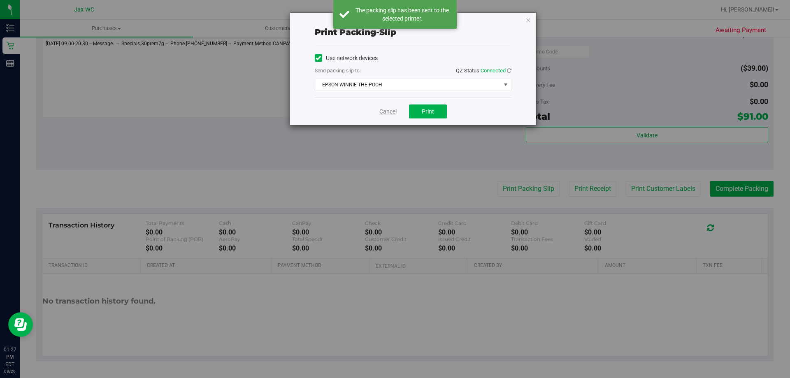
click at [392, 111] on link "Cancel" at bounding box center [387, 111] width 17 height 9
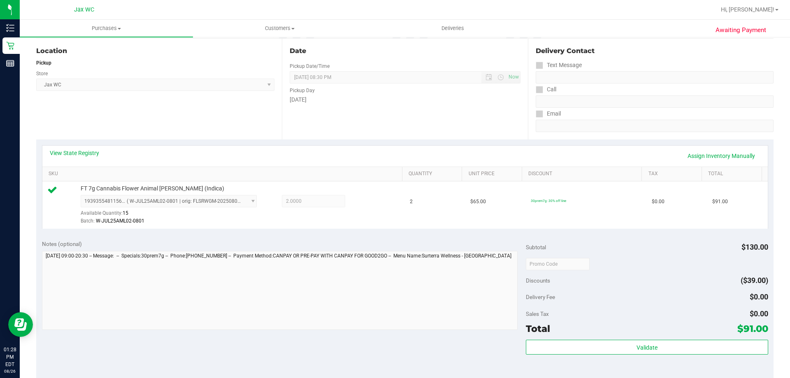
scroll to position [164, 0]
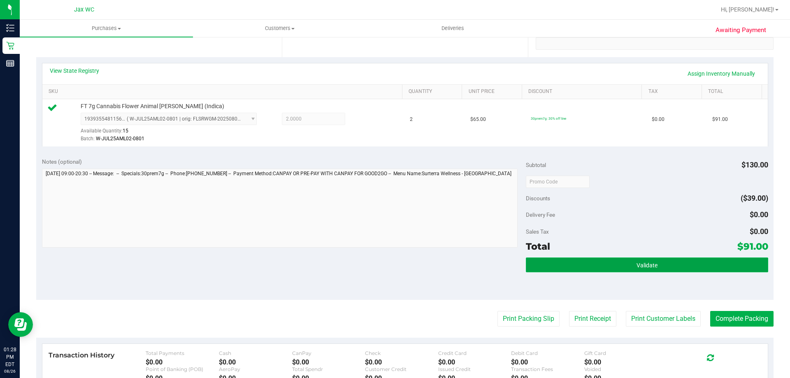
click at [675, 269] on button "Validate" at bounding box center [647, 264] width 242 height 15
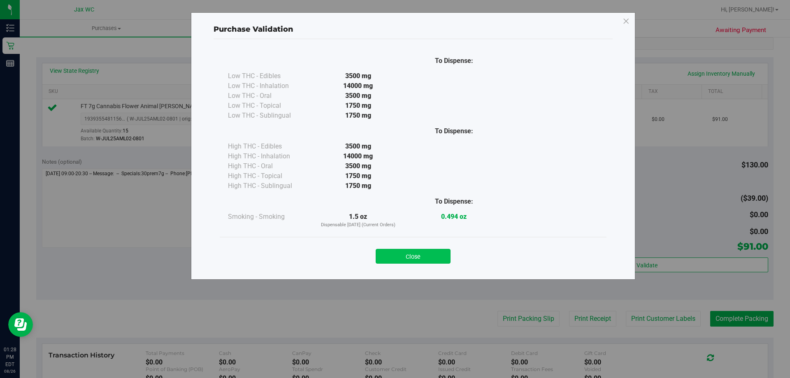
click at [423, 250] on button "Close" at bounding box center [412, 256] width 75 height 15
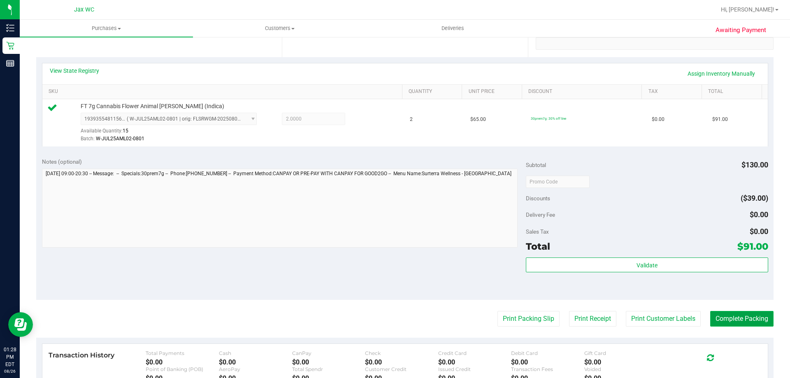
click at [741, 317] on button "Complete Packing" at bounding box center [741, 319] width 63 height 16
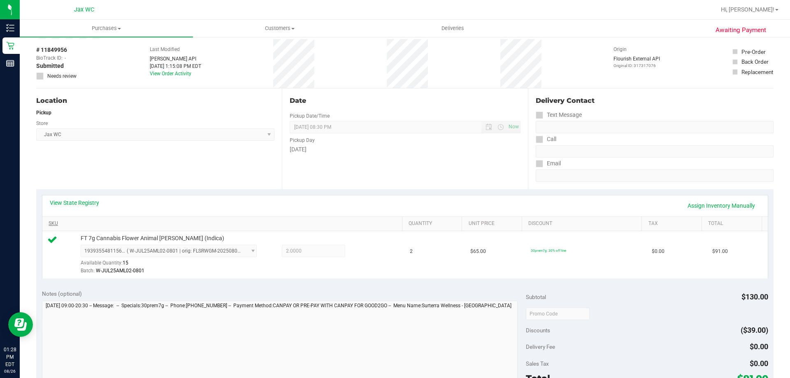
scroll to position [0, 0]
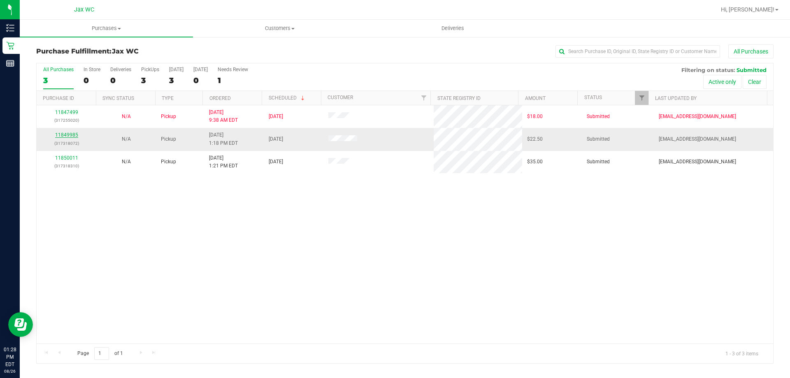
click at [61, 135] on link "11849985" at bounding box center [66, 135] width 23 height 6
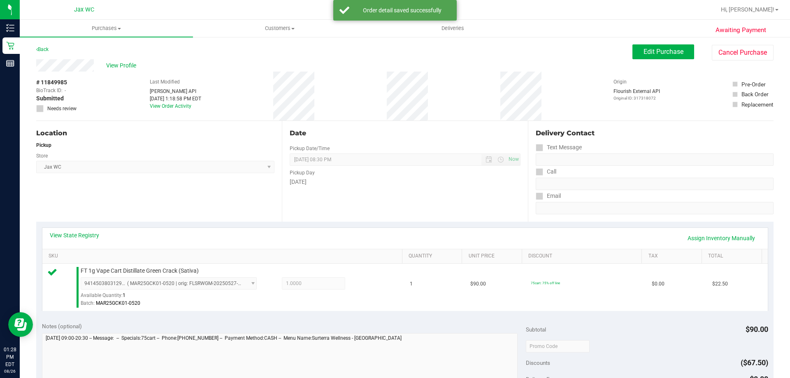
scroll to position [294, 0]
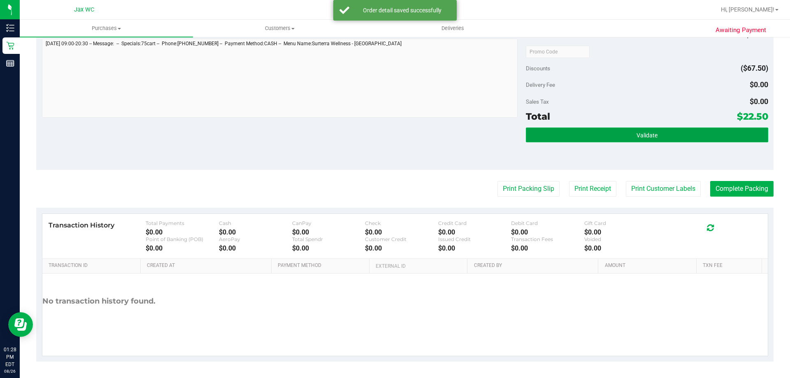
click at [539, 134] on button "Validate" at bounding box center [647, 134] width 242 height 15
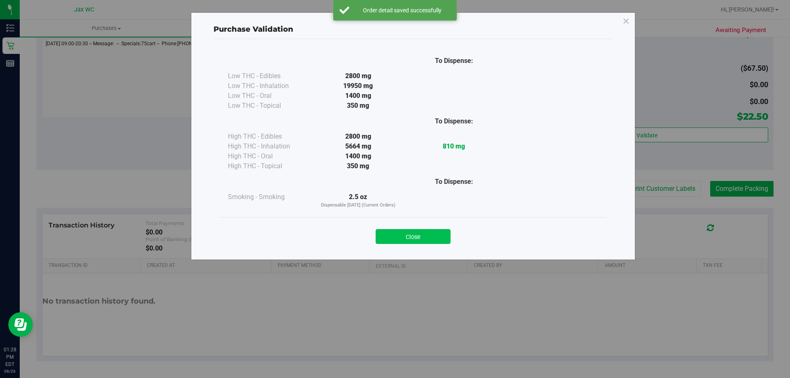
click at [435, 235] on button "Close" at bounding box center [412, 236] width 75 height 15
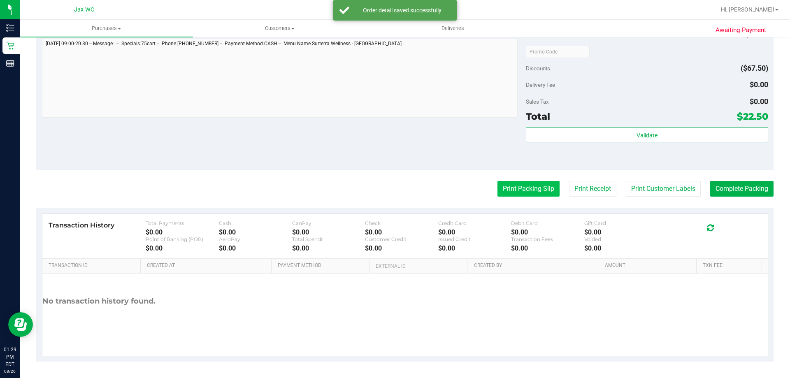
click at [516, 192] on button "Print Packing Slip" at bounding box center [528, 189] width 62 height 16
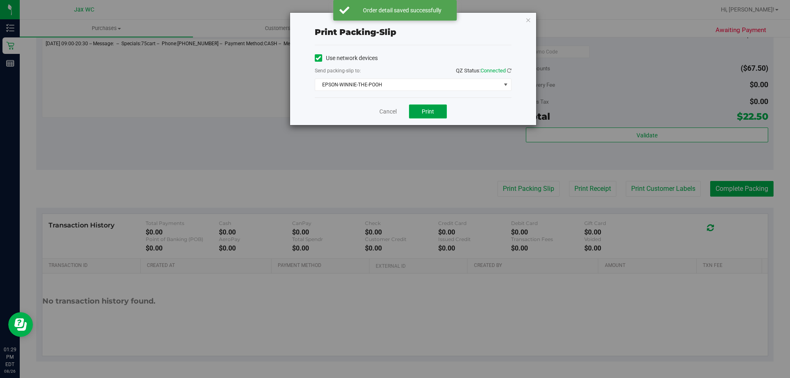
click at [419, 115] on button "Print" at bounding box center [428, 111] width 38 height 14
click at [394, 109] on link "Cancel" at bounding box center [387, 111] width 17 height 9
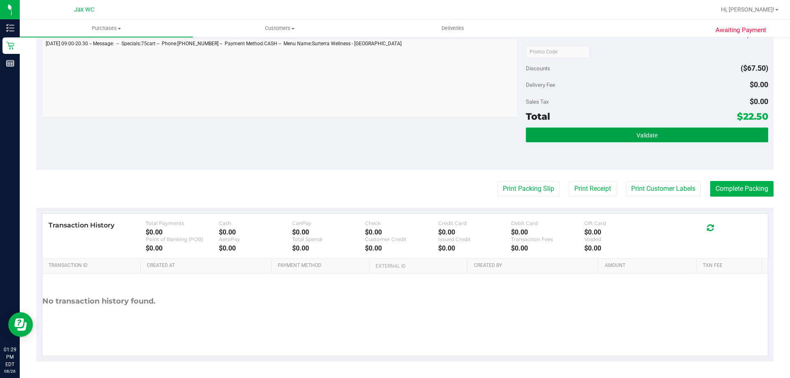
click at [685, 134] on button "Validate" at bounding box center [647, 134] width 242 height 15
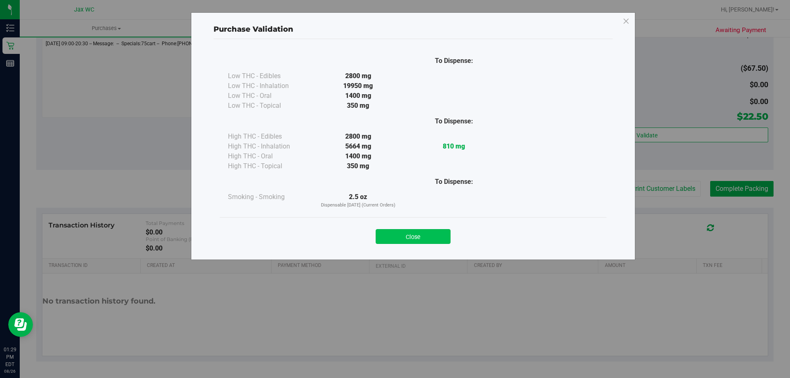
click at [435, 242] on button "Close" at bounding box center [412, 236] width 75 height 15
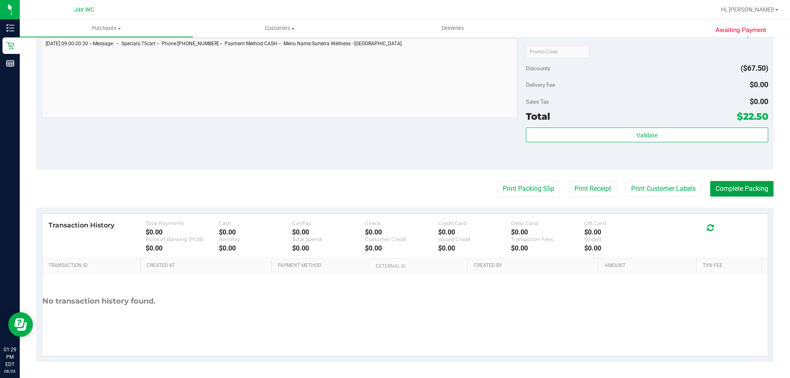
drag, startPoint x: 724, startPoint y: 187, endPoint x: 719, endPoint y: 175, distance: 12.7
click at [724, 186] on button "Complete Packing" at bounding box center [741, 189] width 63 height 16
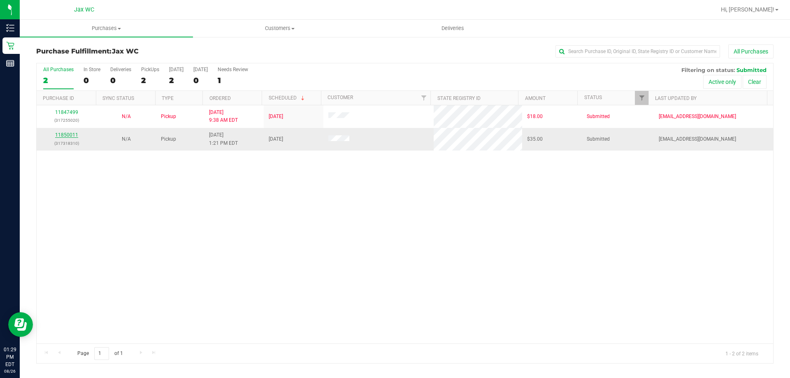
click at [76, 134] on link "11850011" at bounding box center [66, 135] width 23 height 6
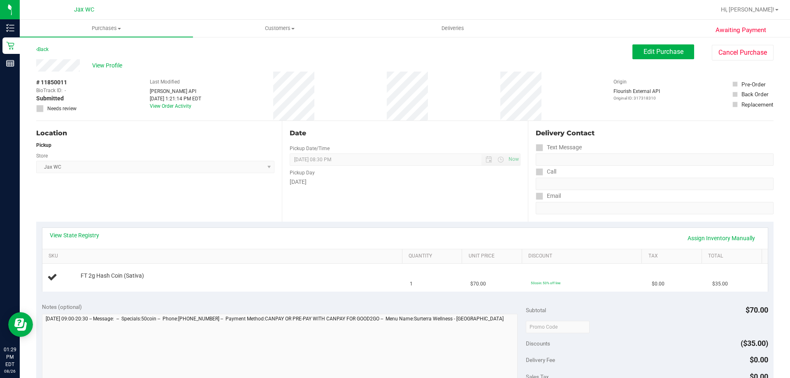
click at [44, 46] on div "Back" at bounding box center [42, 49] width 12 height 10
click at [49, 49] on link "Back" at bounding box center [42, 49] width 12 height 6
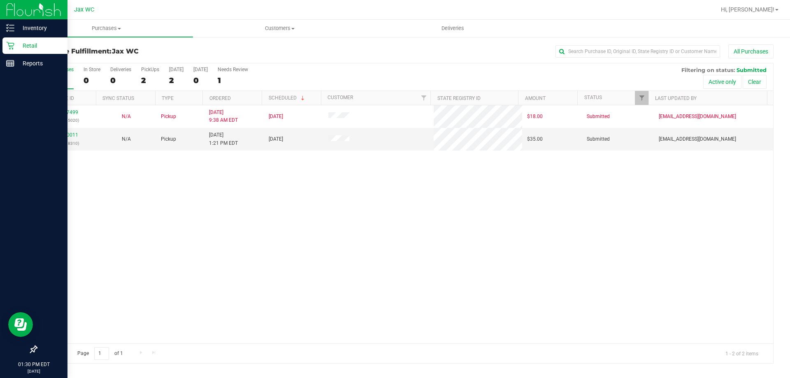
click at [16, 43] on p "Retail" at bounding box center [38, 46] width 49 height 10
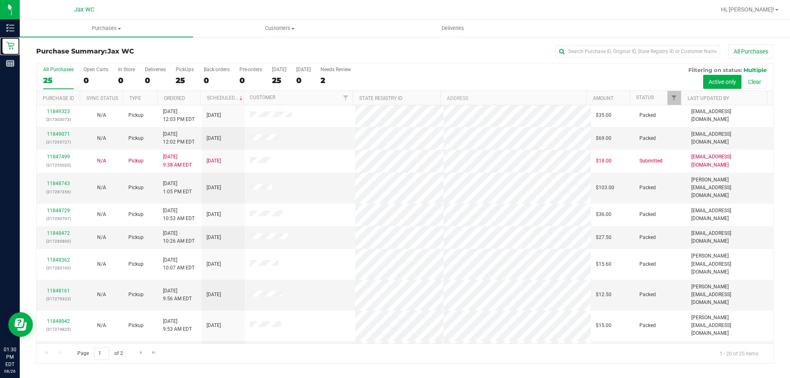
scroll to position [217, 0]
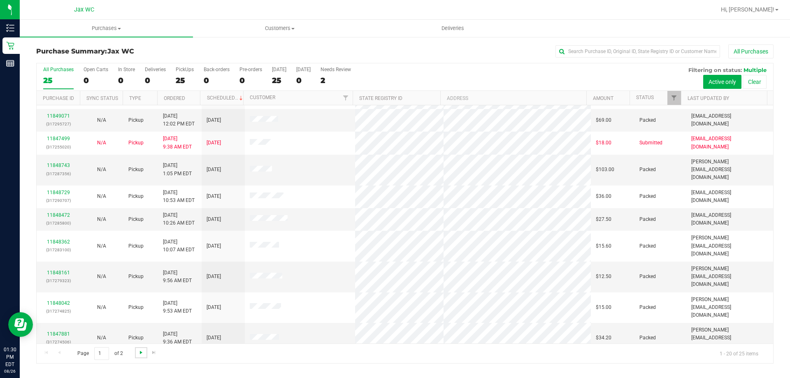
click at [141, 354] on span "Go to the next page" at bounding box center [141, 352] width 7 height 7
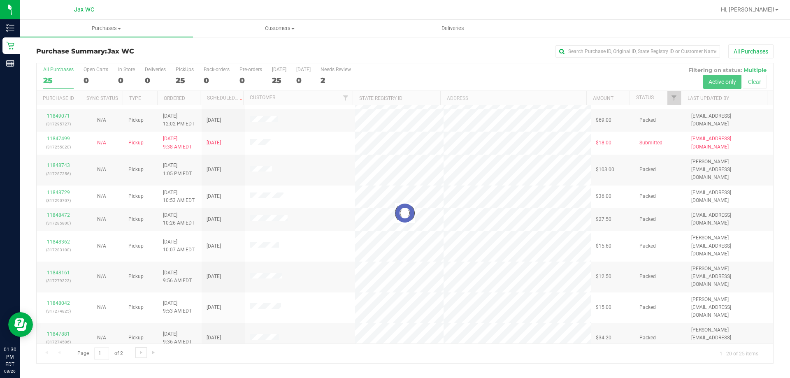
scroll to position [0, 0]
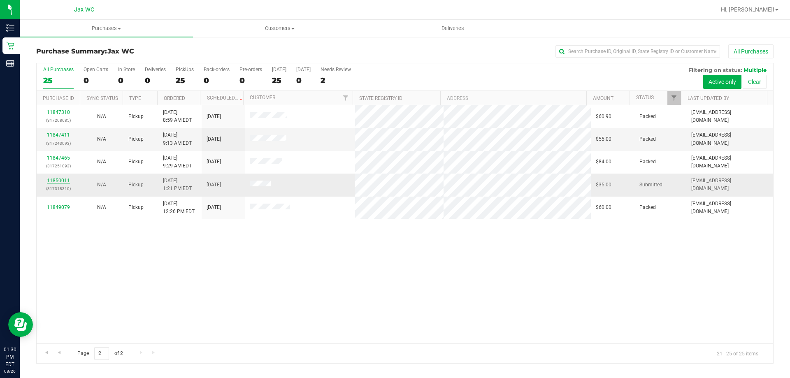
click at [63, 181] on link "11850011" at bounding box center [58, 181] width 23 height 6
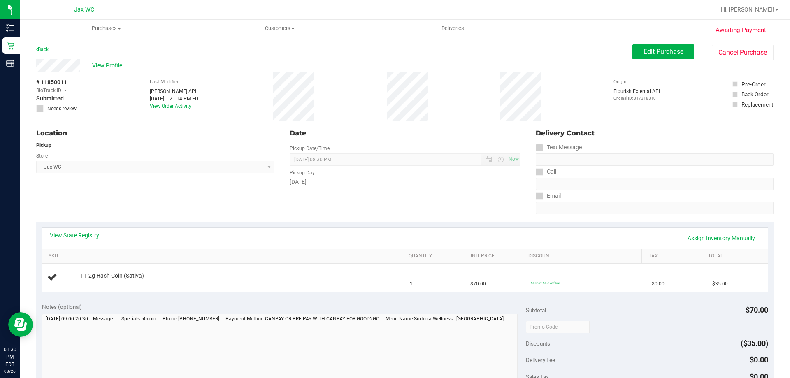
click at [55, 229] on div "View State Registry Assign Inventory Manually" at bounding box center [404, 238] width 725 height 21
click at [71, 234] on link "View State Registry" at bounding box center [74, 235] width 49 height 8
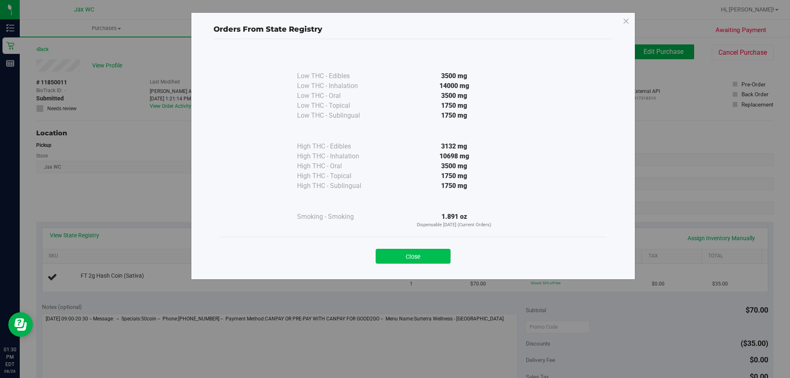
click at [425, 252] on button "Close" at bounding box center [412, 256] width 75 height 15
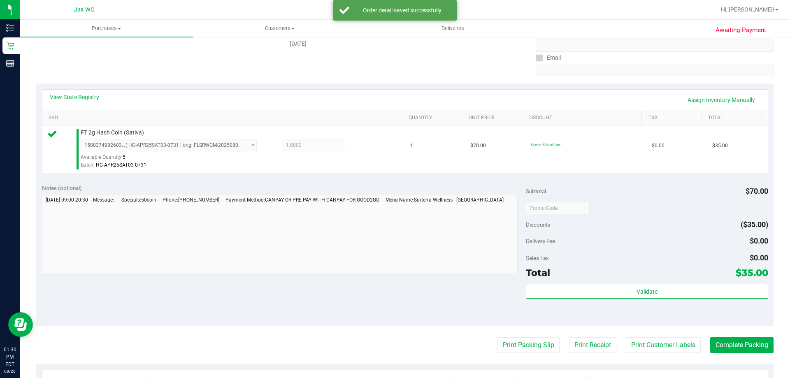
scroll to position [294, 0]
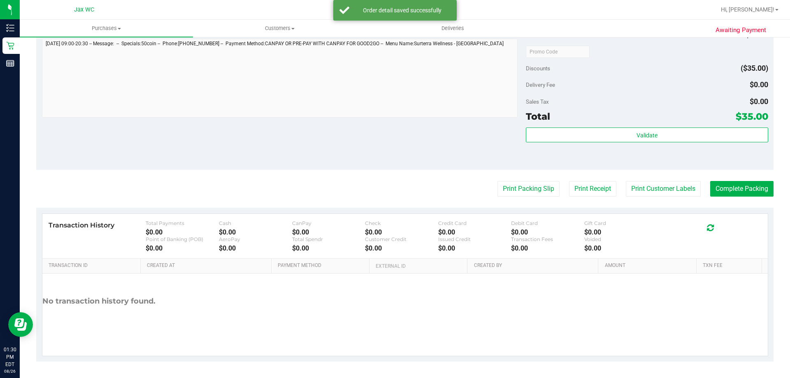
click at [567, 148] on div "Validate" at bounding box center [647, 145] width 242 height 37
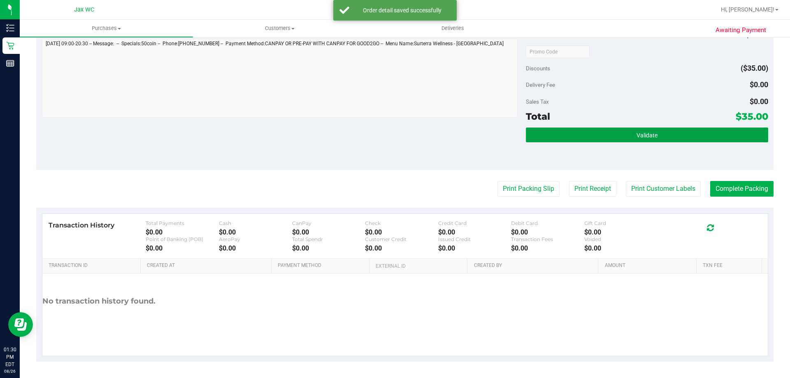
click at [562, 136] on button "Validate" at bounding box center [647, 134] width 242 height 15
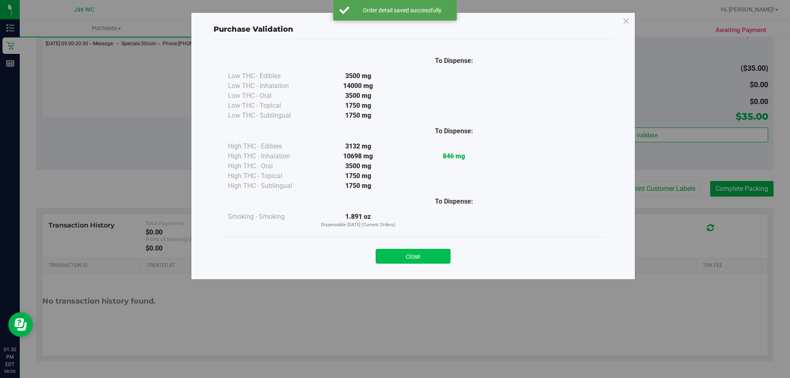
click at [402, 255] on button "Close" at bounding box center [412, 256] width 75 height 15
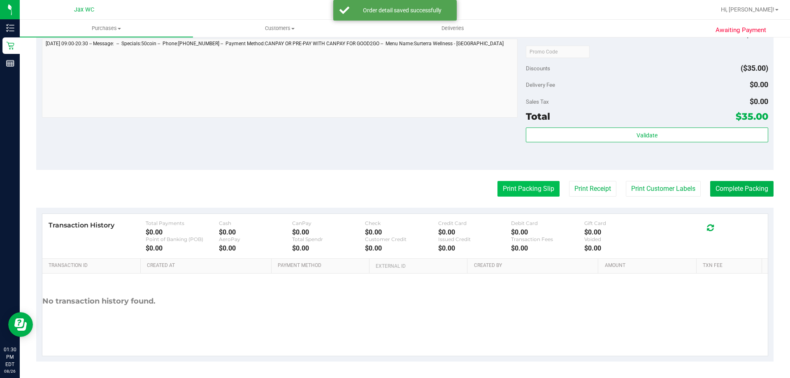
click at [511, 188] on button "Print Packing Slip" at bounding box center [528, 189] width 62 height 16
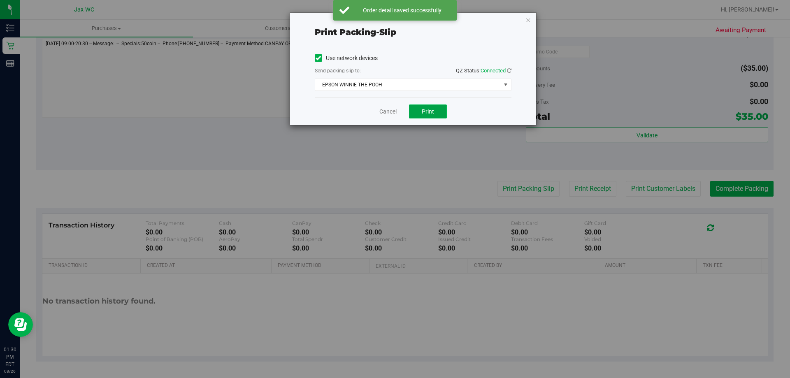
click at [440, 109] on button "Print" at bounding box center [428, 111] width 38 height 14
click at [390, 107] on link "Cancel" at bounding box center [387, 111] width 17 height 9
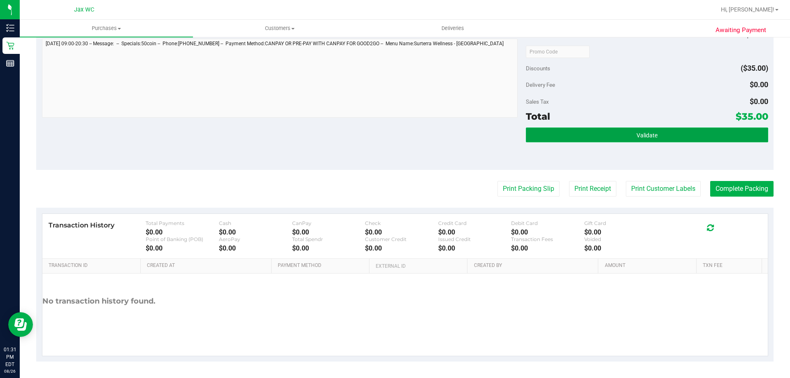
click at [622, 136] on button "Validate" at bounding box center [647, 134] width 242 height 15
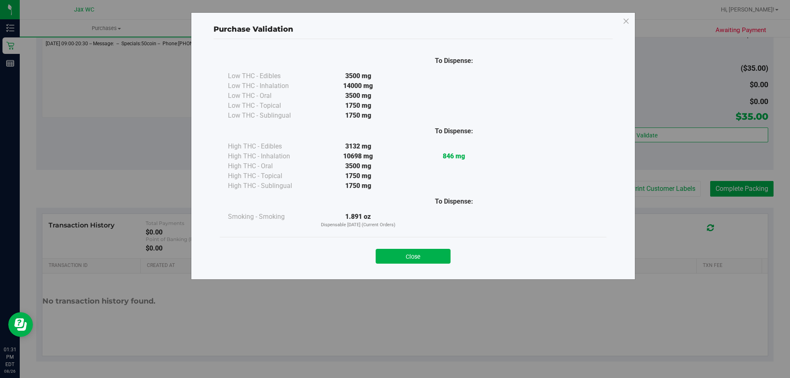
click at [423, 265] on div "Close" at bounding box center [413, 253] width 387 height 33
click at [421, 259] on button "Close" at bounding box center [412, 256] width 75 height 15
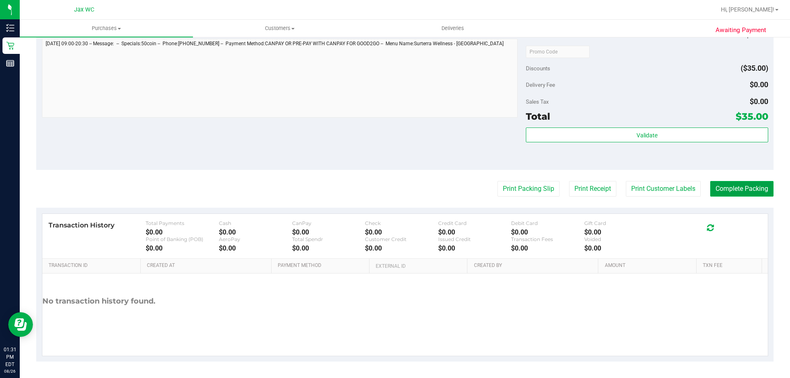
click at [745, 185] on button "Complete Packing" at bounding box center [741, 189] width 63 height 16
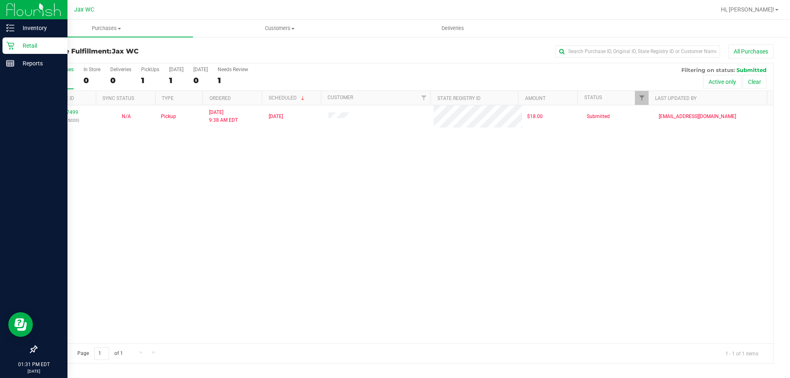
click at [23, 54] on link "Retail" at bounding box center [33, 46] width 67 height 18
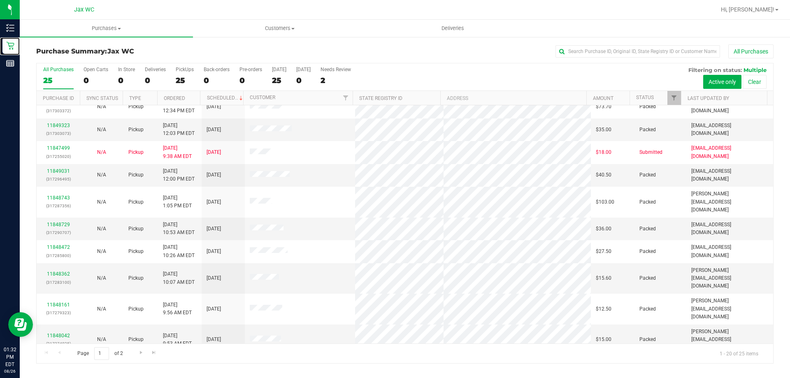
scroll to position [217, 0]
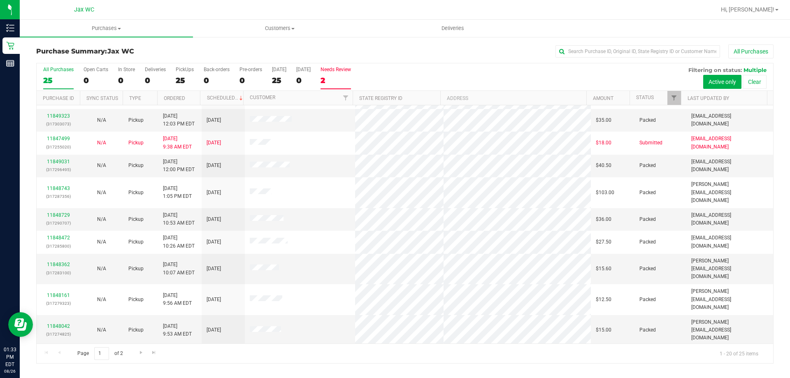
click at [345, 84] on div "2" at bounding box center [335, 80] width 30 height 9
click at [0, 0] on input "Needs Review 2" at bounding box center [0, 0] width 0 height 0
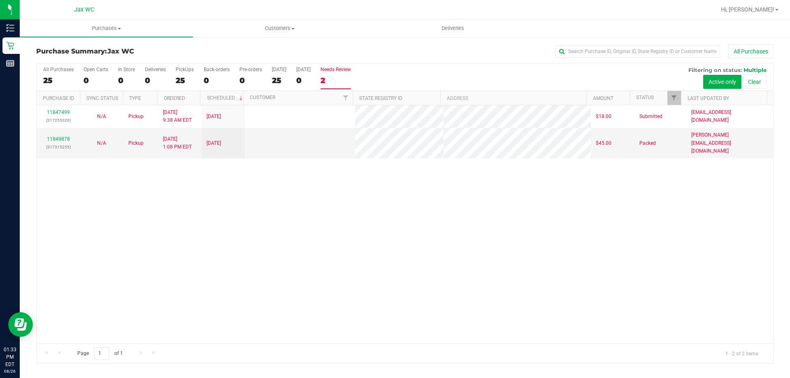
scroll to position [0, 0]
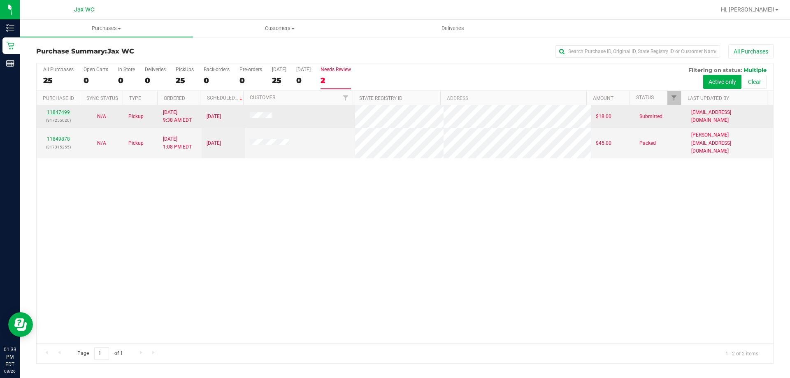
click at [67, 112] on link "11847499" at bounding box center [58, 112] width 23 height 6
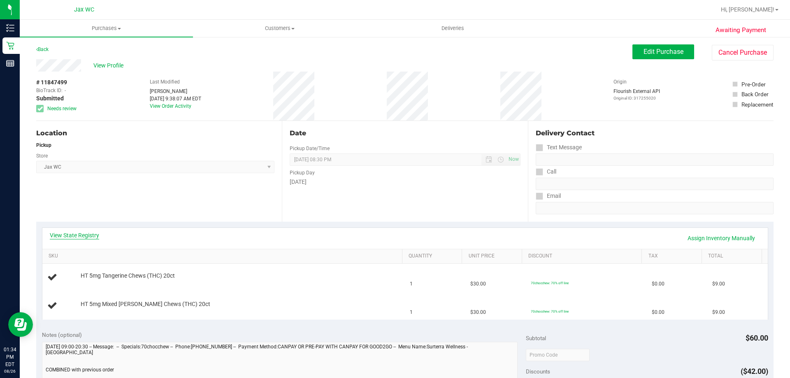
click at [75, 234] on link "View State Registry" at bounding box center [74, 235] width 49 height 8
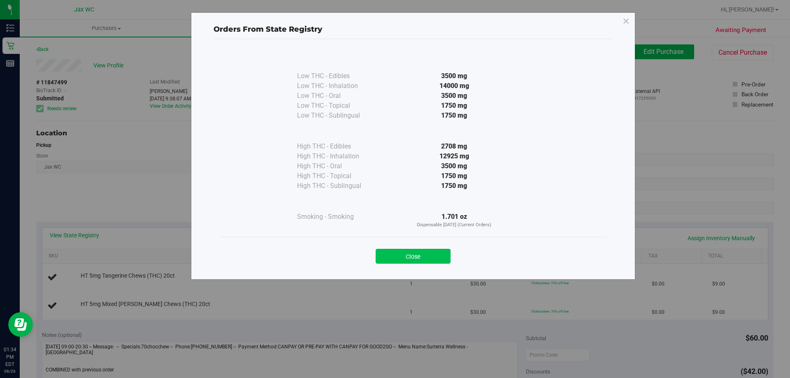
click at [440, 257] on button "Close" at bounding box center [412, 256] width 75 height 15
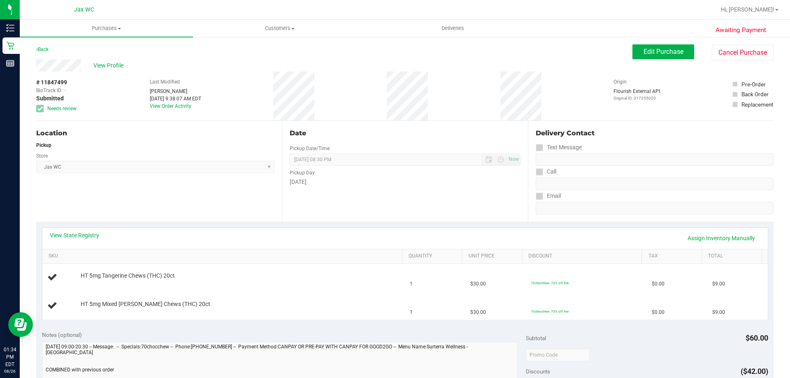
click at [94, 57] on div "Back Edit Purchase Cancel Purchase" at bounding box center [404, 51] width 737 height 15
click at [107, 64] on span "View Profile" at bounding box center [109, 65] width 33 height 9
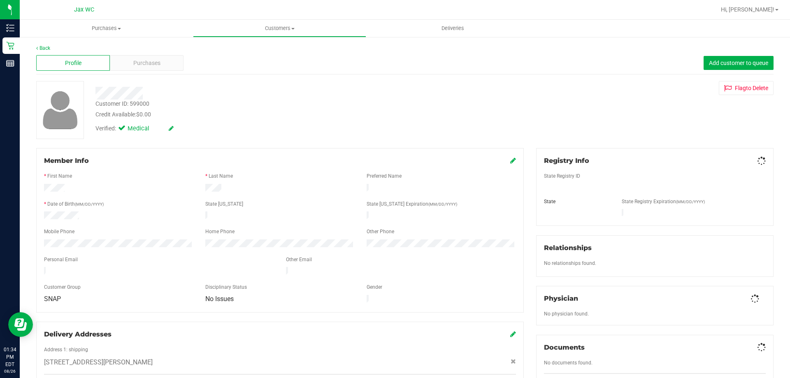
click at [145, 69] on div "Purchases" at bounding box center [147, 63] width 74 height 16
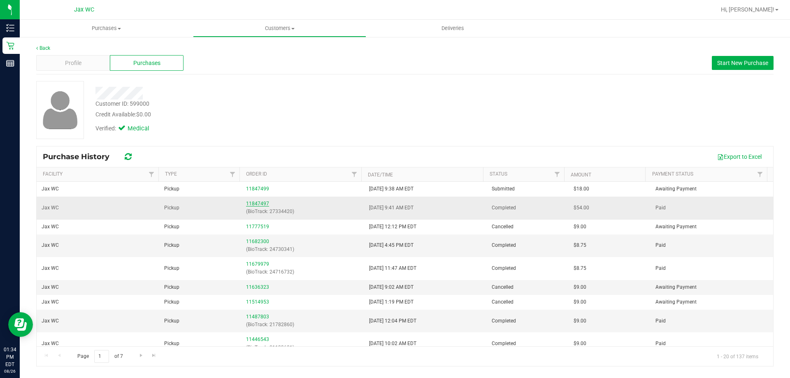
click at [253, 201] on link "11847497" at bounding box center [257, 204] width 23 height 6
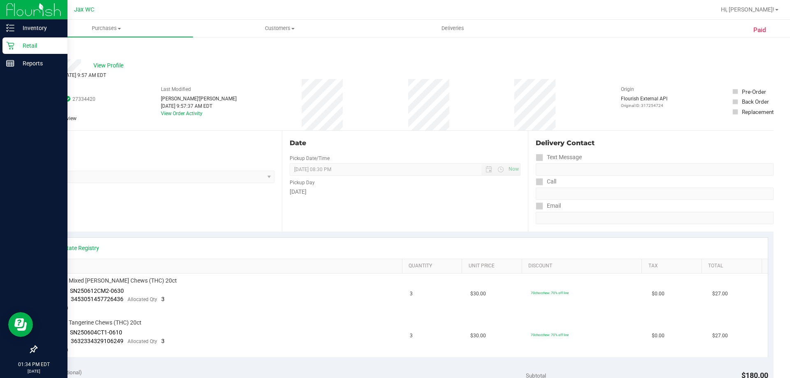
click at [13, 46] on icon at bounding box center [10, 46] width 8 height 8
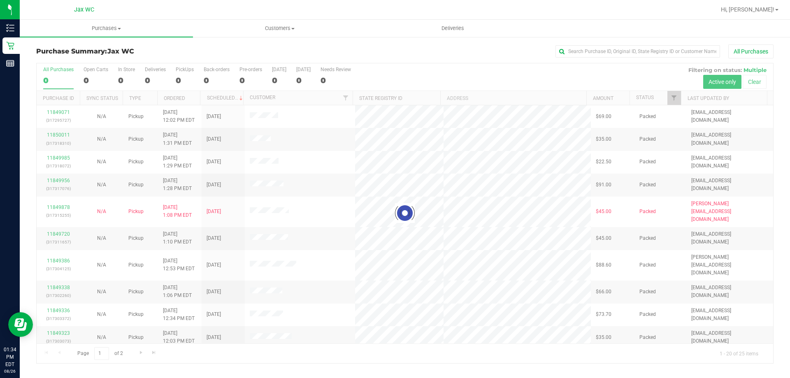
click at [330, 81] on div at bounding box center [405, 213] width 736 height 300
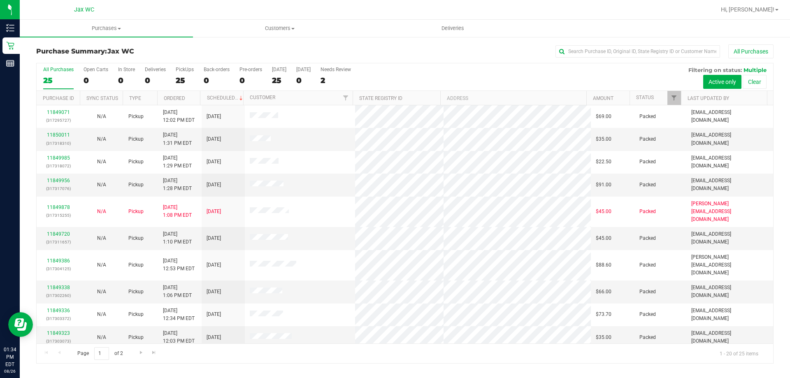
click at [330, 81] on div "2" at bounding box center [335, 80] width 30 height 9
click at [0, 0] on input "Needs Review 2" at bounding box center [0, 0] width 0 height 0
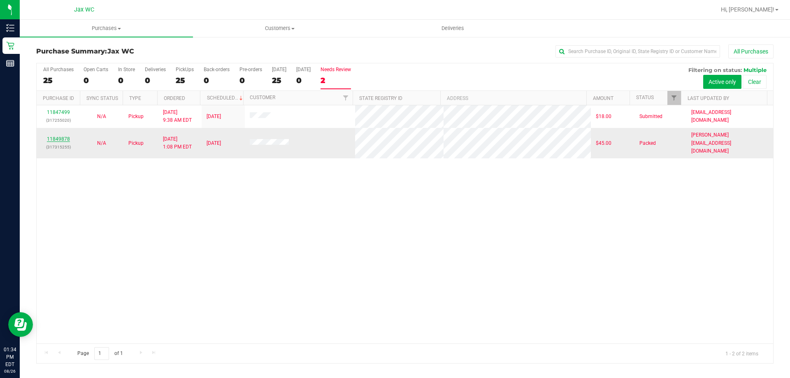
click at [57, 136] on link "11849878" at bounding box center [58, 139] width 23 height 6
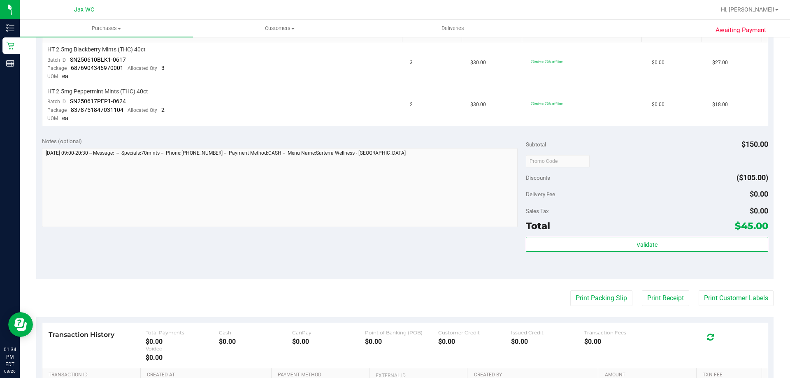
scroll to position [329, 0]
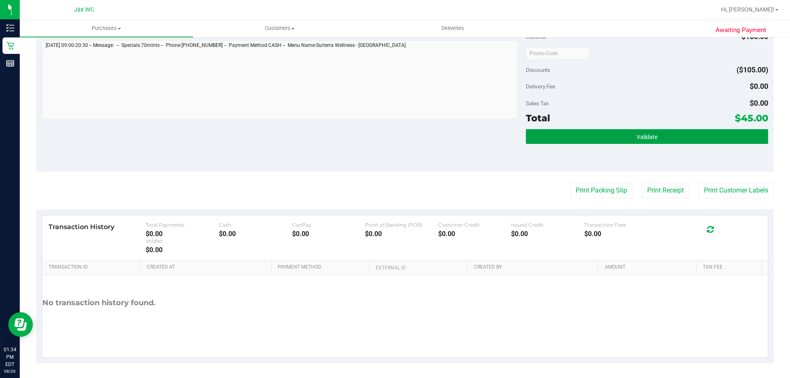
click at [624, 139] on button "Validate" at bounding box center [647, 136] width 242 height 15
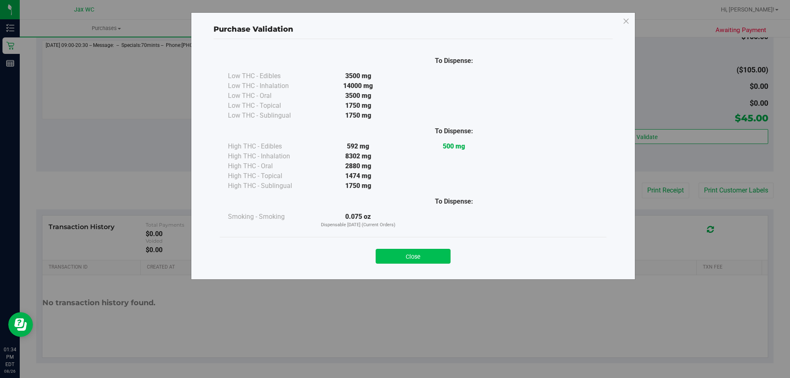
click at [430, 259] on button "Close" at bounding box center [412, 256] width 75 height 15
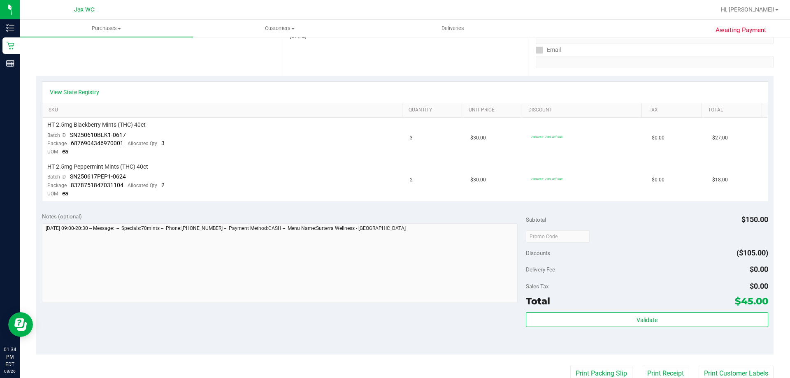
scroll to position [0, 0]
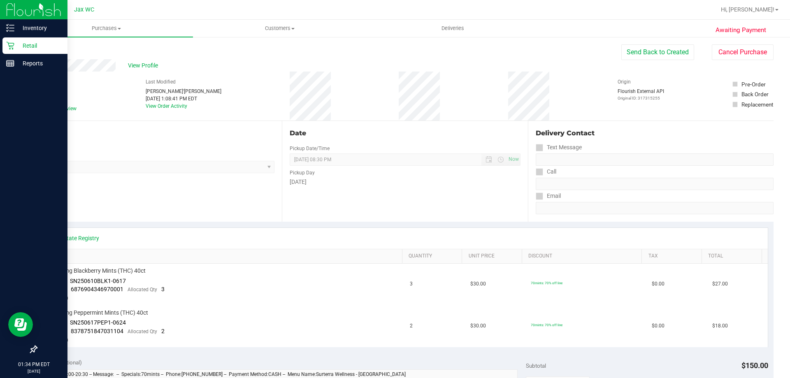
click at [39, 39] on div "Retail" at bounding box center [34, 45] width 65 height 16
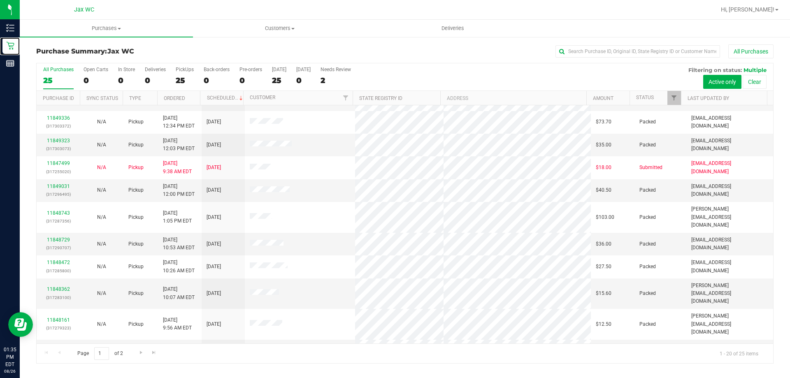
scroll to position [217, 0]
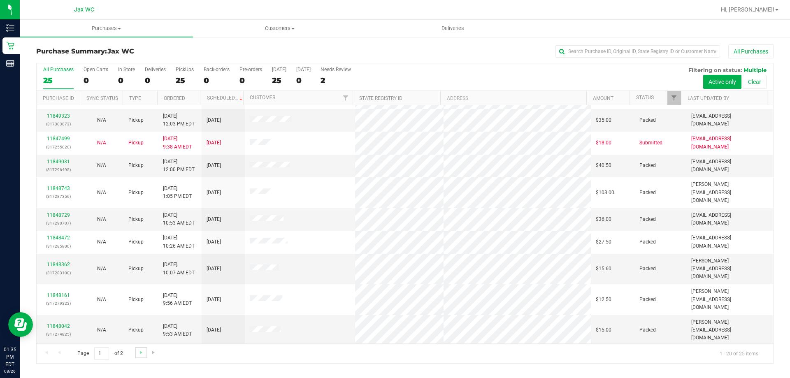
click at [141, 357] on link "Go to the next page" at bounding box center [141, 352] width 12 height 11
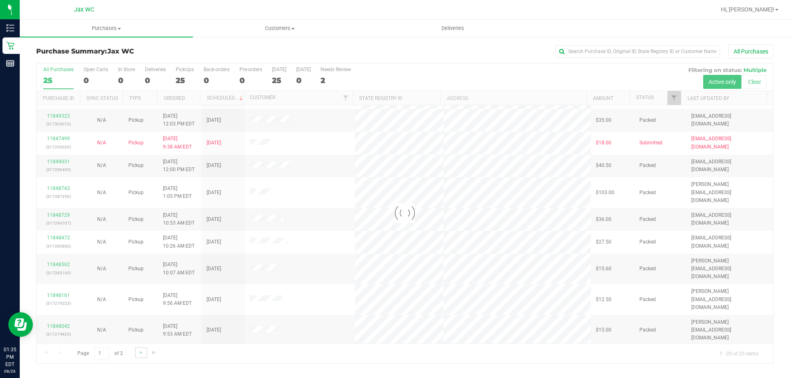
scroll to position [0, 0]
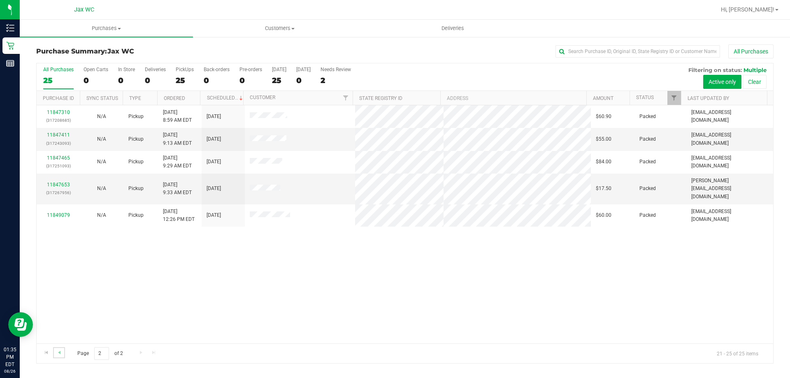
click at [63, 354] on link "Go to the previous page" at bounding box center [59, 352] width 12 height 11
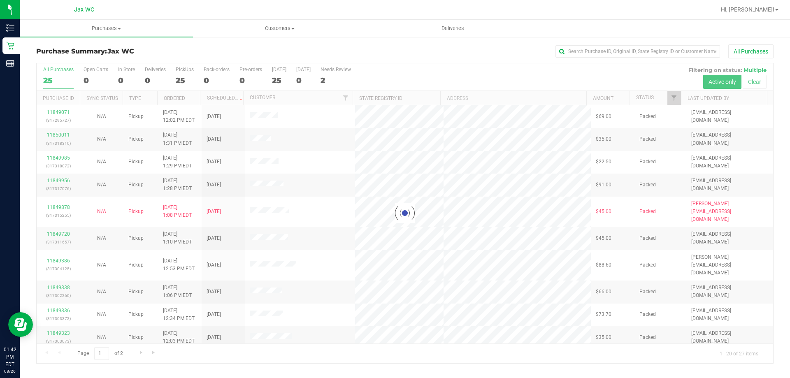
click at [126, 81] on div at bounding box center [405, 213] width 736 height 300
click at [130, 77] on div at bounding box center [405, 213] width 736 height 300
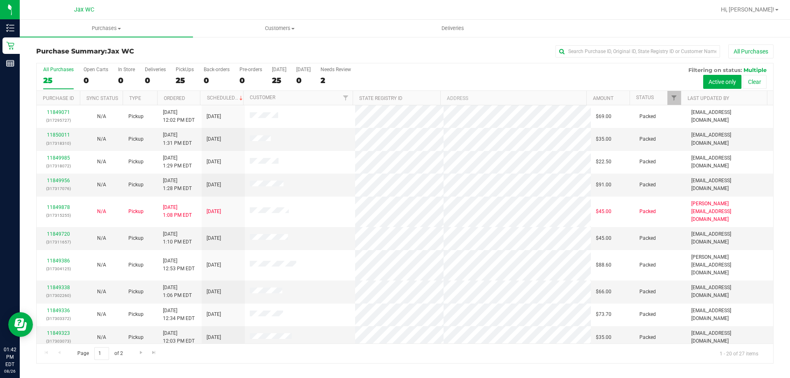
click at [125, 77] on div "0" at bounding box center [126, 80] width 17 height 9
click at [0, 0] on input "In Store 0" at bounding box center [0, 0] width 0 height 0
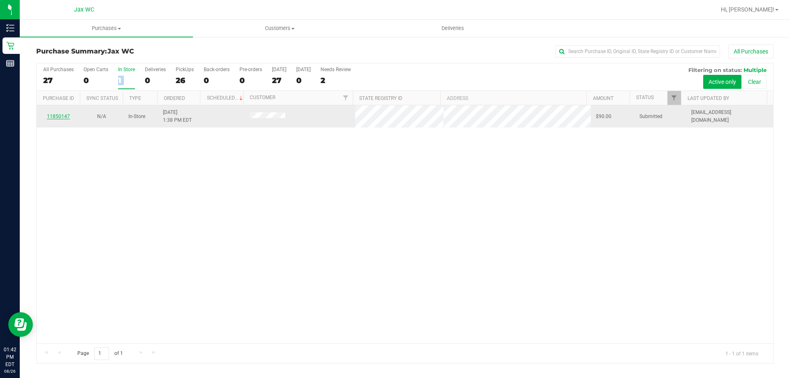
click at [68, 114] on link "11850147" at bounding box center [58, 116] width 23 height 6
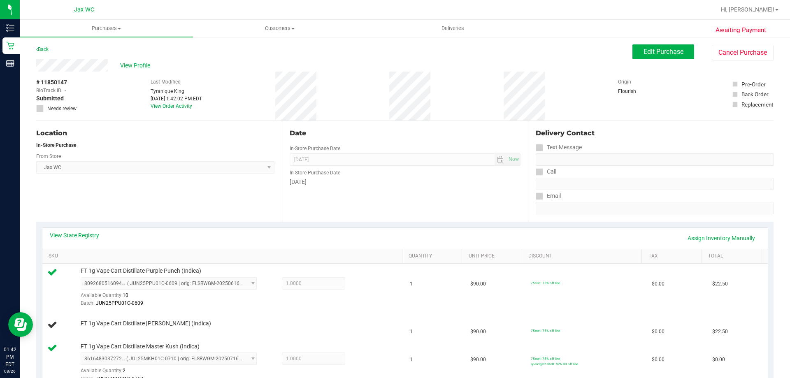
click at [650, 59] on div "Edit Purchase Cancel Purchase" at bounding box center [702, 52] width 141 height 16
click at [646, 52] on span "Edit Purchase" at bounding box center [663, 52] width 40 height 8
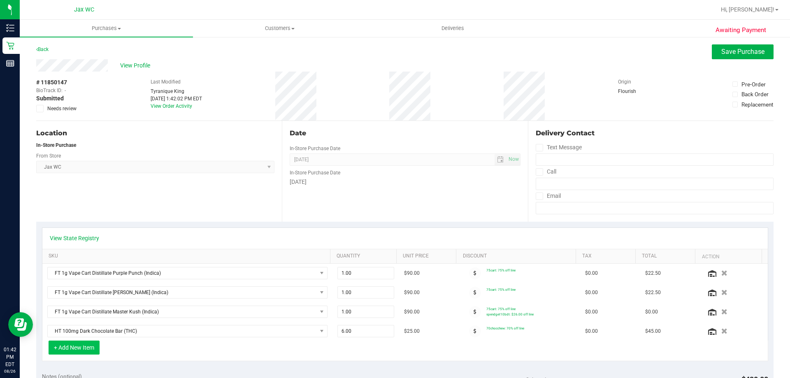
click at [91, 351] on button "+ Add New Item" at bounding box center [74, 347] width 51 height 14
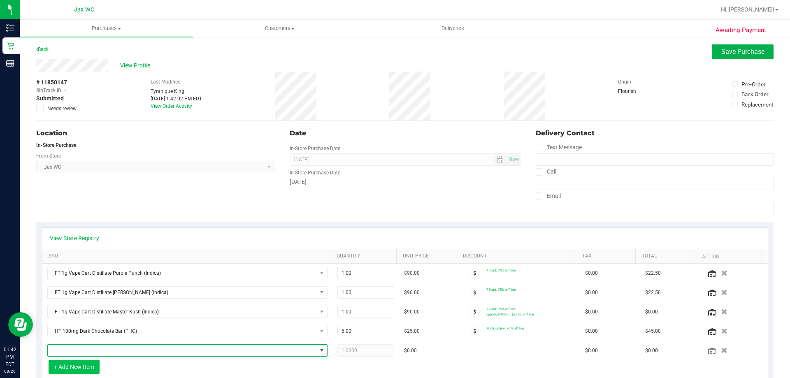
click at [91, 350] on span "NO DATA FOUND" at bounding box center [182, 351] width 269 height 12
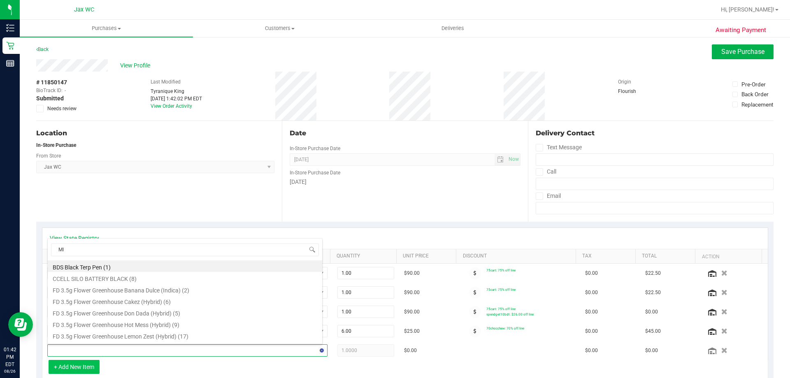
type input "MIX"
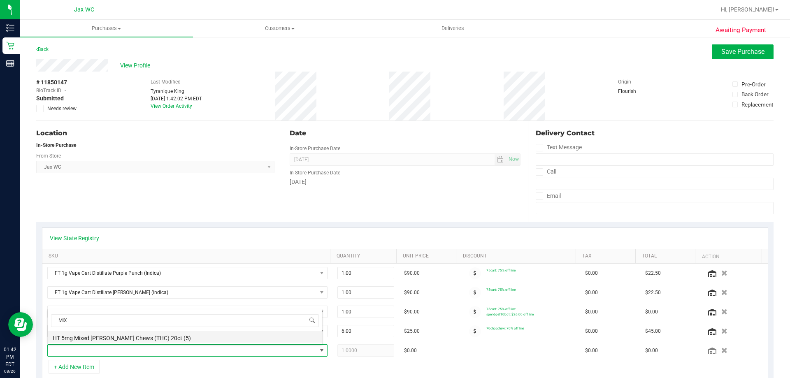
drag, startPoint x: 160, startPoint y: 327, endPoint x: 159, endPoint y: 340, distance: 12.8
click at [159, 331] on div "MIX HT 5mg Mixed [PERSON_NAME] Chews (THC) 20ct (5)" at bounding box center [184, 326] width 275 height 35
click at [159, 340] on li "HT 5mg Mixed [PERSON_NAME] Chews (THC) 20ct (5)" at bounding box center [185, 337] width 274 height 12
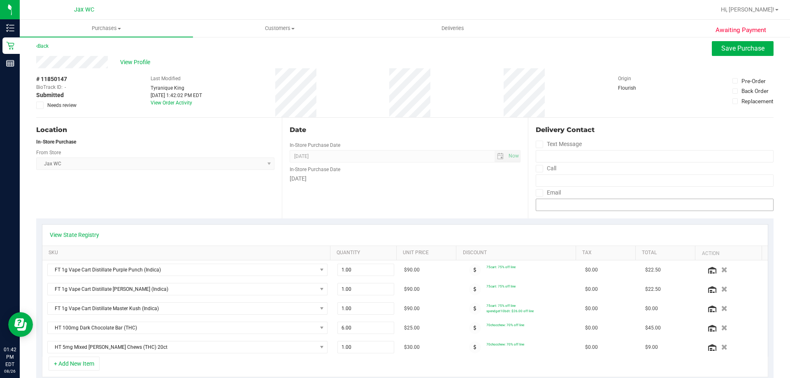
scroll to position [0, 0]
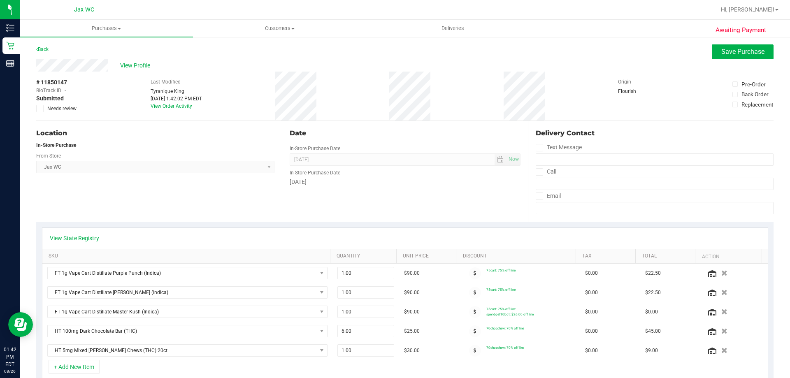
click at [732, 50] on span "Save Purchase" at bounding box center [742, 52] width 43 height 8
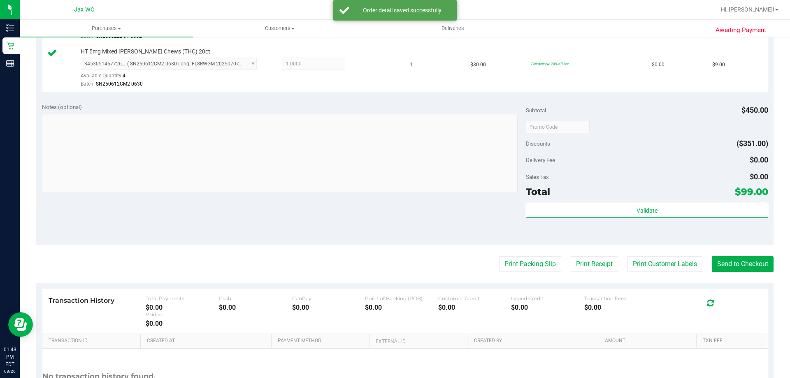
scroll to position [500, 0]
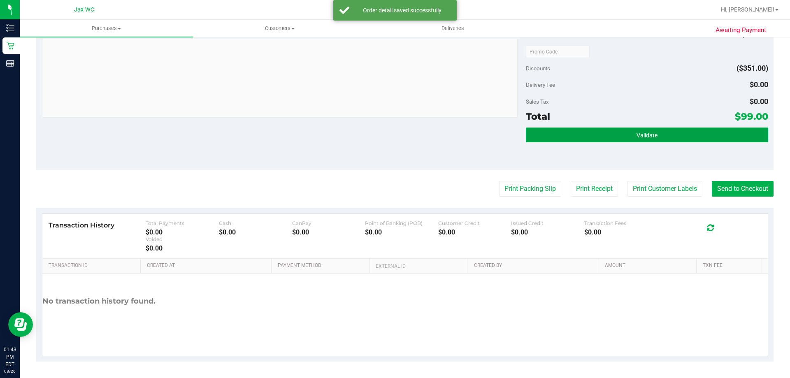
click at [644, 136] on span "Validate" at bounding box center [646, 135] width 21 height 7
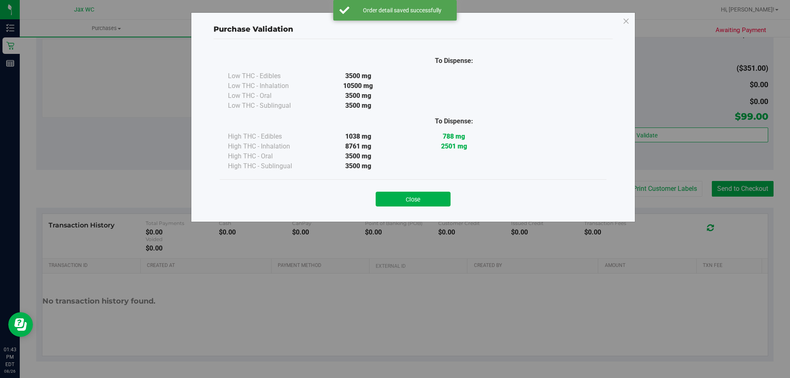
click at [435, 204] on button "Close" at bounding box center [412, 199] width 75 height 15
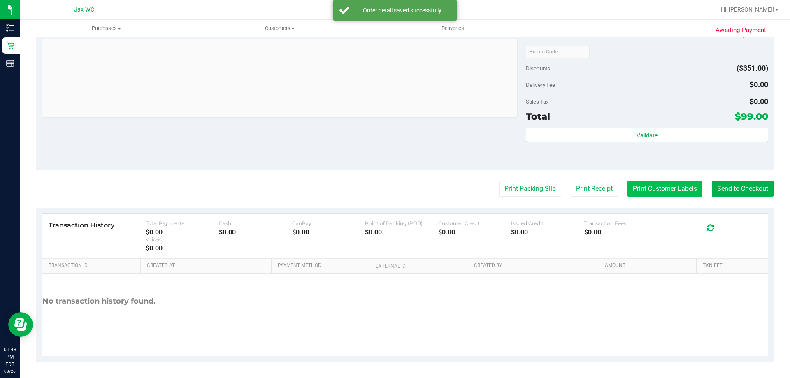
click at [650, 192] on button "Print Customer Labels" at bounding box center [664, 189] width 75 height 16
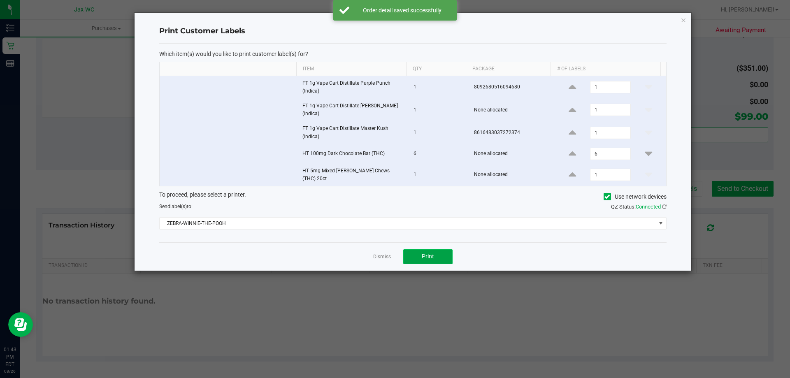
click at [427, 257] on button "Print" at bounding box center [427, 256] width 49 height 15
click at [375, 253] on link "Dismiss" at bounding box center [382, 256] width 18 height 7
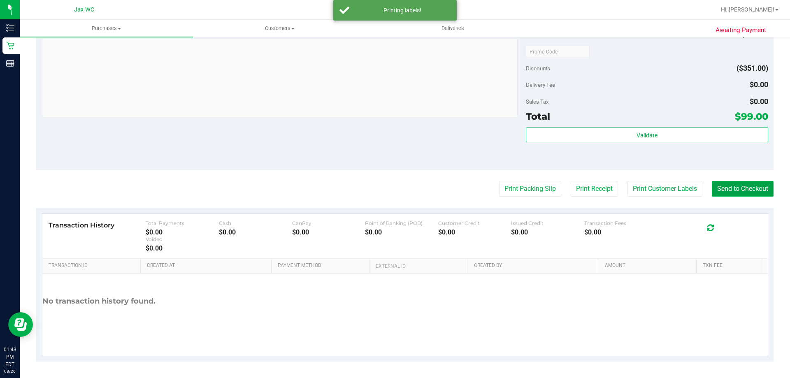
click at [724, 189] on button "Send to Checkout" at bounding box center [742, 189] width 62 height 16
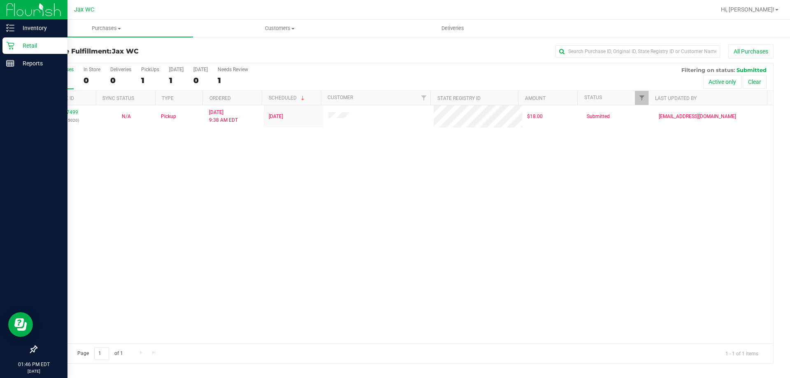
click at [16, 48] on p "Retail" at bounding box center [38, 46] width 49 height 10
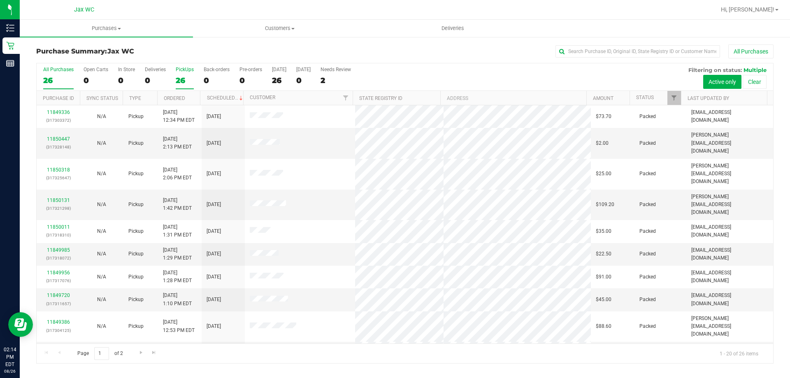
click at [180, 77] on div "26" at bounding box center [185, 80] width 18 height 9
click at [0, 0] on input "PickUps 26" at bounding box center [0, 0] width 0 height 0
click at [182, 69] on div "PickUps" at bounding box center [185, 70] width 18 height 6
click at [0, 0] on input "PickUps 27" at bounding box center [0, 0] width 0 height 0
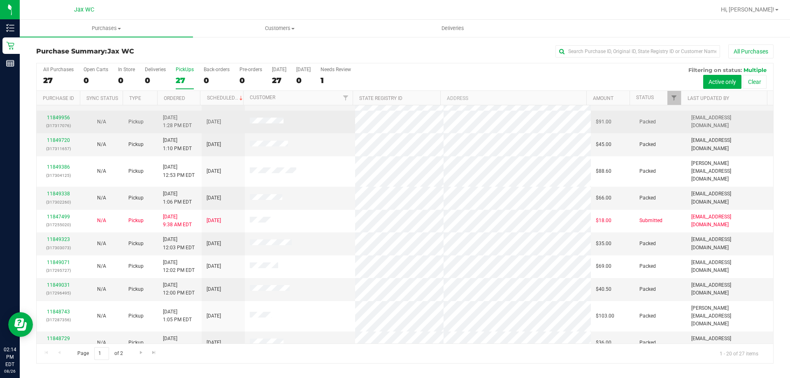
scroll to position [135, 0]
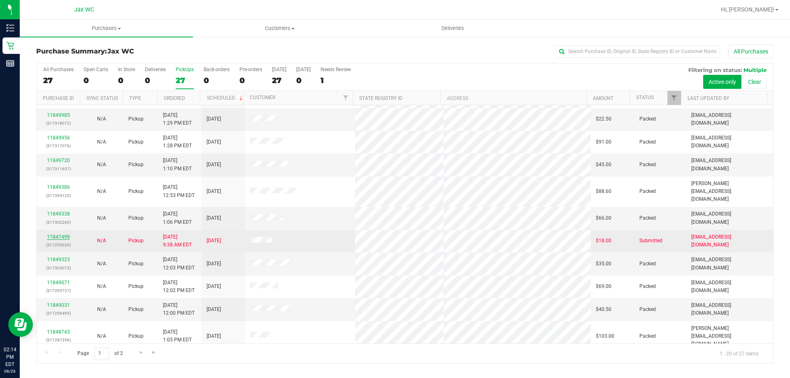
click at [57, 234] on link "11847499" at bounding box center [58, 237] width 23 height 6
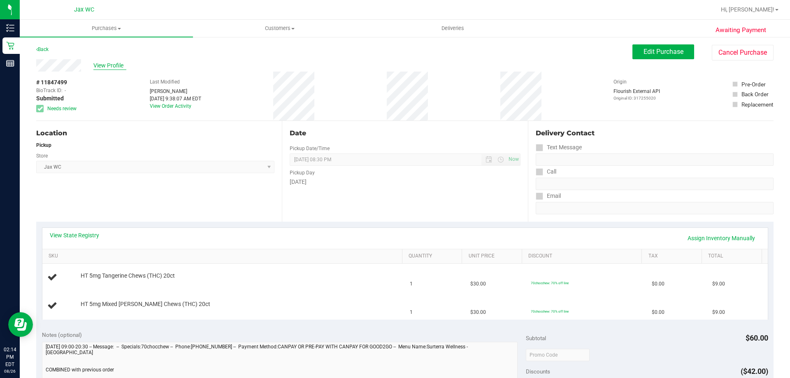
click at [107, 67] on span "View Profile" at bounding box center [109, 65] width 33 height 9
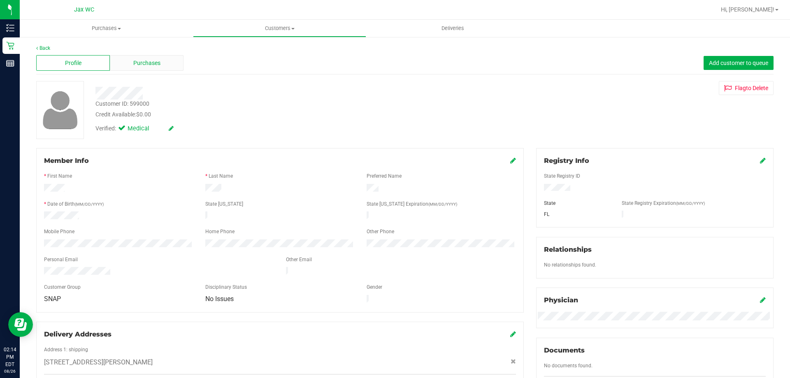
click at [166, 64] on div "Purchases" at bounding box center [147, 63] width 74 height 16
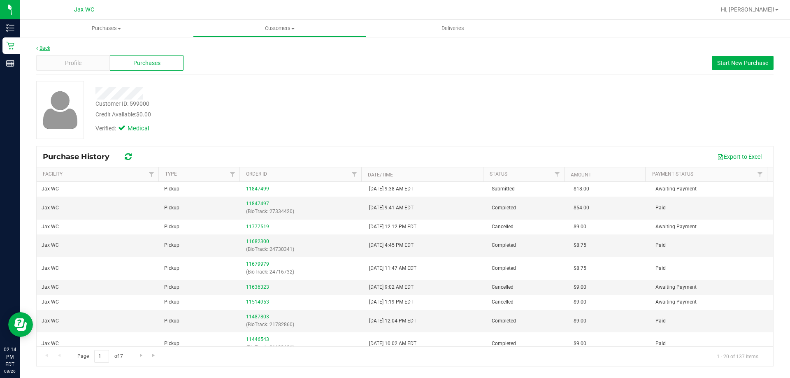
click at [49, 49] on link "Back" at bounding box center [43, 48] width 14 height 6
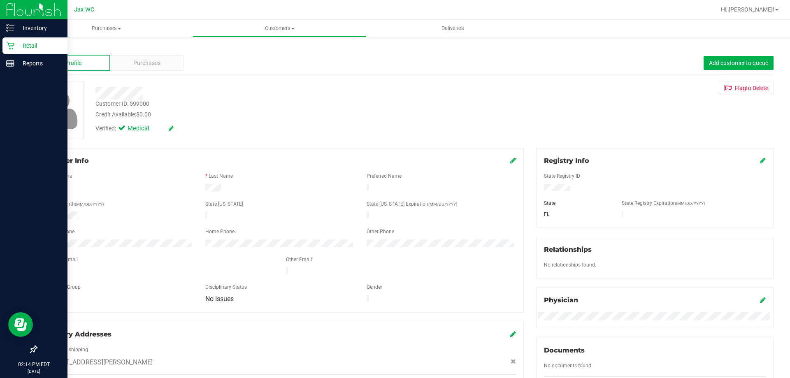
click at [45, 46] on p "Retail" at bounding box center [38, 46] width 49 height 10
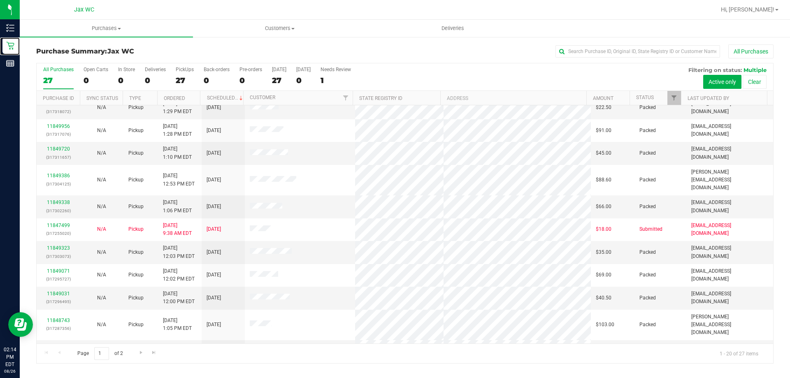
scroll to position [164, 0]
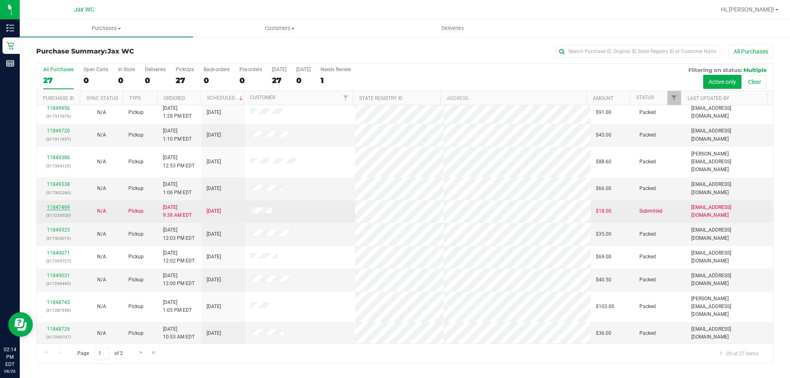
click at [51, 204] on link "11847499" at bounding box center [58, 207] width 23 height 6
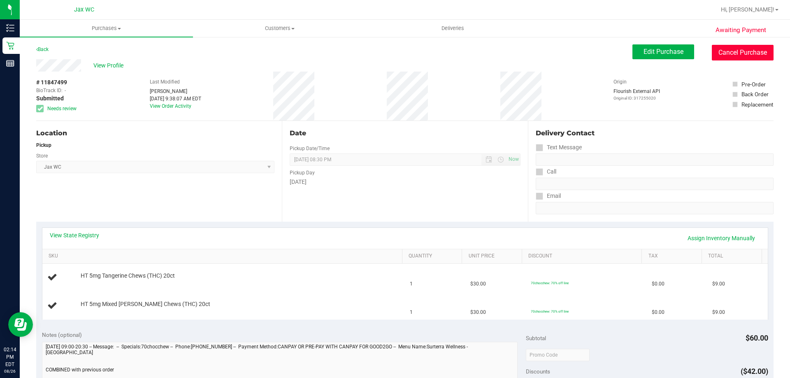
click at [716, 59] on button "Cancel Purchase" at bounding box center [742, 53] width 62 height 16
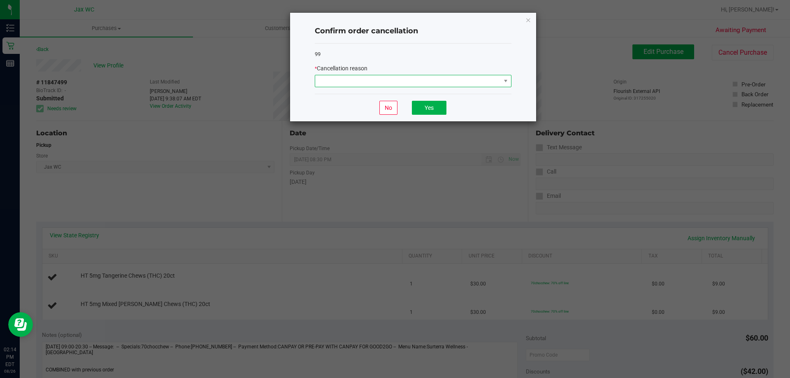
click at [415, 81] on span at bounding box center [407, 81] width 185 height 12
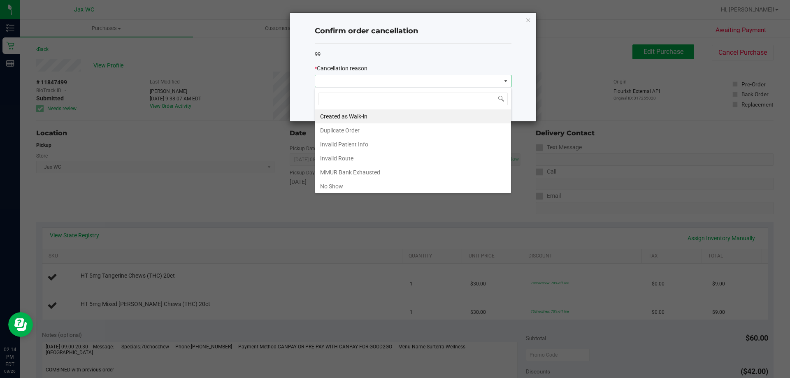
scroll to position [12, 197]
click at [399, 125] on li "Duplicate Order" at bounding box center [413, 130] width 196 height 14
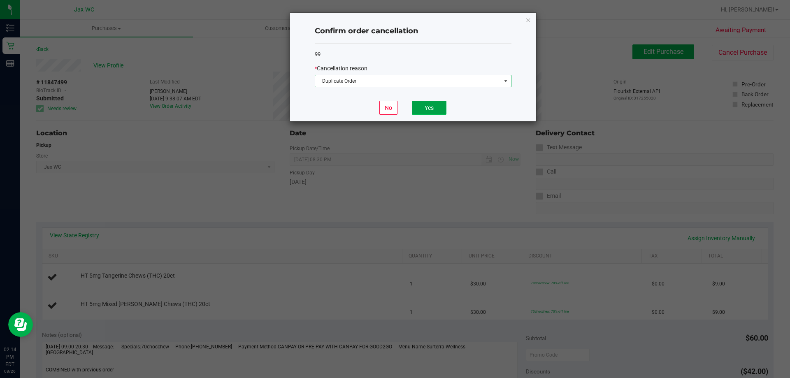
click at [439, 105] on button "Yes" at bounding box center [429, 108] width 35 height 14
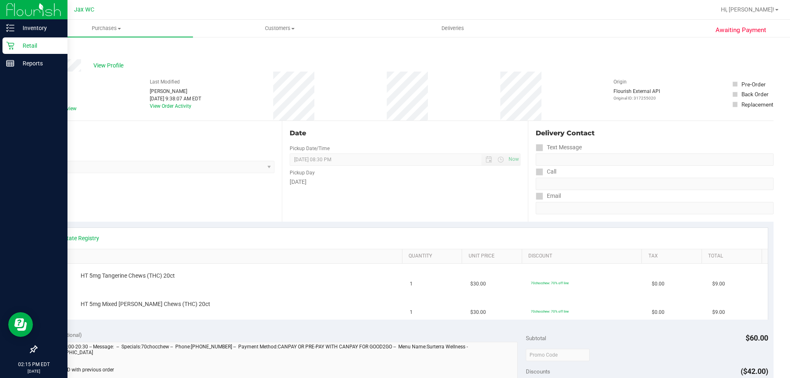
click at [52, 49] on p "Retail" at bounding box center [38, 46] width 49 height 10
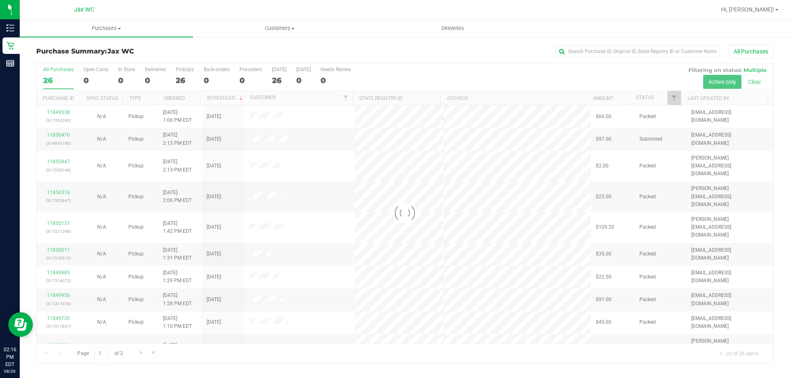
click at [186, 46] on div "Purchase Summary: Jax WC All Purchases" at bounding box center [404, 53] width 737 height 18
